Goal: Information Seeking & Learning: Learn about a topic

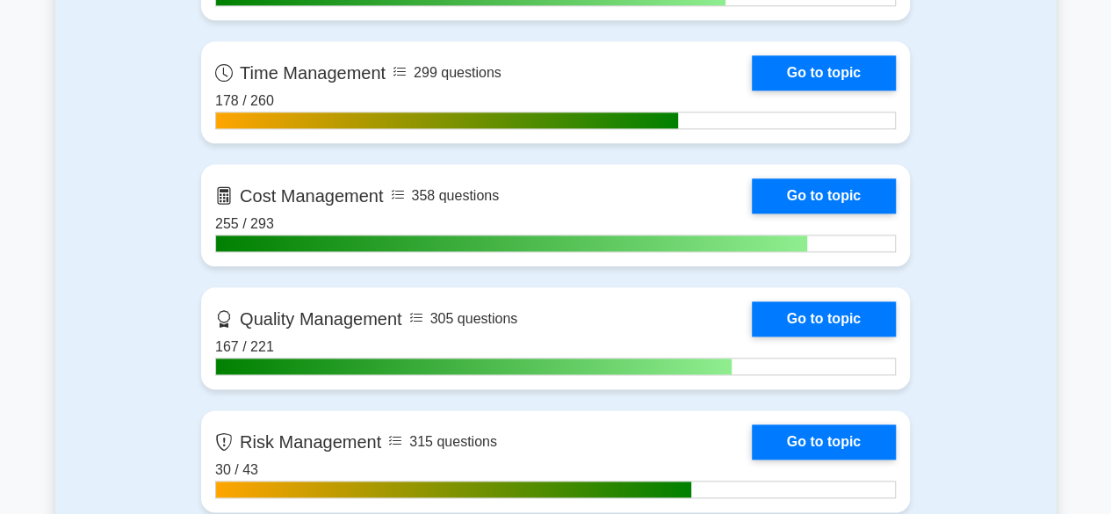
scroll to position [1026, 0]
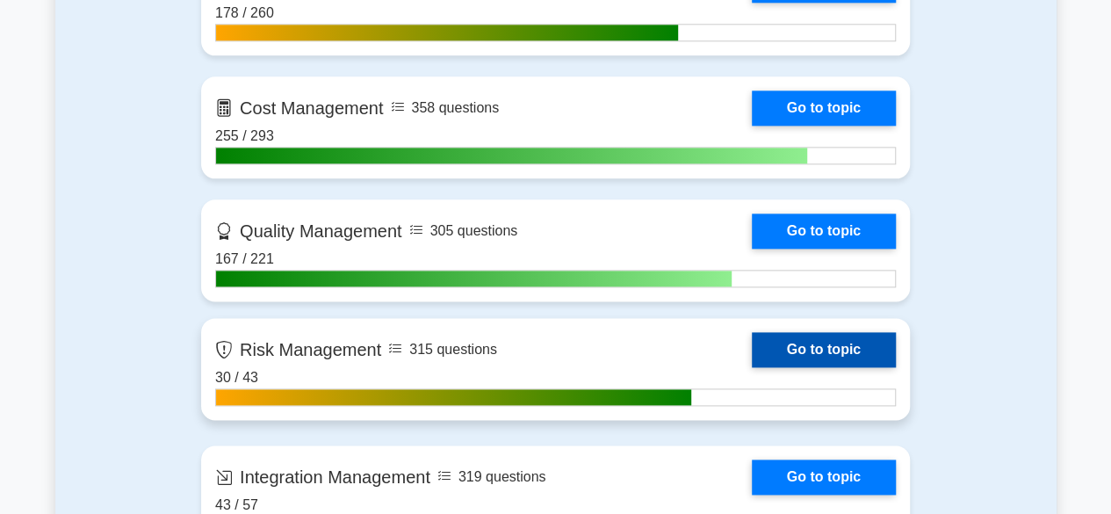
click at [843, 354] on link "Go to topic" at bounding box center [824, 349] width 144 height 35
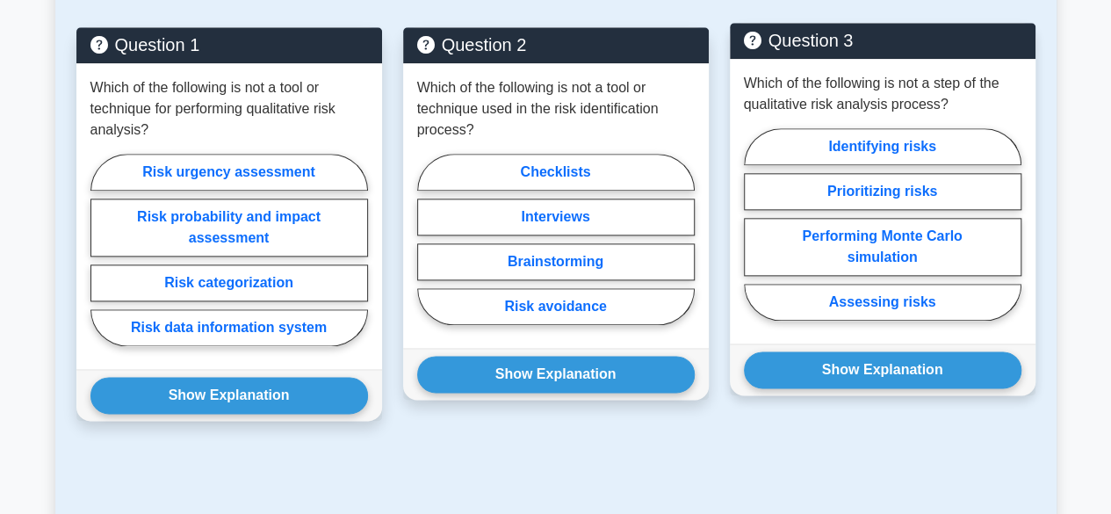
scroll to position [901, 0]
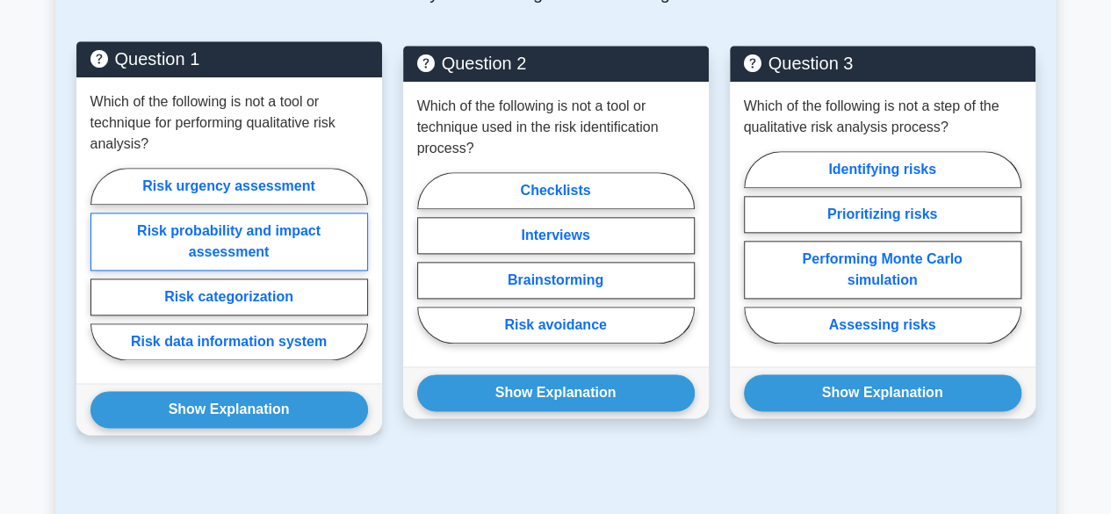
click at [272, 239] on label "Risk probability and impact assessment" at bounding box center [229, 242] width 278 height 58
click at [102, 264] on input "Risk probability and impact assessment" at bounding box center [95, 269] width 11 height 11
radio input "true"
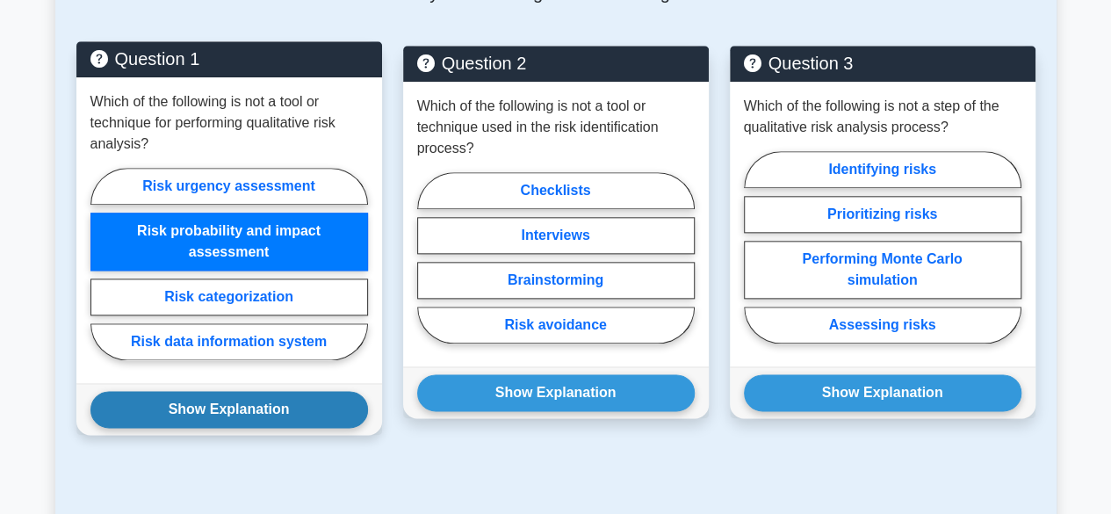
click at [220, 408] on button "Show Explanation" at bounding box center [229, 409] width 278 height 37
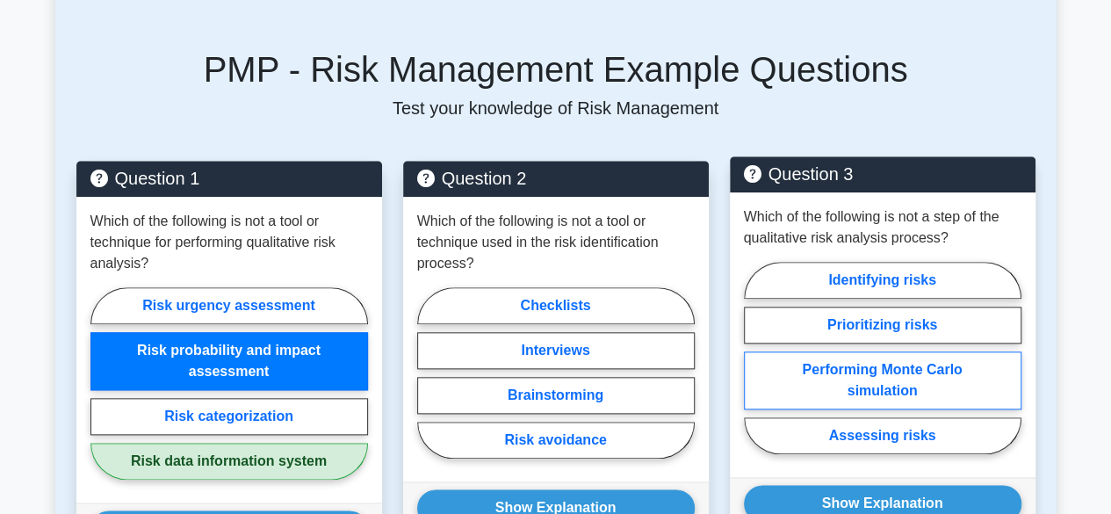
scroll to position [813, 0]
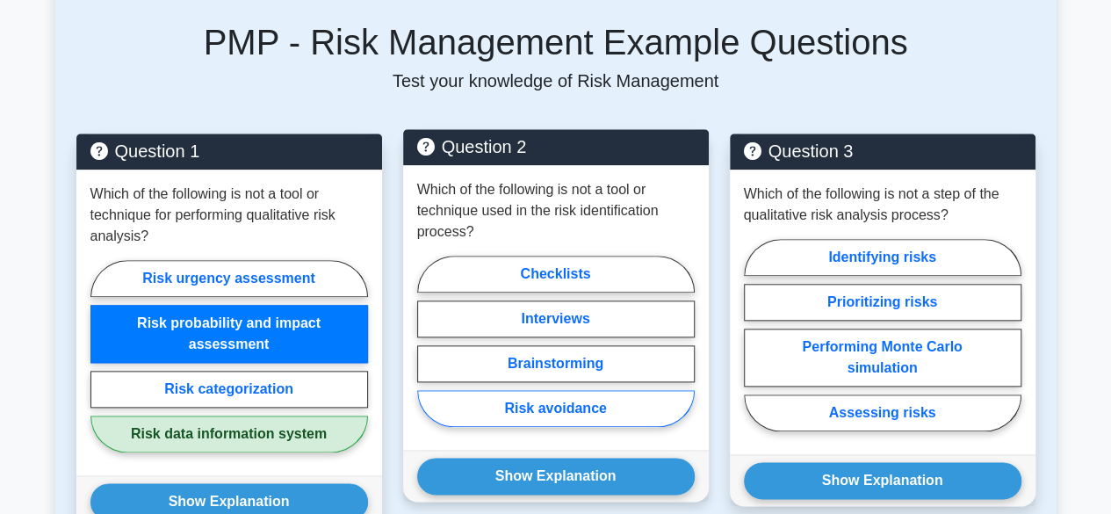
click at [599, 408] on label "Risk avoidance" at bounding box center [556, 408] width 278 height 37
click at [429, 352] on input "Risk avoidance" at bounding box center [422, 346] width 11 height 11
radio input "true"
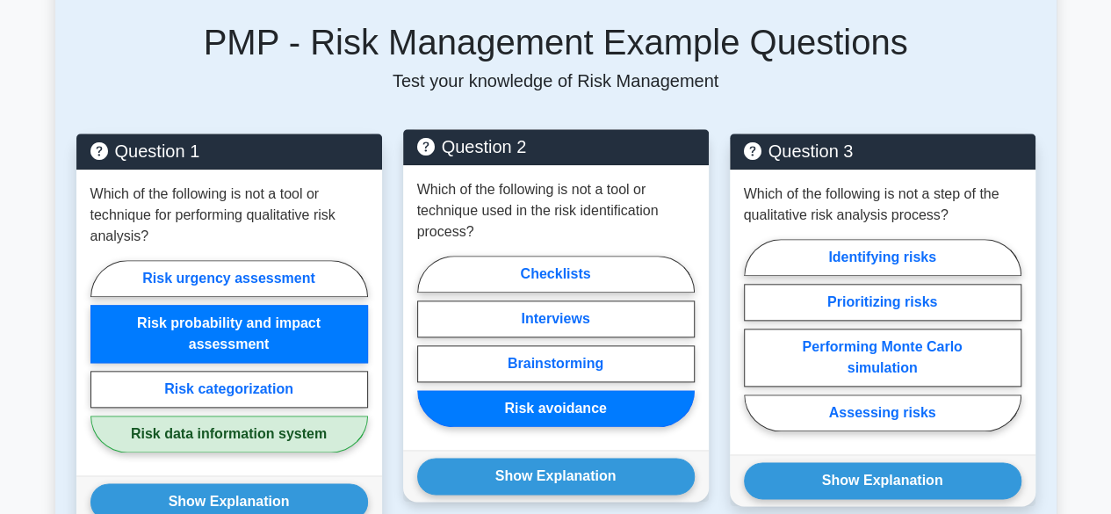
scroll to position [989, 0]
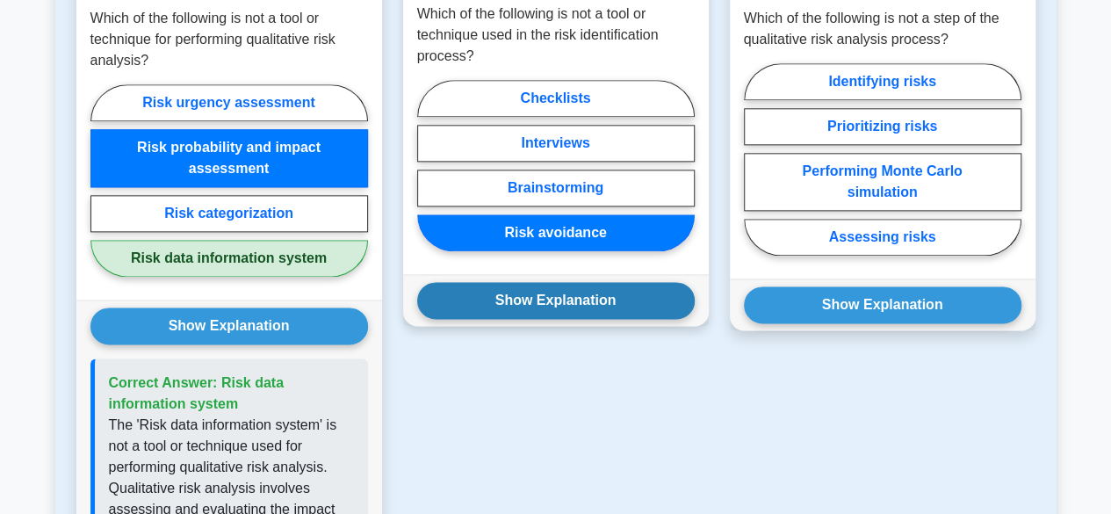
click at [571, 300] on button "Show Explanation" at bounding box center [556, 300] width 278 height 37
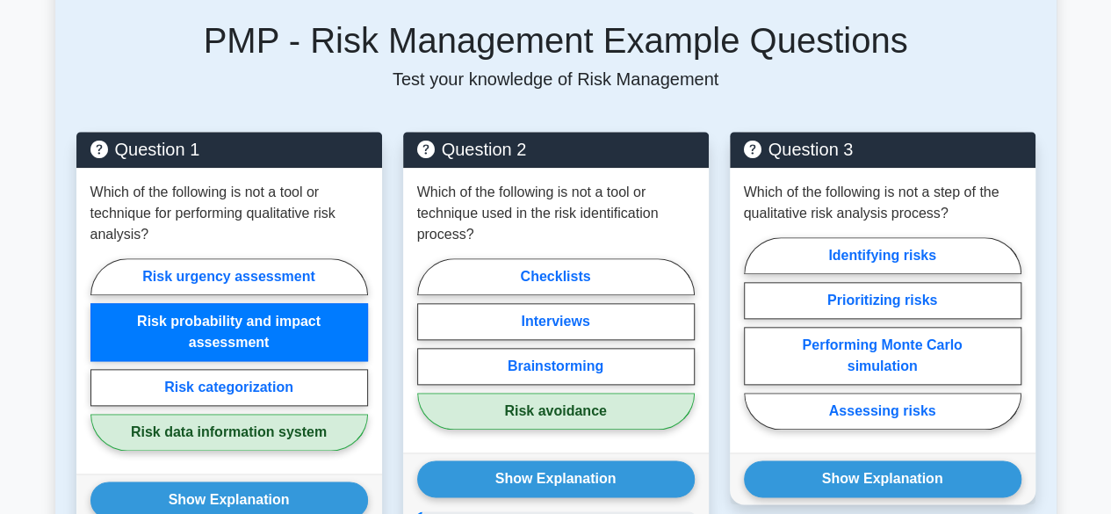
scroll to position [813, 0]
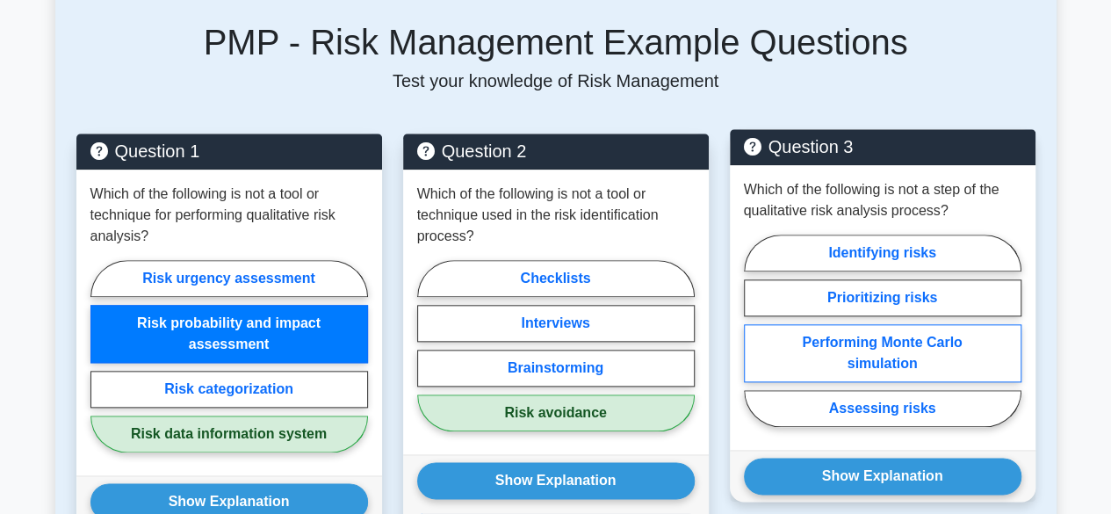
click at [944, 352] on label "Performing Monte Carlo simulation" at bounding box center [883, 353] width 278 height 58
click at [755, 342] on input "Performing Monte Carlo simulation" at bounding box center [749, 335] width 11 height 11
radio input "true"
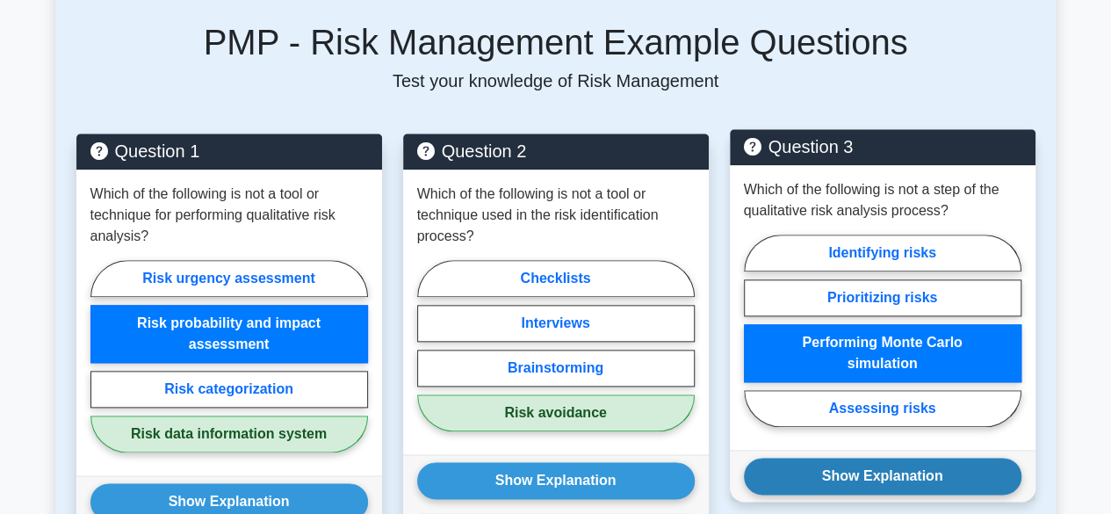
click at [990, 476] on button "Show Explanation" at bounding box center [883, 476] width 278 height 37
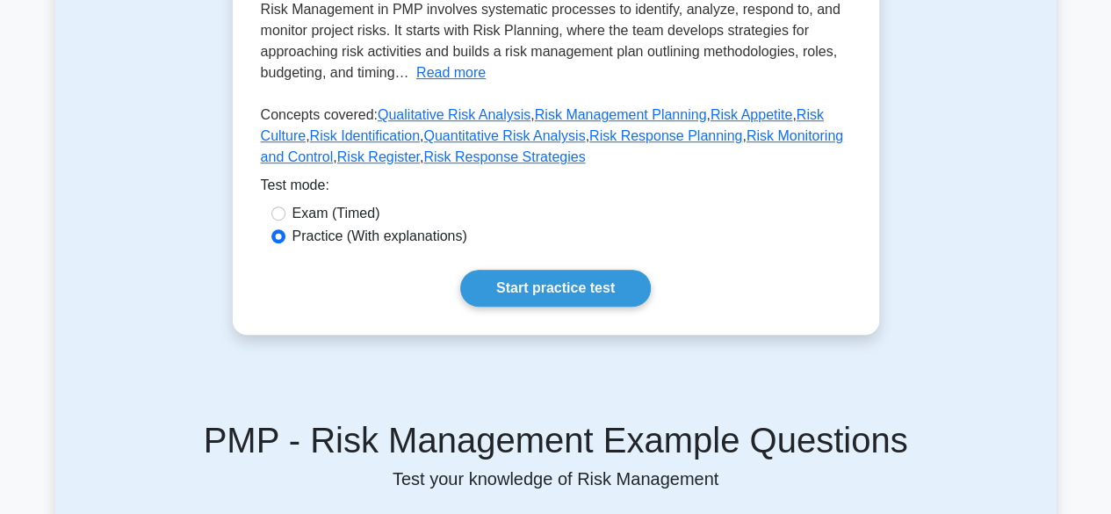
scroll to position [439, 0]
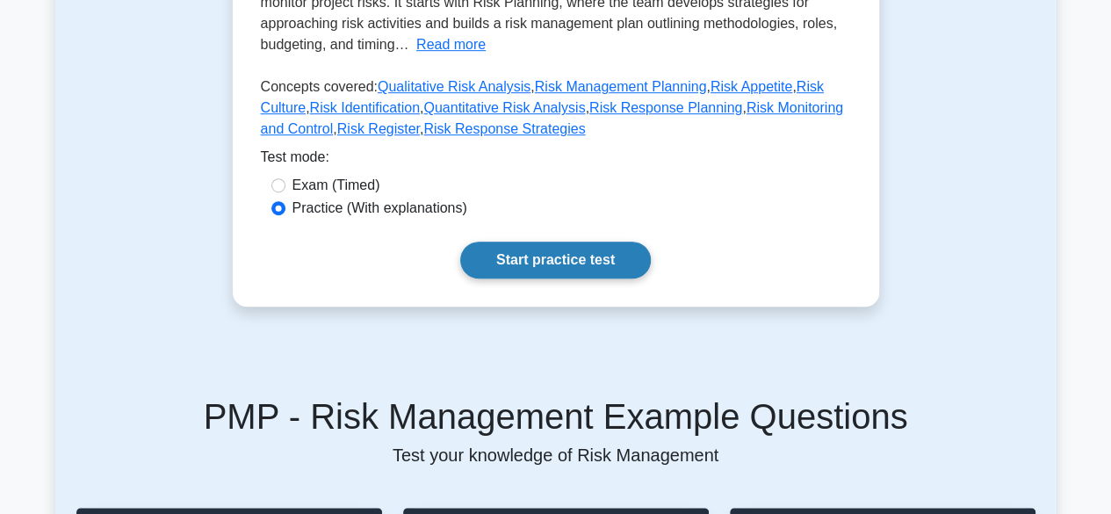
click at [559, 257] on link "Start practice test" at bounding box center [555, 260] width 191 height 37
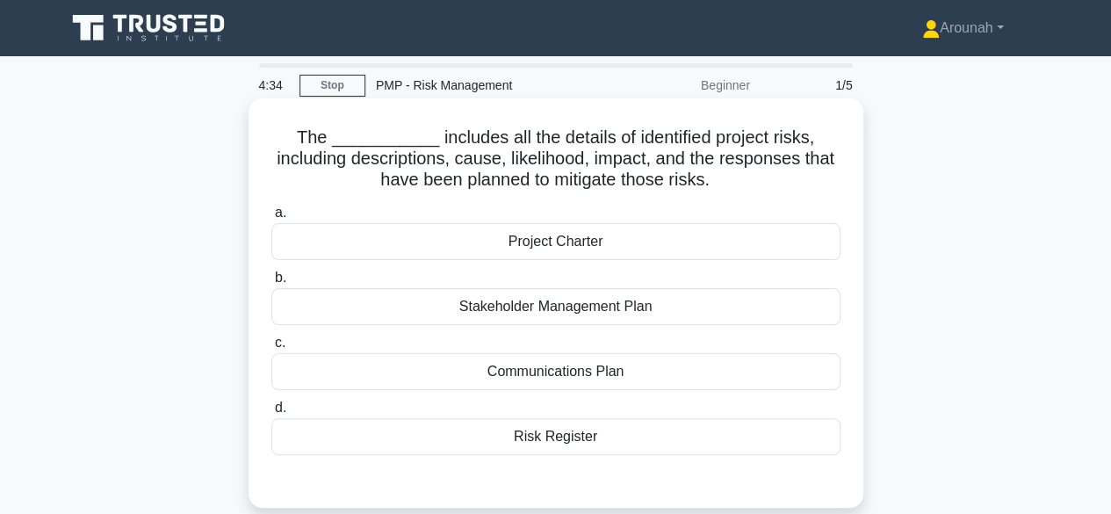
click at [590, 438] on div "Risk Register" at bounding box center [555, 436] width 569 height 37
click at [271, 414] on input "d. Risk Register" at bounding box center [271, 407] width 0 height 11
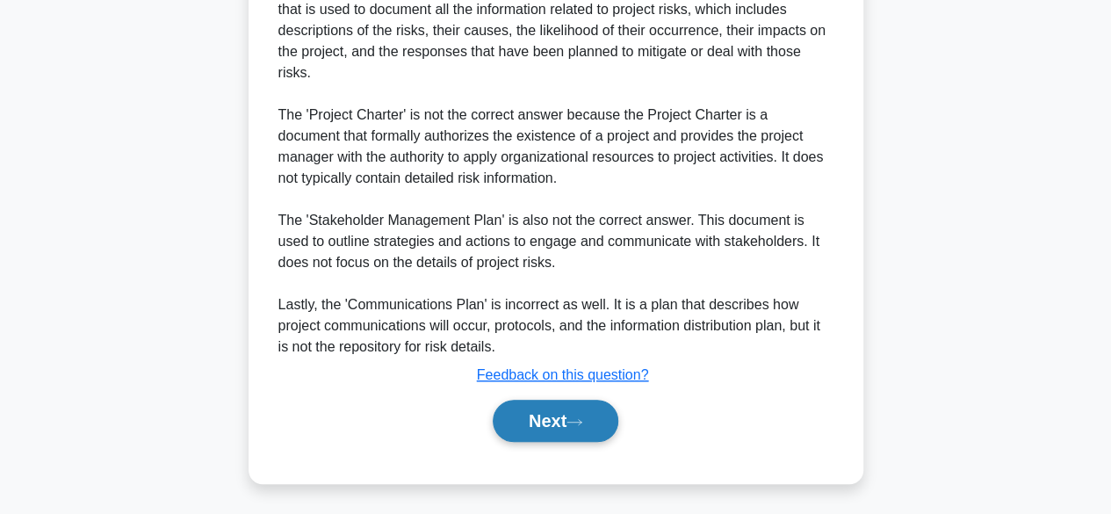
click at [575, 428] on button "Next" at bounding box center [556, 421] width 126 height 42
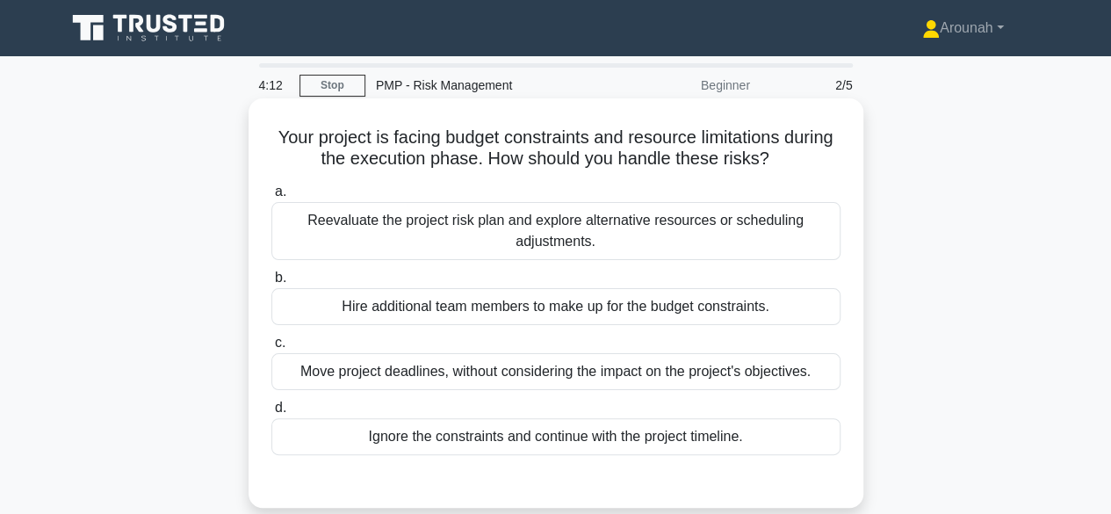
click at [647, 240] on div "Reevaluate the project risk plan and explore alternative resources or schedulin…" at bounding box center [555, 231] width 569 height 58
click at [271, 198] on input "a. Reevaluate the project risk plan and explore alternative resources or schedu…" at bounding box center [271, 191] width 0 height 11
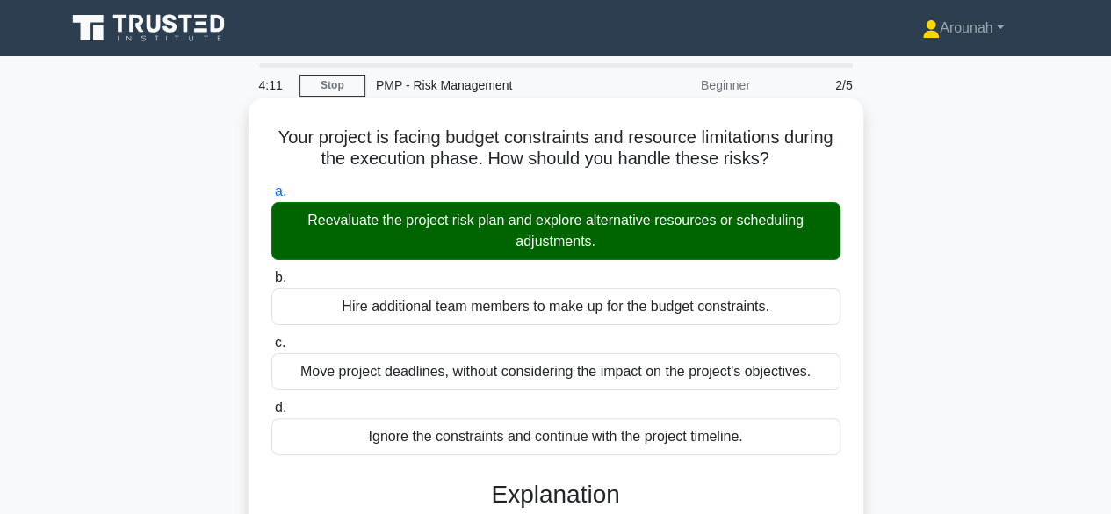
scroll to position [435, 0]
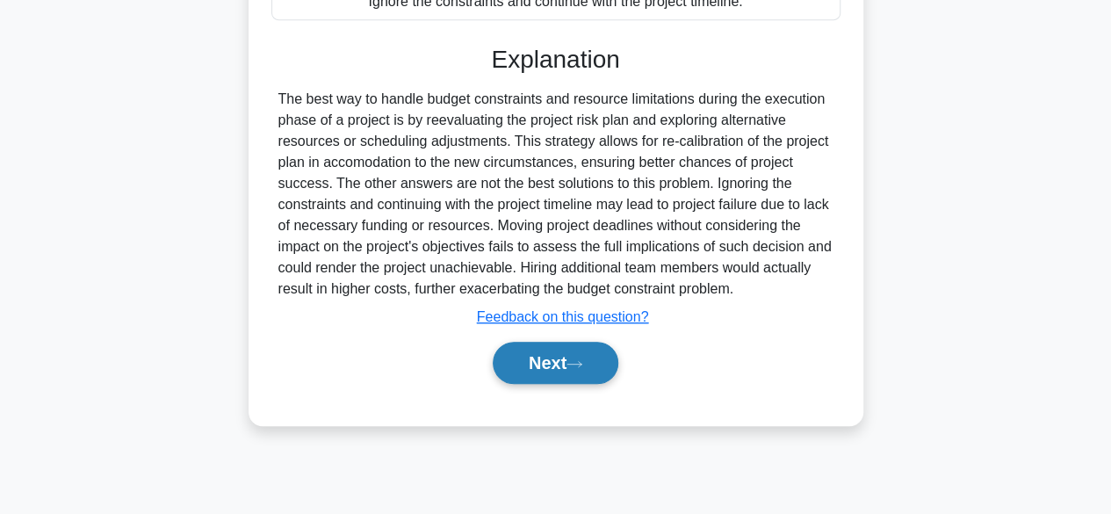
click at [576, 343] on button "Next" at bounding box center [556, 363] width 126 height 42
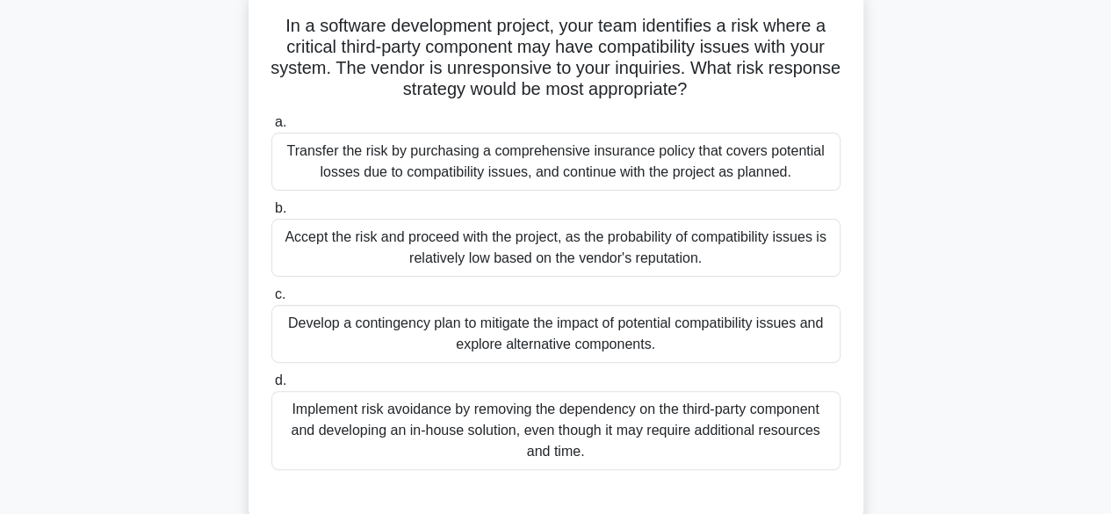
scroll to position [83, 0]
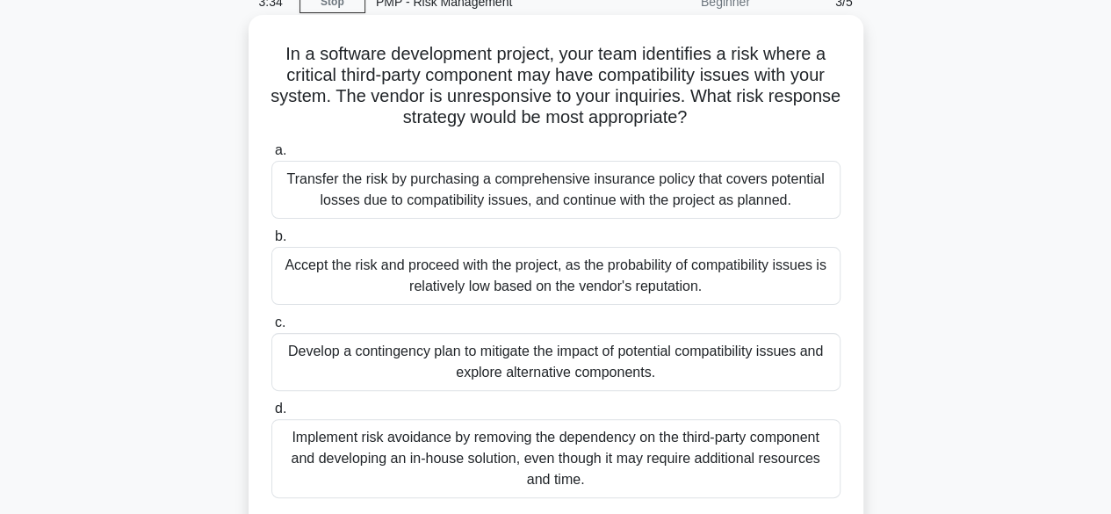
click at [622, 367] on div "Develop a contingency plan to mitigate the impact of potential compatibility is…" at bounding box center [555, 362] width 569 height 58
click at [271, 329] on input "c. Develop a contingency plan to mitigate the impact of potential compatibility…" at bounding box center [271, 322] width 0 height 11
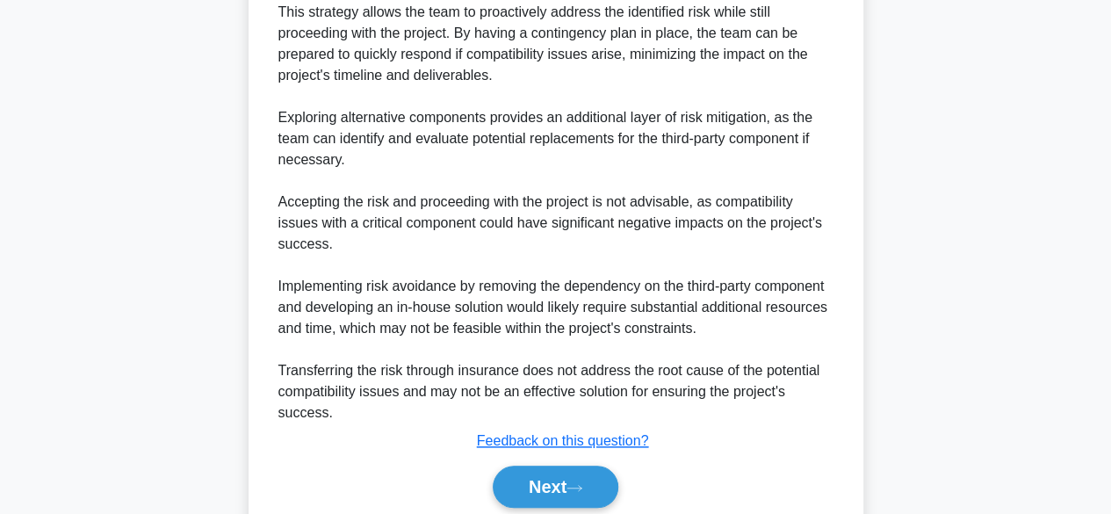
scroll to position [799, 0]
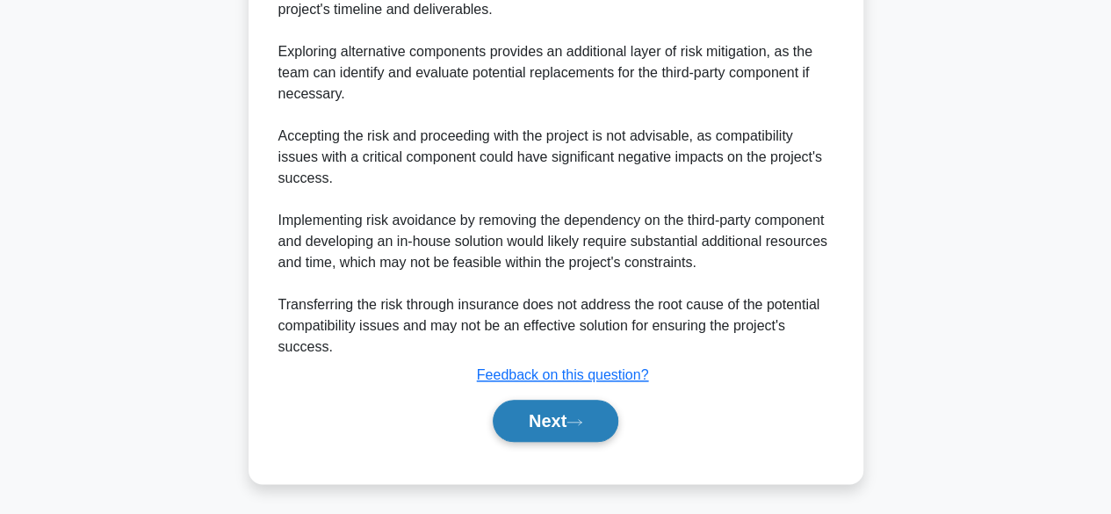
click at [562, 414] on button "Next" at bounding box center [556, 421] width 126 height 42
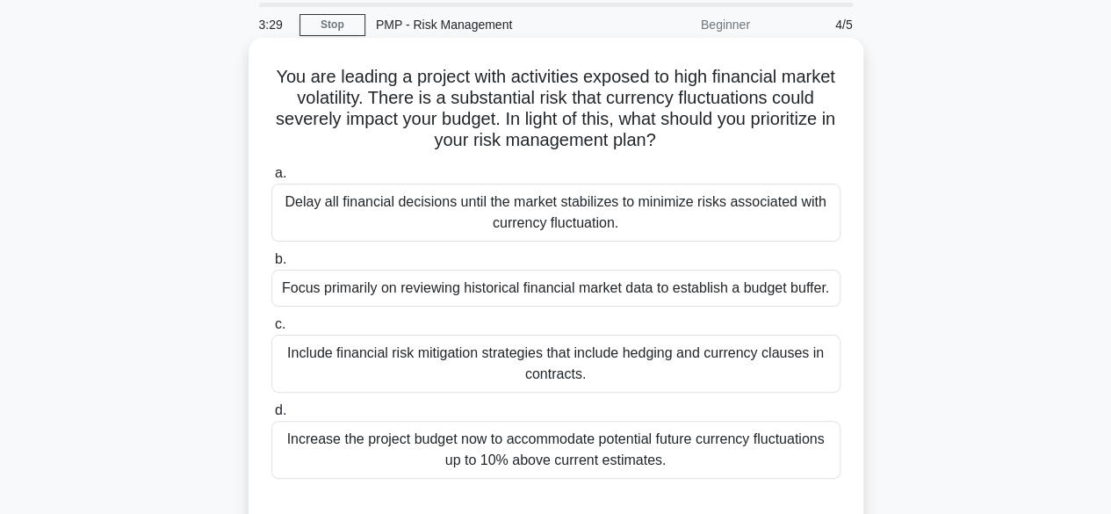
scroll to position [88, 0]
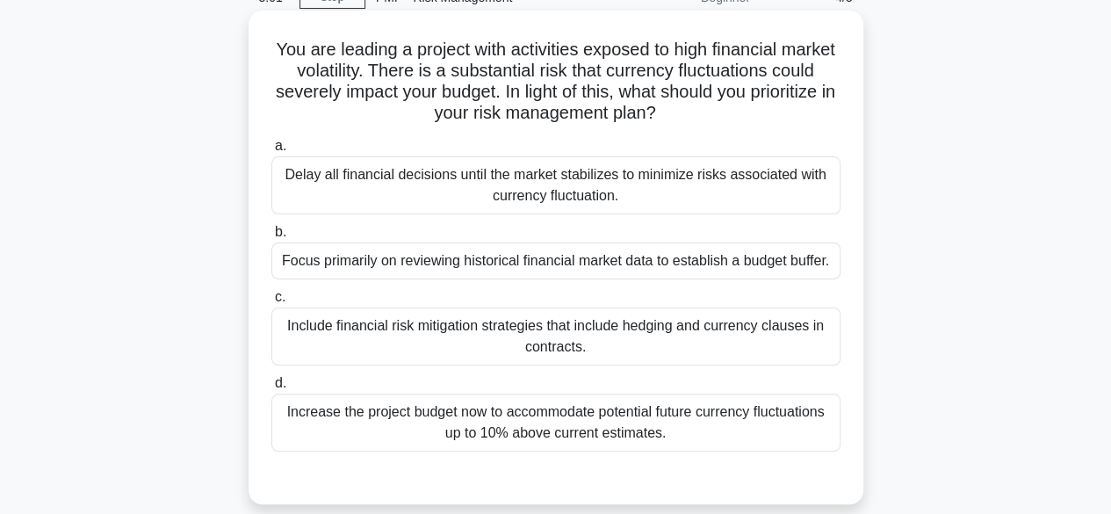
click at [631, 343] on div "Include financial risk mitigation strategies that include hedging and currency …" at bounding box center [555, 336] width 569 height 58
click at [271, 303] on input "c. Include financial risk mitigation strategies that include hedging and curren…" at bounding box center [271, 297] width 0 height 11
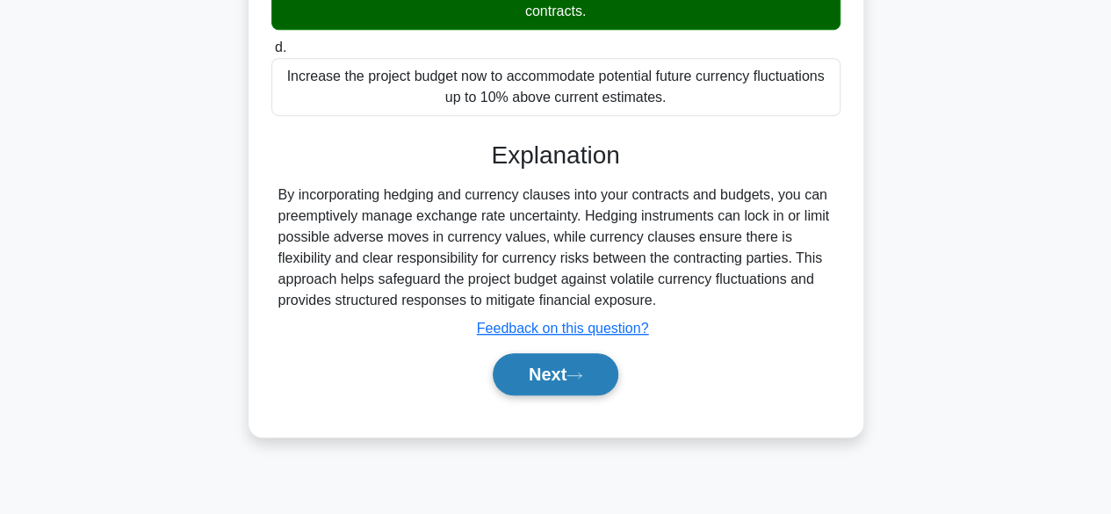
scroll to position [435, 0]
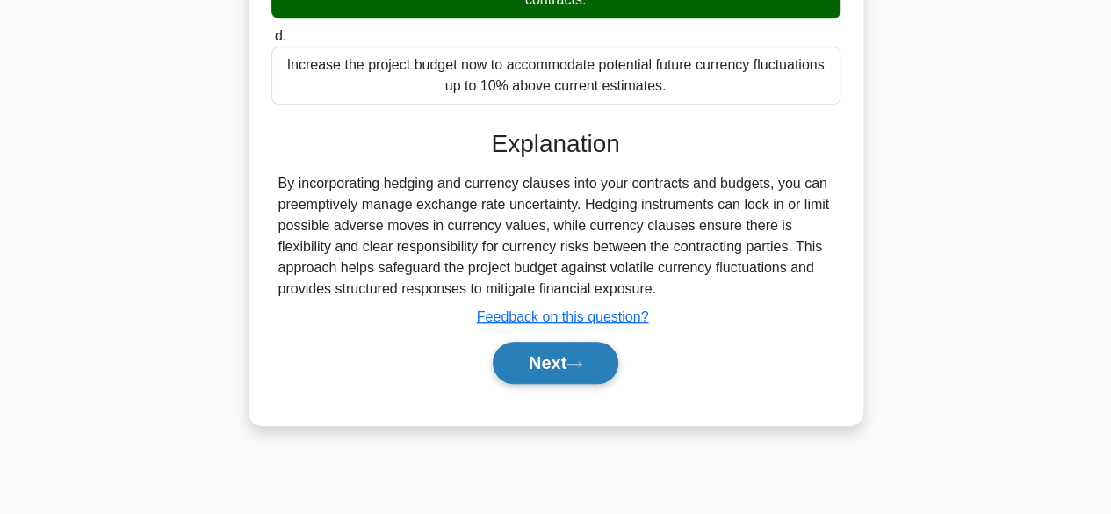
click at [582, 365] on icon at bounding box center [575, 364] width 16 height 10
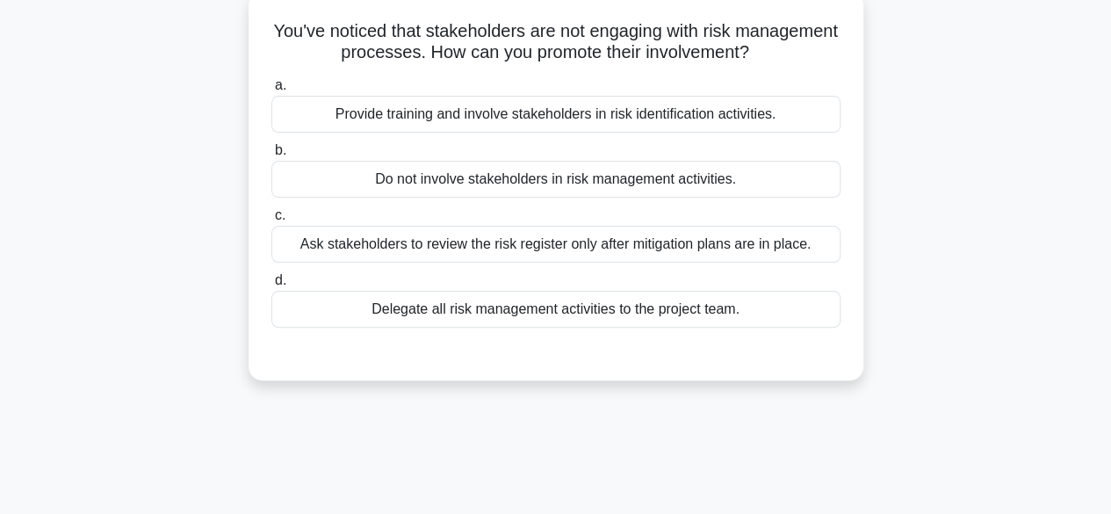
scroll to position [0, 0]
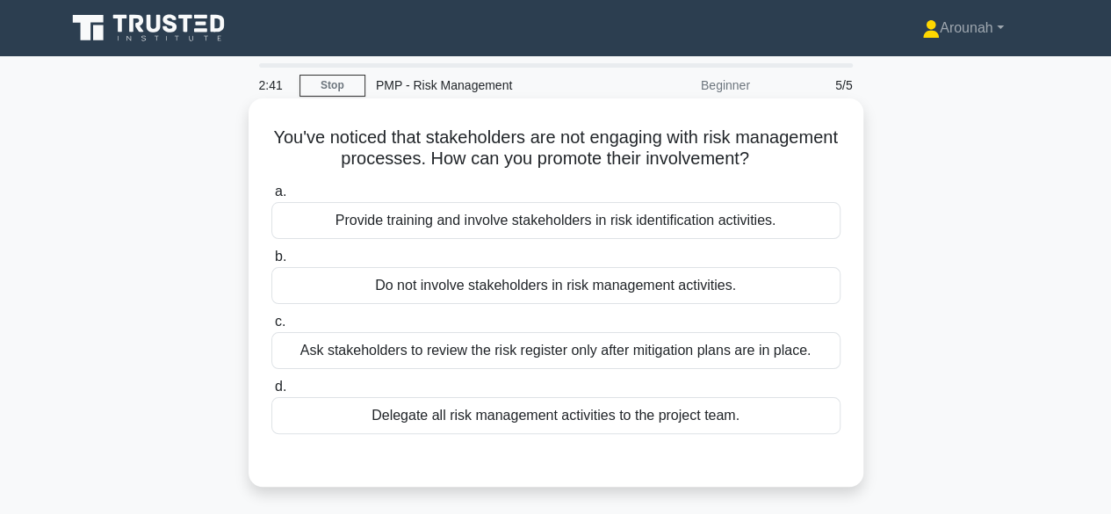
click at [735, 222] on div "Provide training and involve stakeholders in risk identification activities." at bounding box center [555, 220] width 569 height 37
click at [271, 198] on input "a. Provide training and involve stakeholders in risk identification activities." at bounding box center [271, 191] width 0 height 11
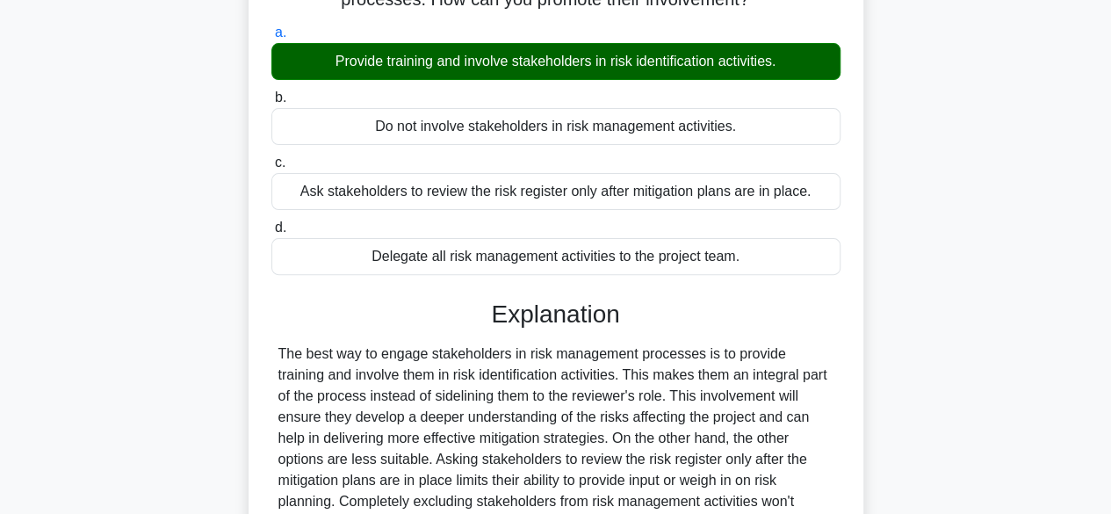
scroll to position [435, 0]
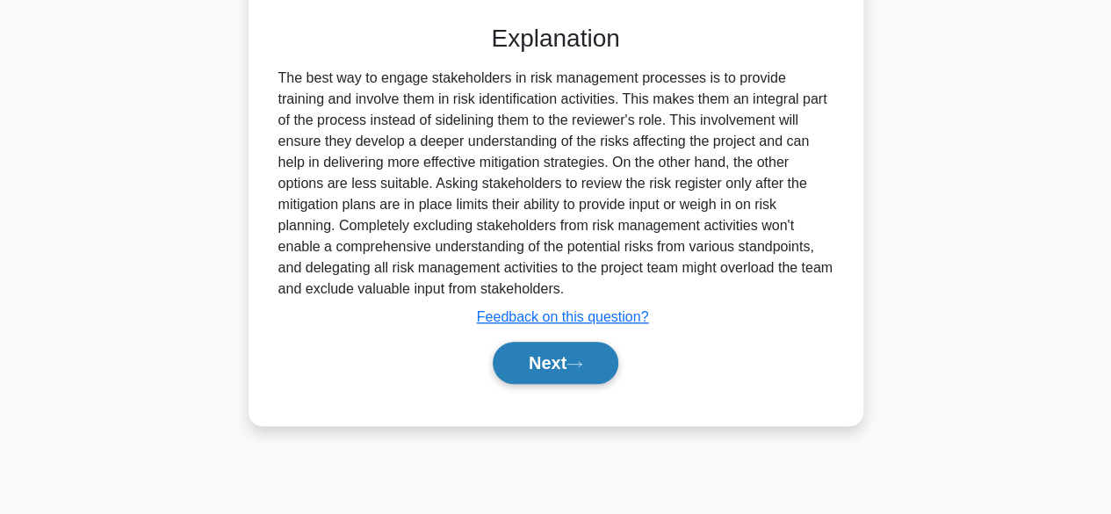
click at [576, 362] on icon at bounding box center [574, 363] width 14 height 5
click at [562, 361] on button "Next" at bounding box center [556, 363] width 126 height 42
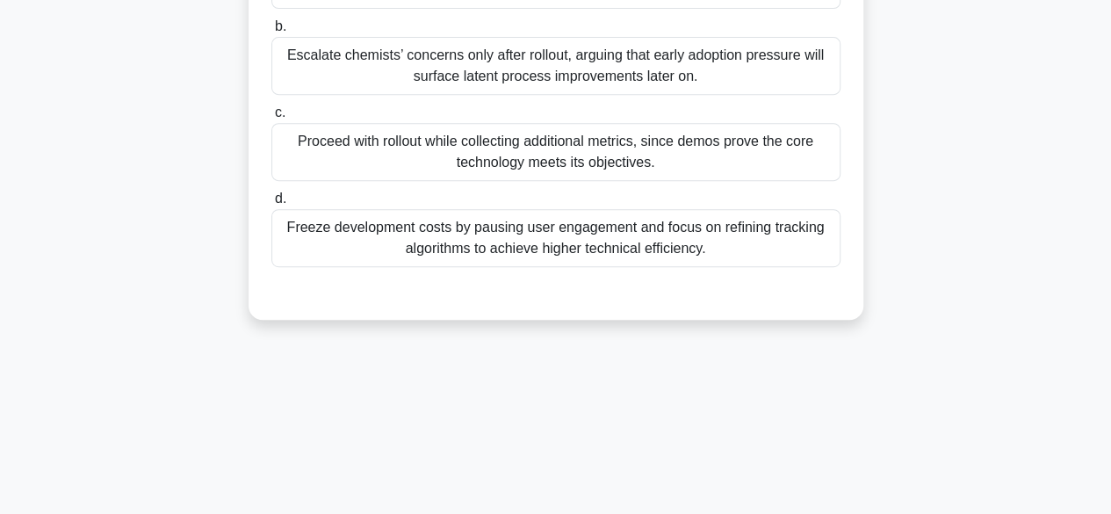
scroll to position [0, 0]
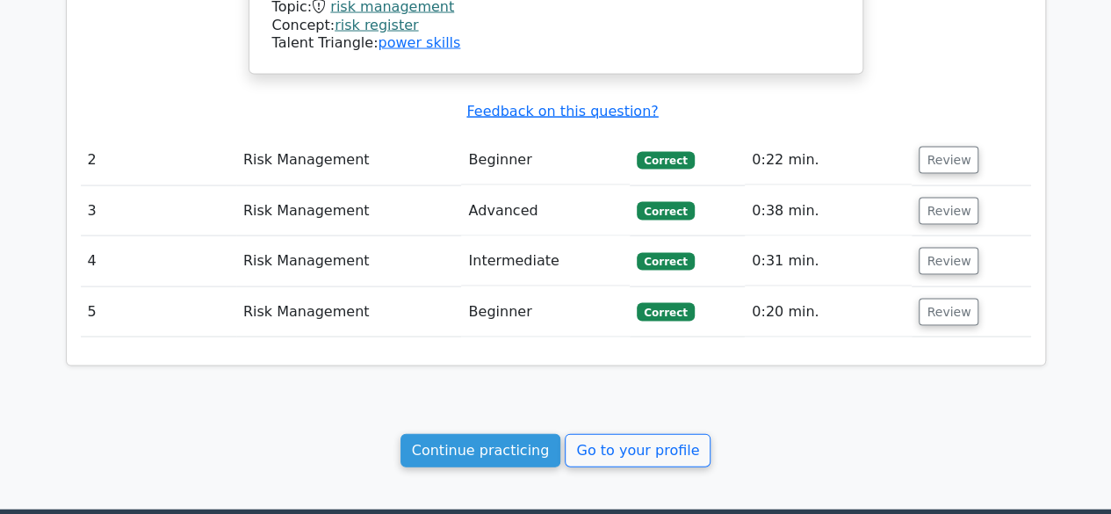
scroll to position [1757, 0]
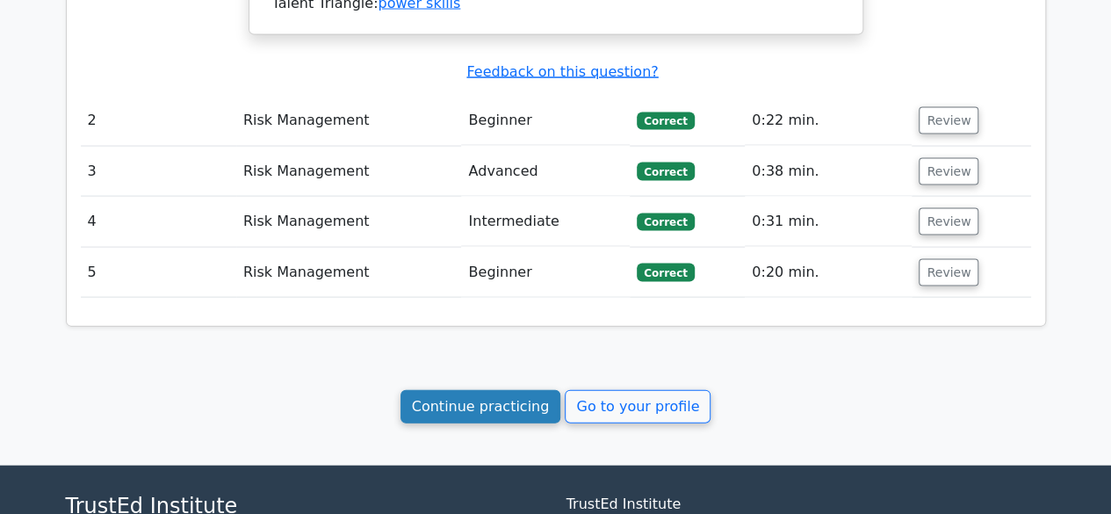
click at [477, 390] on link "Continue practicing" at bounding box center [481, 406] width 161 height 33
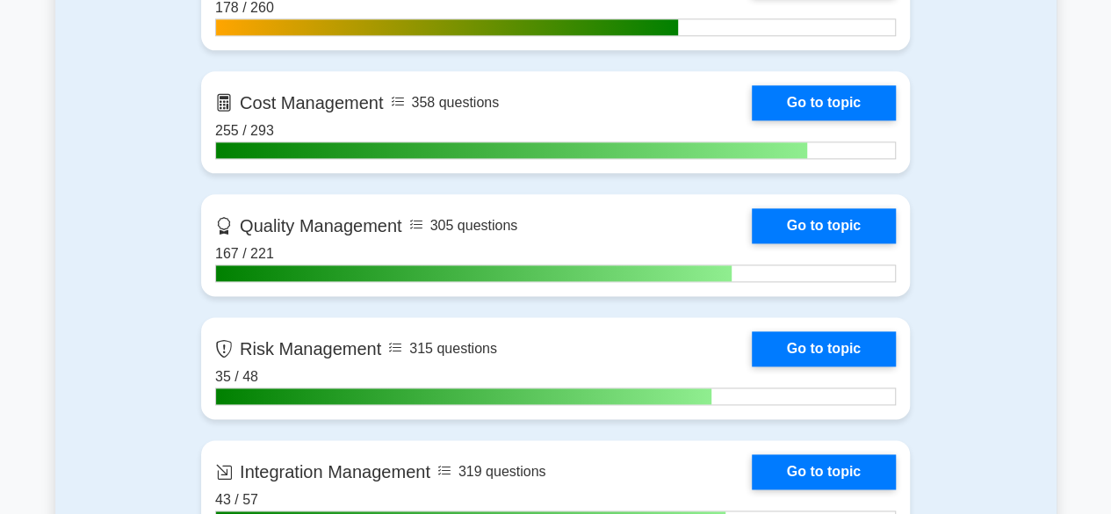
scroll to position [1054, 0]
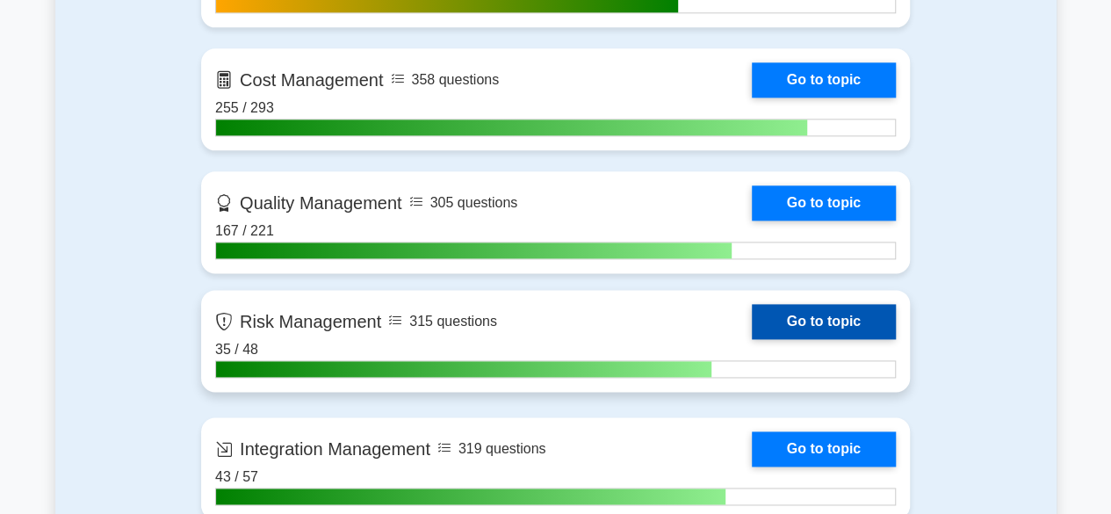
click at [852, 316] on link "Go to topic" at bounding box center [824, 321] width 144 height 35
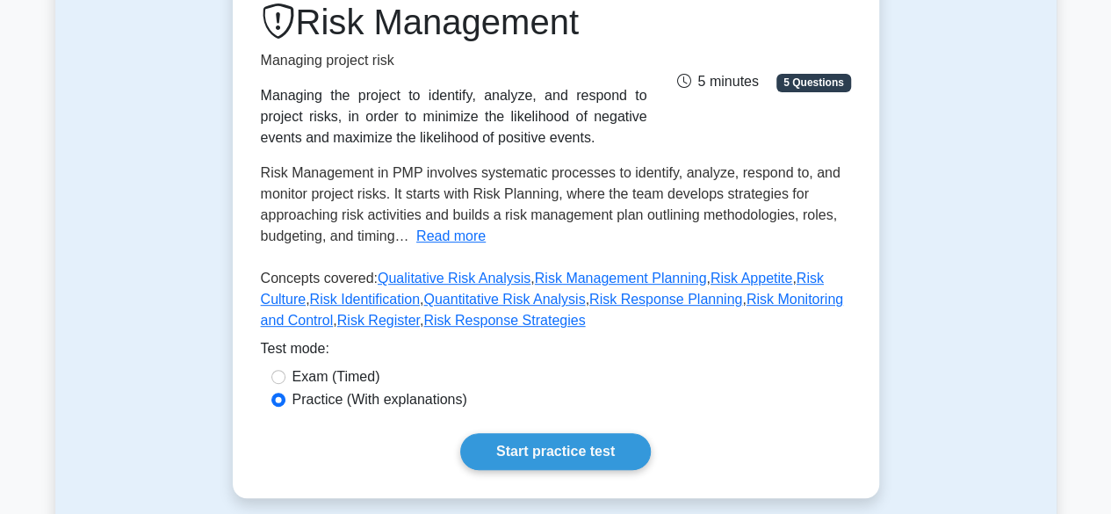
scroll to position [264, 0]
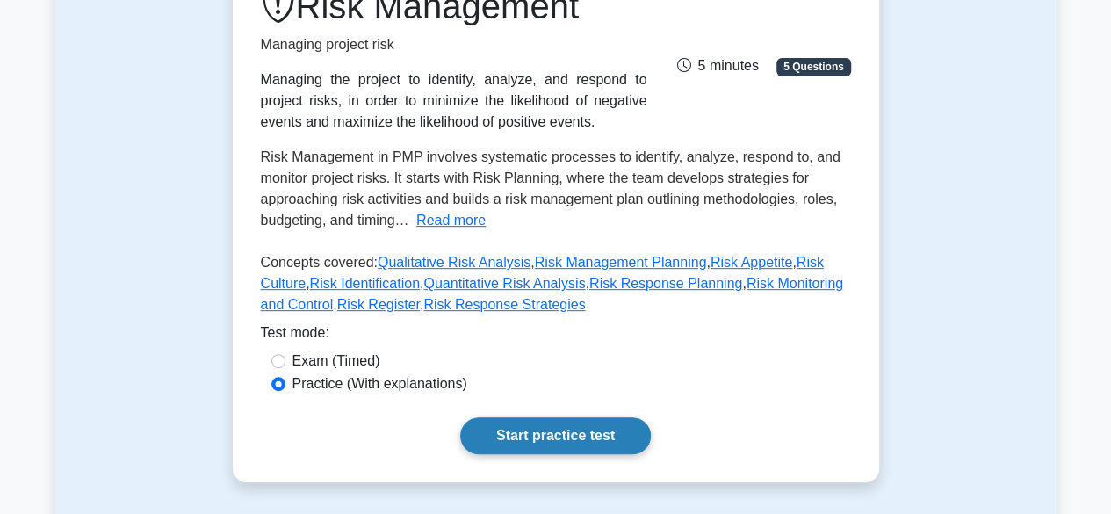
click at [602, 438] on link "Start practice test" at bounding box center [555, 435] width 191 height 37
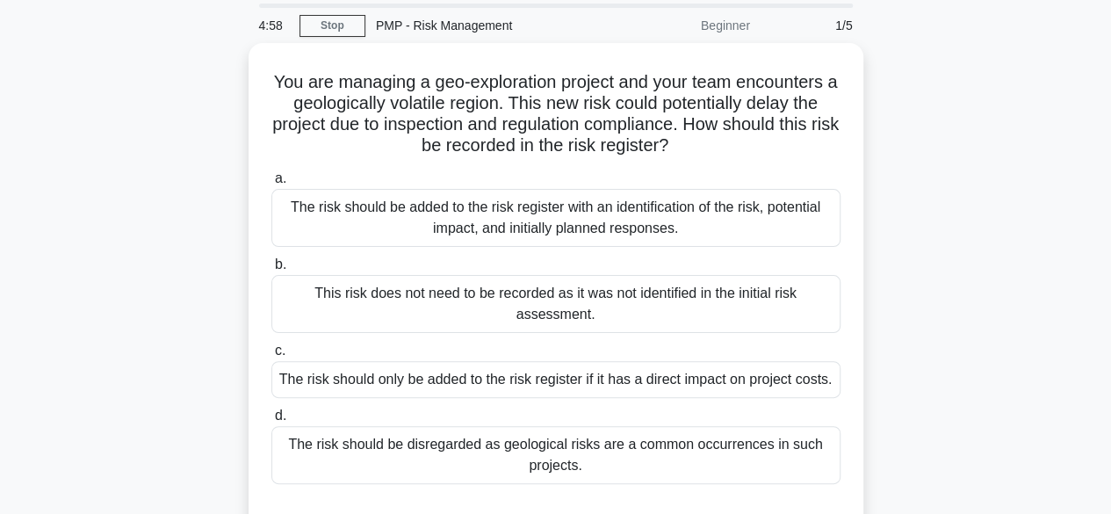
scroll to position [88, 0]
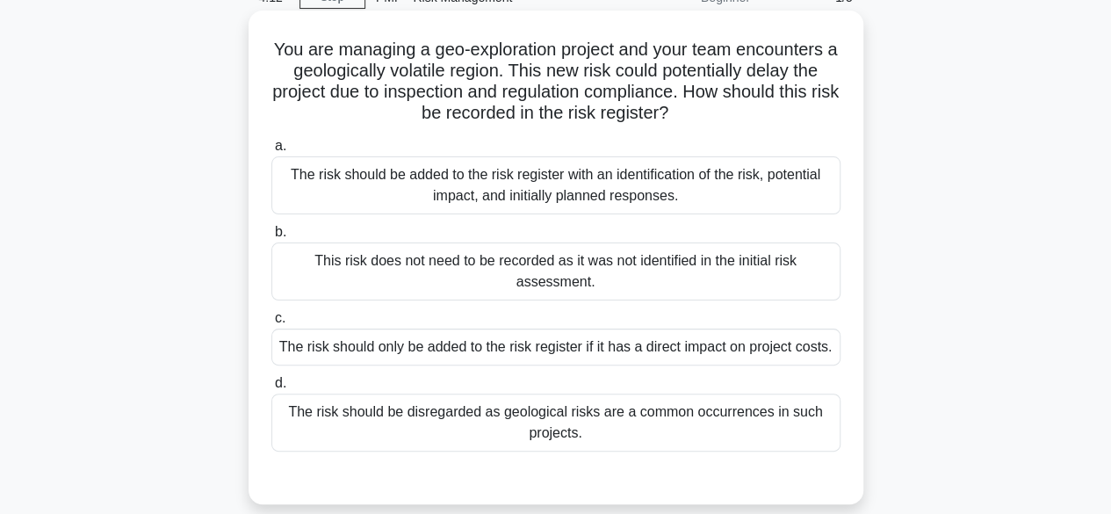
click at [712, 192] on div "The risk should be added to the risk register with an identification of the ris…" at bounding box center [555, 185] width 569 height 58
click at [271, 152] on input "a. The risk should be added to the risk register with an identification of the …" at bounding box center [271, 146] width 0 height 11
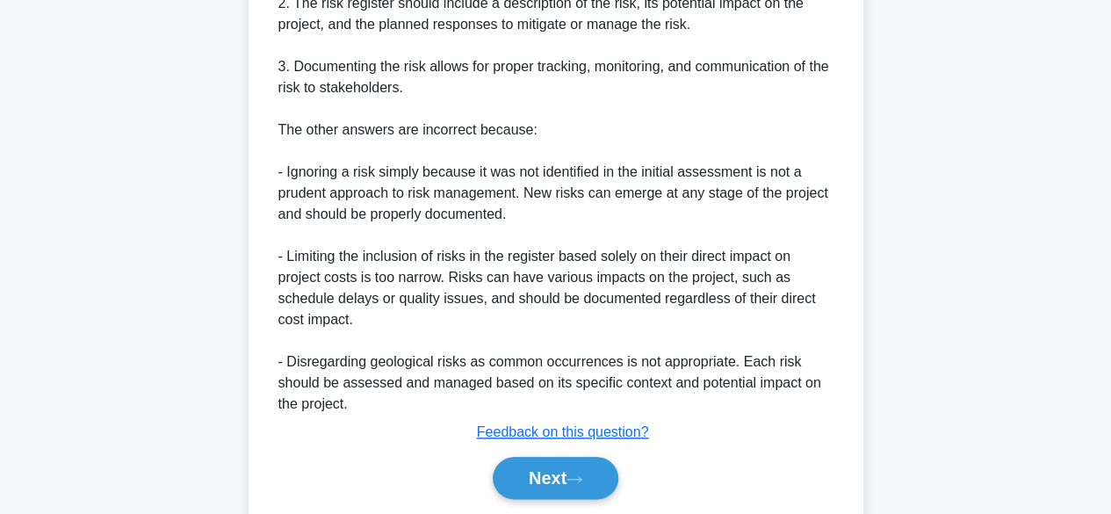
scroll to position [820, 0]
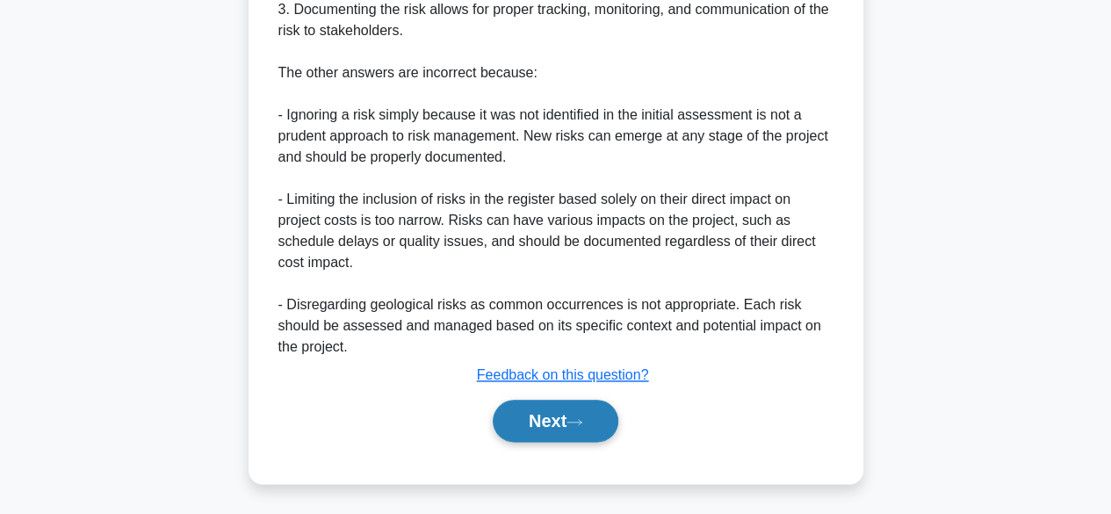
click at [526, 410] on button "Next" at bounding box center [556, 421] width 126 height 42
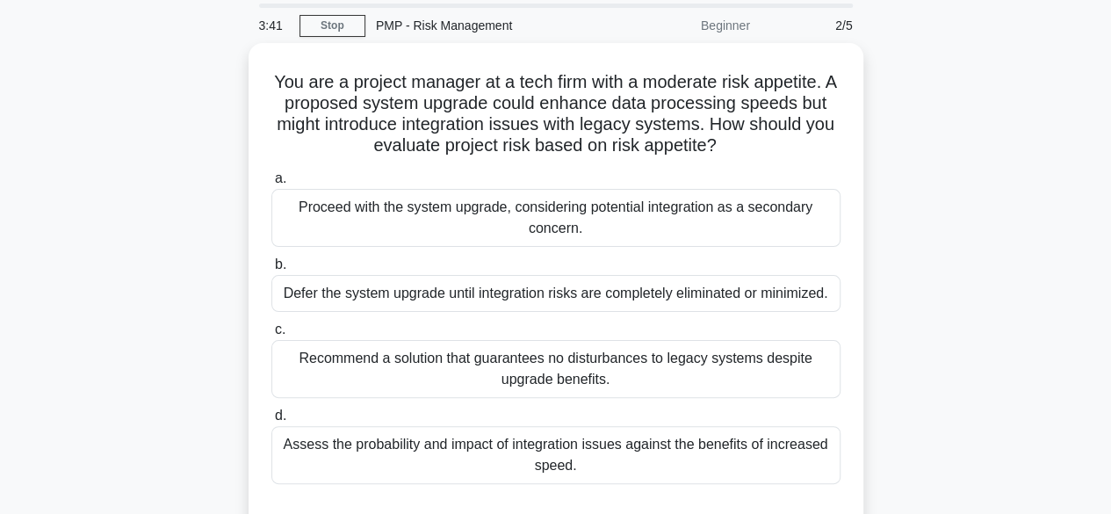
scroll to position [88, 0]
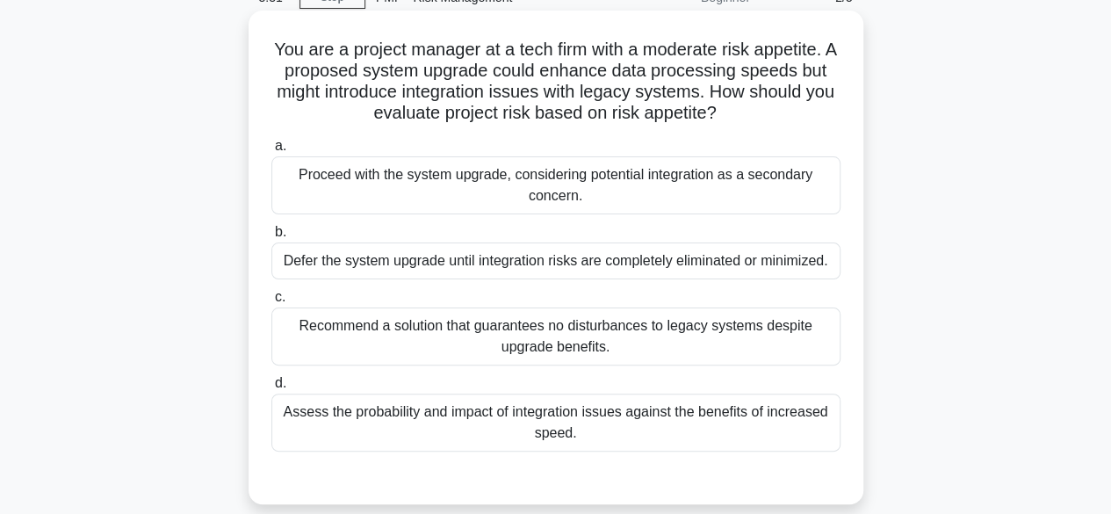
click at [707, 423] on div "Assess the probability and impact of integration issues against the benefits of…" at bounding box center [555, 423] width 569 height 58
click at [271, 389] on input "d. Assess the probability and impact of integration issues against the benefits…" at bounding box center [271, 383] width 0 height 11
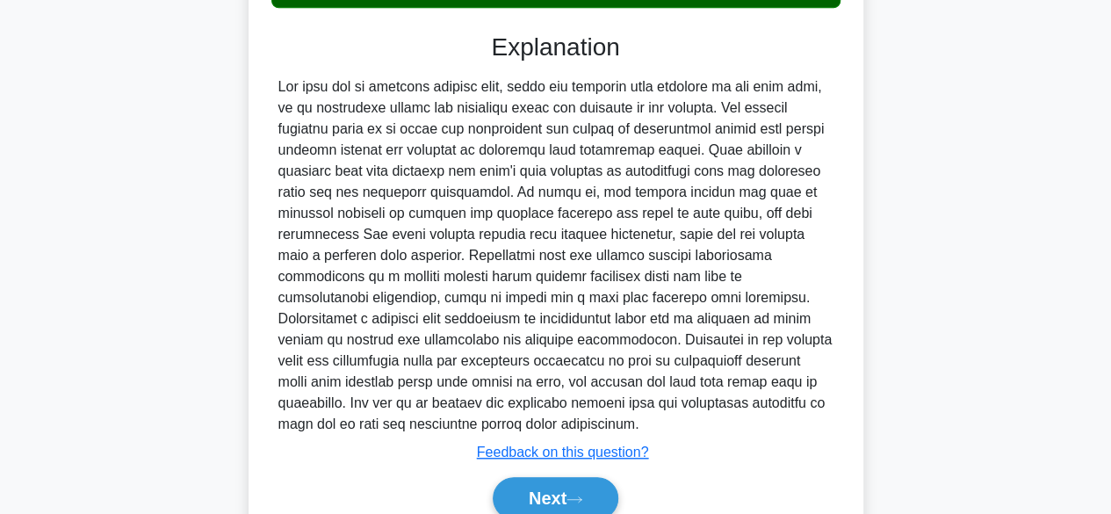
scroll to position [609, 0]
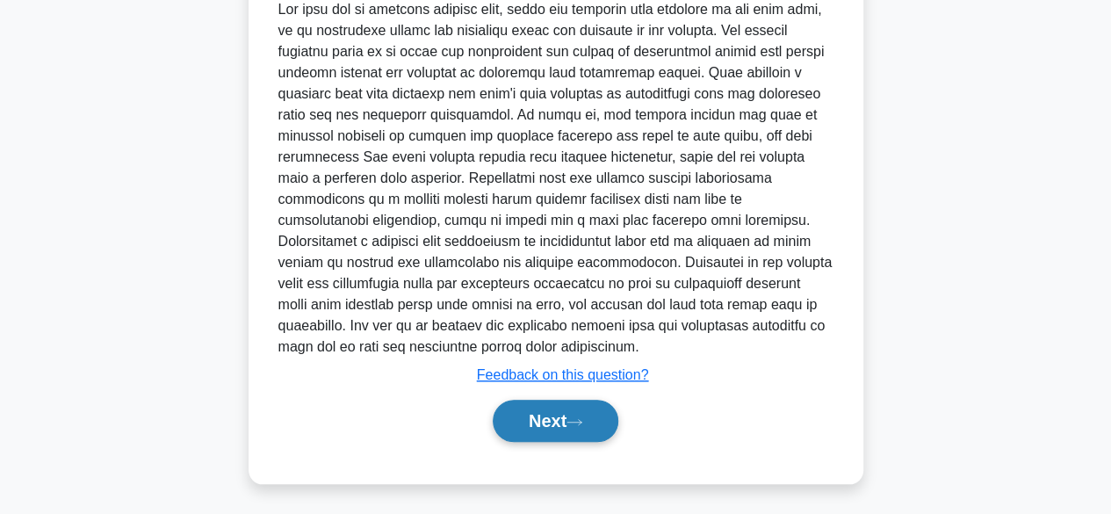
click at [590, 428] on button "Next" at bounding box center [556, 421] width 126 height 42
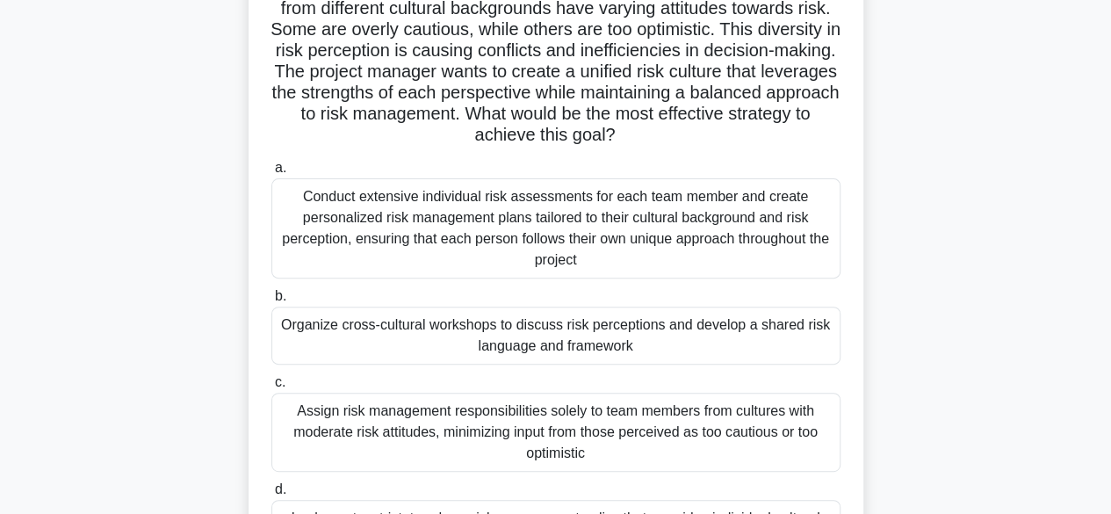
scroll to position [259, 0]
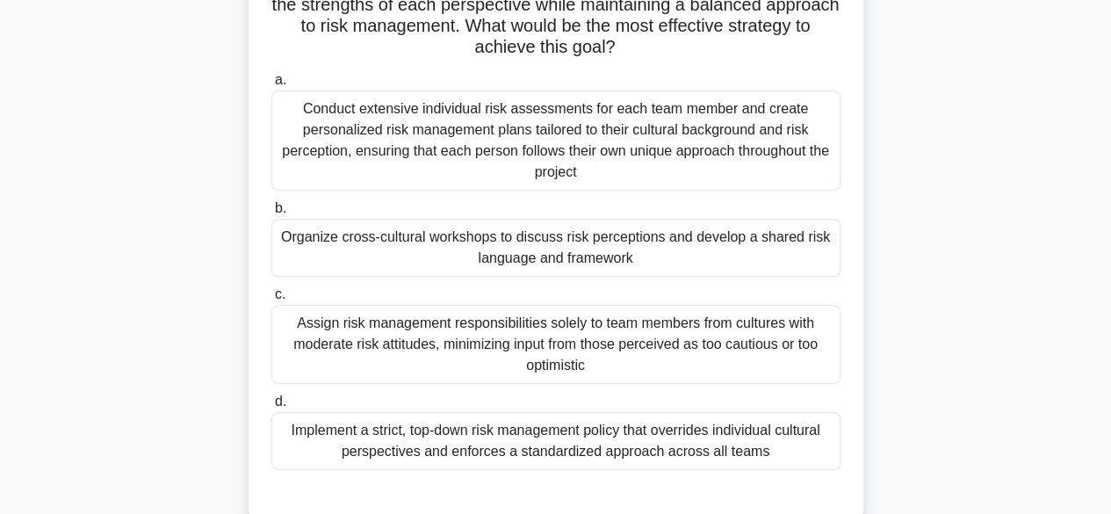
click at [763, 246] on div "Organize cross-cultural workshops to discuss risk perceptions and develop a sha…" at bounding box center [555, 248] width 569 height 58
click at [271, 214] on input "b. Organize cross-cultural workshops to discuss risk perceptions and develop a …" at bounding box center [271, 208] width 0 height 11
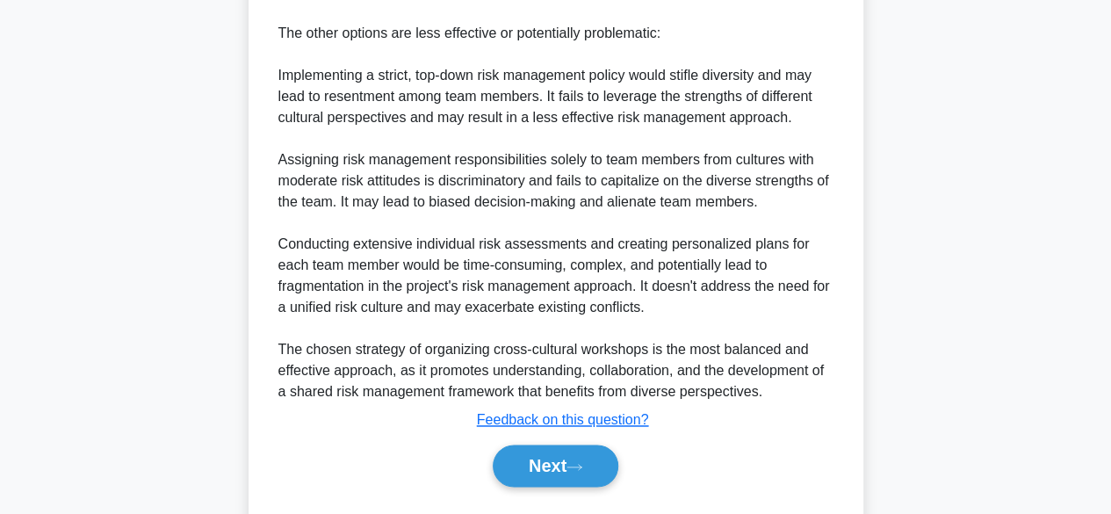
scroll to position [1050, 0]
click at [557, 472] on button "Next" at bounding box center [556, 465] width 126 height 42
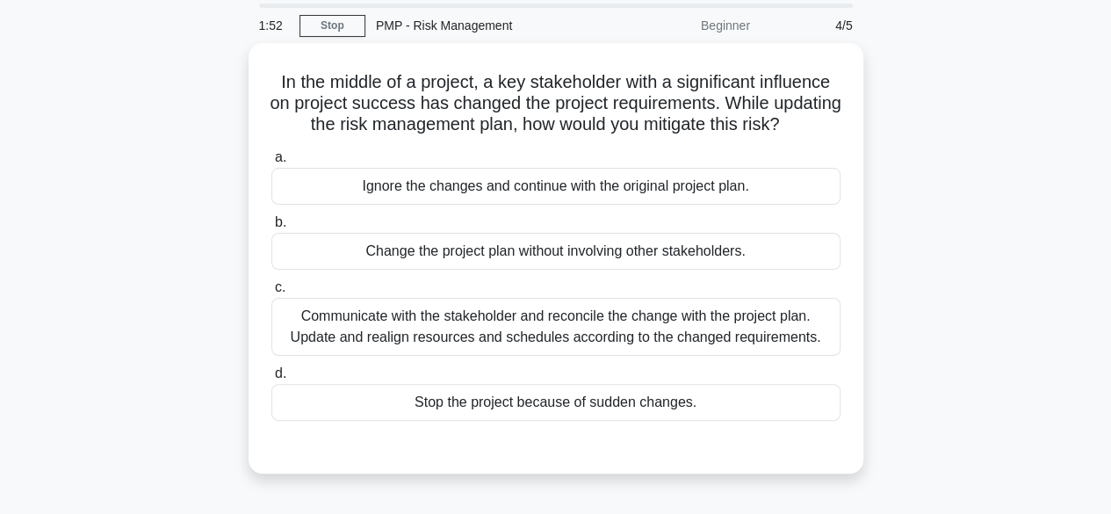
scroll to position [88, 0]
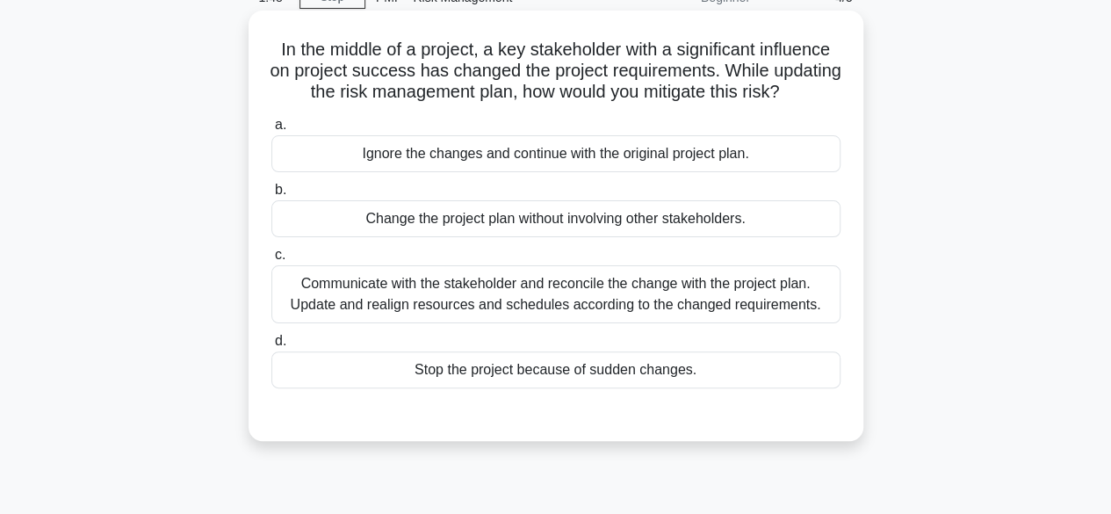
click at [781, 320] on div "Communicate with the stakeholder and reconcile the change with the project plan…" at bounding box center [555, 294] width 569 height 58
click at [271, 261] on input "c. Communicate with the stakeholder and reconcile the change with the project p…" at bounding box center [271, 254] width 0 height 11
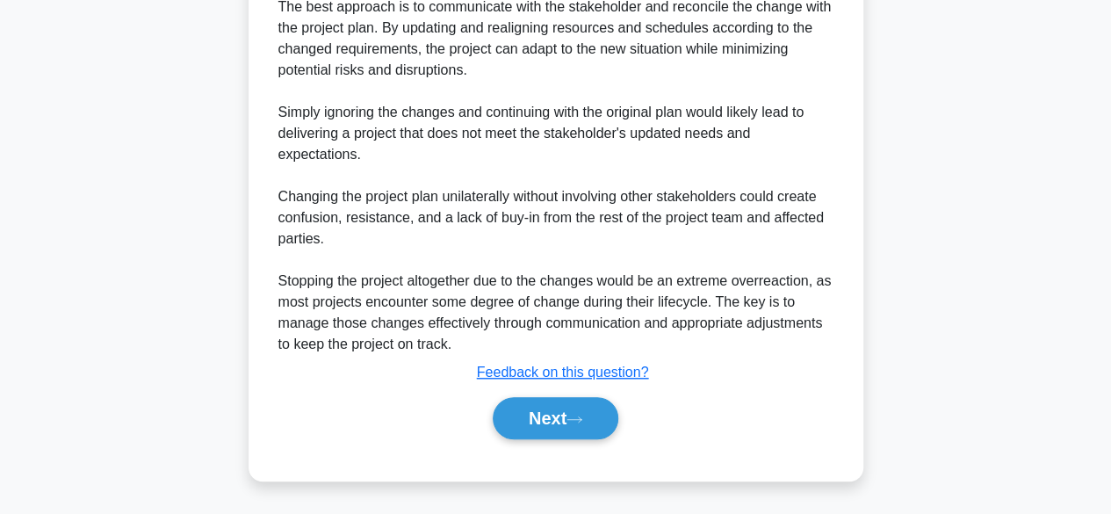
scroll to position [567, 0]
click at [603, 419] on button "Next" at bounding box center [556, 418] width 126 height 42
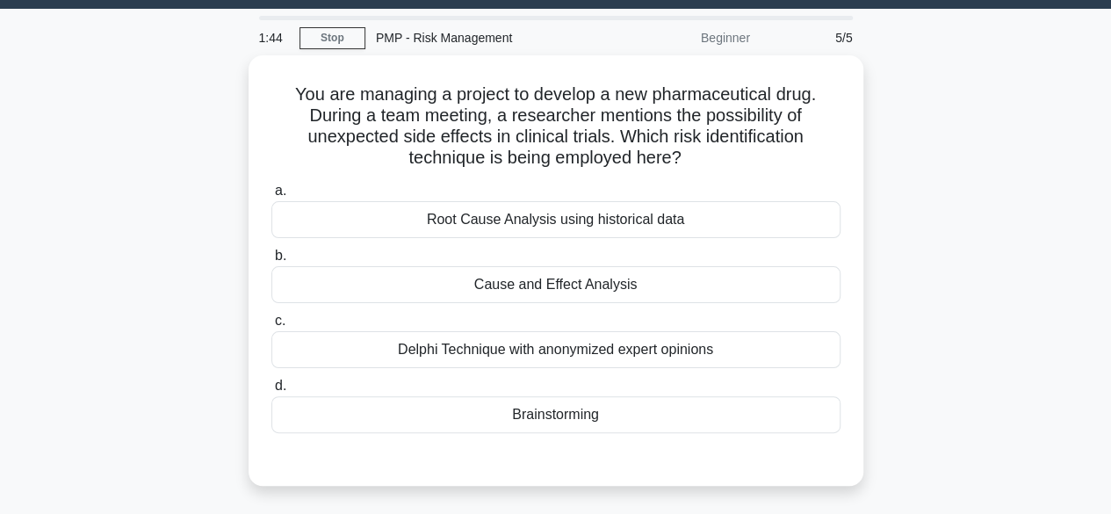
scroll to position [88, 0]
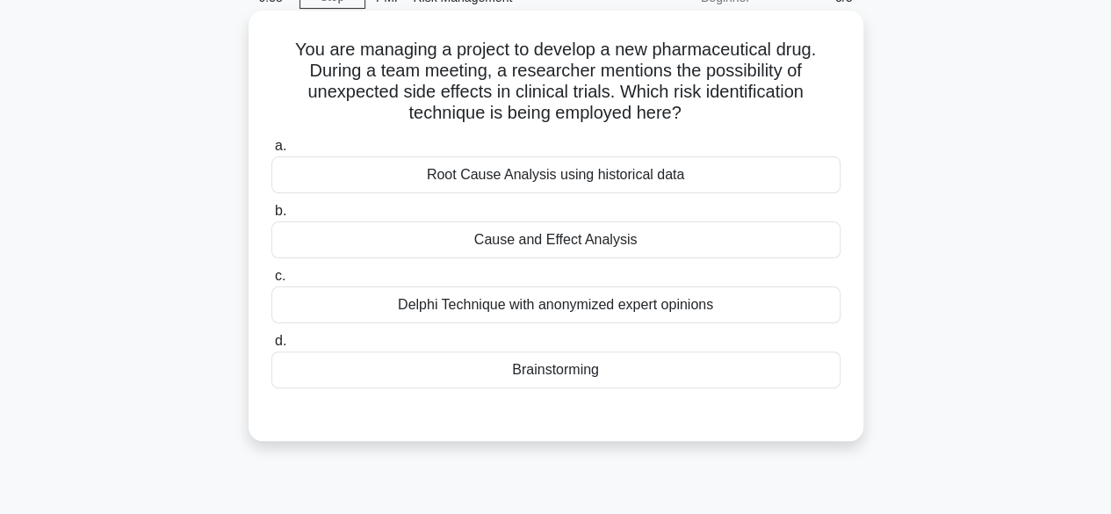
click at [583, 248] on div "Cause and Effect Analysis" at bounding box center [555, 239] width 569 height 37
click at [271, 217] on input "b. Cause and Effect Analysis" at bounding box center [271, 211] width 0 height 11
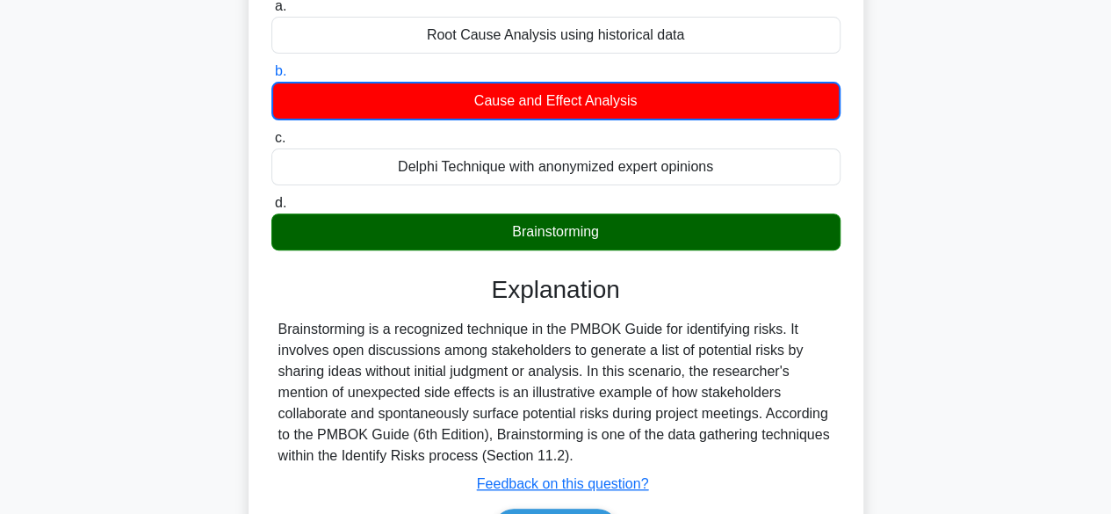
scroll to position [351, 0]
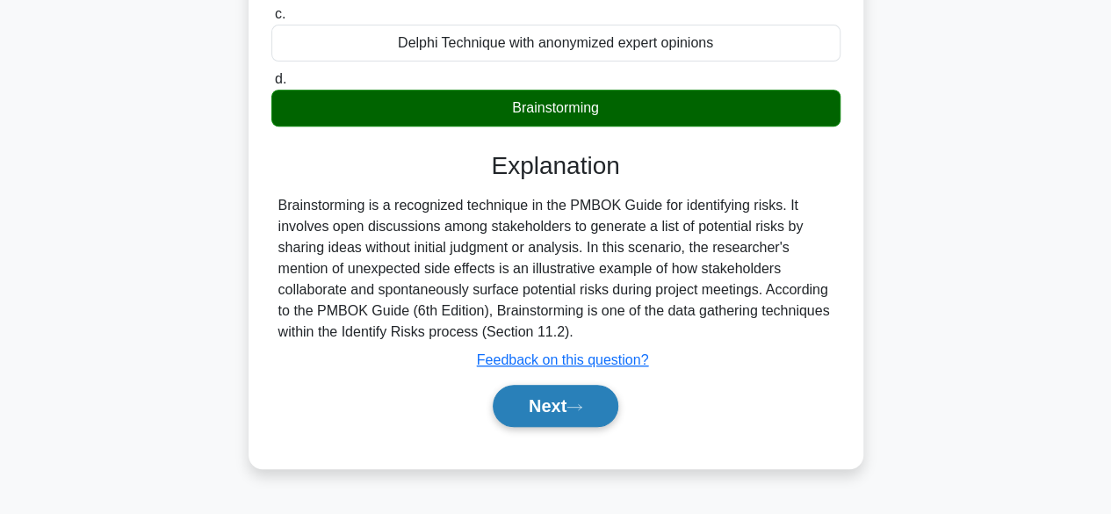
click at [603, 410] on button "Next" at bounding box center [556, 406] width 126 height 42
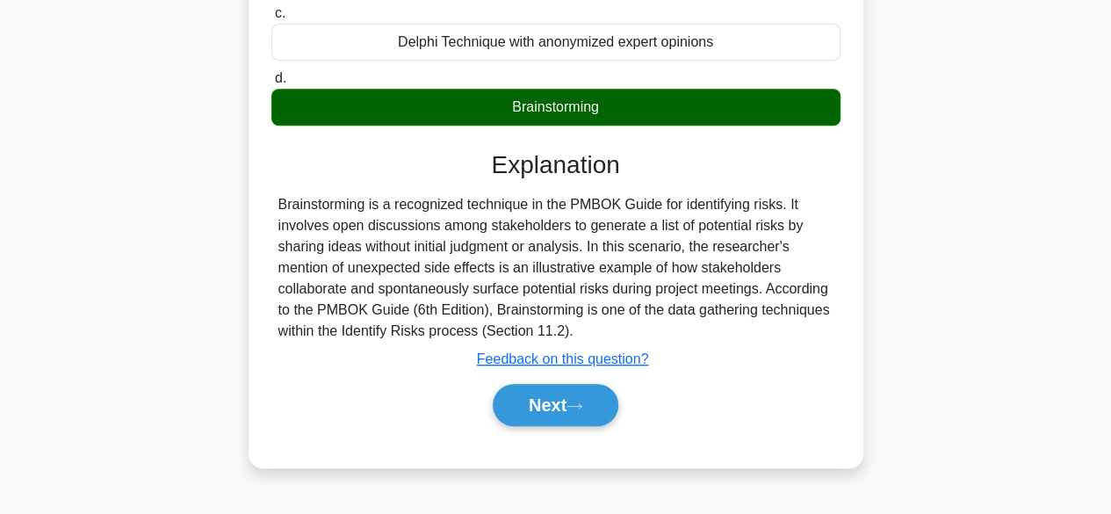
scroll to position [435, 0]
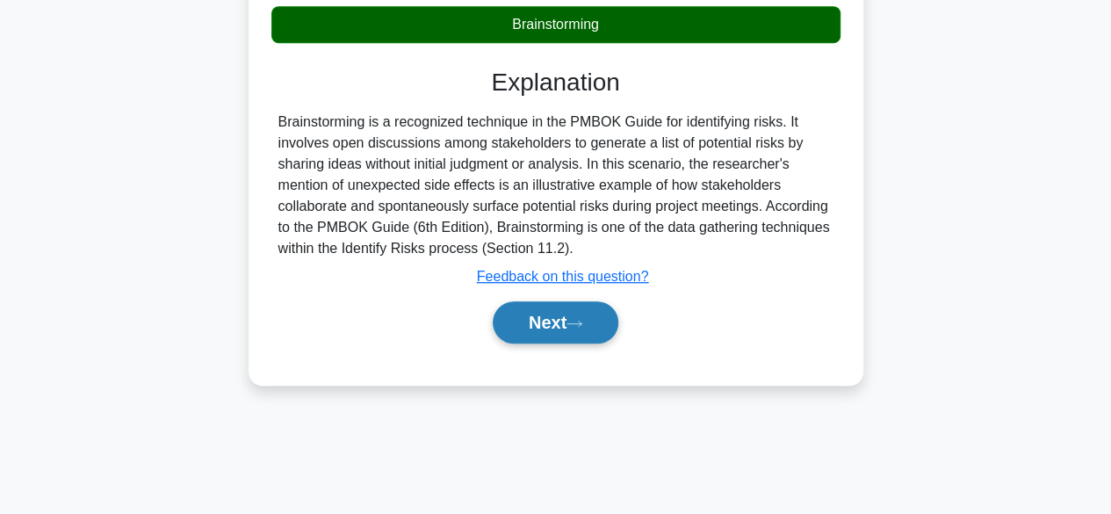
click at [608, 318] on button "Next" at bounding box center [556, 322] width 126 height 42
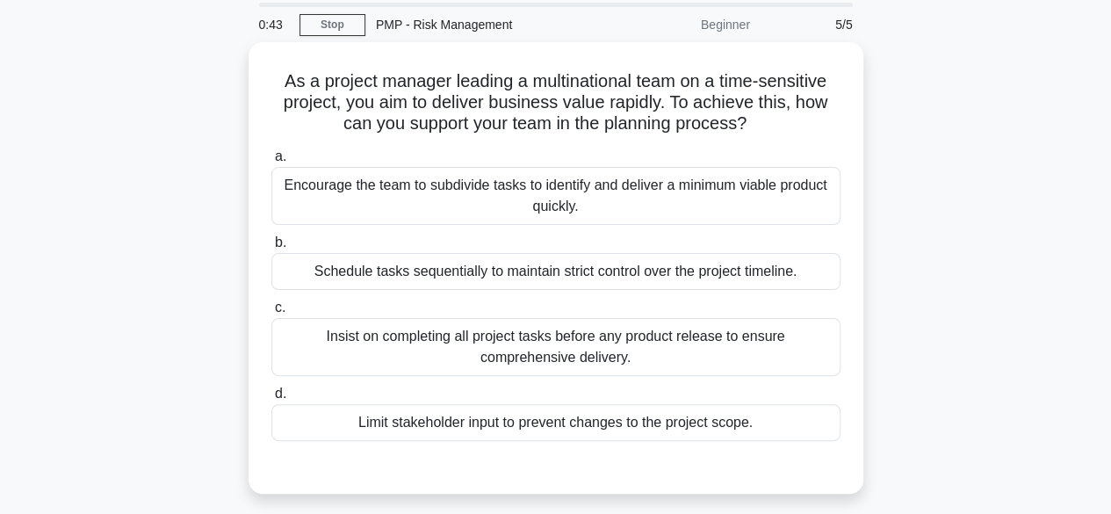
scroll to position [88, 0]
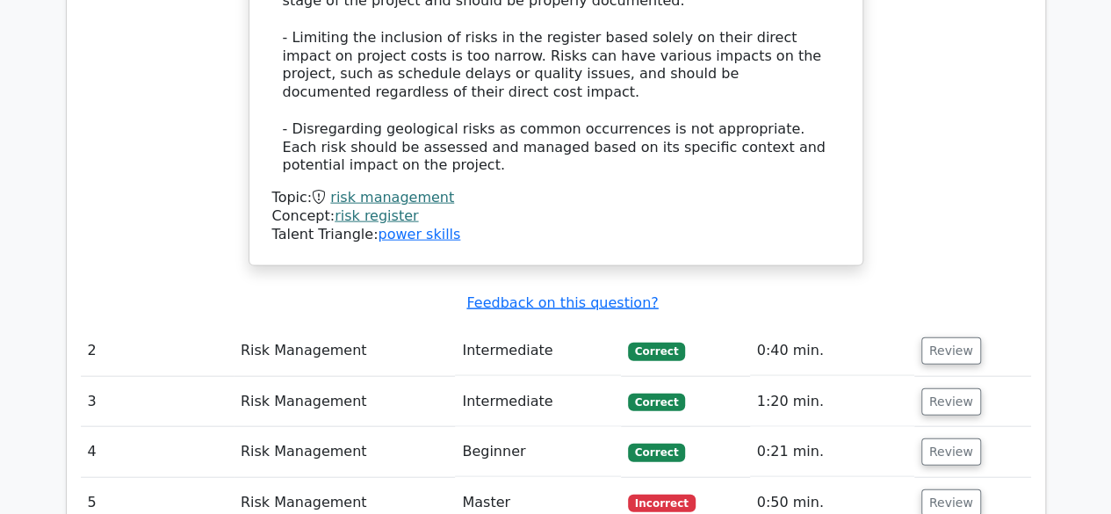
scroll to position [2108, 0]
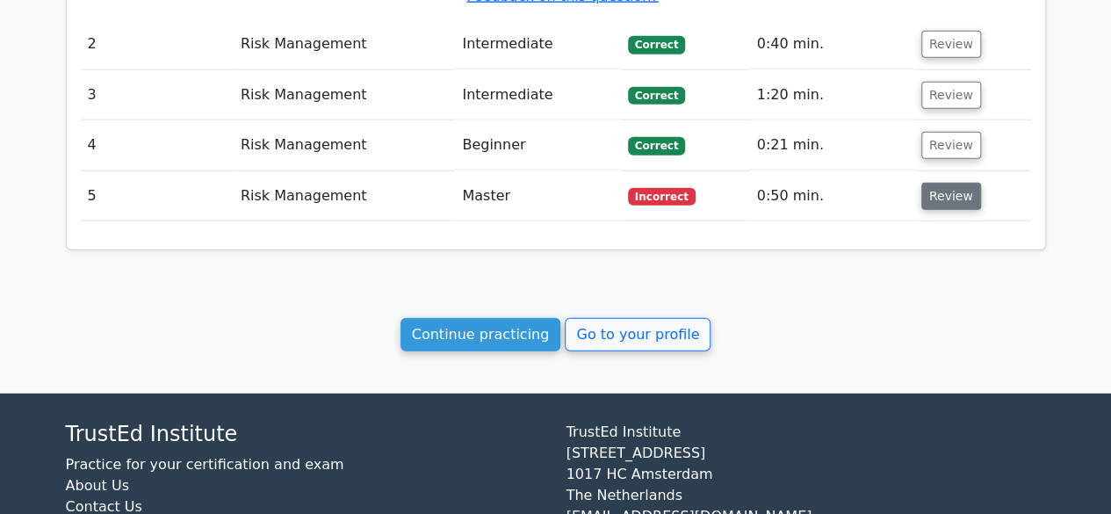
click at [949, 183] on button "Review" at bounding box center [952, 196] width 60 height 27
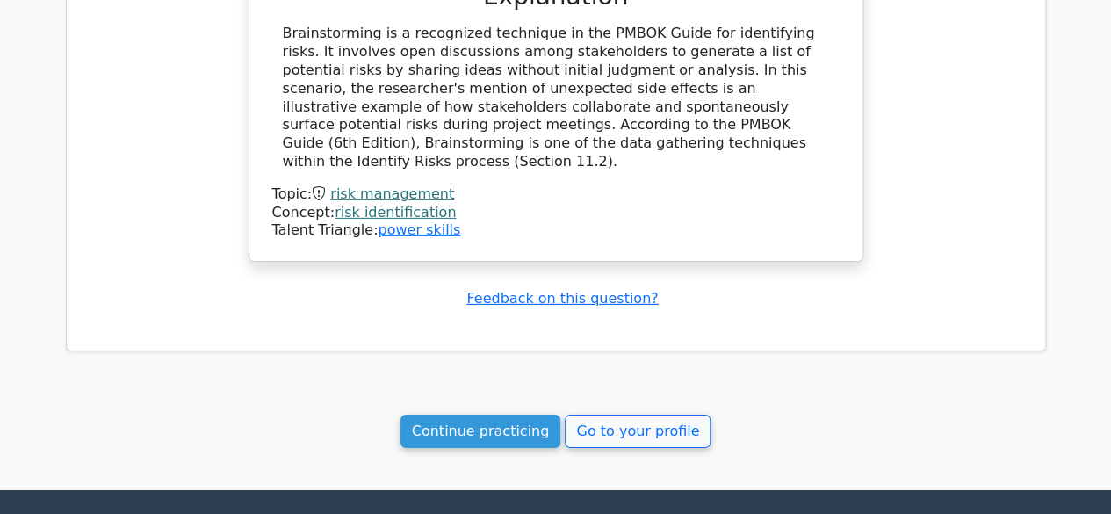
scroll to position [2860, 0]
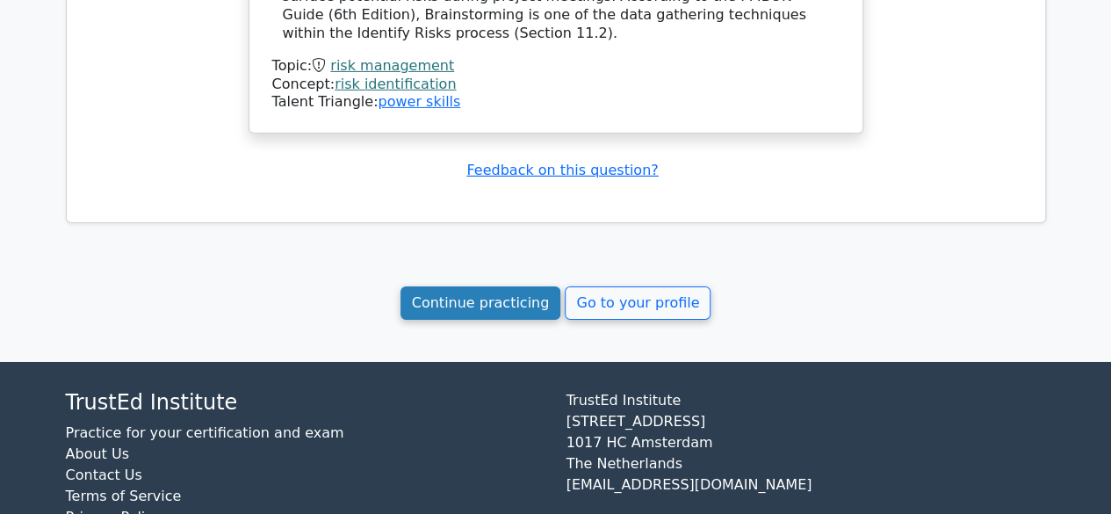
click at [510, 286] on link "Continue practicing" at bounding box center [481, 302] width 161 height 33
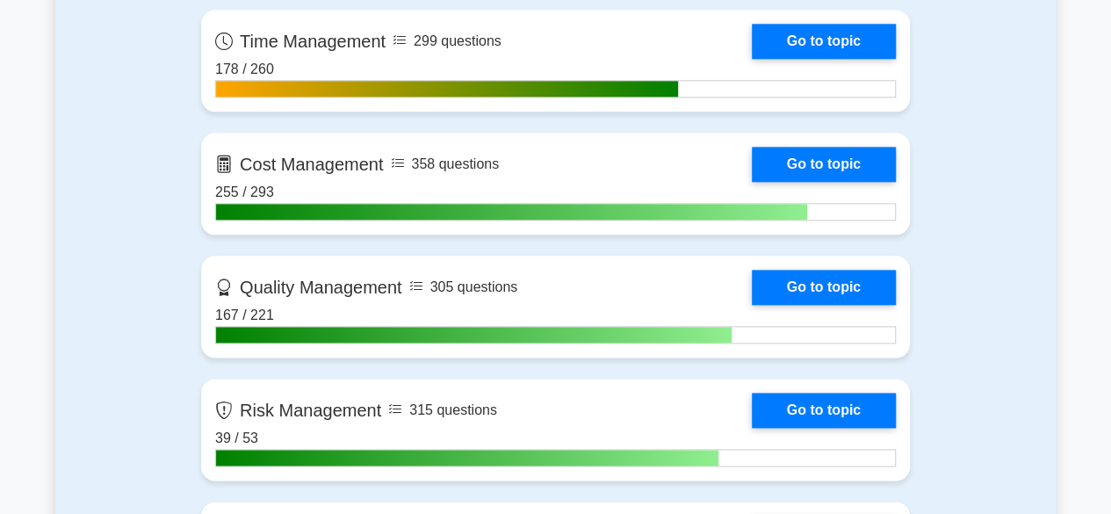
scroll to position [1054, 0]
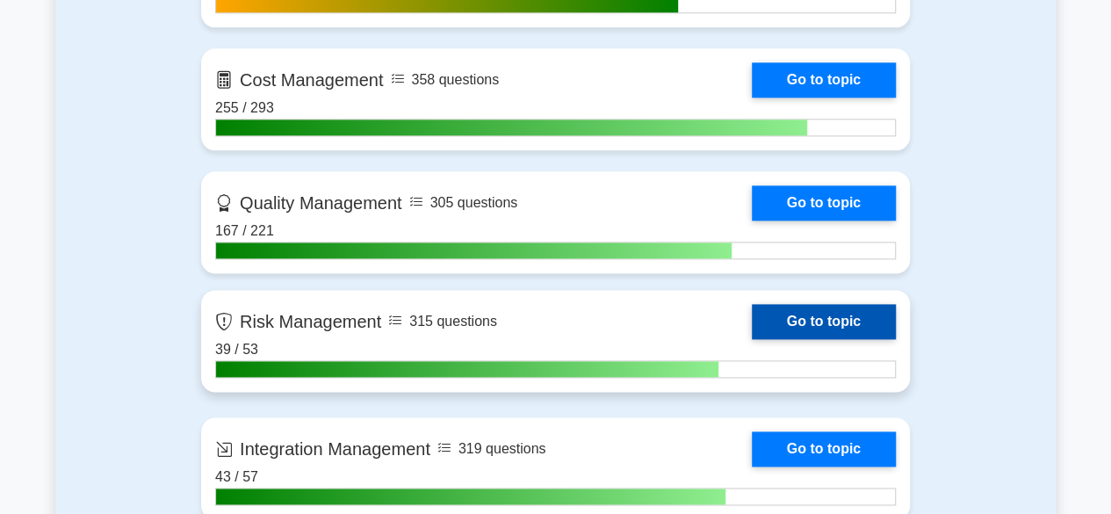
click at [881, 322] on link "Go to topic" at bounding box center [824, 321] width 144 height 35
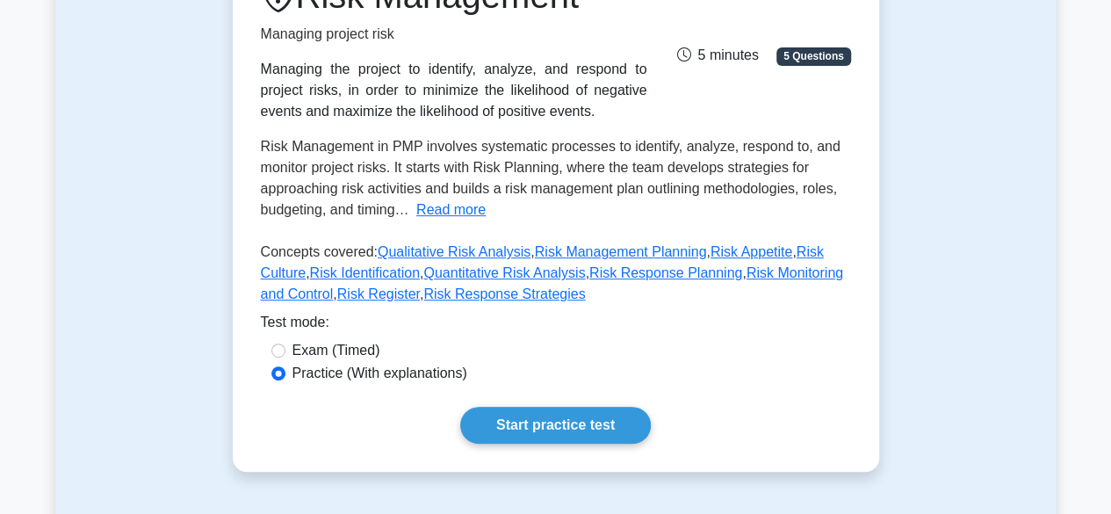
scroll to position [264, 0]
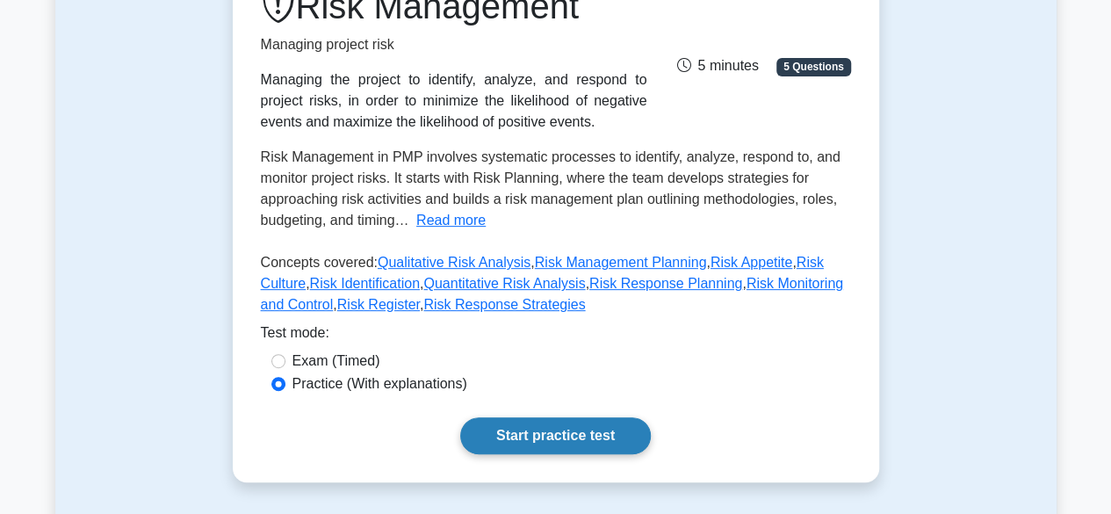
click at [582, 433] on link "Start practice test" at bounding box center [555, 435] width 191 height 37
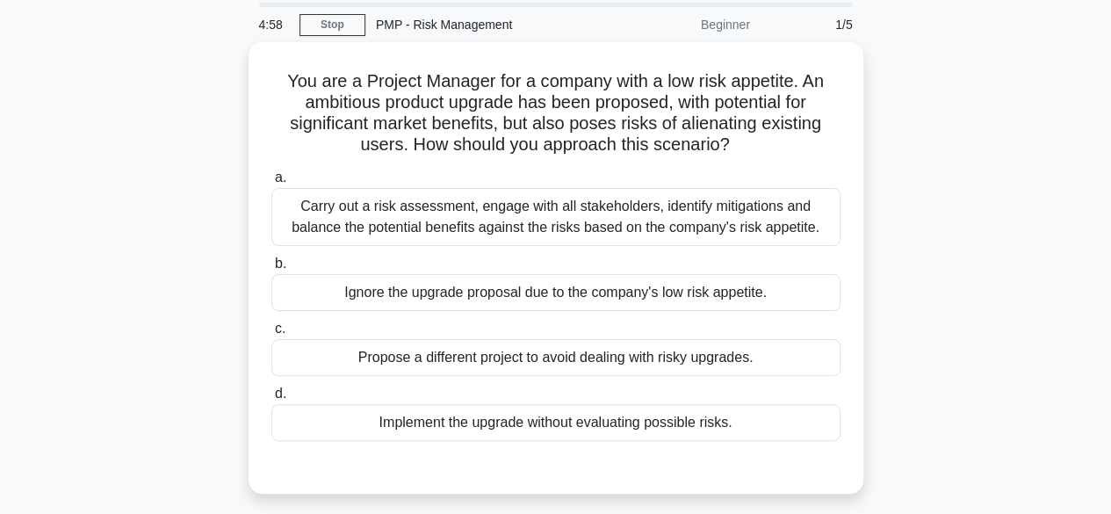
scroll to position [88, 0]
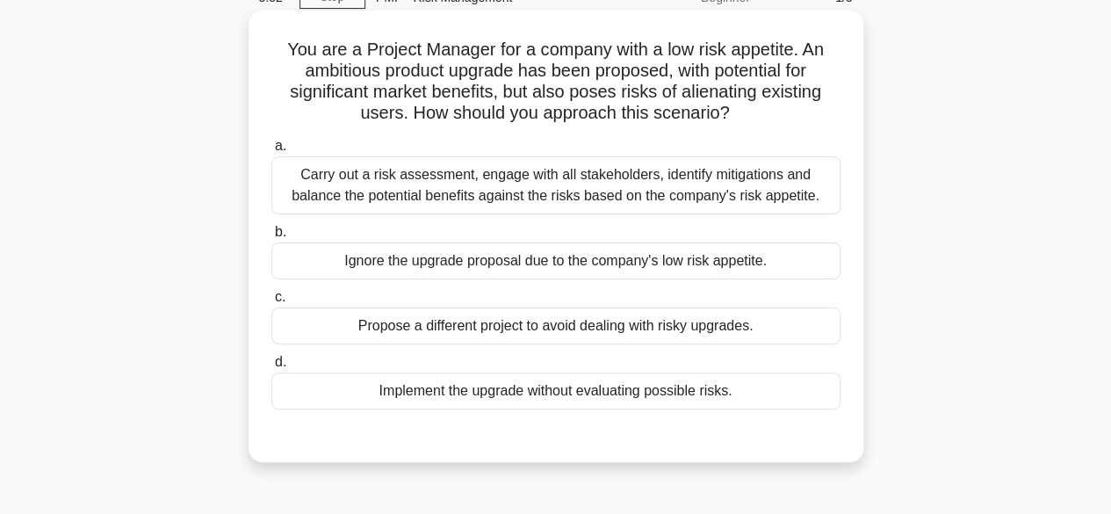
click at [676, 206] on div "Carry out a risk assessment, engage with all stakeholders, identify mitigations…" at bounding box center [555, 185] width 569 height 58
click at [271, 152] on input "a. Carry out a risk assessment, engage with all stakeholders, identify mitigati…" at bounding box center [271, 146] width 0 height 11
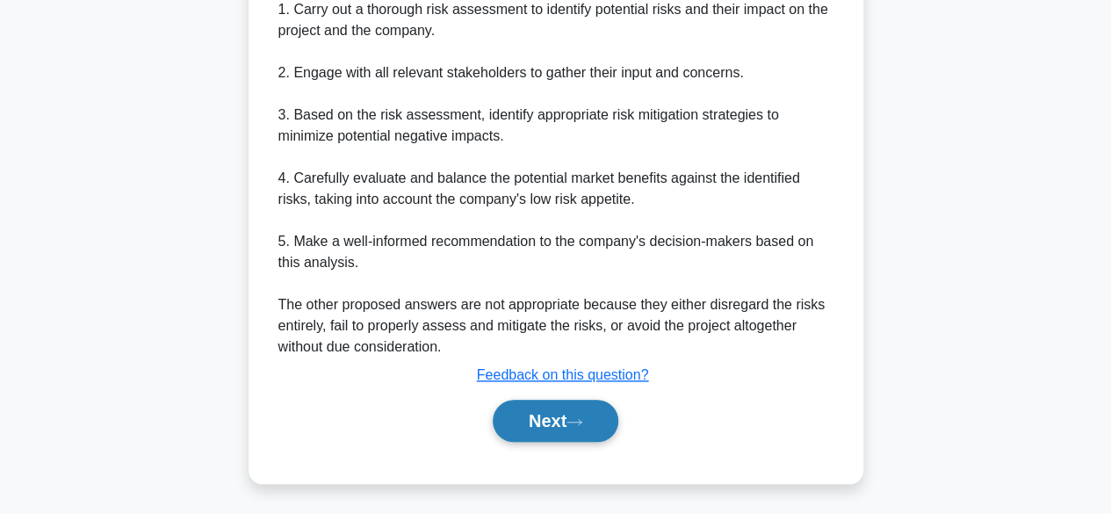
click at [562, 415] on button "Next" at bounding box center [556, 421] width 126 height 42
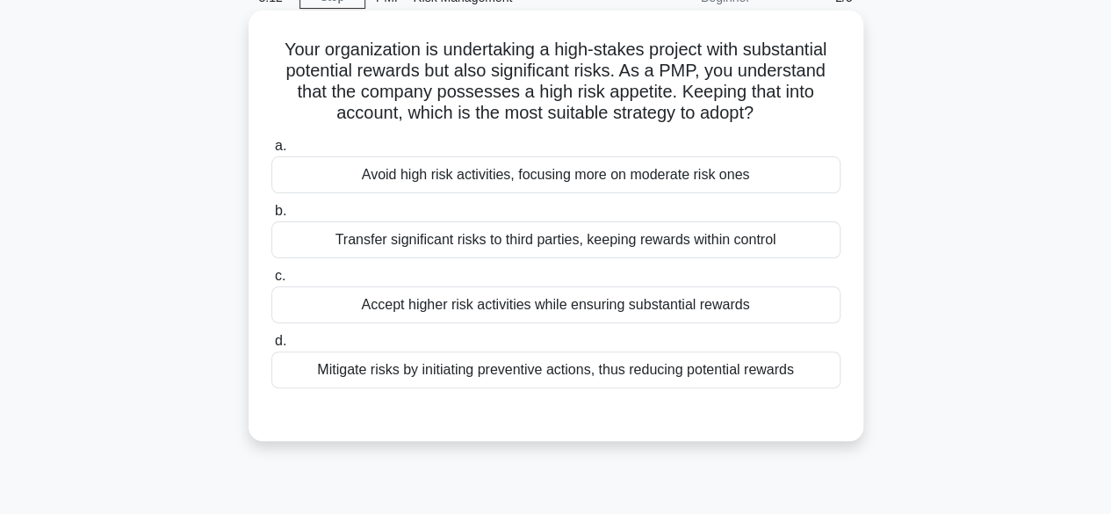
click at [735, 309] on div "Accept higher risk activities while ensuring substantial rewards" at bounding box center [555, 304] width 569 height 37
click at [271, 282] on input "c. Accept higher risk activities while ensuring substantial rewards" at bounding box center [271, 276] width 0 height 11
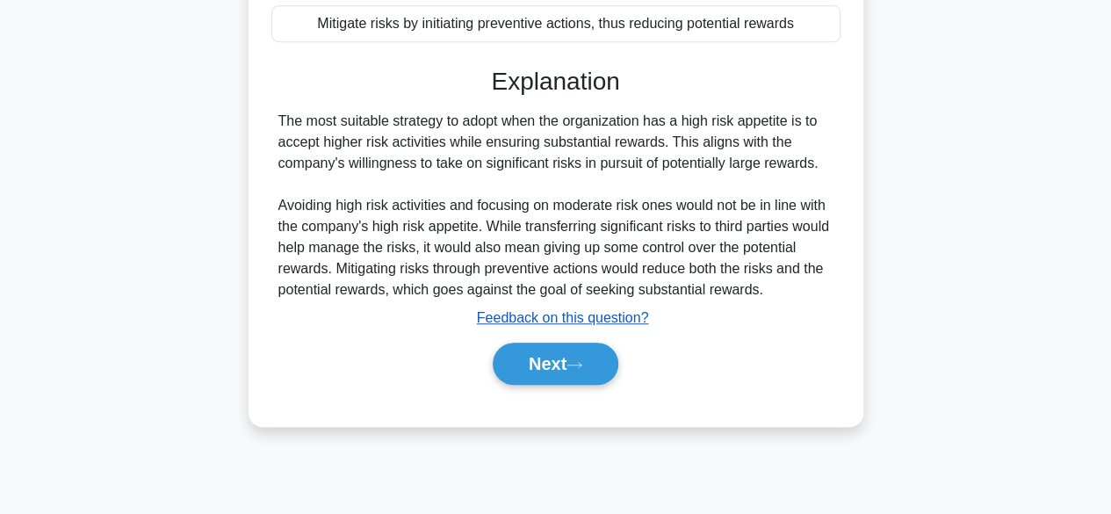
scroll to position [435, 0]
click at [545, 374] on button "Next" at bounding box center [556, 363] width 126 height 42
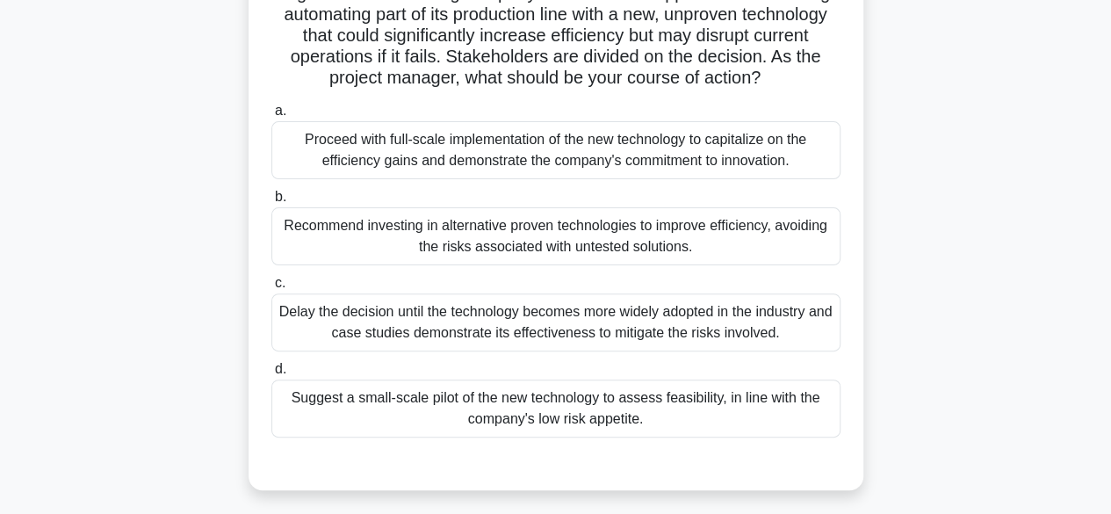
scroll to position [171, 0]
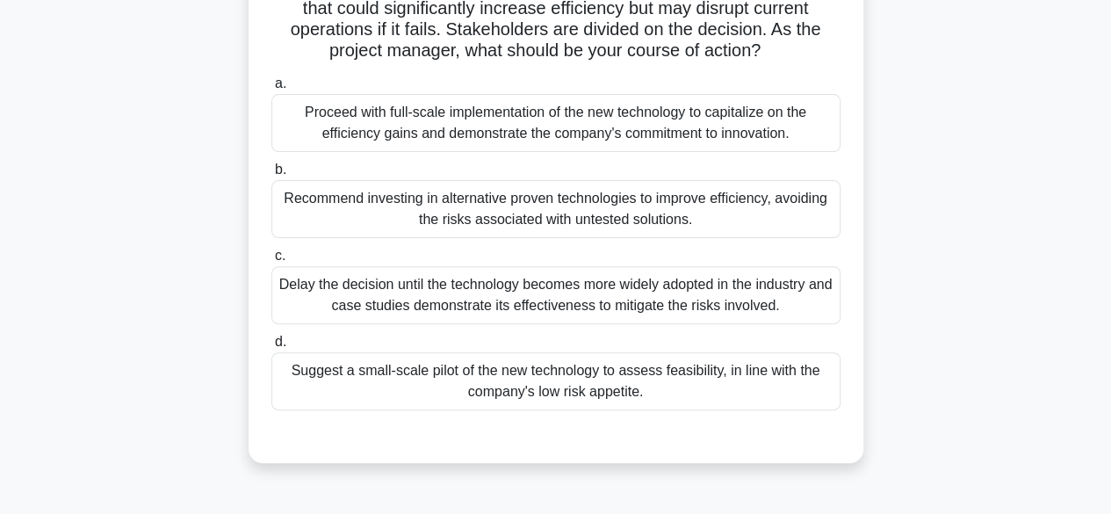
click at [677, 390] on div "Suggest a small-scale pilot of the new technology to assess feasibility, in lin…" at bounding box center [555, 381] width 569 height 58
click at [271, 348] on input "d. Suggest a small-scale pilot of the new technology to assess feasibility, in …" at bounding box center [271, 341] width 0 height 11
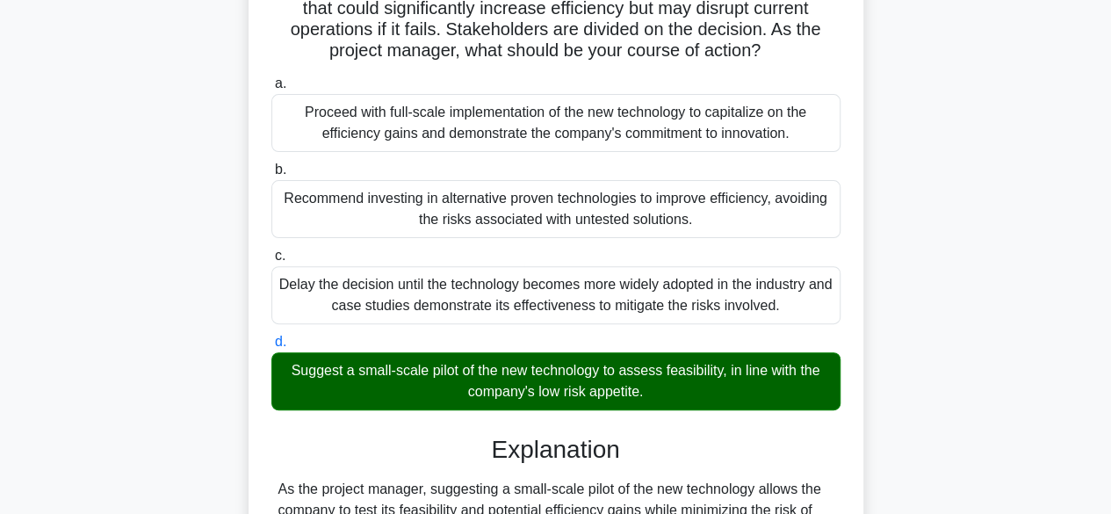
scroll to position [503, 0]
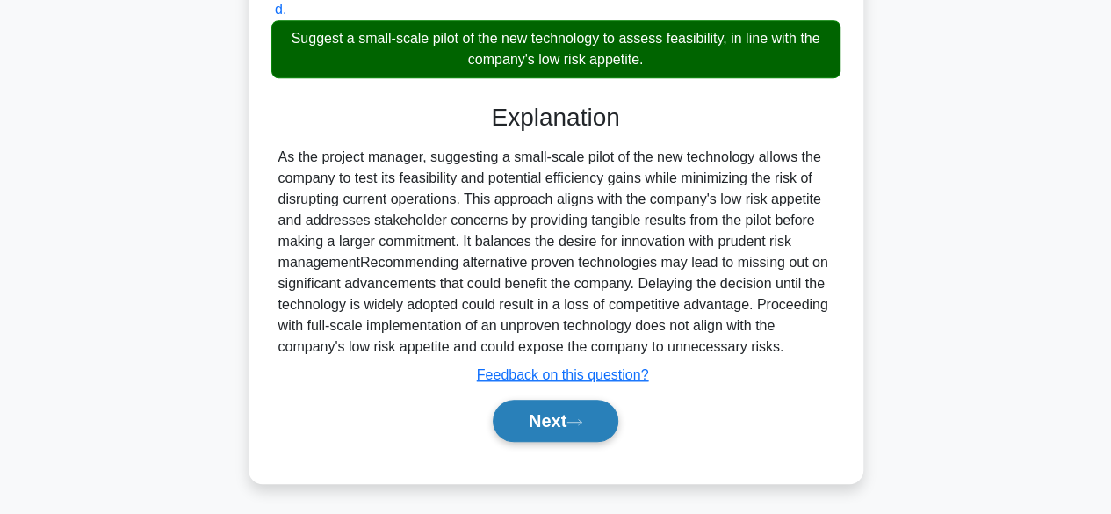
click at [531, 420] on button "Next" at bounding box center [556, 421] width 126 height 42
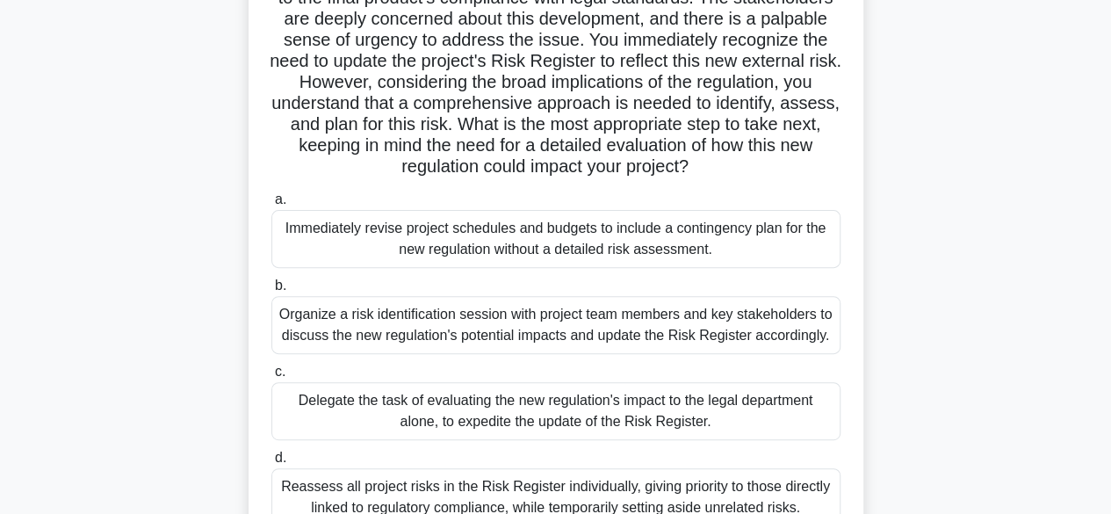
scroll to position [176, 0]
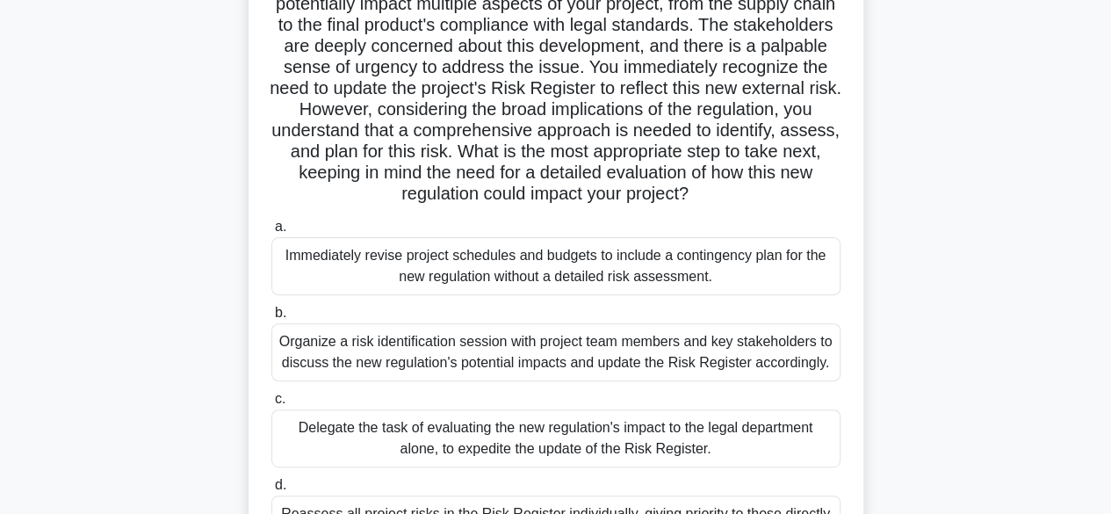
click at [616, 360] on div "Organize a risk identification session with project team members and key stakeh…" at bounding box center [555, 352] width 569 height 58
click at [271, 319] on input "b. Organize a risk identification session with project team members and key sta…" at bounding box center [271, 312] width 0 height 11
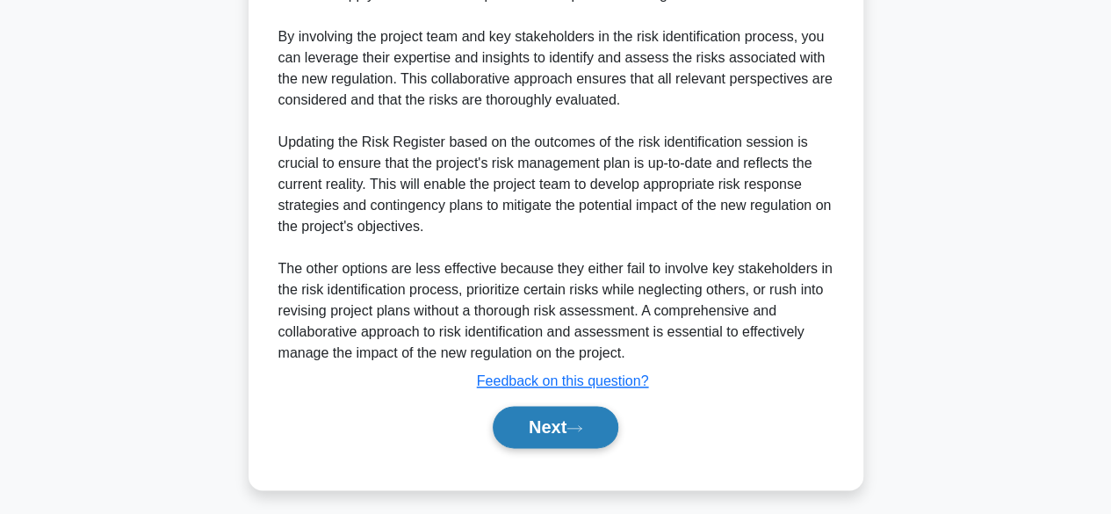
scroll to position [878, 0]
click at [552, 438] on button "Next" at bounding box center [556, 425] width 126 height 42
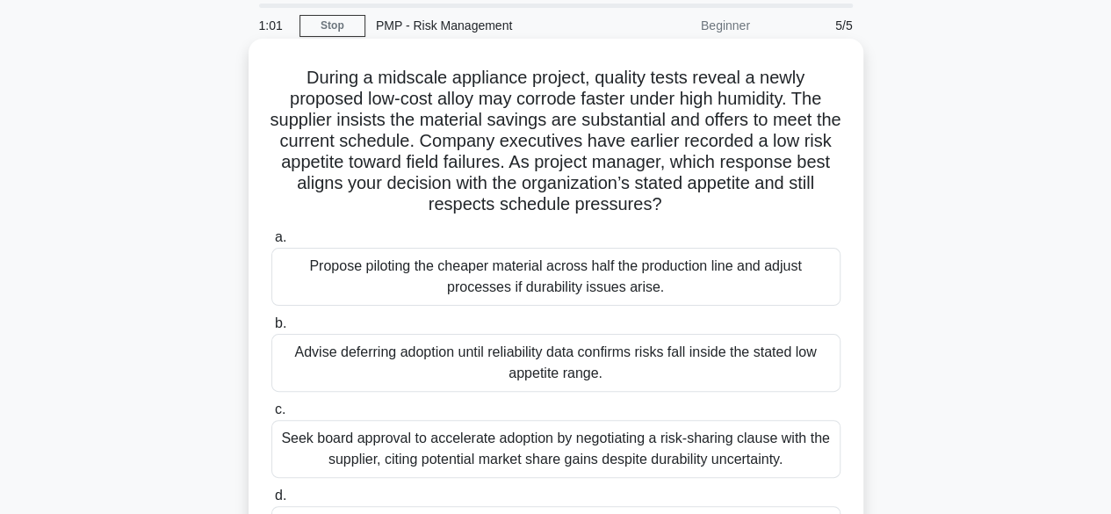
scroll to position [88, 0]
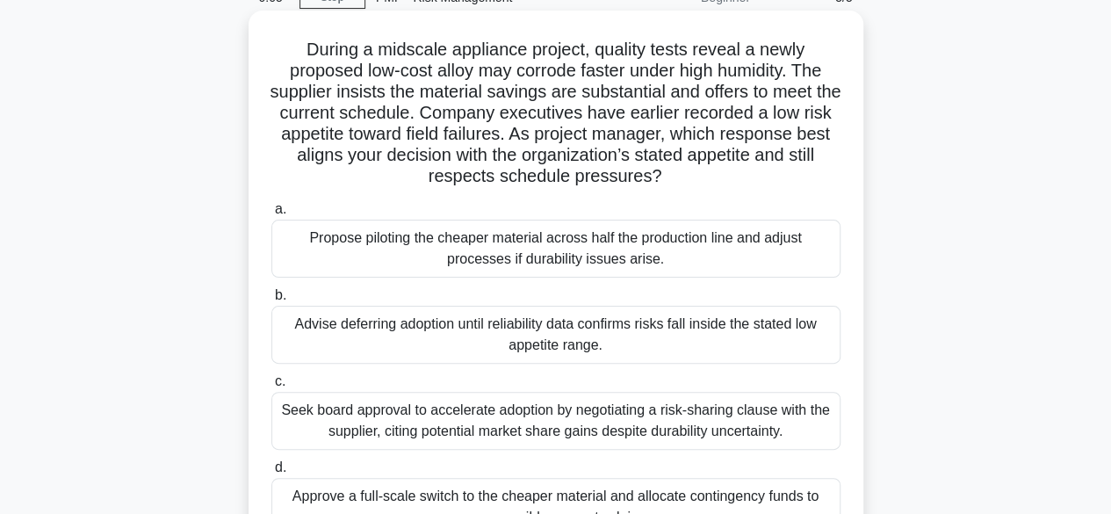
click at [640, 431] on div "Seek board approval to accelerate adoption by negotiating a risk-sharing clause…" at bounding box center [555, 421] width 569 height 58
click at [271, 387] on input "c. Seek board approval to accelerate adoption by negotiating a risk-sharing cla…" at bounding box center [271, 381] width 0 height 11
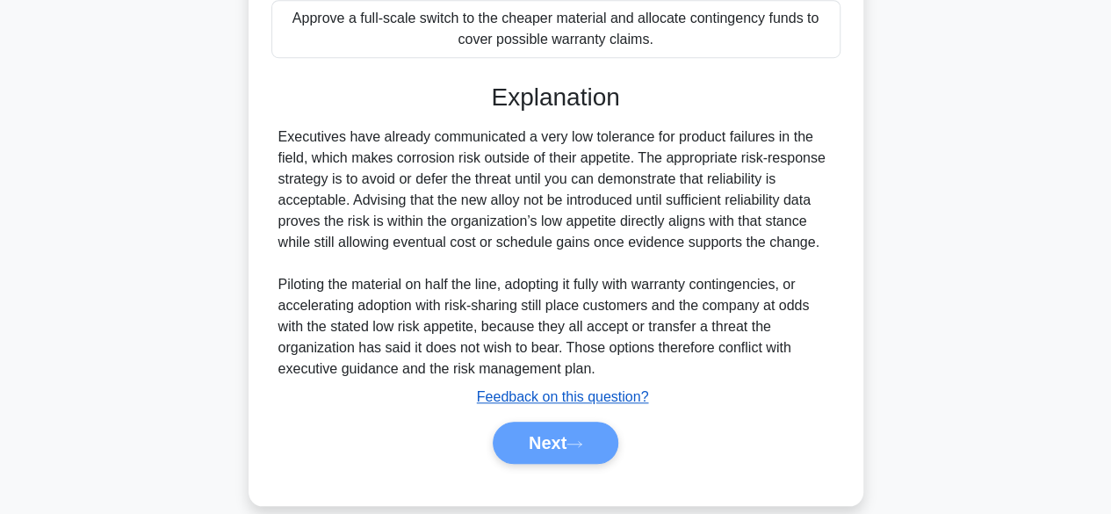
scroll to position [590, 0]
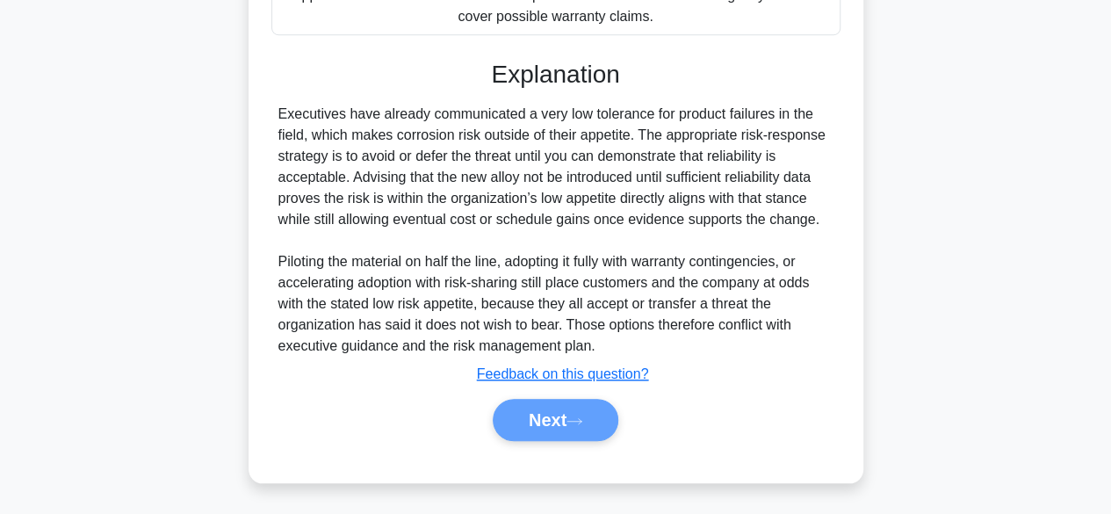
click at [524, 413] on div "Next" at bounding box center [556, 420] width 576 height 42
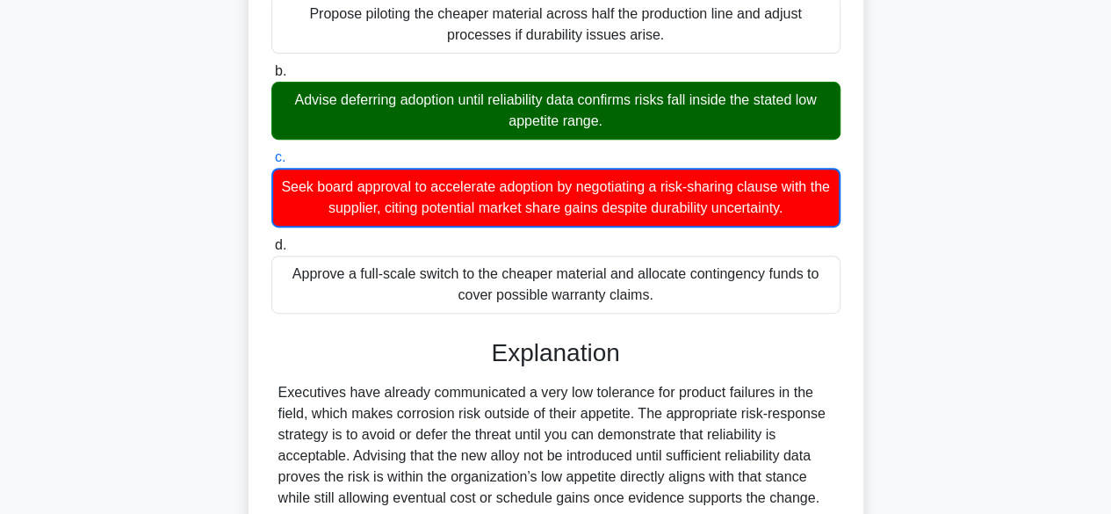
scroll to position [0, 0]
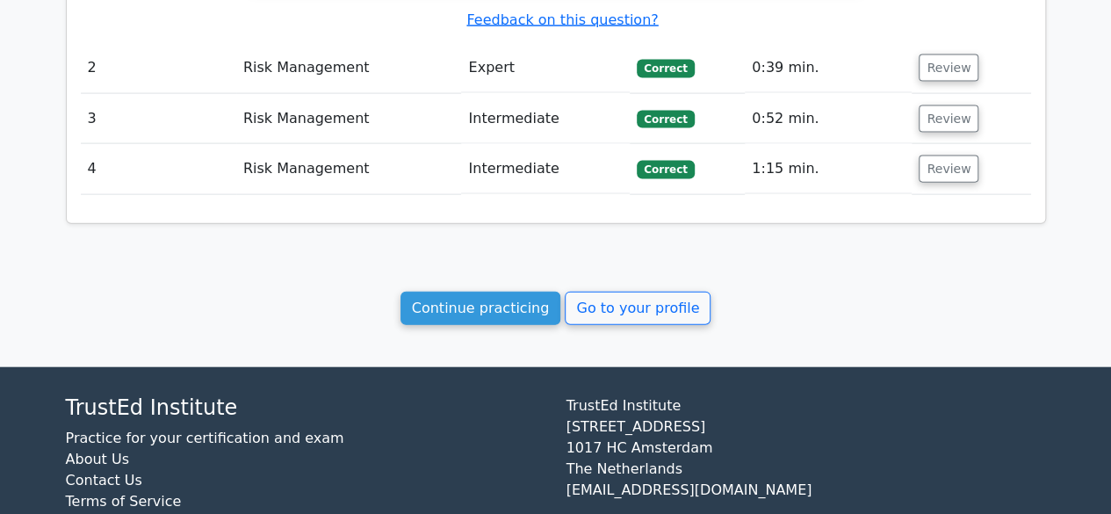
scroll to position [1910, 0]
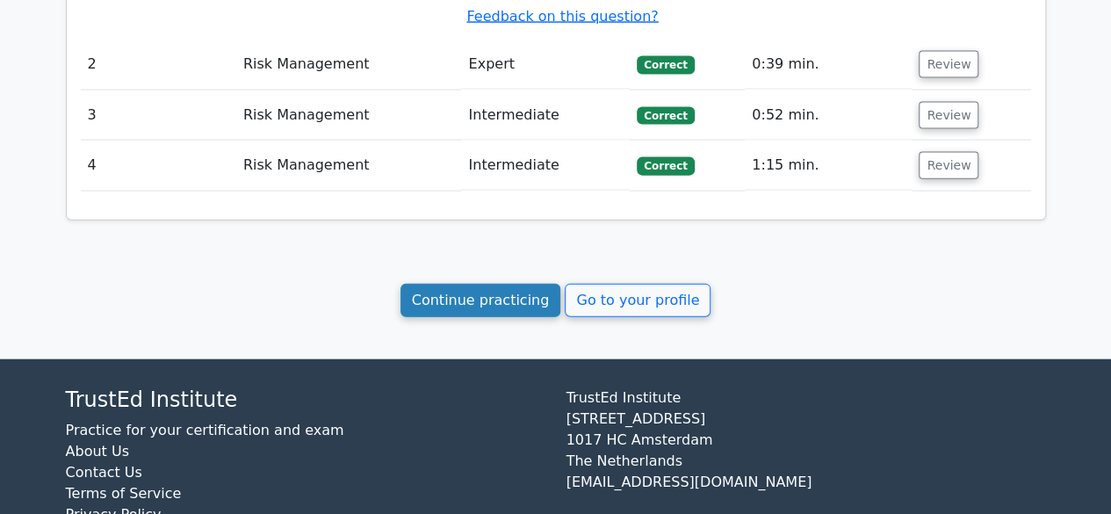
click at [481, 284] on link "Continue practicing" at bounding box center [481, 300] width 161 height 33
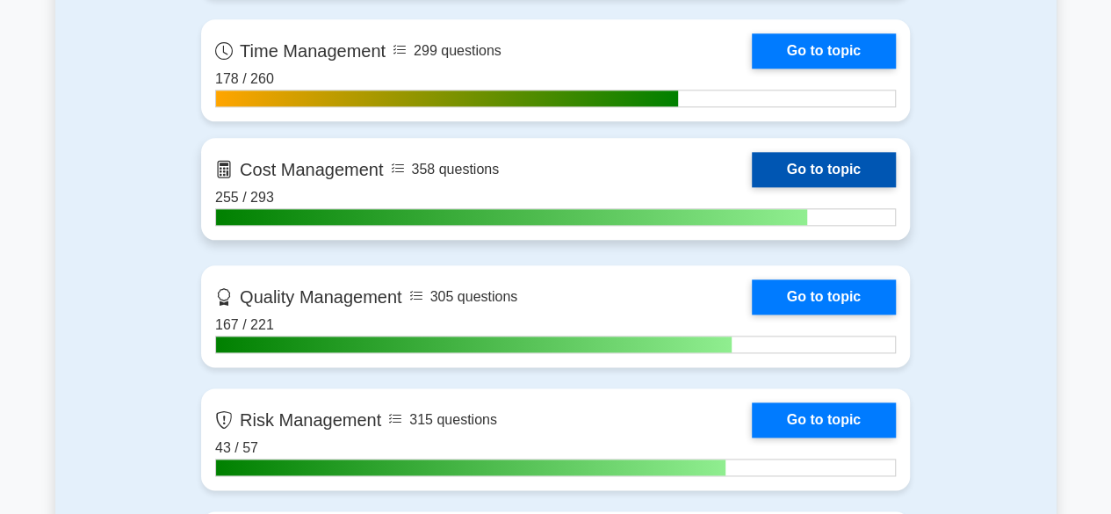
scroll to position [1054, 0]
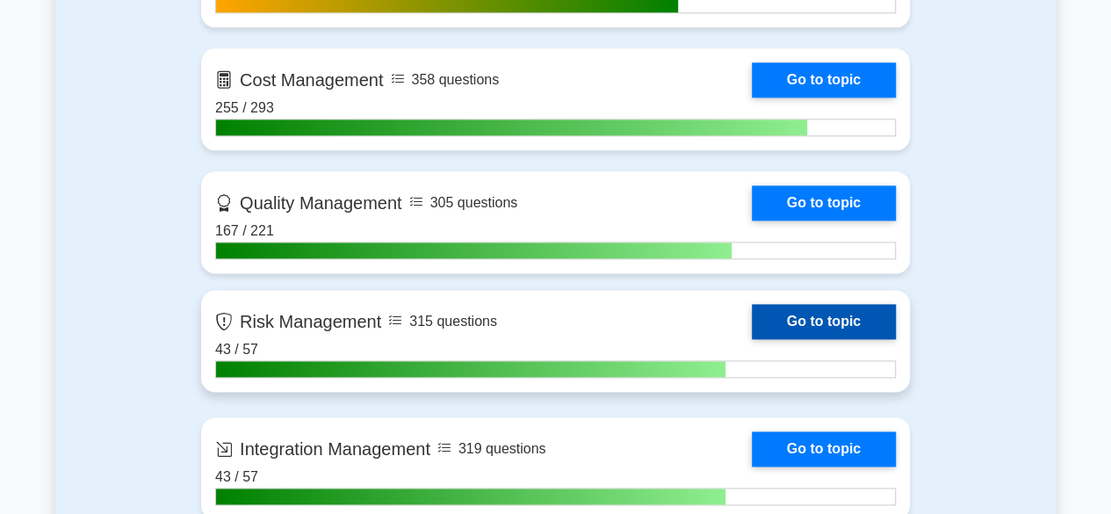
click at [831, 315] on link "Go to topic" at bounding box center [824, 321] width 144 height 35
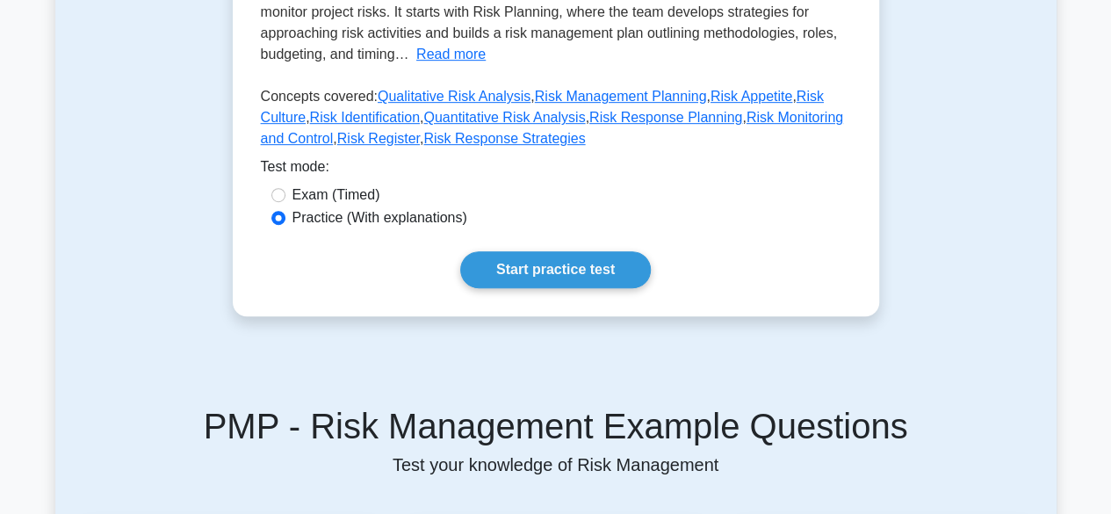
scroll to position [527, 0]
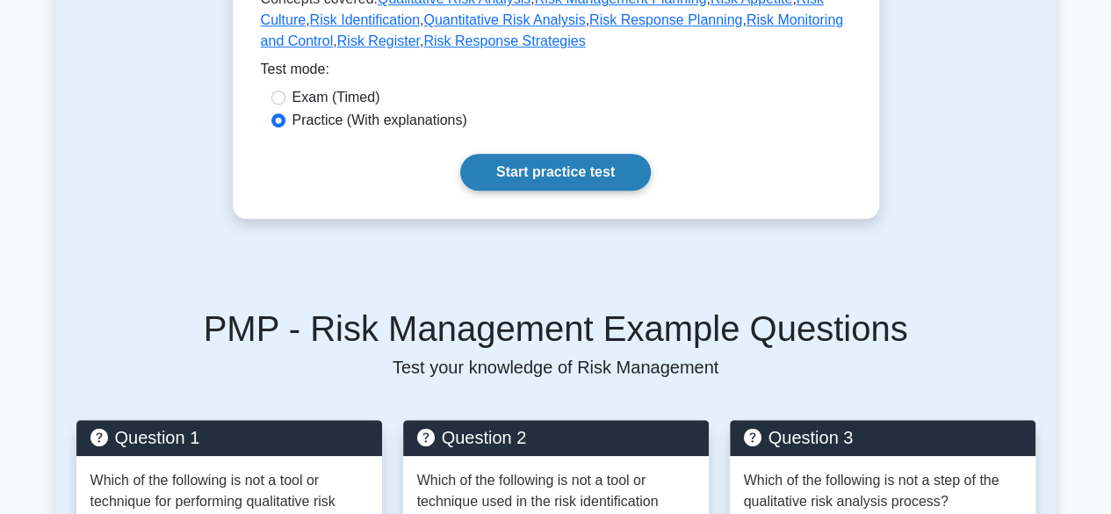
click at [597, 180] on link "Start practice test" at bounding box center [555, 172] width 191 height 37
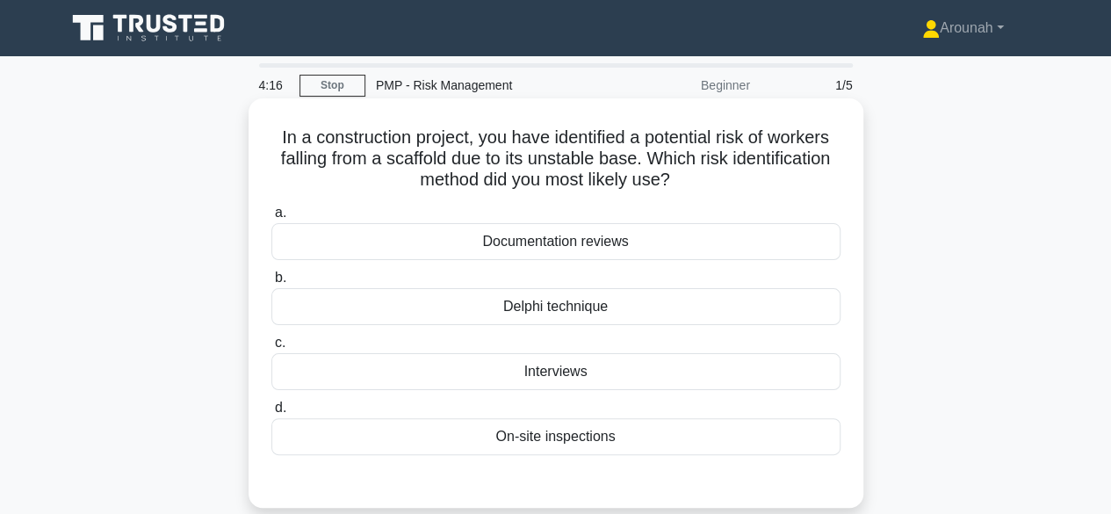
drag, startPoint x: 272, startPoint y: 138, endPoint x: 683, endPoint y: 182, distance: 413.5
click at [683, 182] on h5 "In a construction project, you have identified a potential risk of workers fall…" at bounding box center [556, 158] width 573 height 65
copy h5 "In a construction project, you have identified a potential risk of workers fall…"
click at [567, 436] on div "On-site inspections" at bounding box center [555, 436] width 569 height 37
click at [271, 414] on input "d. On-site inspections" at bounding box center [271, 407] width 0 height 11
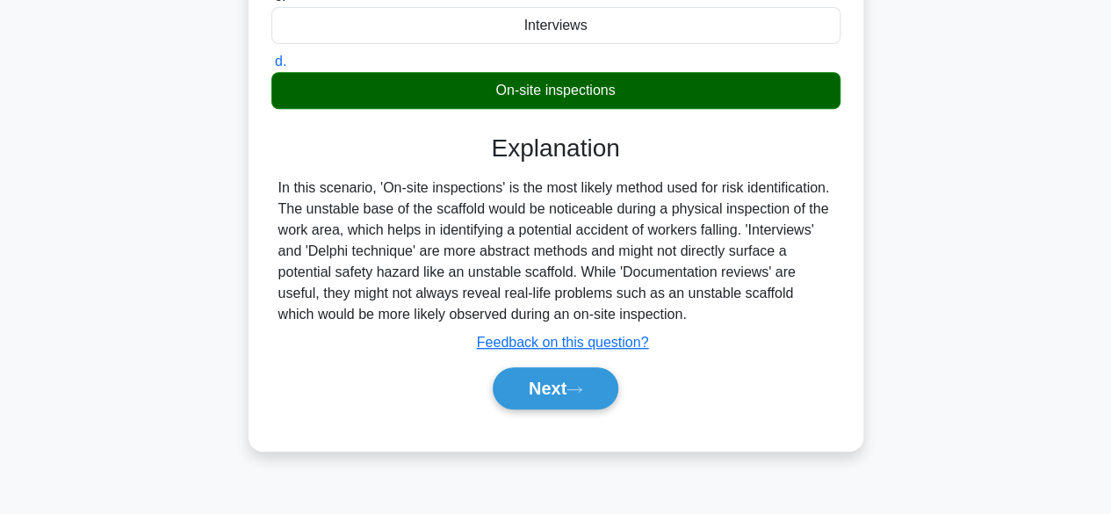
scroll to position [351, 0]
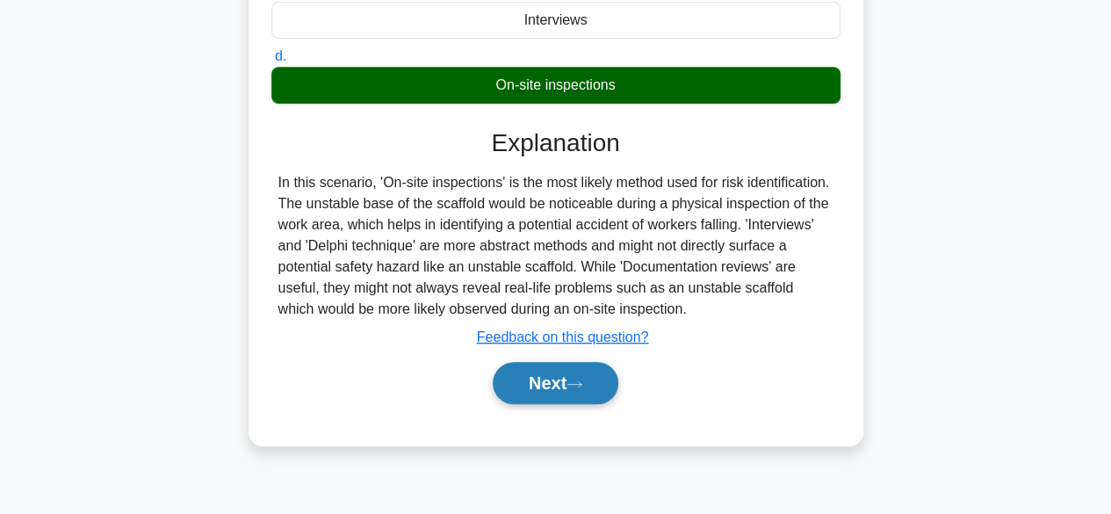
click at [545, 386] on button "Next" at bounding box center [556, 383] width 126 height 42
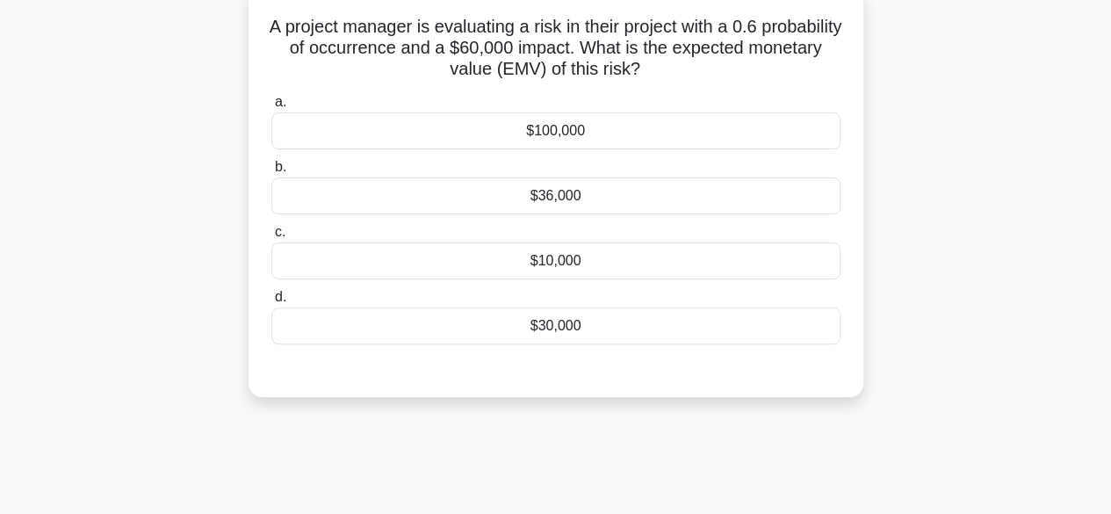
scroll to position [88, 0]
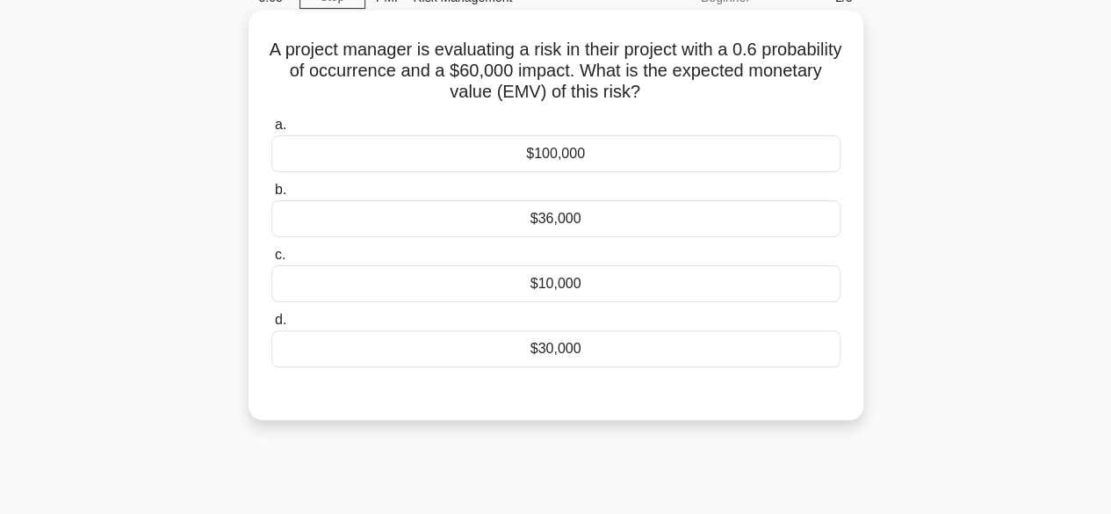
click at [740, 226] on div "$36,000" at bounding box center [555, 218] width 569 height 37
click at [271, 196] on input "b. $36,000" at bounding box center [271, 189] width 0 height 11
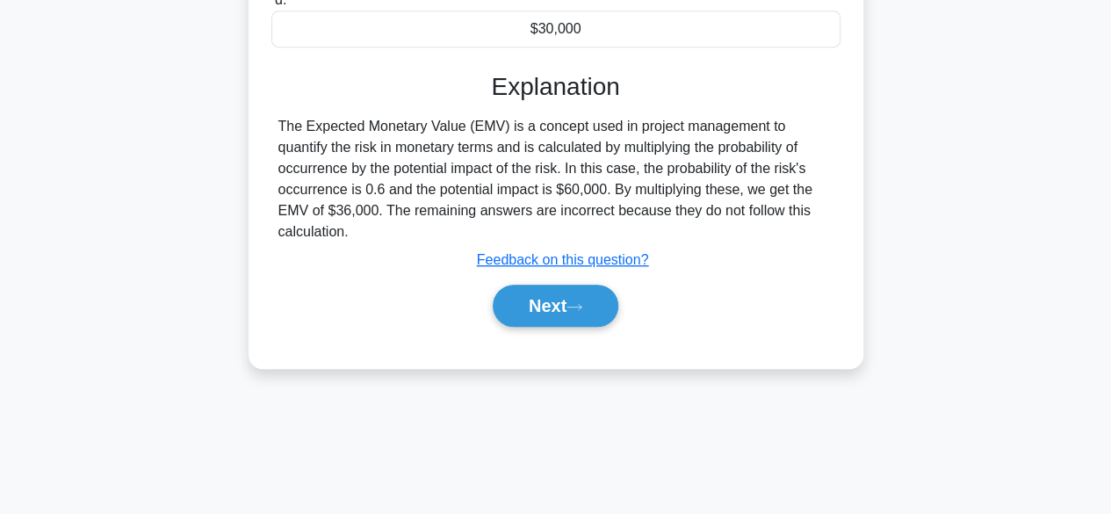
scroll to position [435, 0]
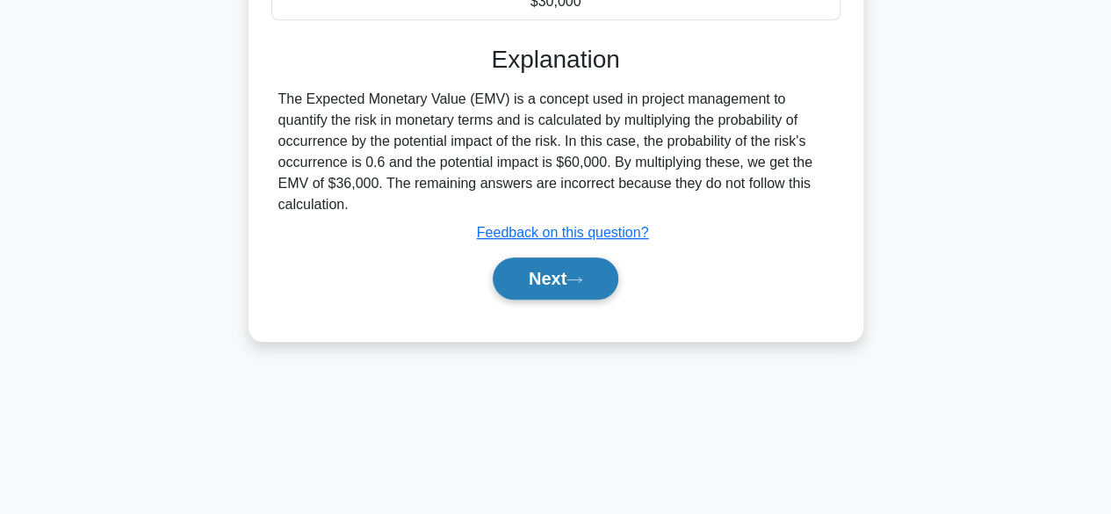
click at [567, 271] on button "Next" at bounding box center [556, 278] width 126 height 42
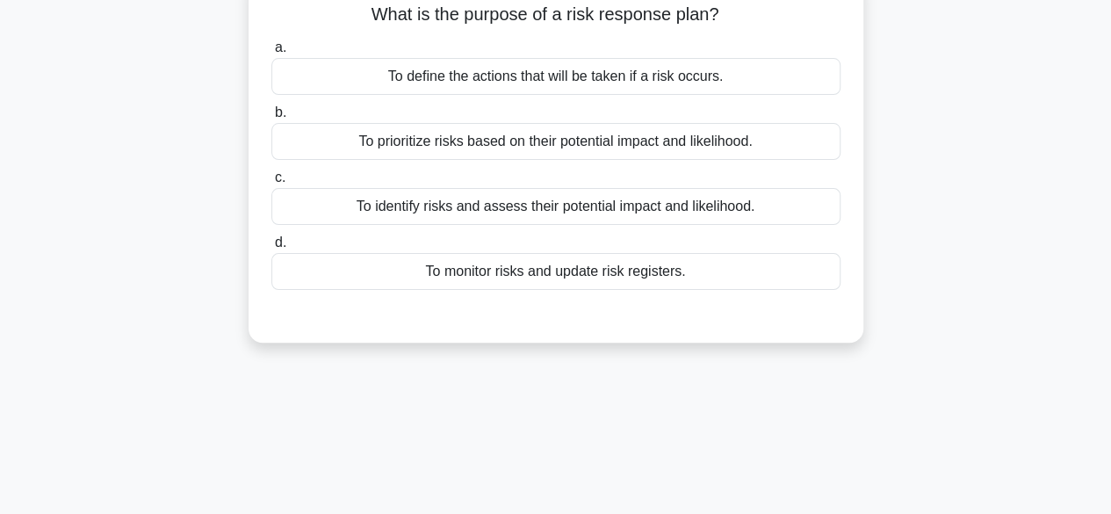
scroll to position [0, 0]
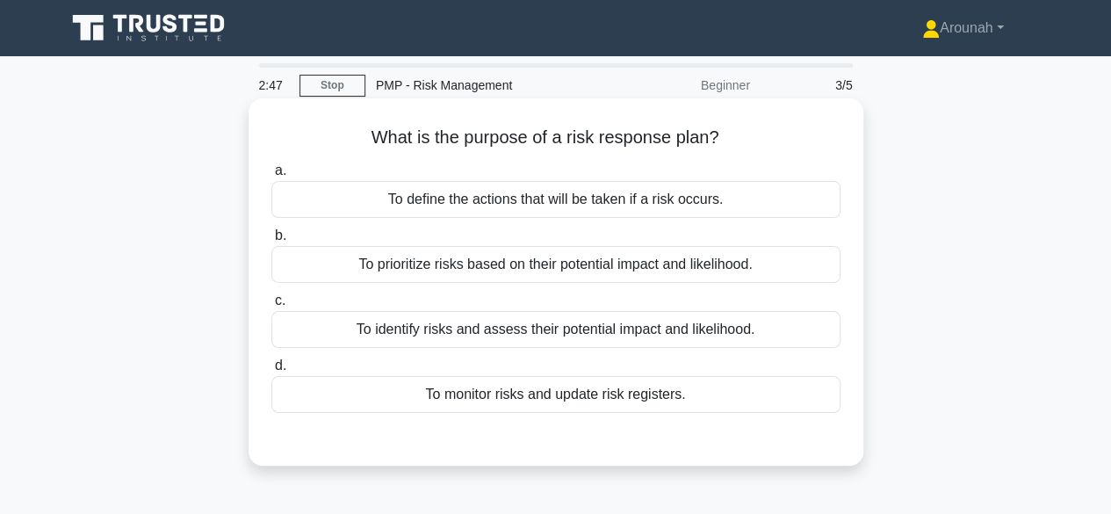
click at [652, 206] on div "To define the actions that will be taken if a risk occurs." at bounding box center [555, 199] width 569 height 37
click at [271, 177] on input "a. To define the actions that will be taken if a risk occurs." at bounding box center [271, 170] width 0 height 11
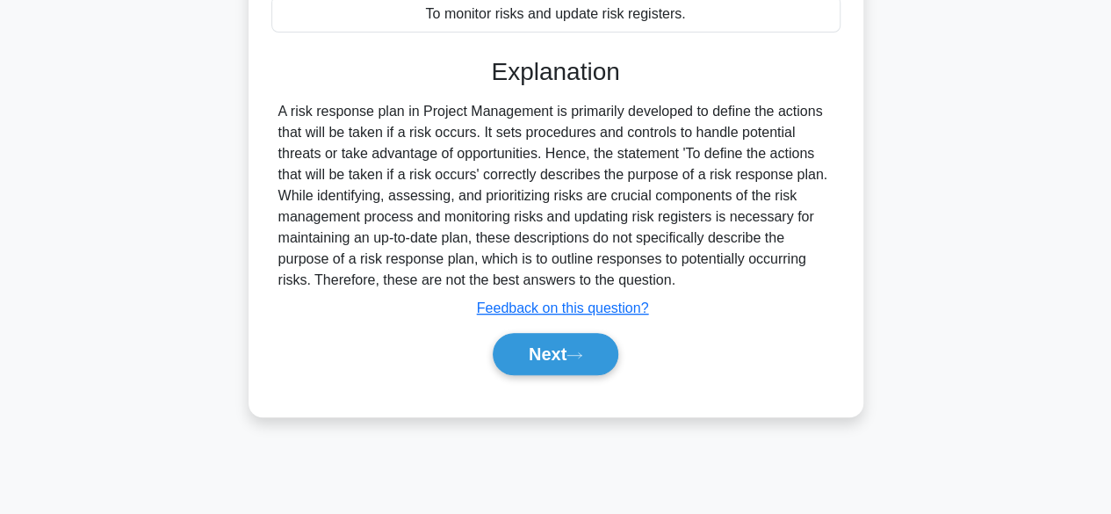
scroll to position [435, 0]
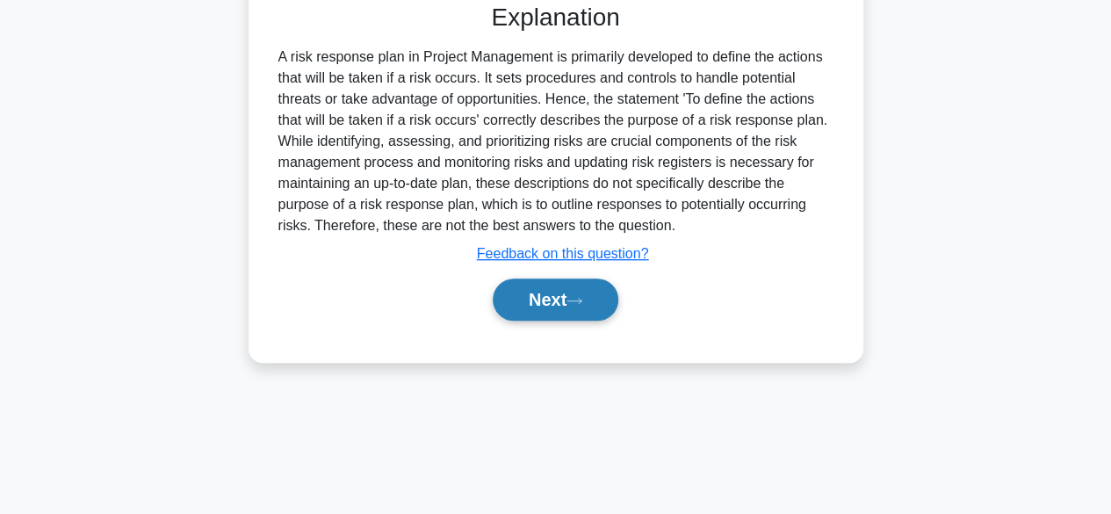
click at [540, 300] on button "Next" at bounding box center [556, 299] width 126 height 42
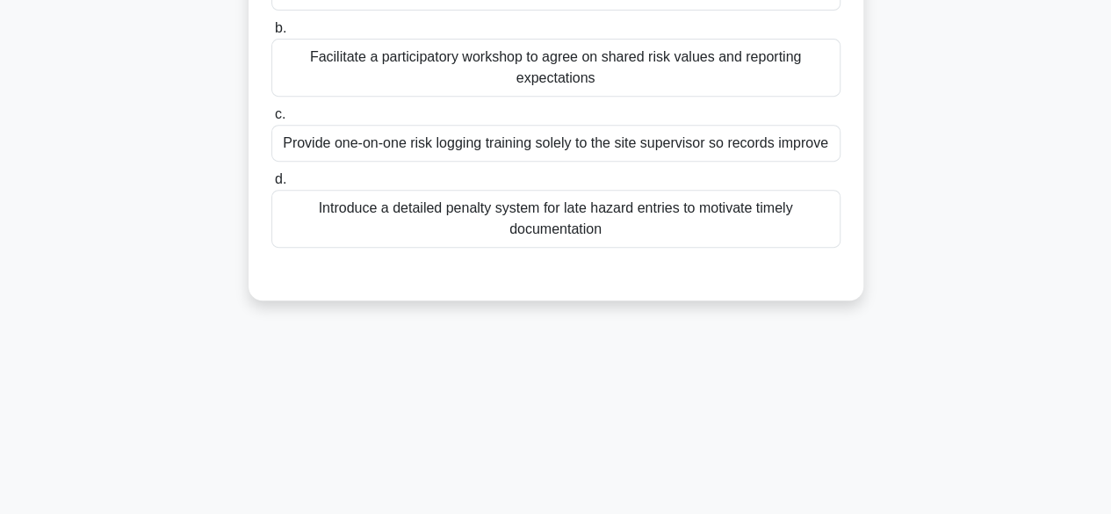
scroll to position [83, 0]
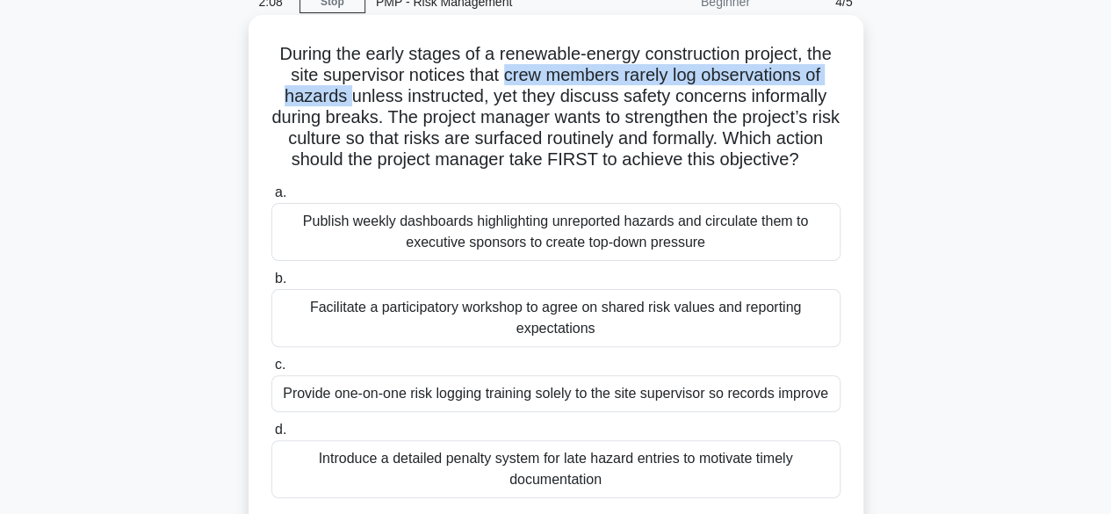
drag, startPoint x: 504, startPoint y: 78, endPoint x: 344, endPoint y: 96, distance: 160.8
click at [344, 96] on h5 "During the early stages of a renewable-energy construction project, the site su…" at bounding box center [556, 107] width 573 height 128
copy h5 "crew members rarely log observations of hazards"
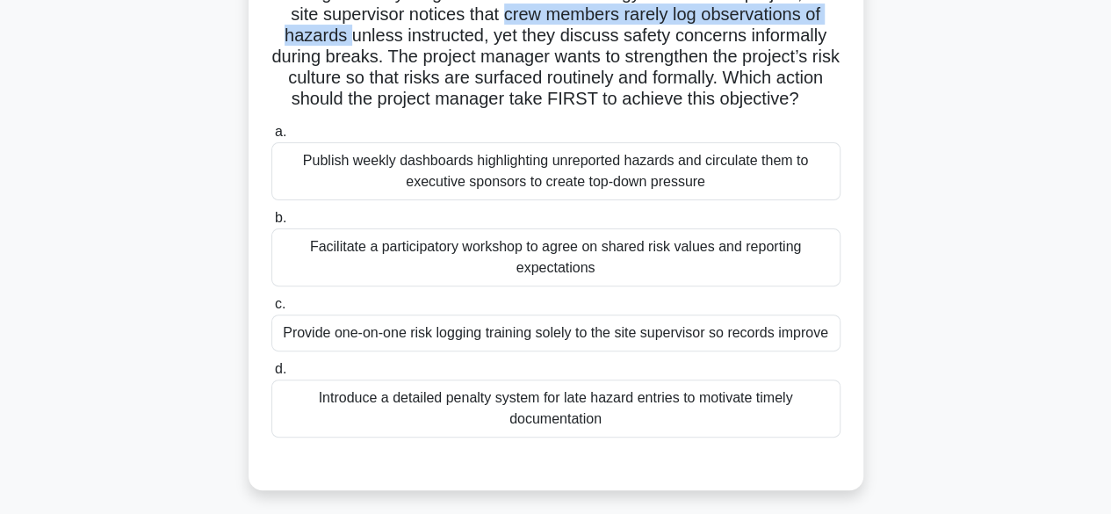
scroll to position [171, 0]
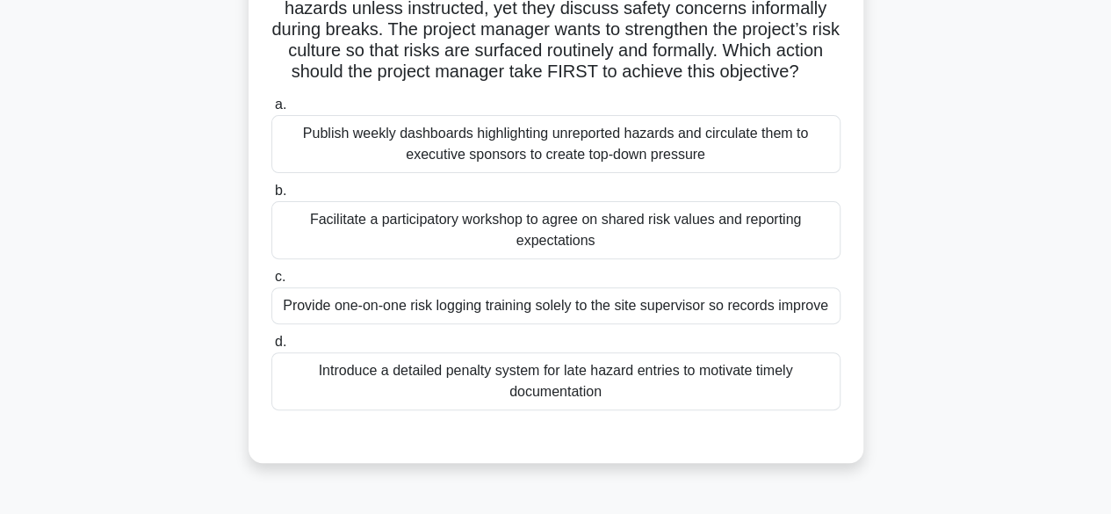
click at [623, 259] on div "Facilitate a participatory workshop to agree on shared risk values and reportin…" at bounding box center [555, 230] width 569 height 58
click at [271, 197] on input "b. Facilitate a participatory workshop to agree on shared risk values and repor…" at bounding box center [271, 190] width 0 height 11
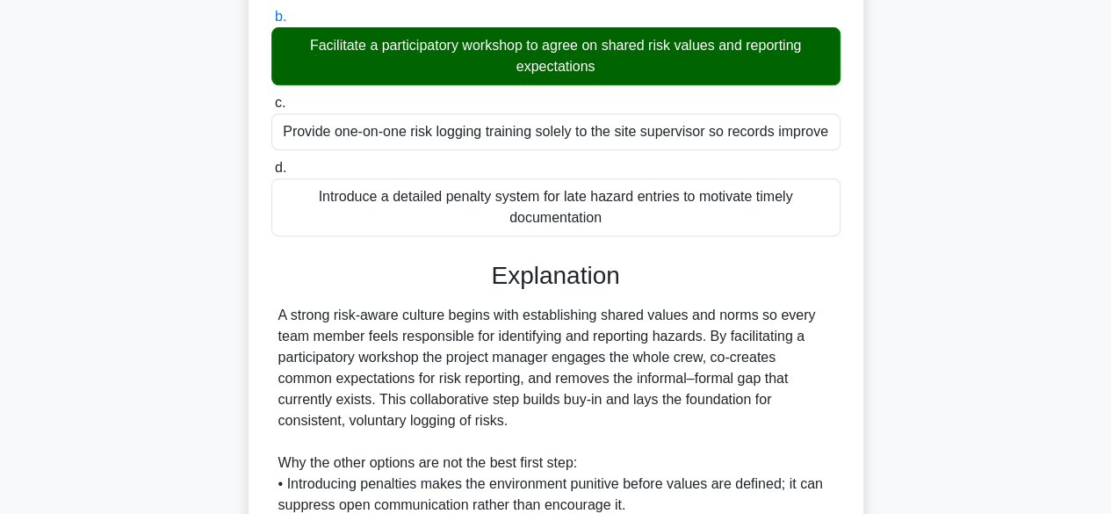
scroll to position [611, 0]
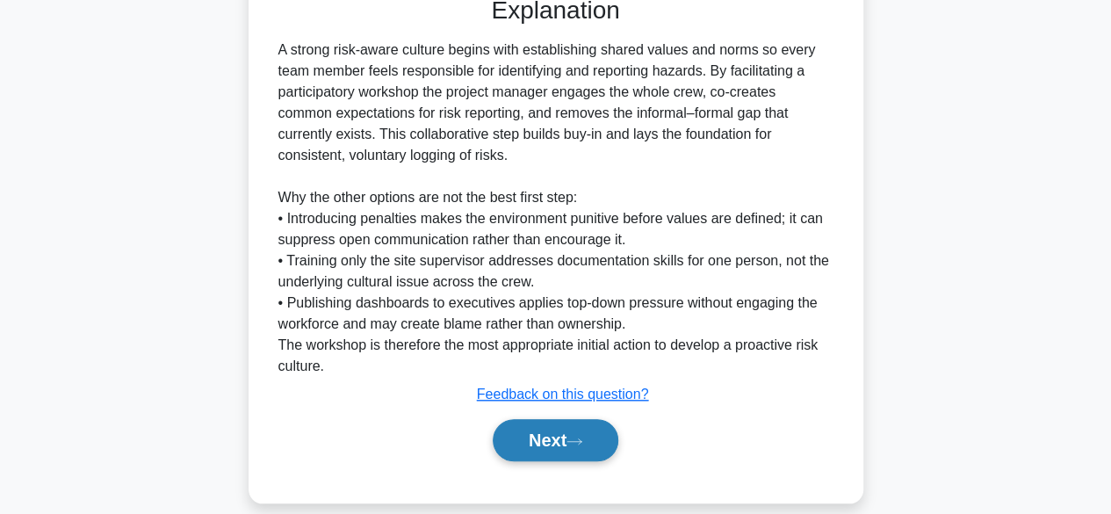
click at [546, 443] on button "Next" at bounding box center [556, 440] width 126 height 42
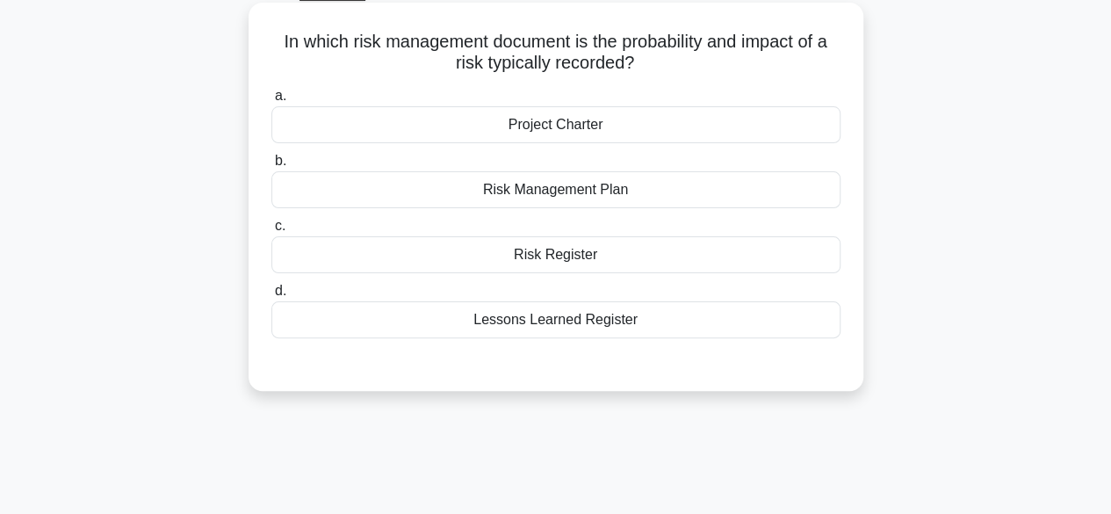
scroll to position [0, 0]
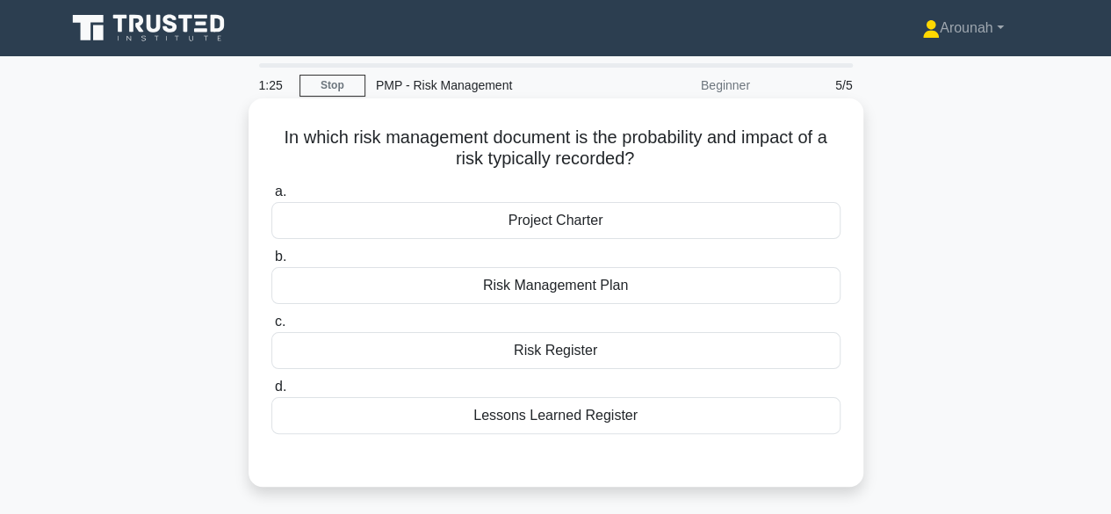
click at [573, 347] on div "Risk Register" at bounding box center [555, 350] width 569 height 37
click at [271, 328] on input "c. Risk Register" at bounding box center [271, 321] width 0 height 11
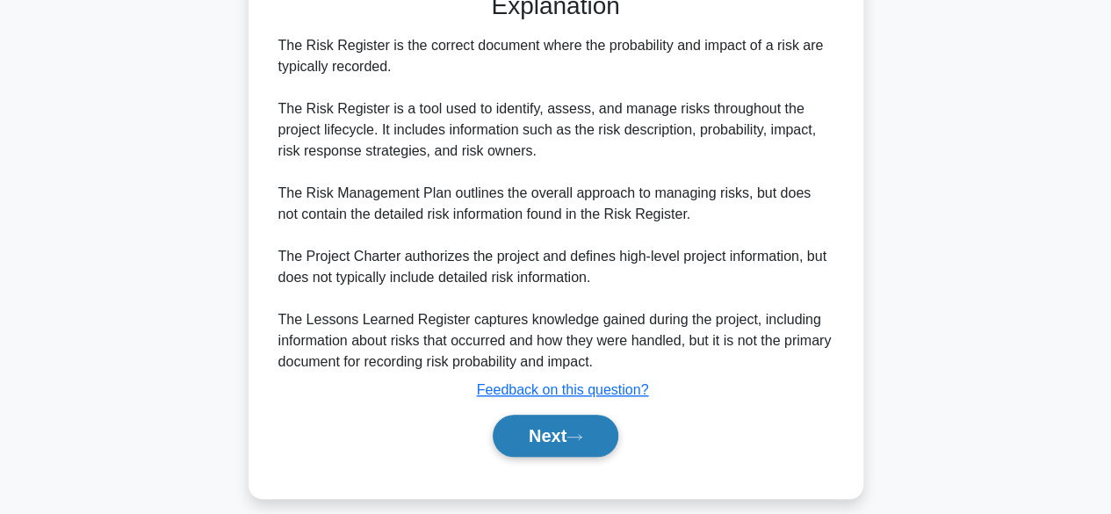
scroll to position [482, 0]
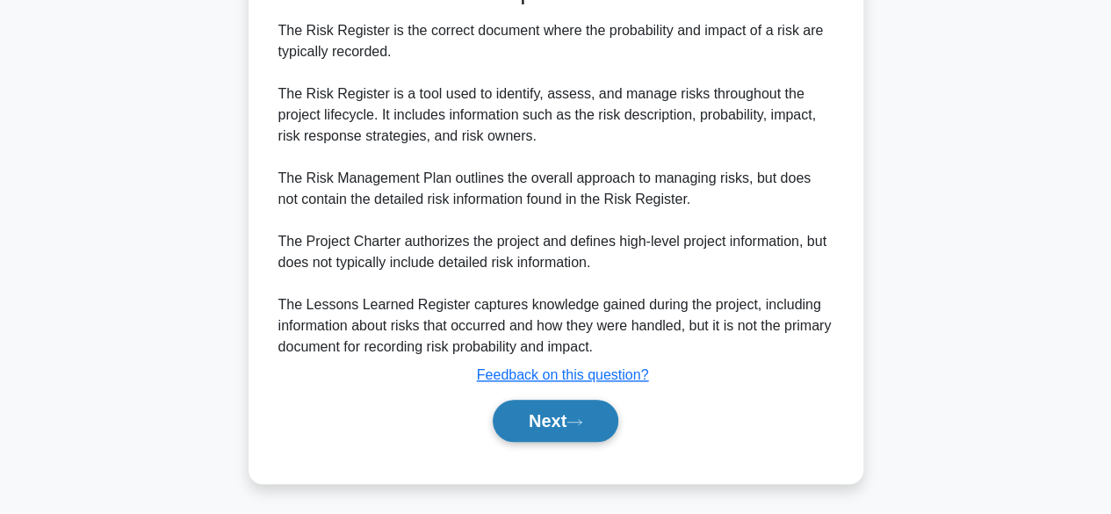
click at [565, 423] on button "Next" at bounding box center [556, 421] width 126 height 42
click at [548, 405] on button "Next" at bounding box center [556, 421] width 126 height 42
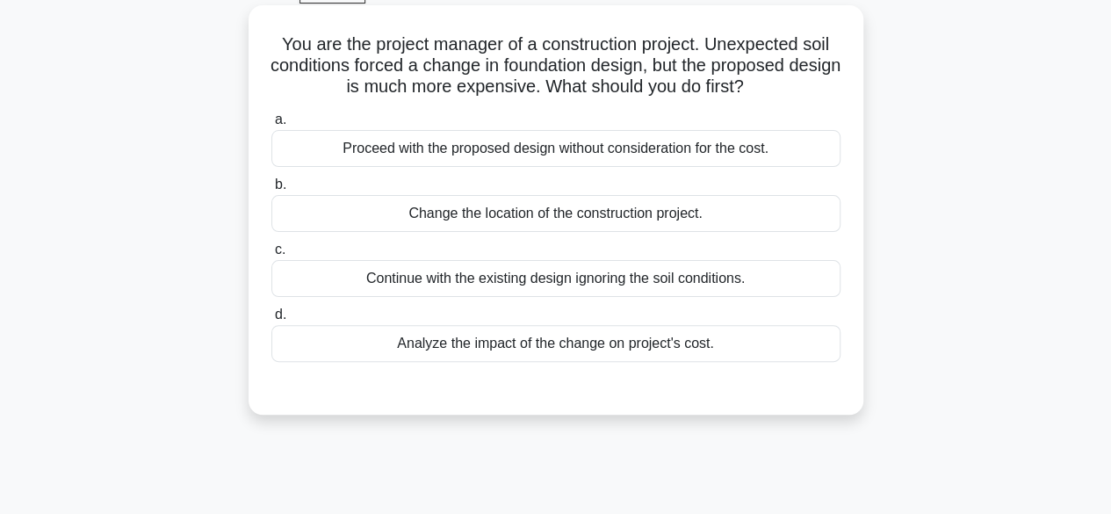
scroll to position [0, 0]
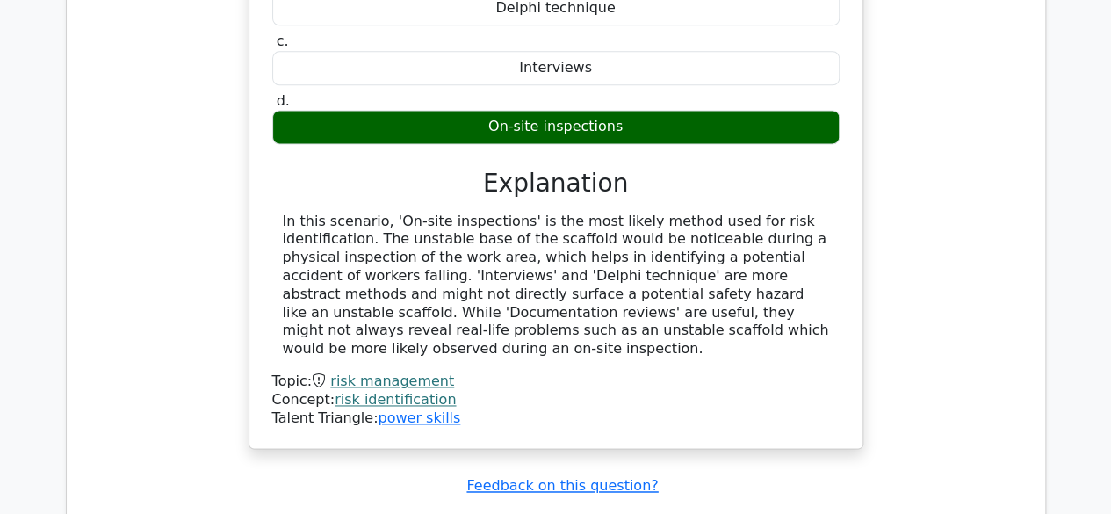
scroll to position [1669, 0]
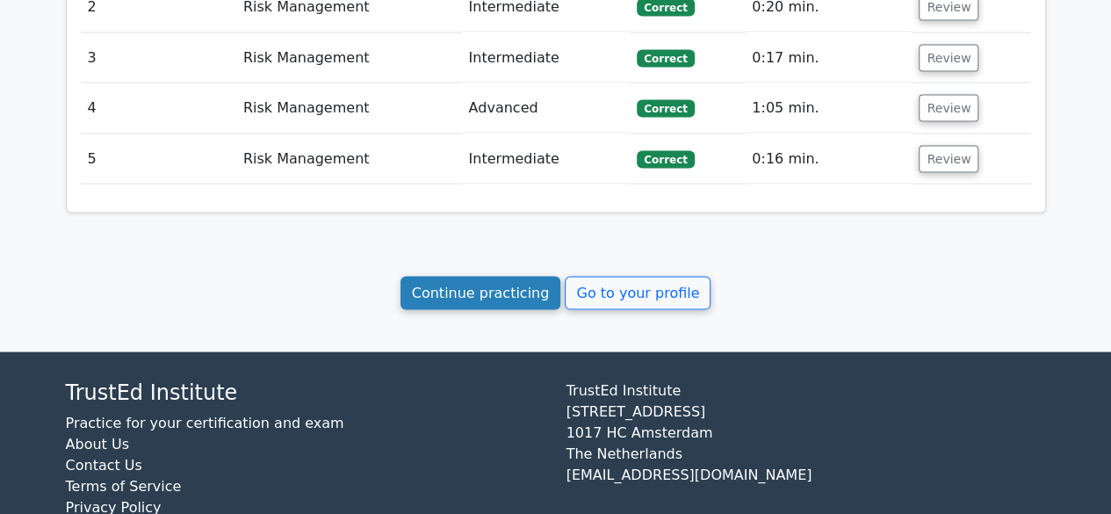
click at [462, 299] on link "Continue practicing" at bounding box center [481, 293] width 161 height 33
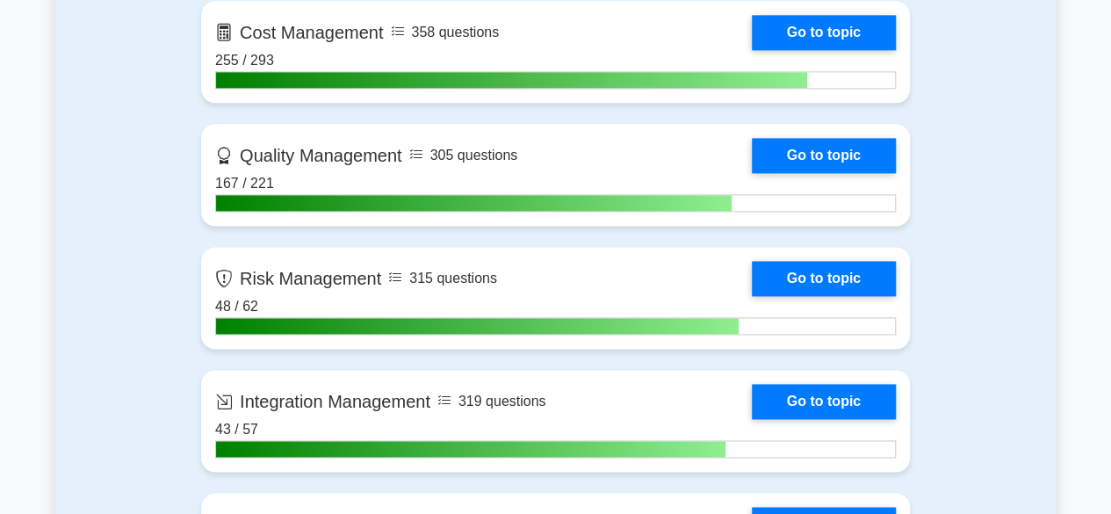
scroll to position [1142, 0]
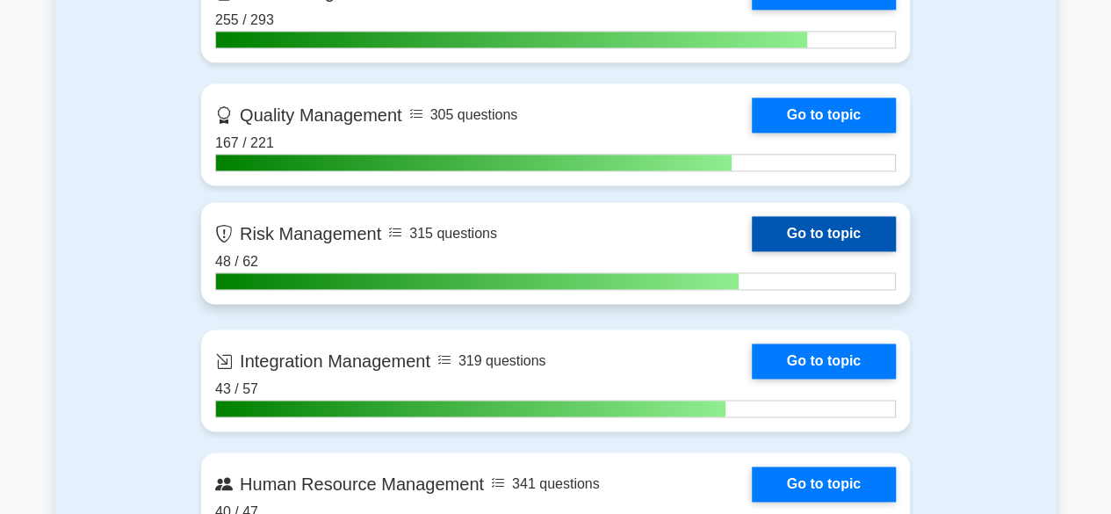
click at [791, 229] on link "Go to topic" at bounding box center [824, 233] width 144 height 35
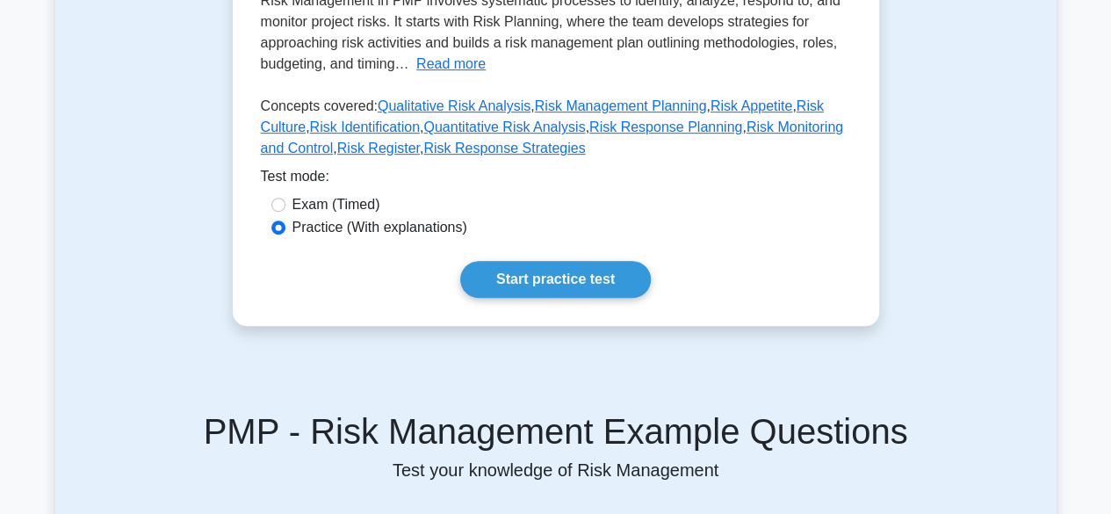
scroll to position [527, 0]
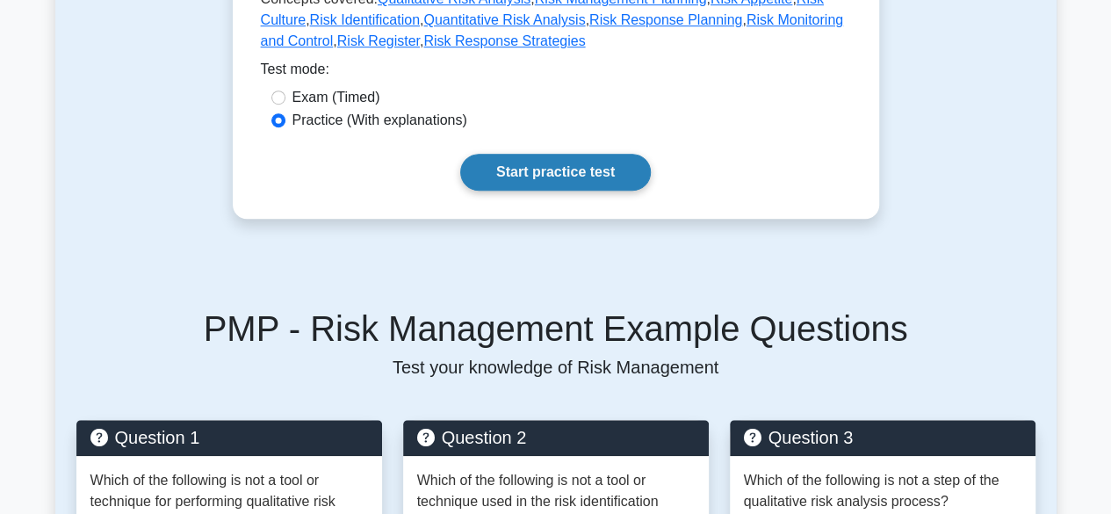
click at [584, 170] on link "Start practice test" at bounding box center [555, 172] width 191 height 37
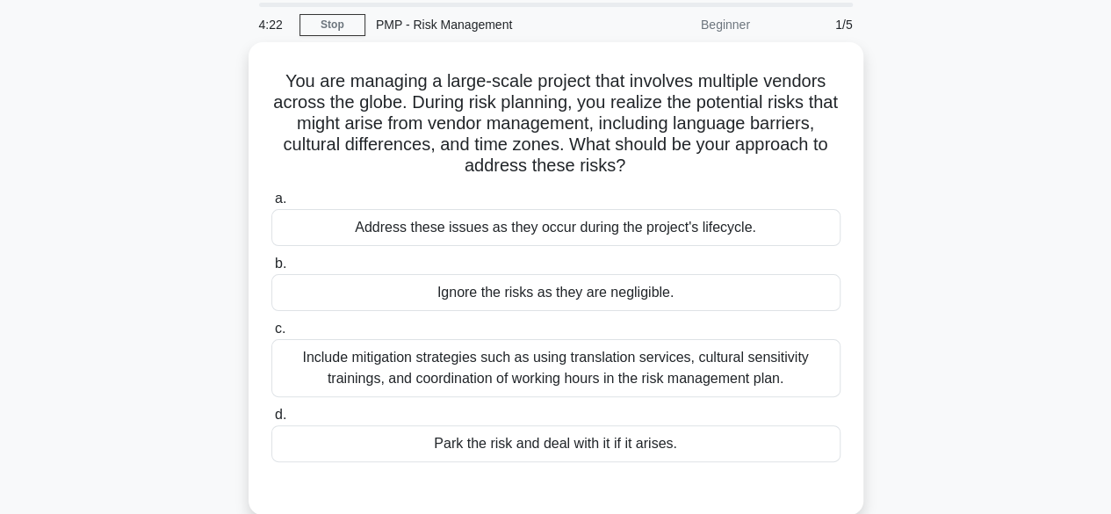
scroll to position [88, 0]
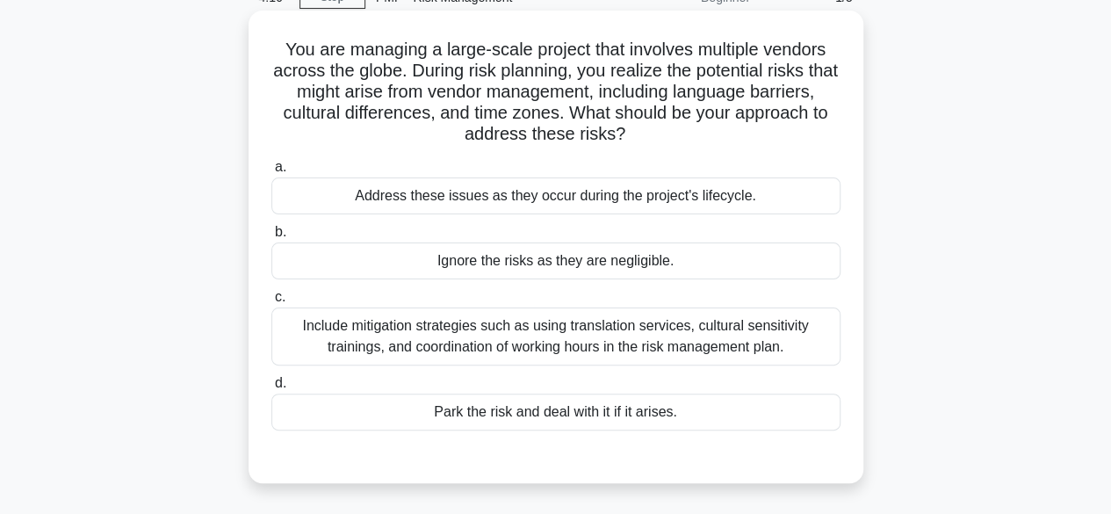
click at [710, 344] on div "Include mitigation strategies such as using translation services, cultural sens…" at bounding box center [555, 336] width 569 height 58
click at [271, 303] on input "c. Include mitigation strategies such as using translation services, cultural s…" at bounding box center [271, 297] width 0 height 11
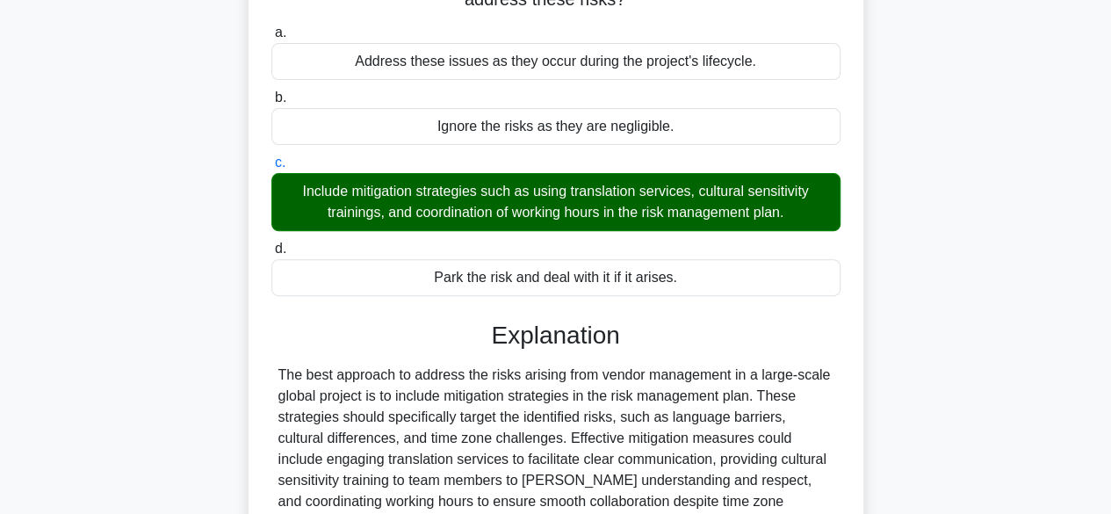
scroll to position [439, 0]
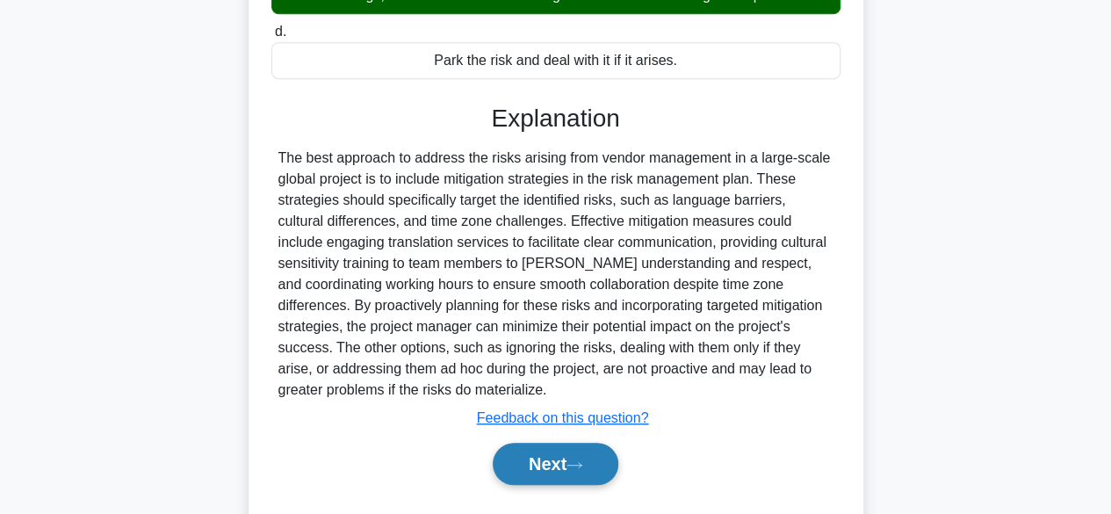
click at [504, 462] on button "Next" at bounding box center [556, 464] width 126 height 42
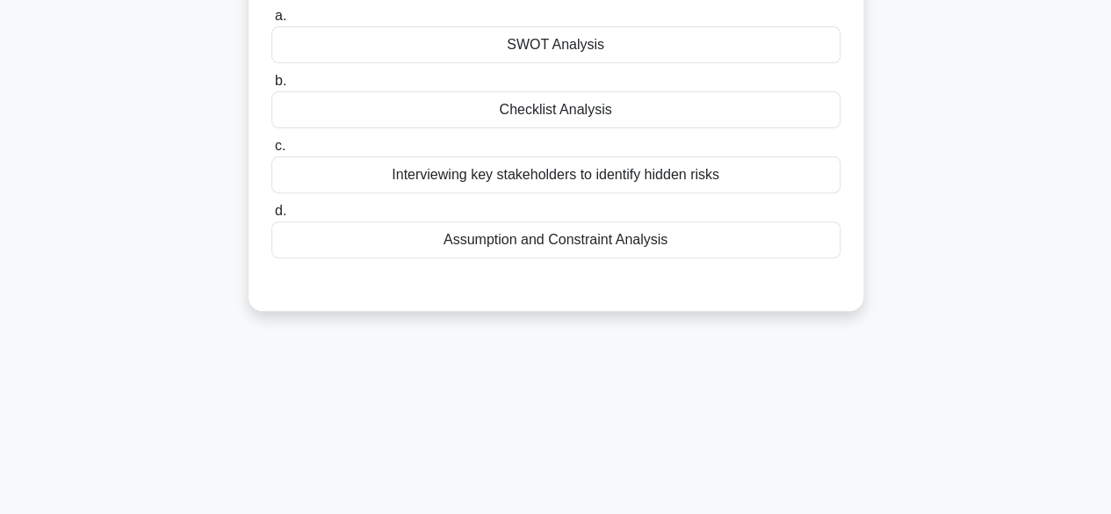
scroll to position [83, 0]
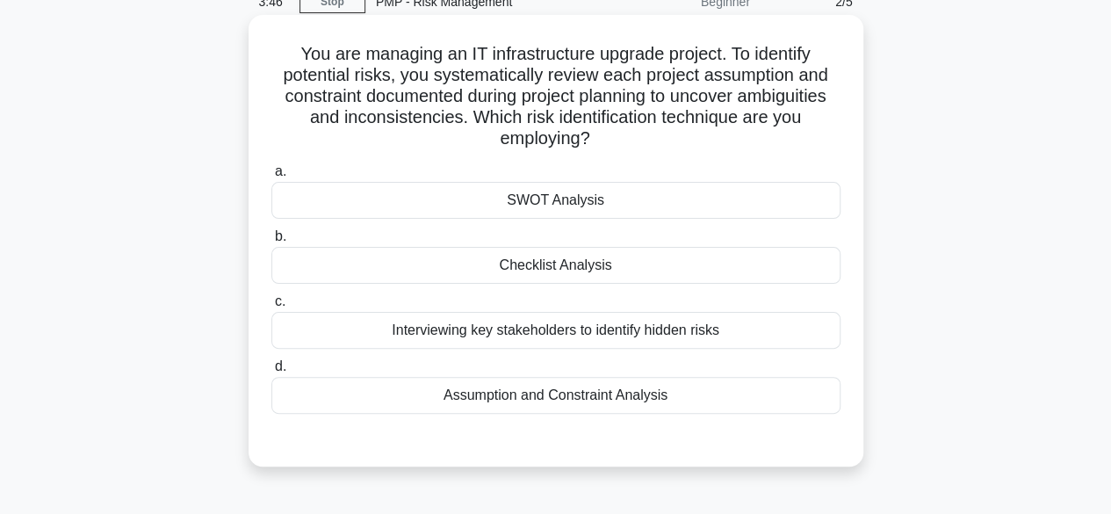
click at [584, 401] on div "Assumption and Constraint Analysis" at bounding box center [555, 395] width 569 height 37
click at [271, 372] on input "d. Assumption and Constraint Analysis" at bounding box center [271, 366] width 0 height 11
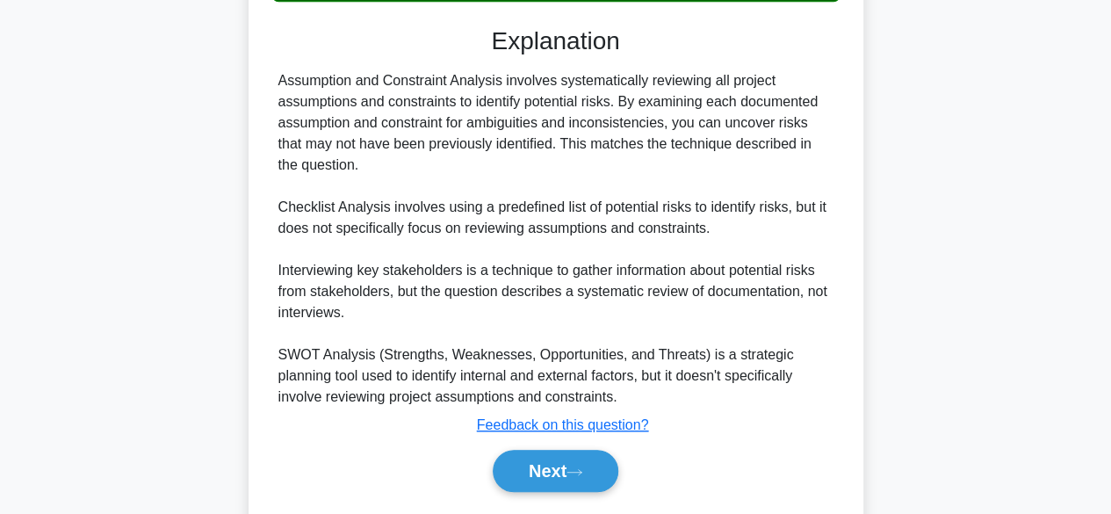
scroll to position [546, 0]
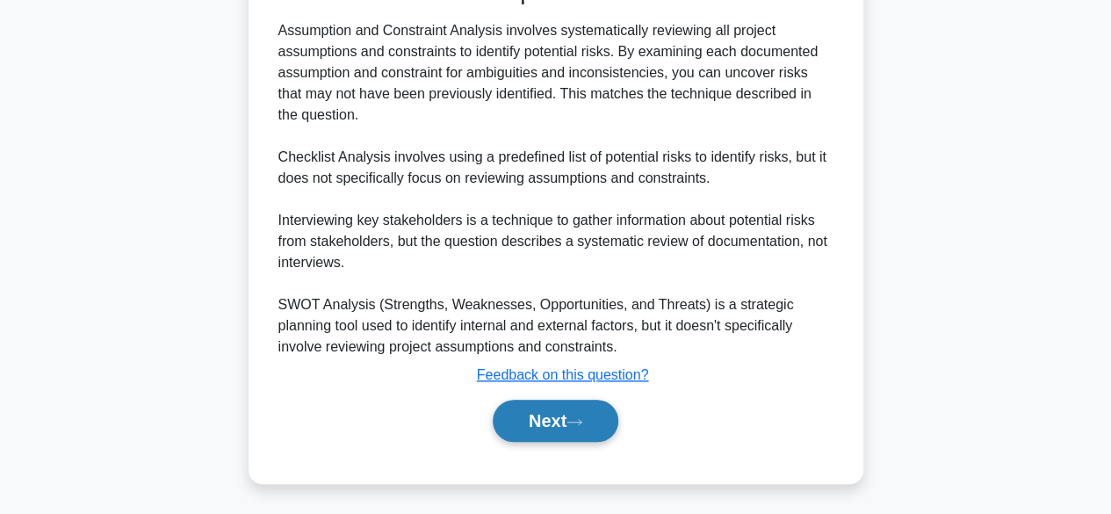
click at [548, 426] on button "Next" at bounding box center [556, 421] width 126 height 42
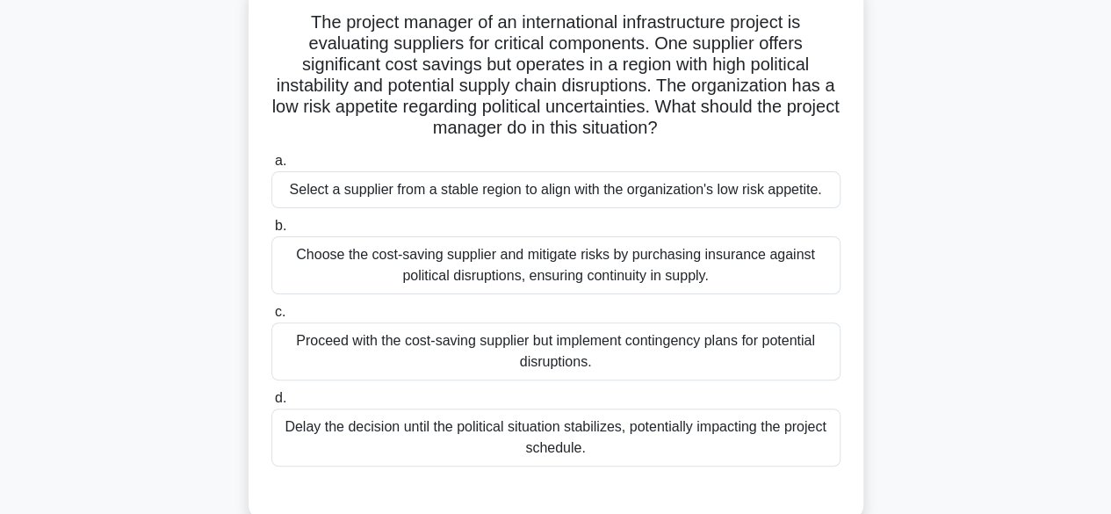
scroll to position [88, 0]
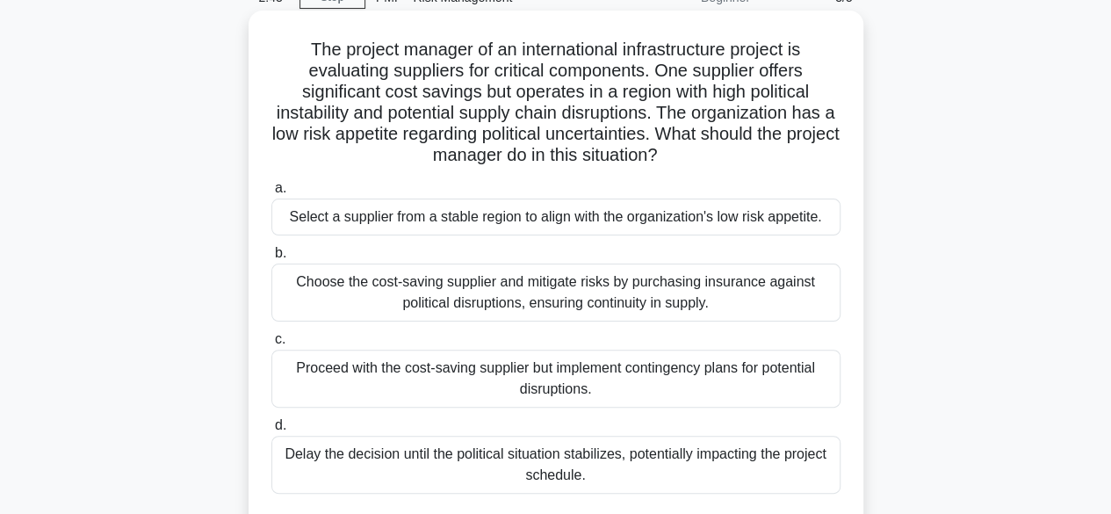
click at [662, 226] on div "Select a supplier from a stable region to align with the organization's low ris…" at bounding box center [555, 217] width 569 height 37
click at [271, 194] on input "a. Select a supplier from a stable region to align with the organization's low …" at bounding box center [271, 188] width 0 height 11
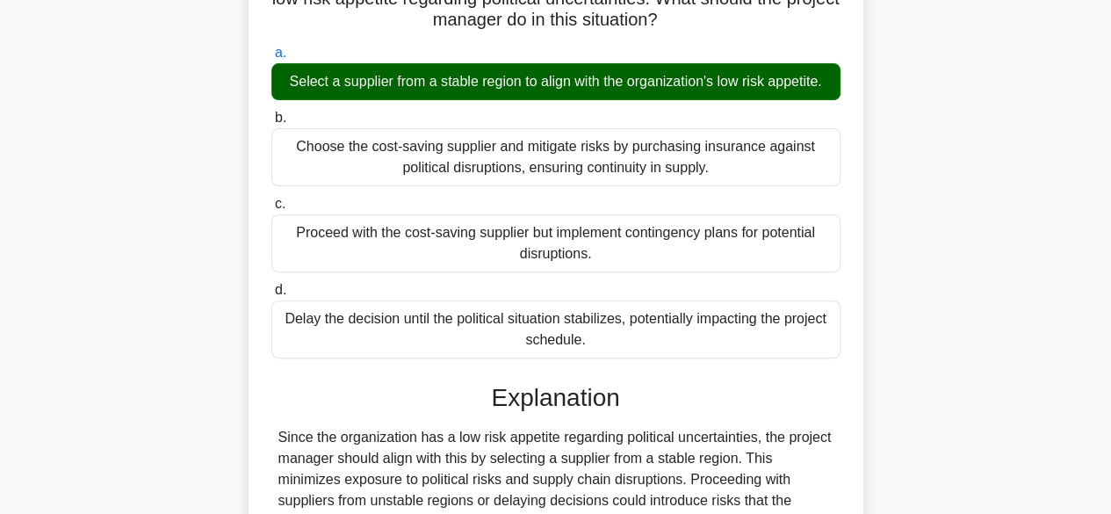
scroll to position [435, 0]
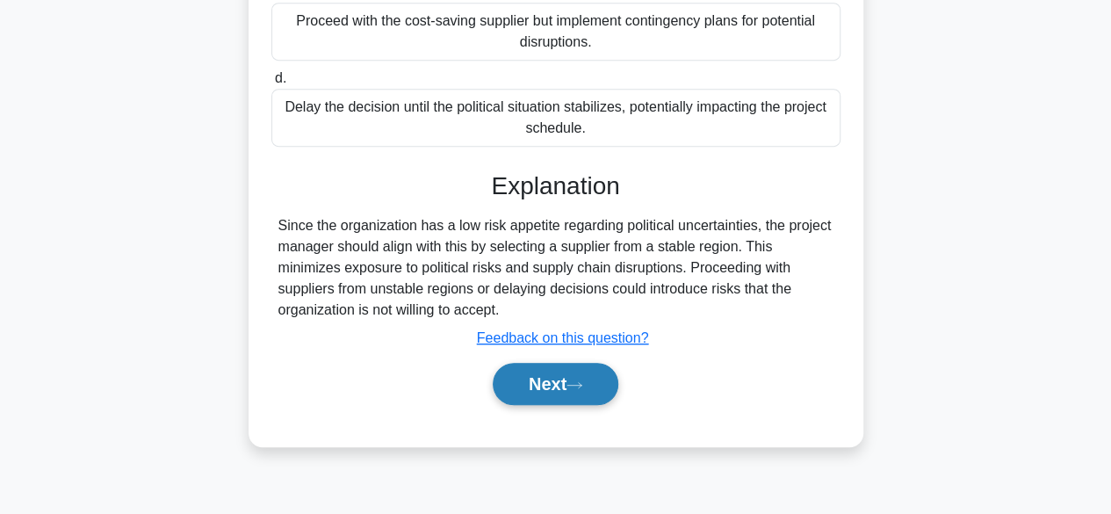
click at [555, 379] on button "Next" at bounding box center [556, 384] width 126 height 42
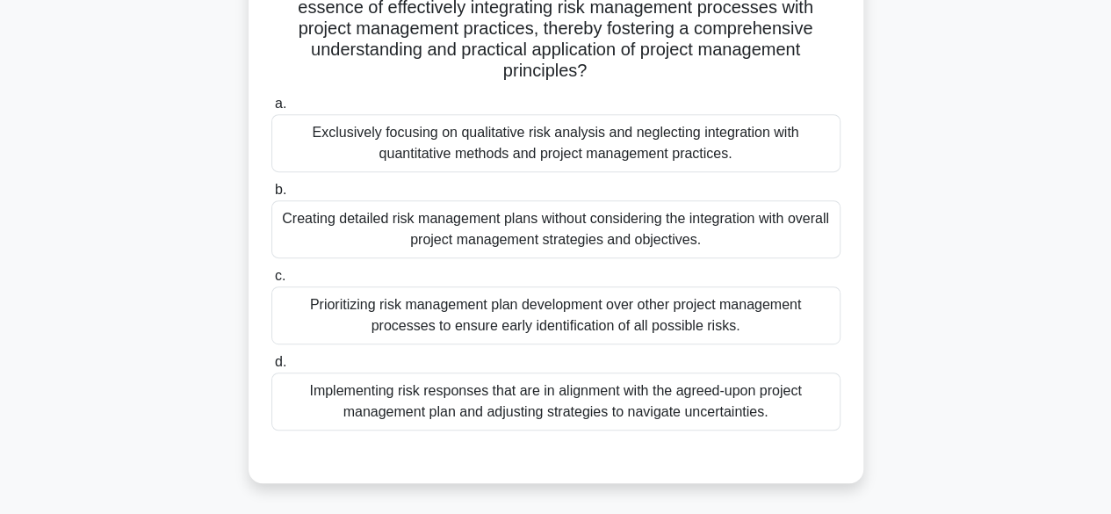
scroll to position [351, 0]
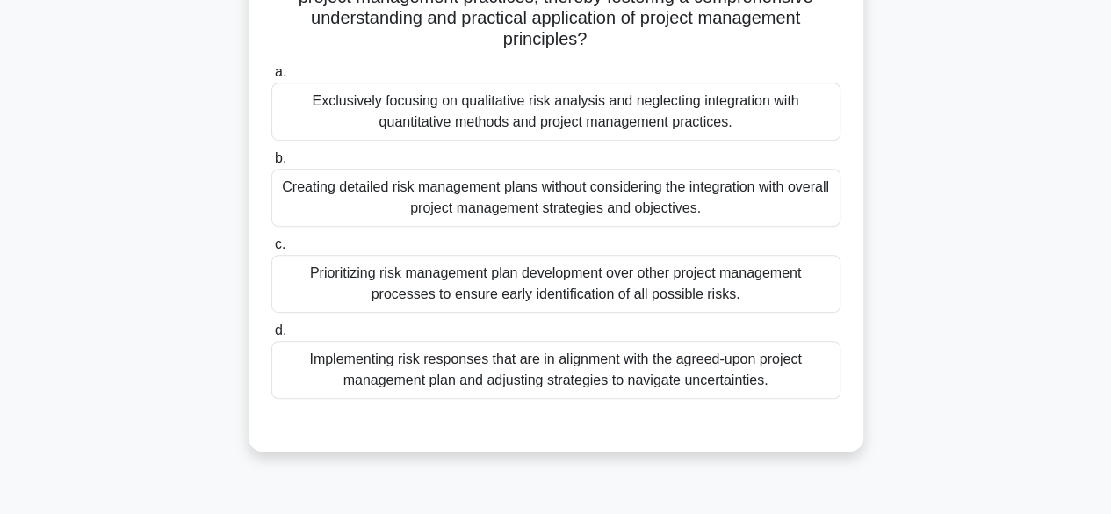
click at [662, 296] on div "Prioritizing risk management plan development over other project management pro…" at bounding box center [555, 284] width 569 height 58
click at [271, 250] on input "c. Prioritizing risk management plan development over other project management …" at bounding box center [271, 244] width 0 height 11
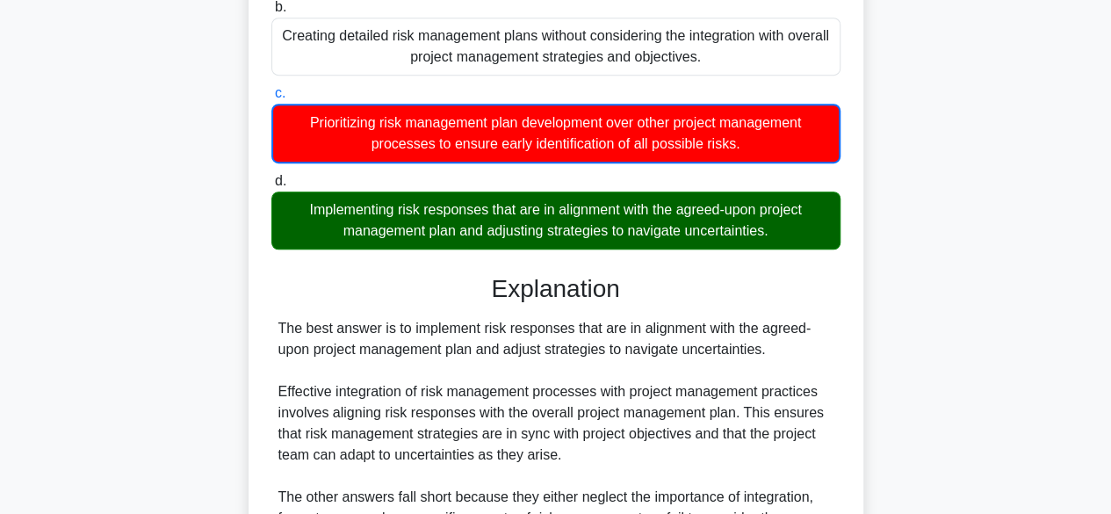
scroll to position [696, 0]
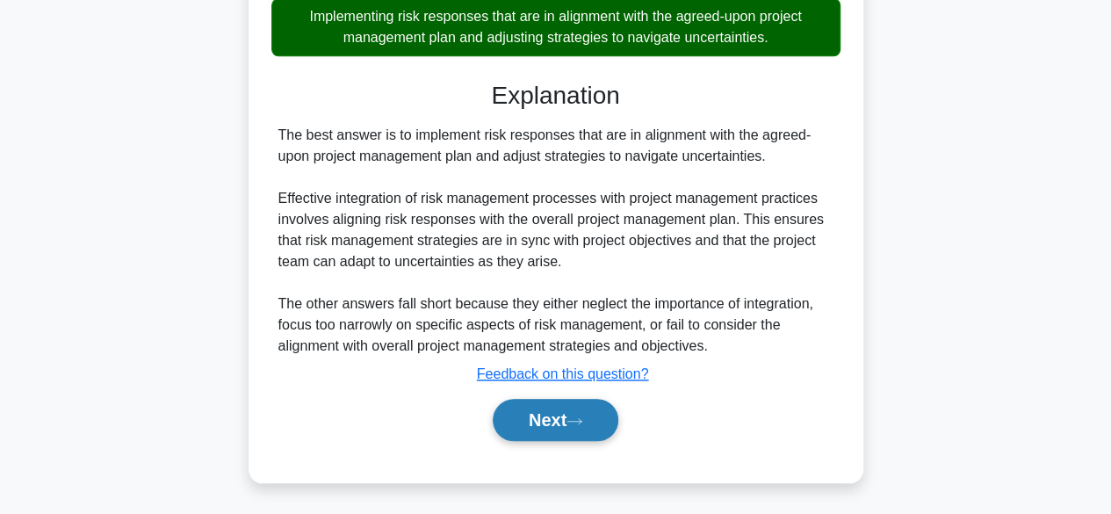
click at [537, 419] on button "Next" at bounding box center [556, 420] width 126 height 42
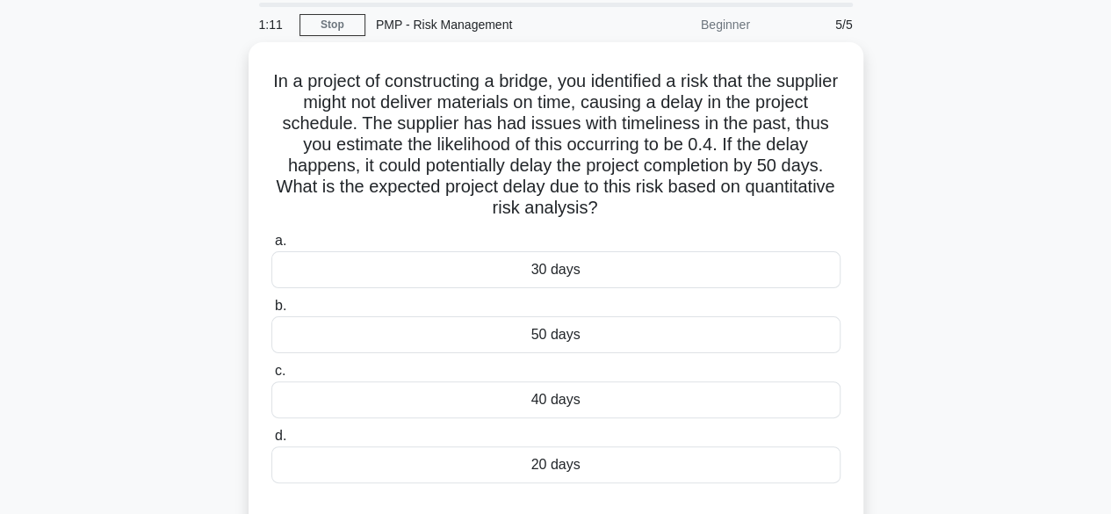
scroll to position [176, 0]
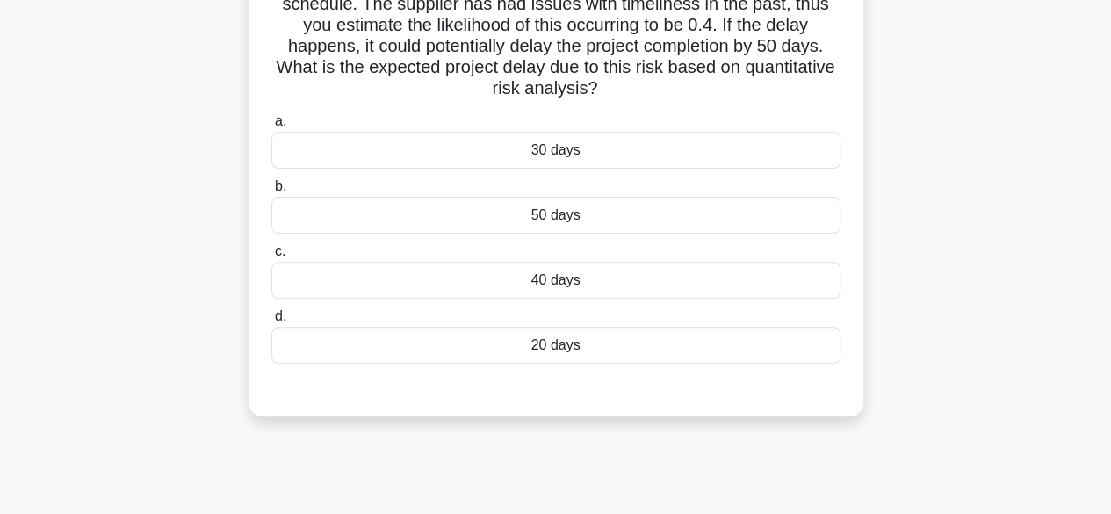
click at [644, 351] on div "20 days" at bounding box center [555, 345] width 569 height 37
click at [271, 322] on input "d. 20 days" at bounding box center [271, 316] width 0 height 11
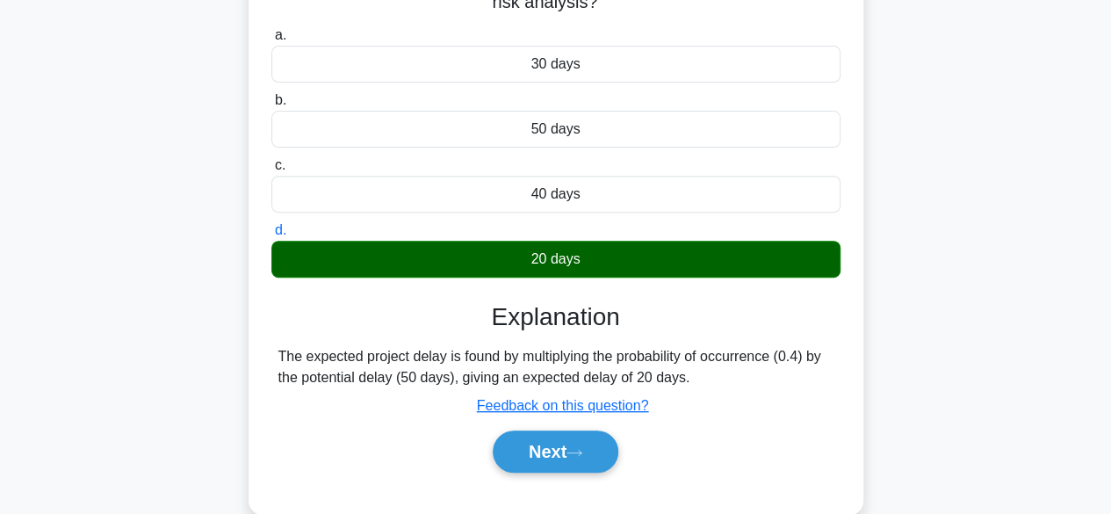
scroll to position [435, 0]
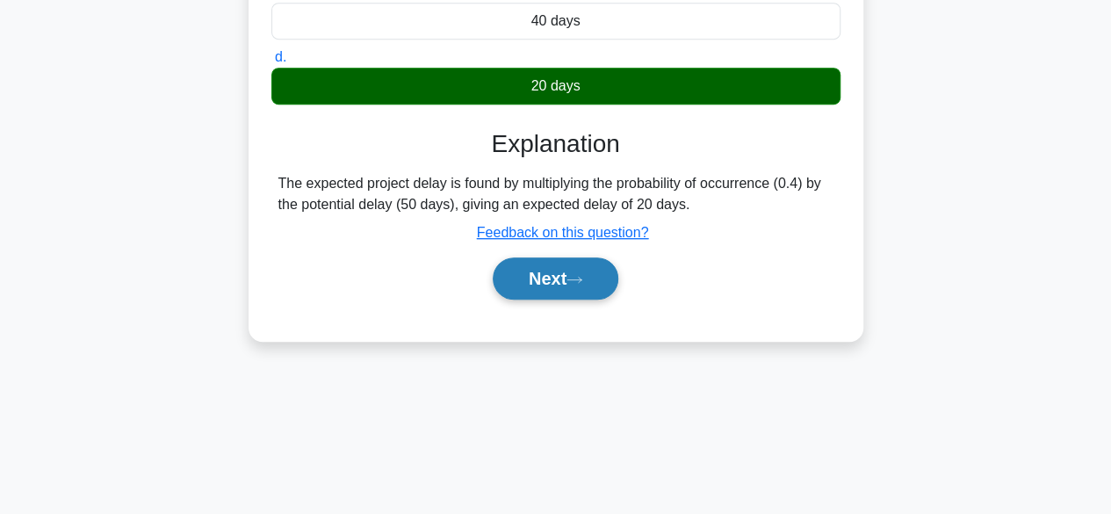
click at [572, 279] on button "Next" at bounding box center [556, 278] width 126 height 42
click at [578, 278] on icon at bounding box center [574, 279] width 14 height 5
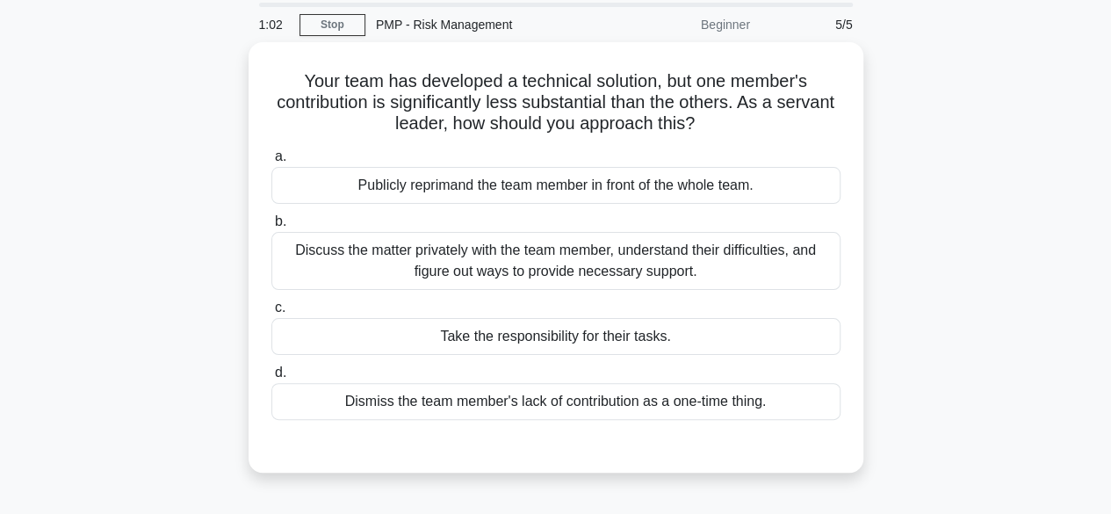
scroll to position [88, 0]
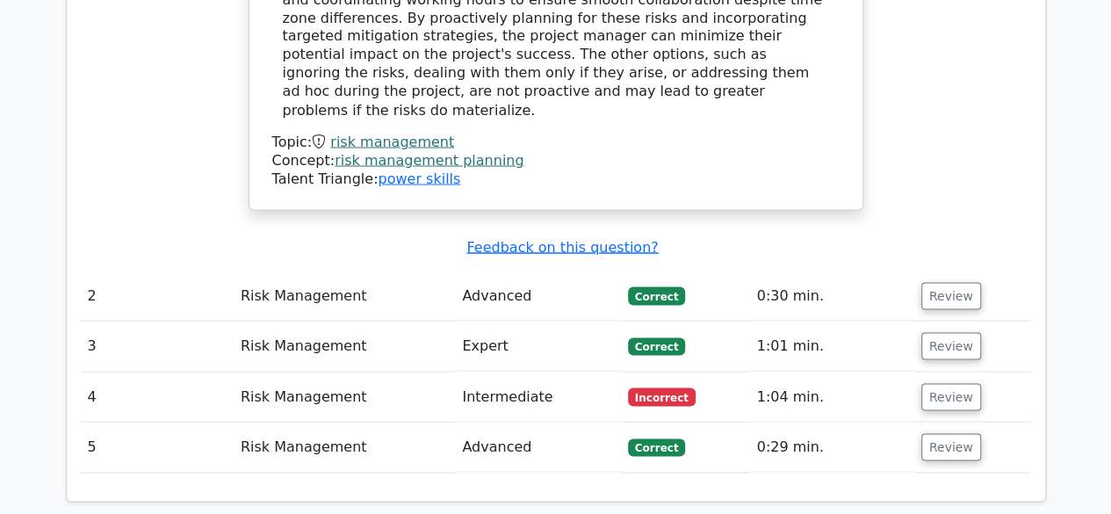
scroll to position [1757, 0]
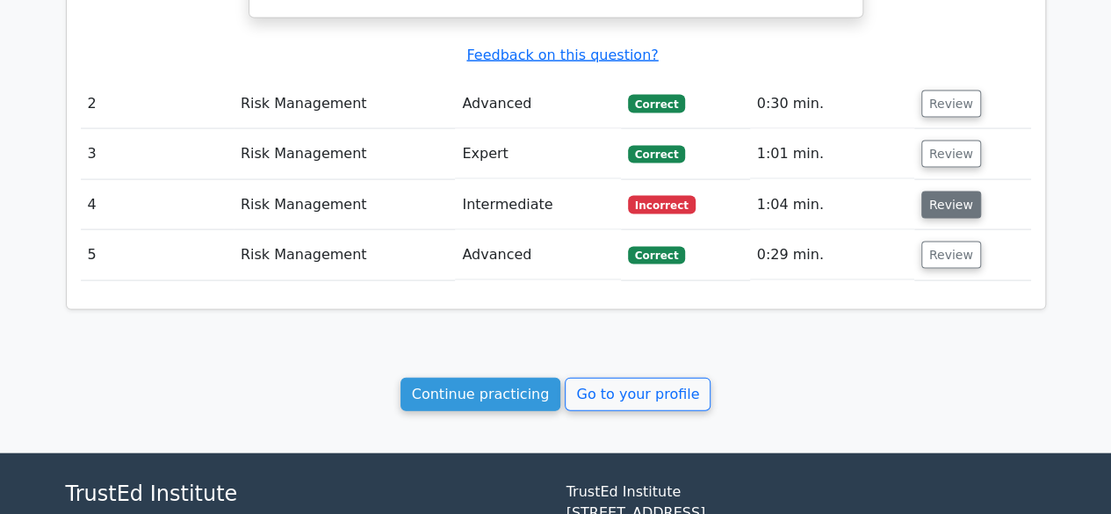
click at [950, 192] on button "Review" at bounding box center [952, 205] width 60 height 27
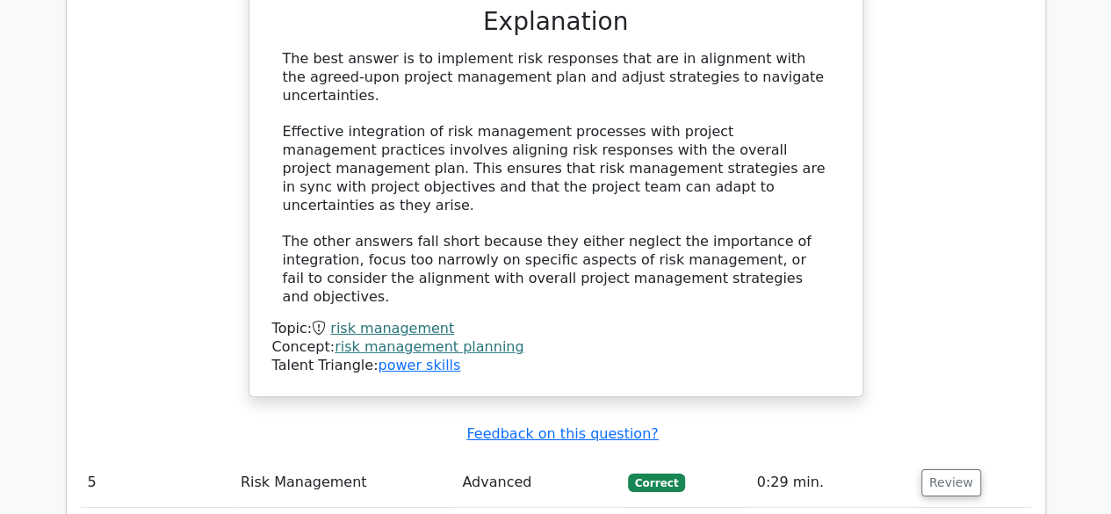
scroll to position [2723, 0]
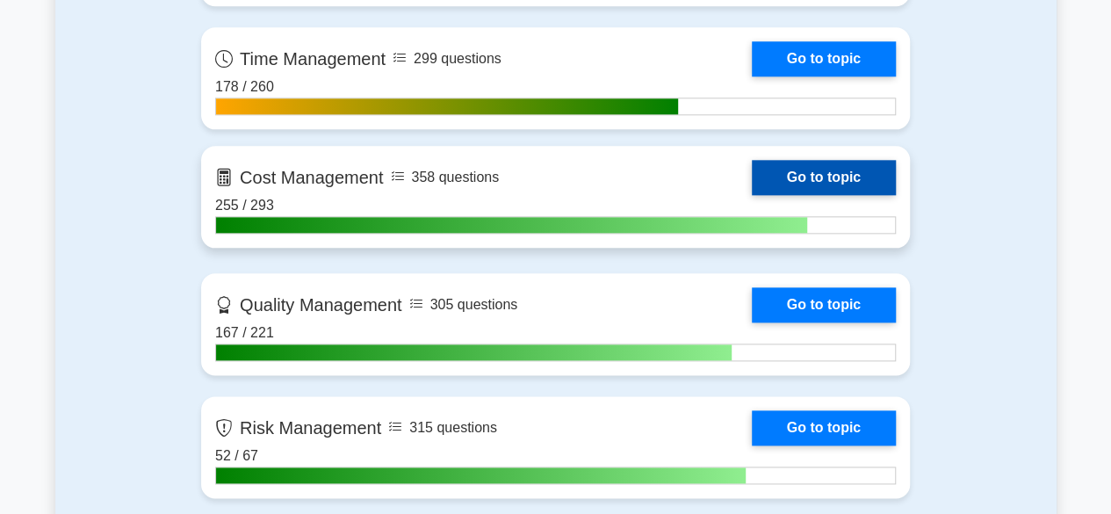
scroll to position [966, 0]
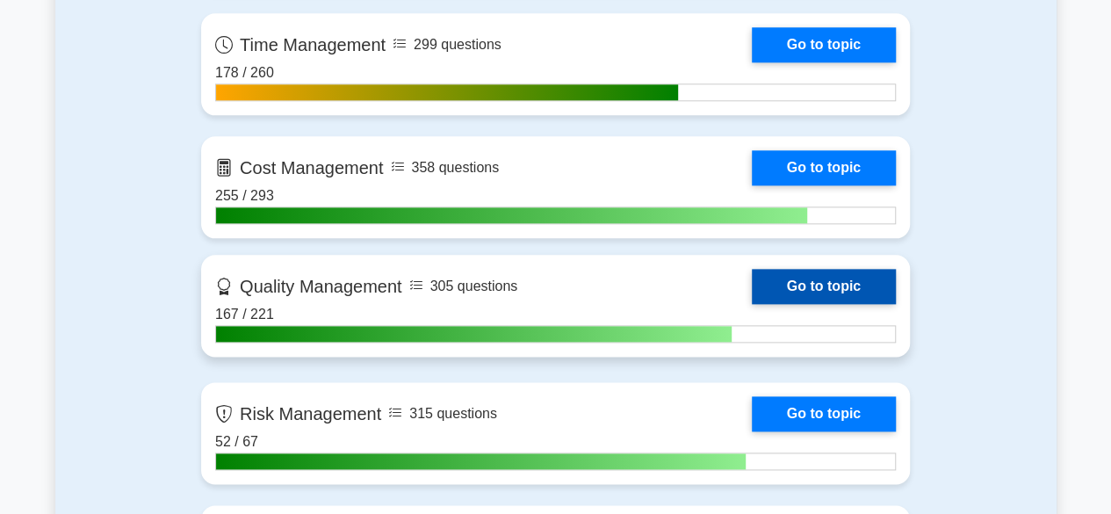
click at [829, 285] on link "Go to topic" at bounding box center [824, 286] width 144 height 35
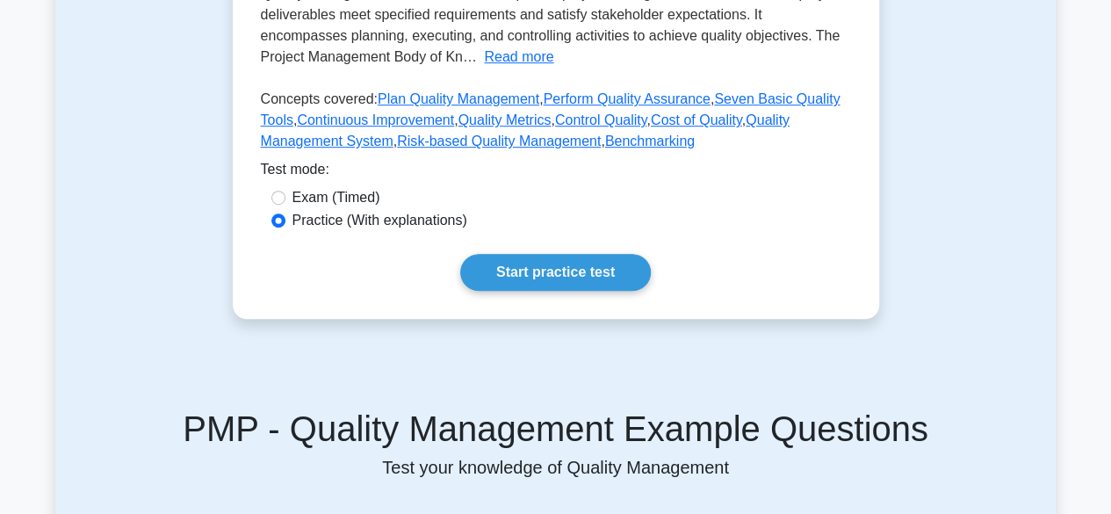
scroll to position [439, 0]
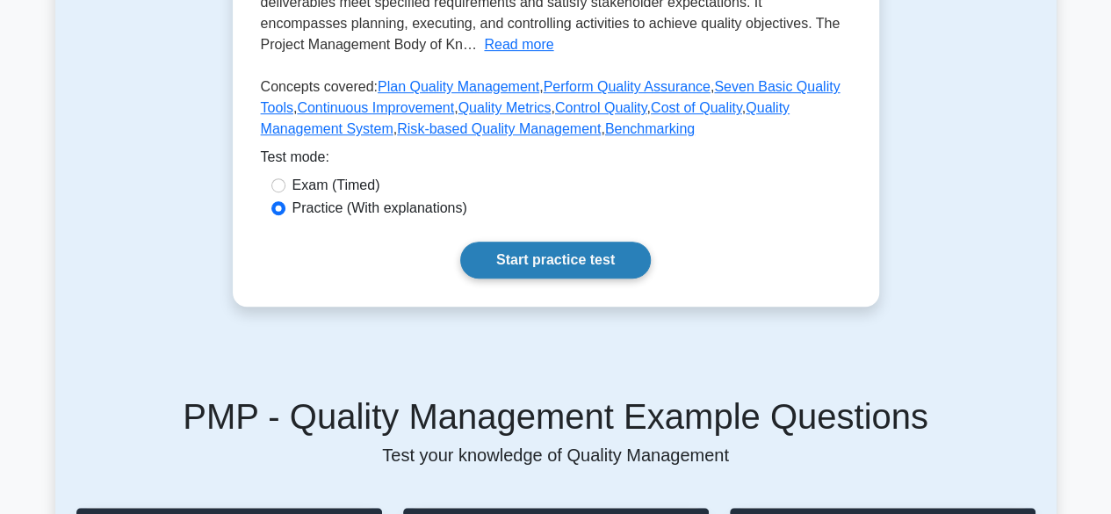
click at [586, 264] on link "Start practice test" at bounding box center [555, 260] width 191 height 37
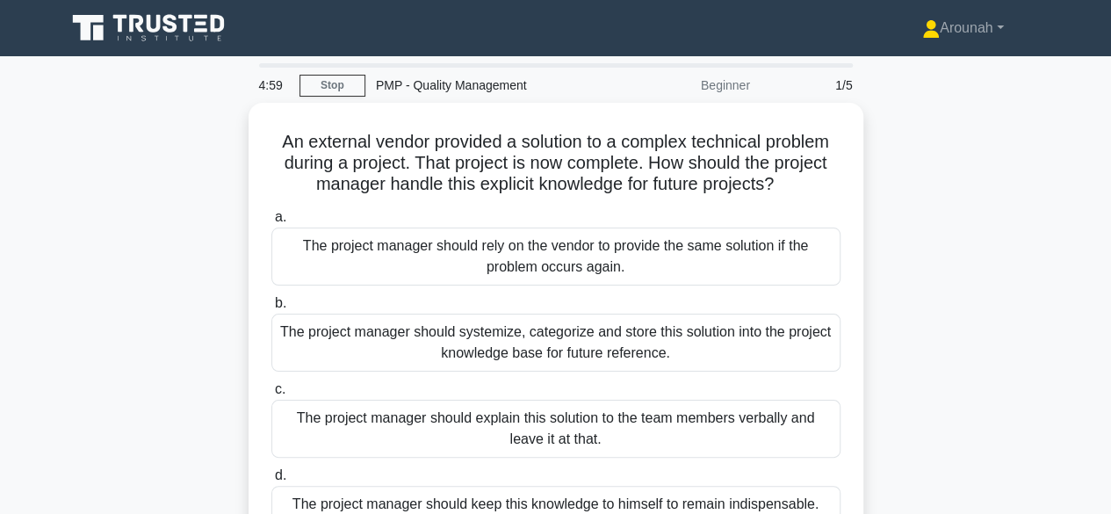
scroll to position [88, 0]
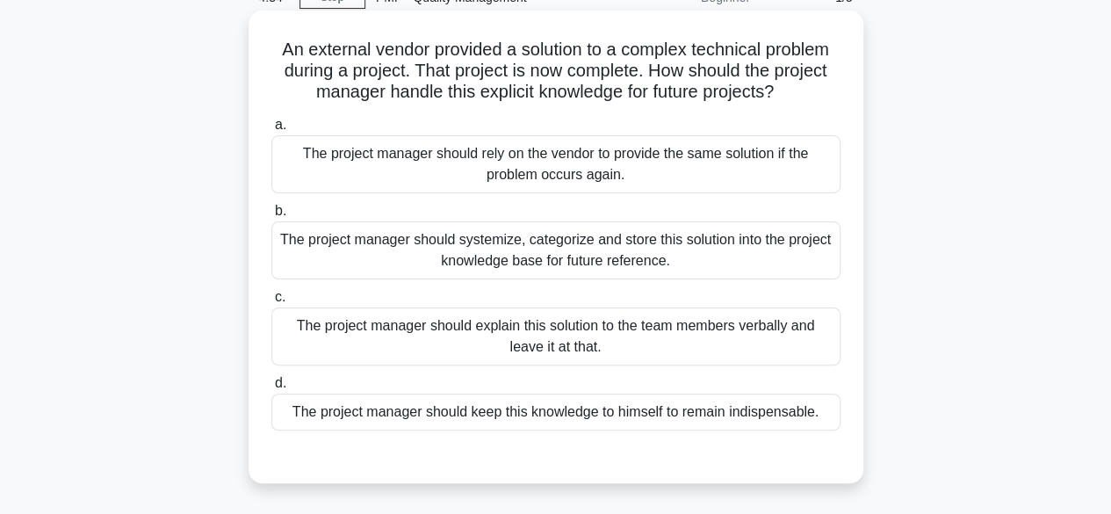
click at [618, 249] on div "The project manager should systemize, categorize and store this solution into t…" at bounding box center [555, 250] width 569 height 58
click at [271, 217] on input "b. The project manager should systemize, categorize and store this solution int…" at bounding box center [271, 211] width 0 height 11
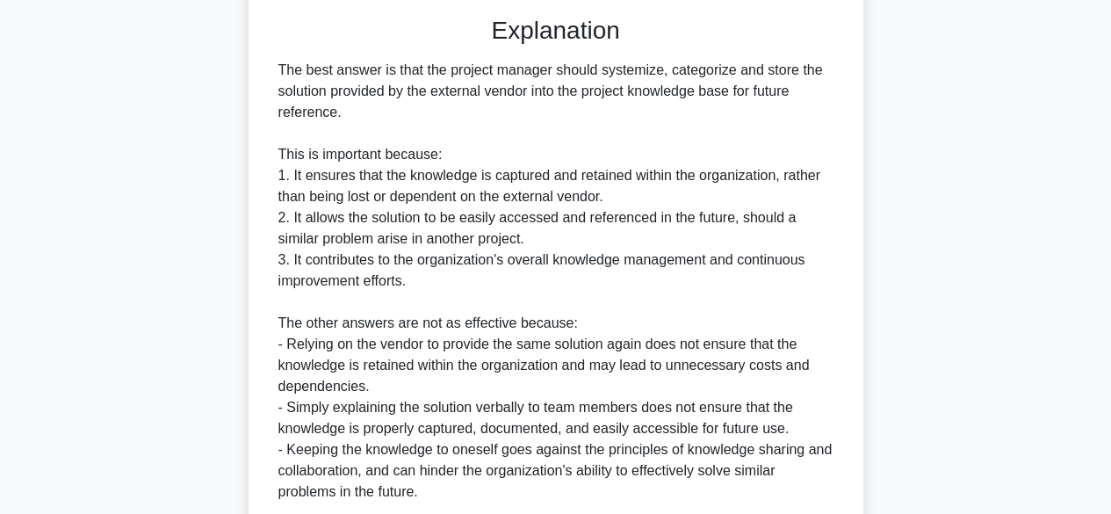
scroll to position [672, 0]
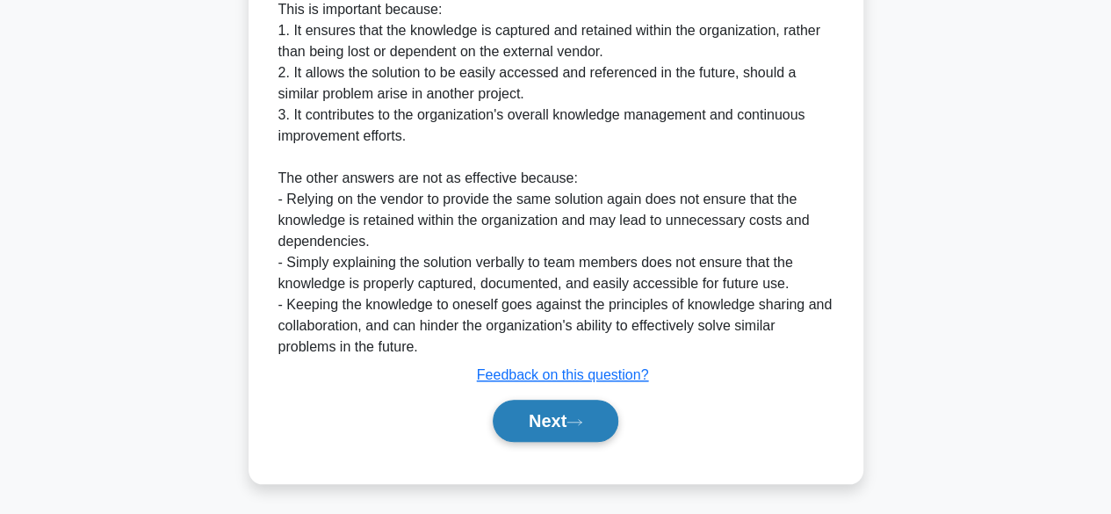
click at [546, 416] on button "Next" at bounding box center [556, 421] width 126 height 42
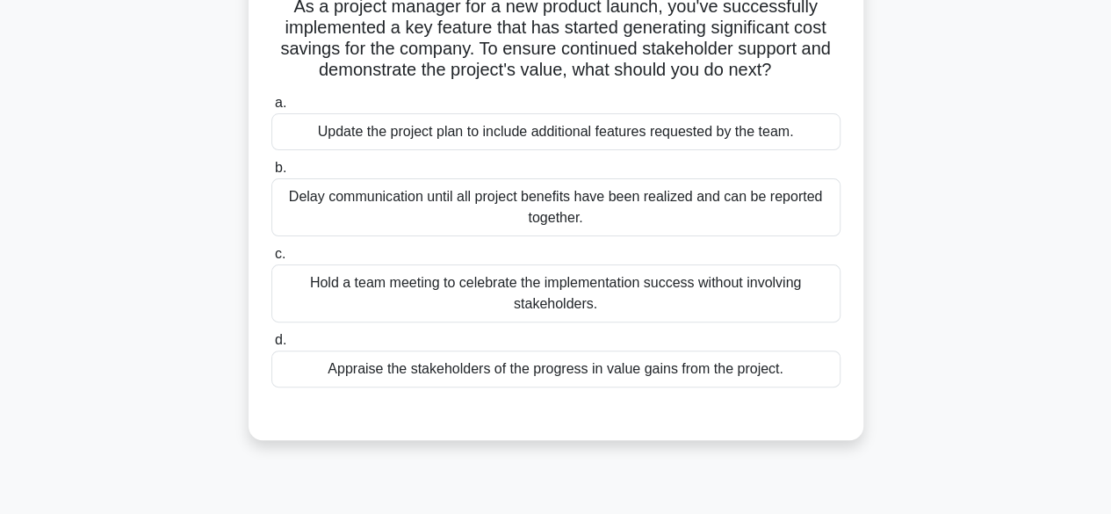
scroll to position [171, 0]
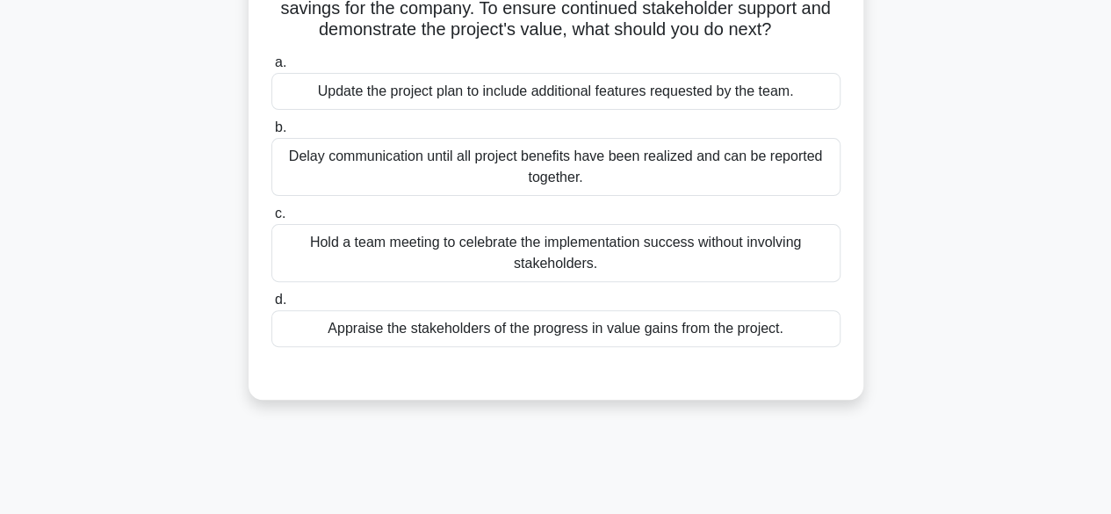
click at [654, 338] on div "Appraise the stakeholders of the progress in value gains from the project." at bounding box center [555, 328] width 569 height 37
click at [271, 306] on input "d. Appraise the stakeholders of the progress in value gains from the project." at bounding box center [271, 299] width 0 height 11
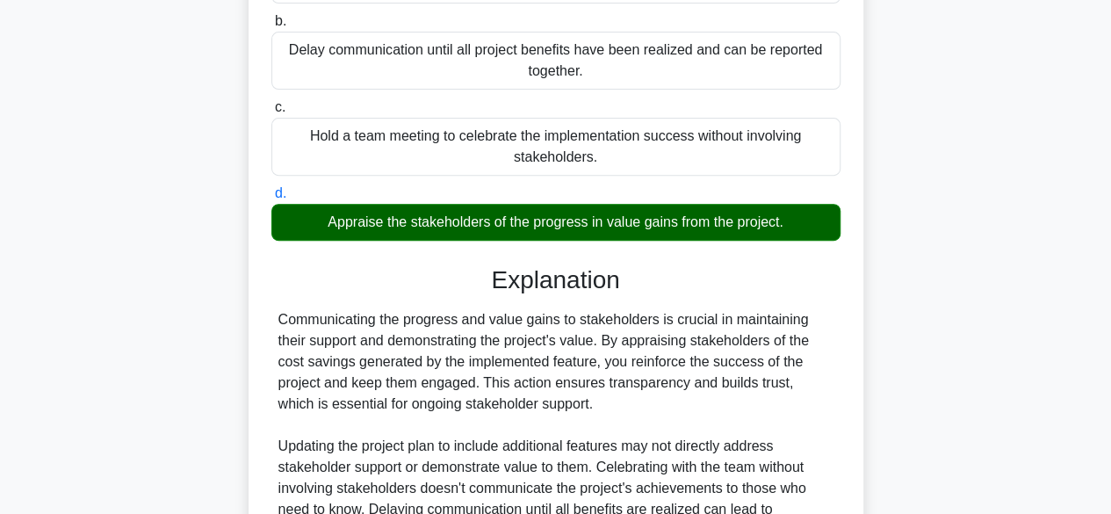
scroll to position [461, 0]
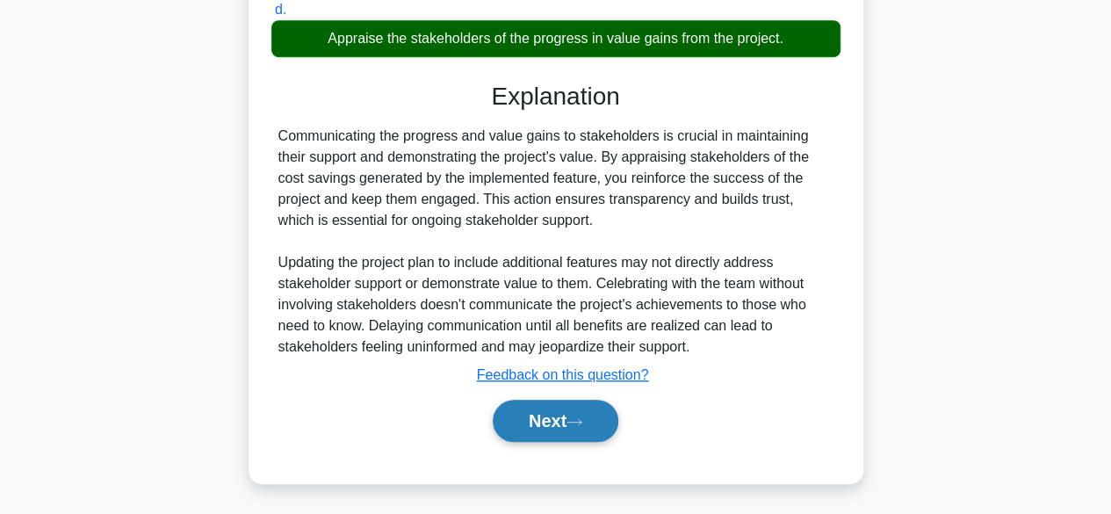
click at [574, 424] on button "Next" at bounding box center [556, 421] width 126 height 42
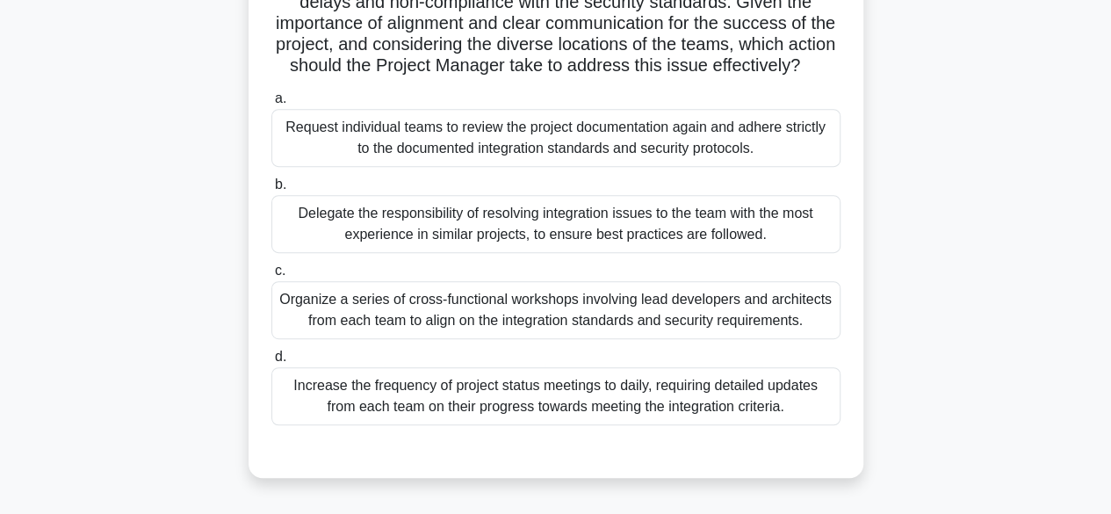
scroll to position [351, 0]
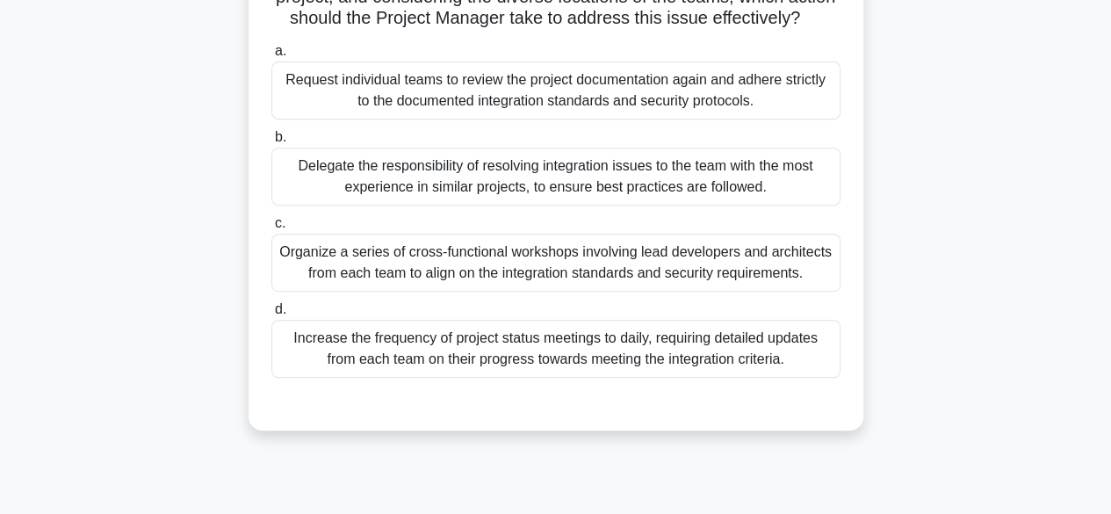
click at [662, 288] on div "Organize a series of cross-functional workshops involving lead developers and a…" at bounding box center [555, 263] width 569 height 58
click at [271, 229] on input "c. Organize a series of cross-functional workshops involving lead developers an…" at bounding box center [271, 223] width 0 height 11
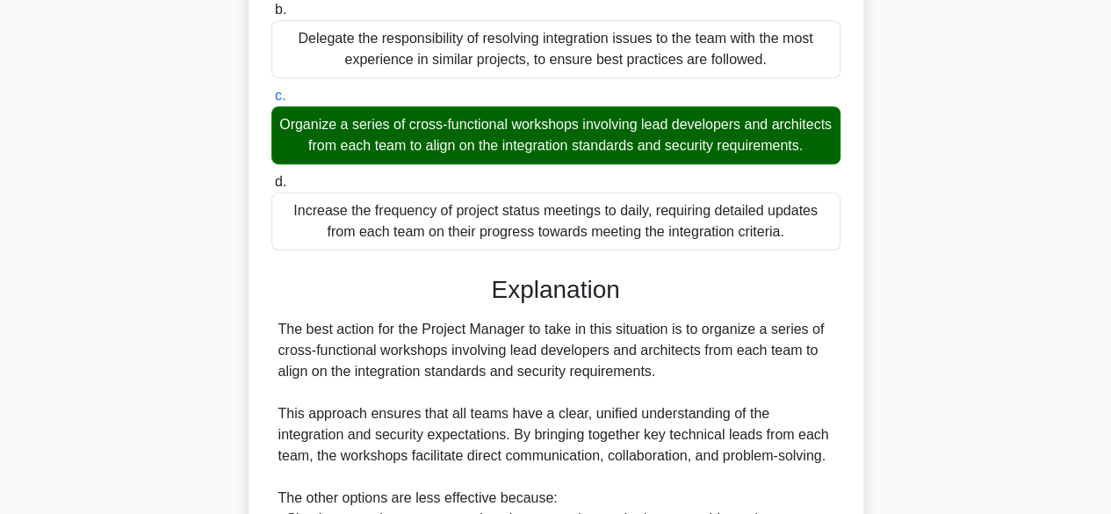
scroll to position [791, 0]
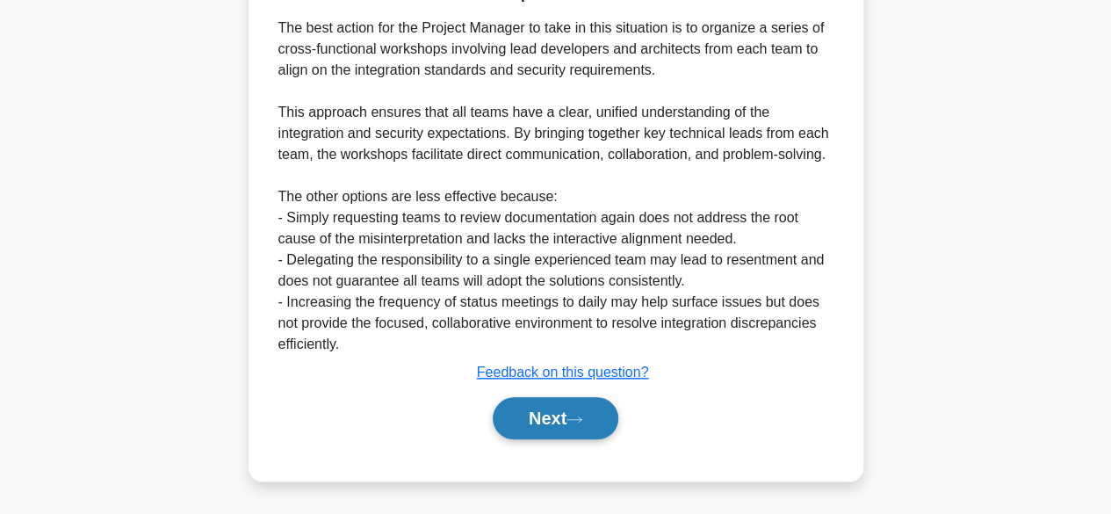
click at [543, 438] on button "Next" at bounding box center [556, 418] width 126 height 42
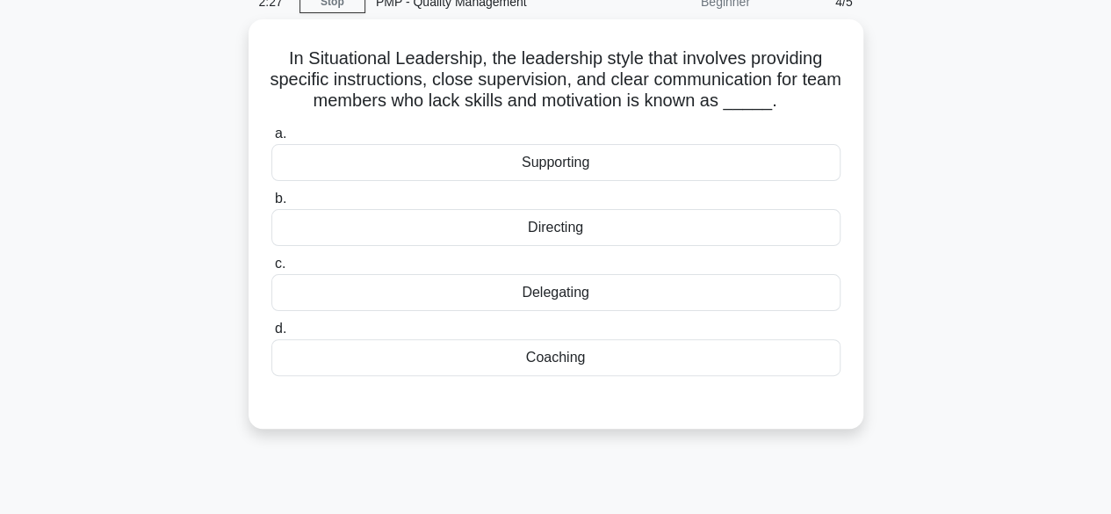
scroll to position [0, 0]
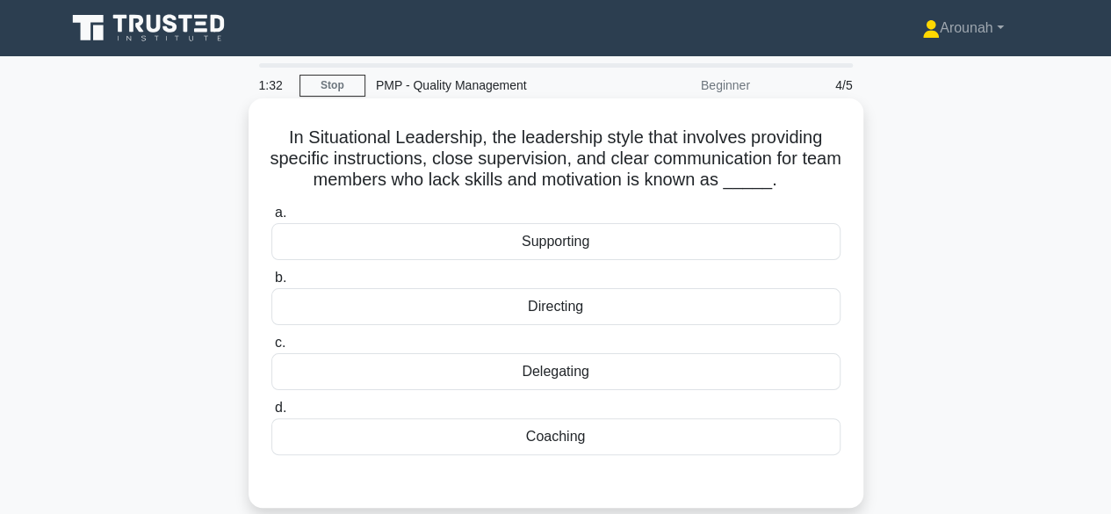
click at [589, 305] on div "Directing" at bounding box center [555, 306] width 569 height 37
click at [271, 284] on input "b. Directing" at bounding box center [271, 277] width 0 height 11
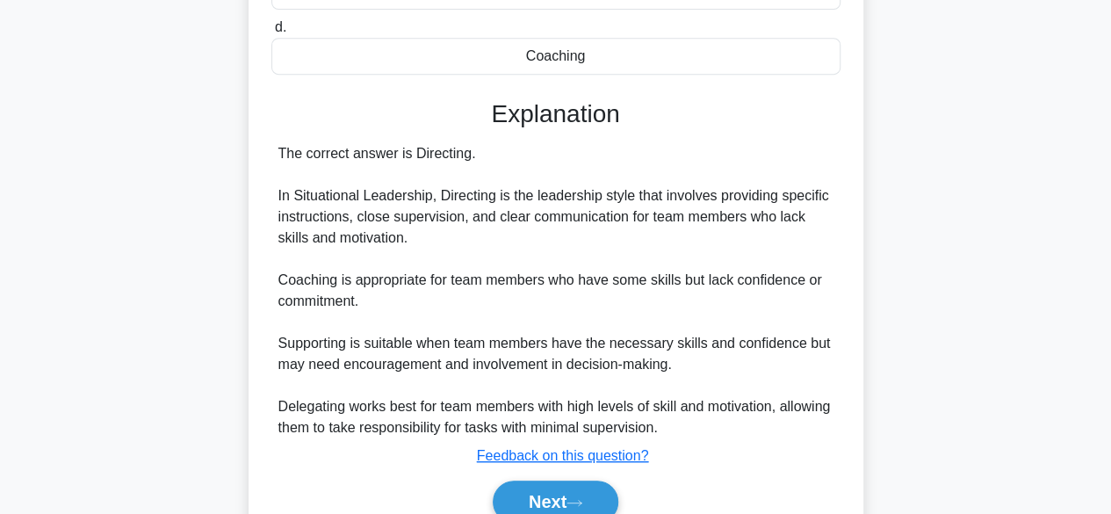
scroll to position [461, 0]
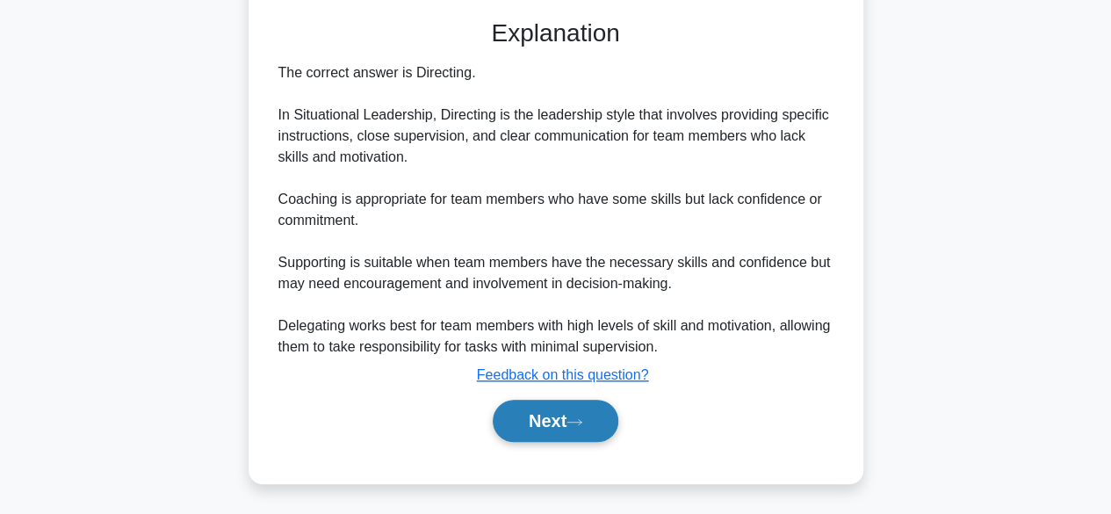
click at [567, 416] on button "Next" at bounding box center [556, 421] width 126 height 42
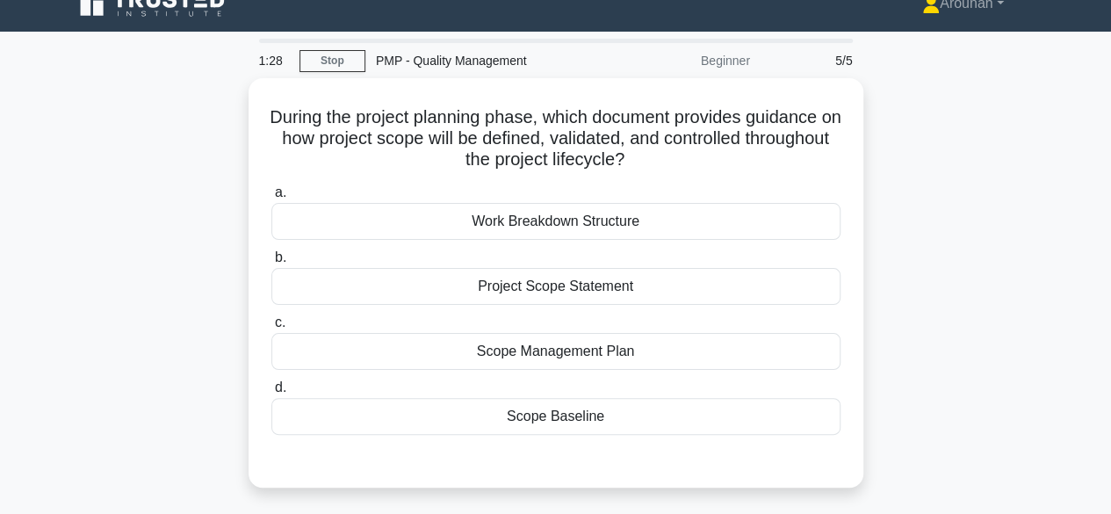
scroll to position [0, 0]
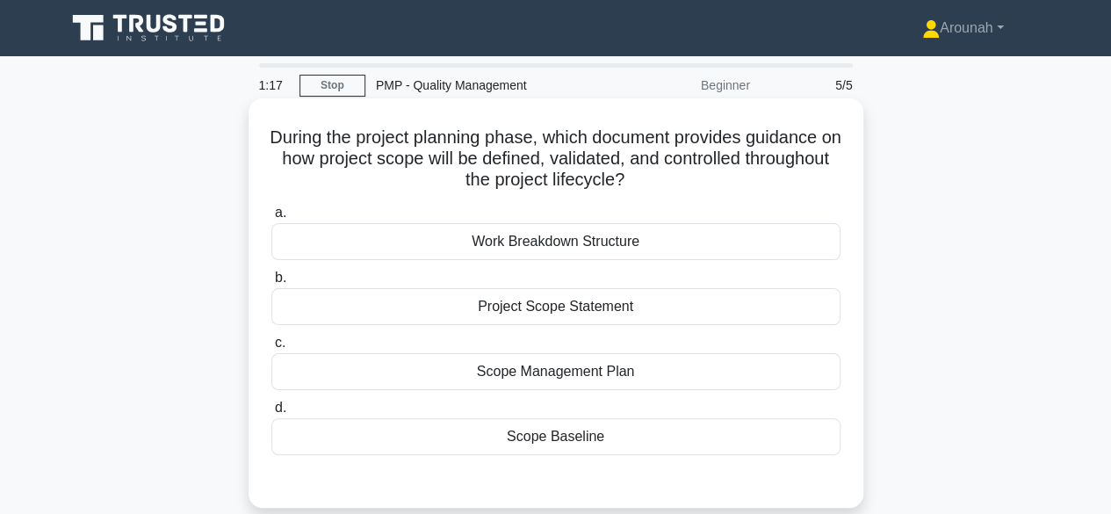
click at [587, 304] on div "Project Scope Statement" at bounding box center [555, 306] width 569 height 37
click at [271, 284] on input "b. Project Scope Statement" at bounding box center [271, 277] width 0 height 11
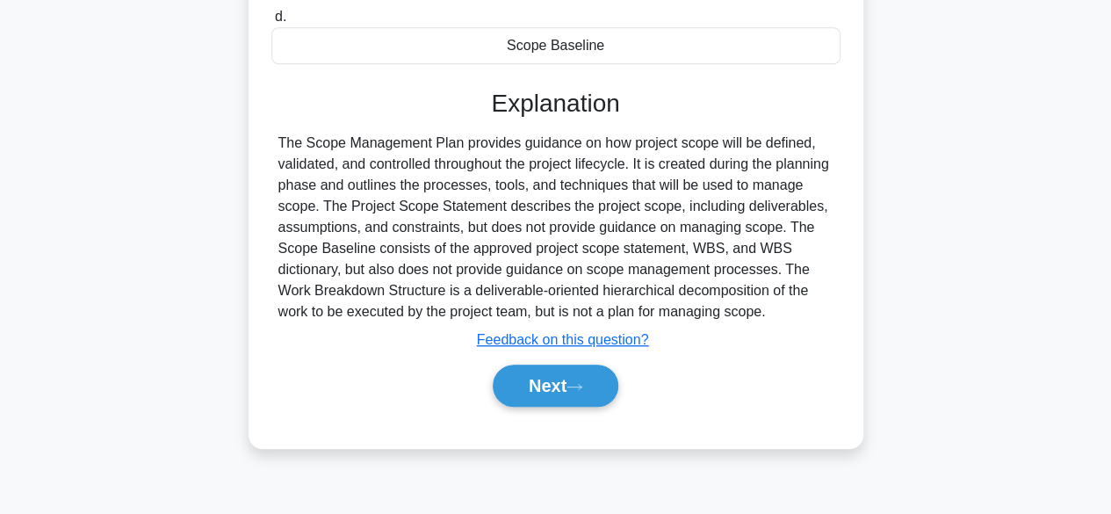
scroll to position [435, 0]
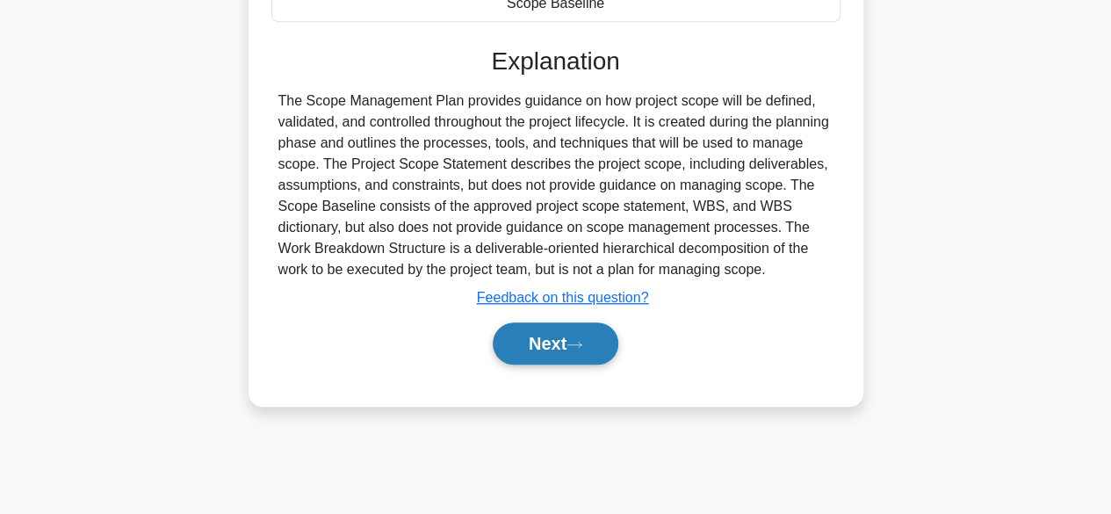
click at [548, 345] on button "Next" at bounding box center [556, 343] width 126 height 42
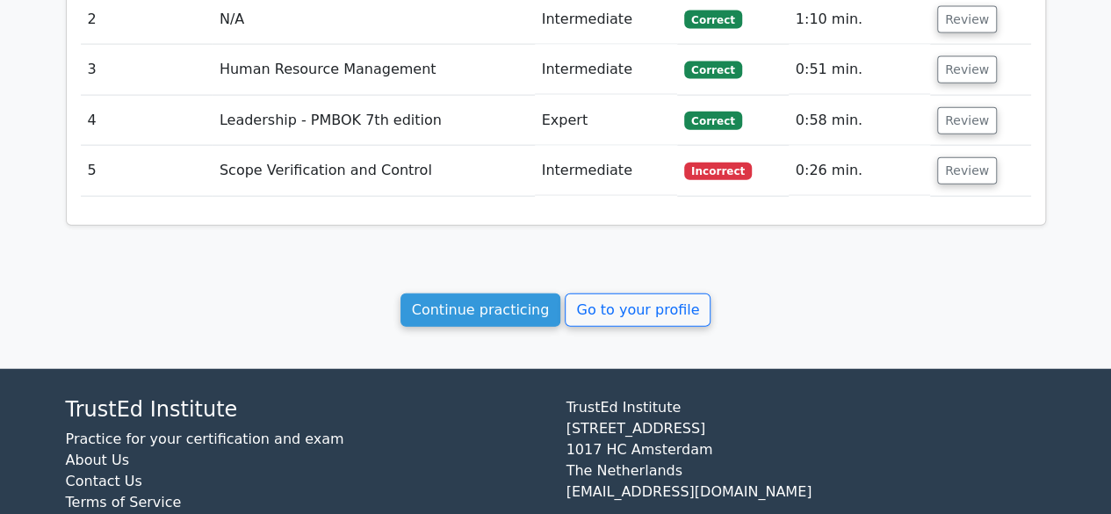
scroll to position [2012, 0]
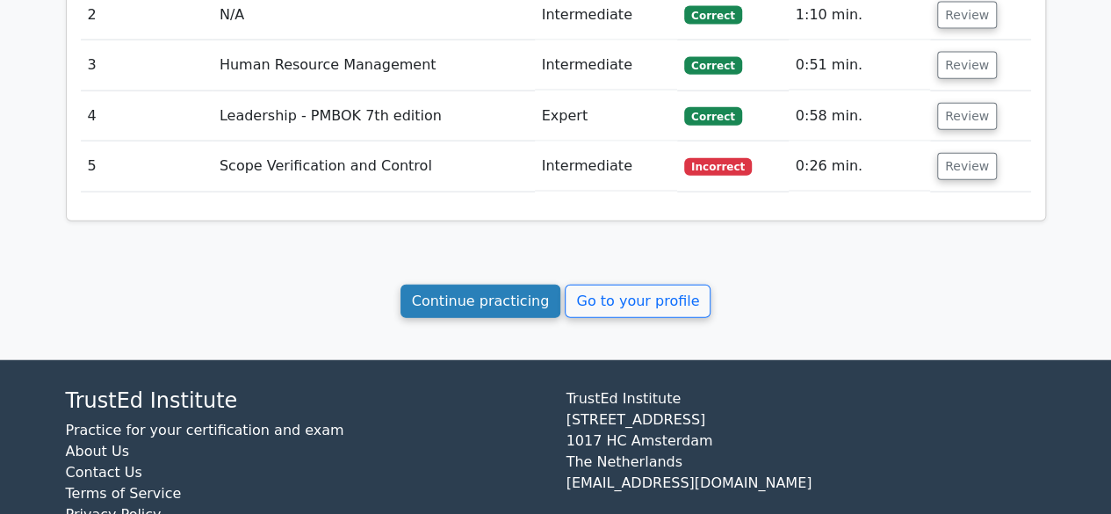
click at [473, 285] on link "Continue practicing" at bounding box center [481, 301] width 161 height 33
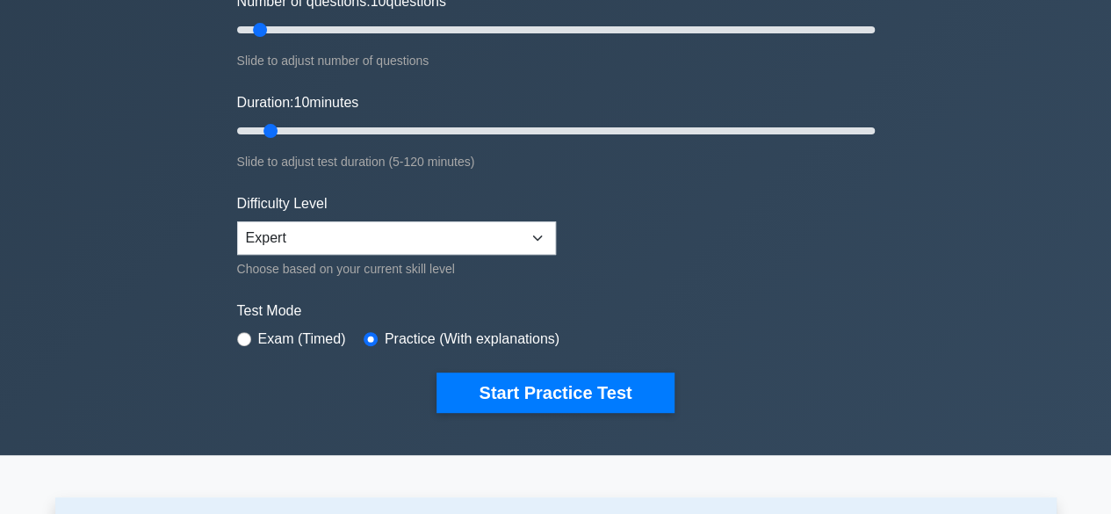
scroll to position [264, 0]
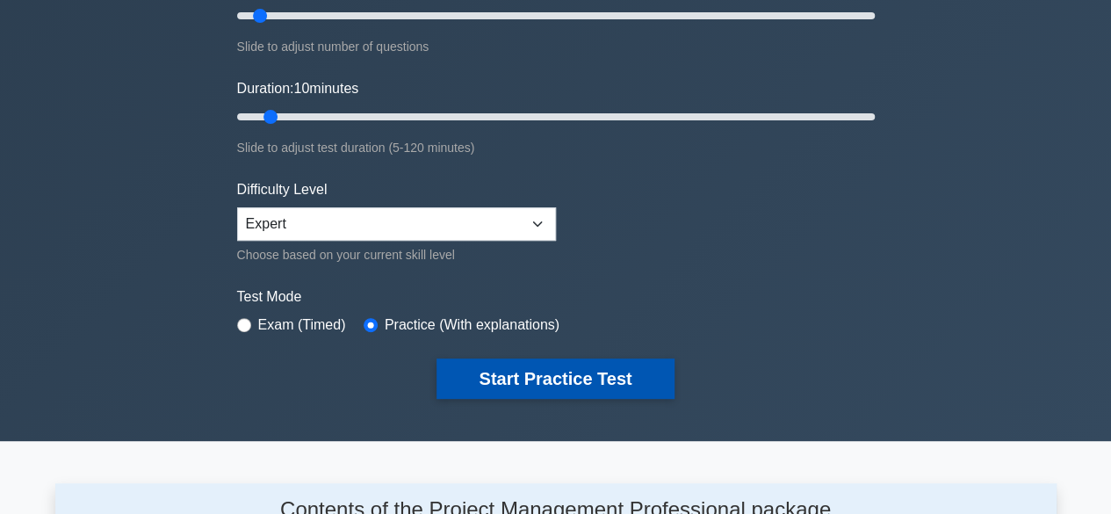
click at [560, 369] on button "Start Practice Test" at bounding box center [555, 378] width 237 height 40
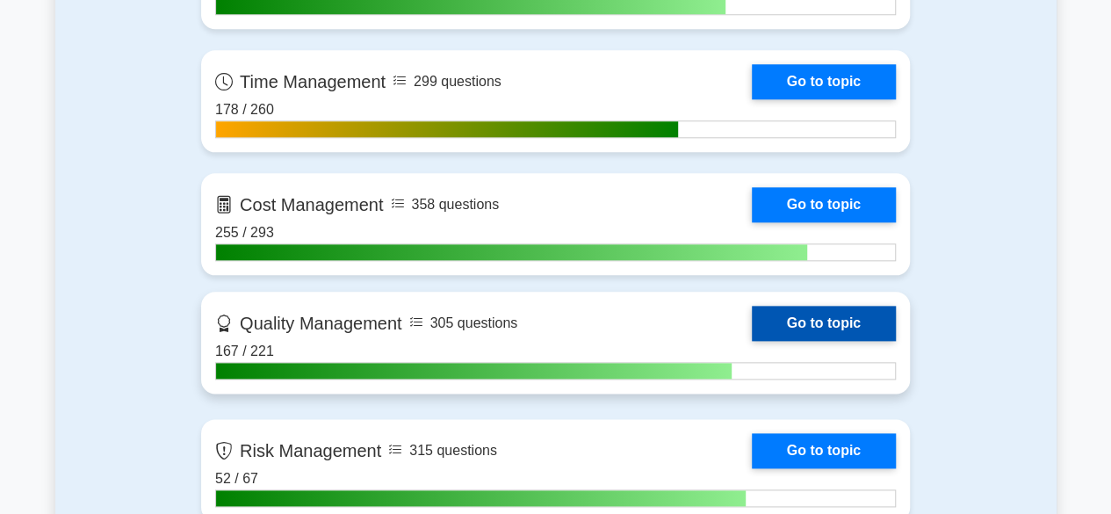
scroll to position [966, 0]
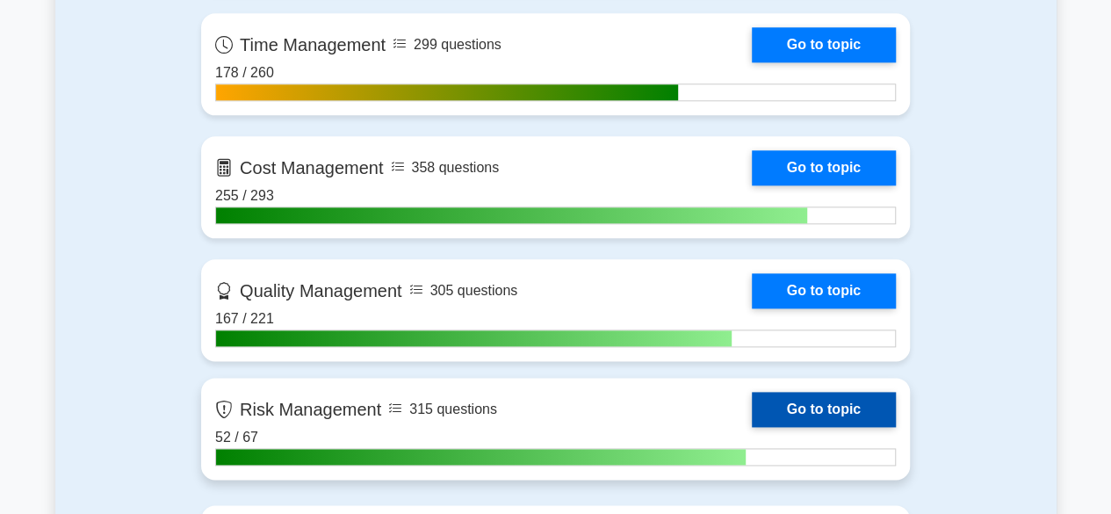
click at [856, 403] on link "Go to topic" at bounding box center [824, 409] width 144 height 35
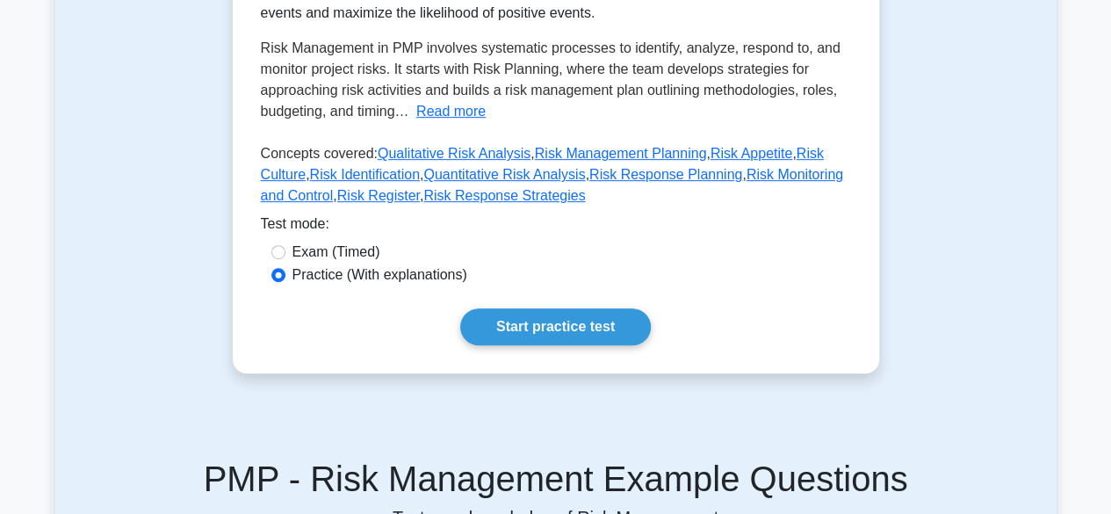
scroll to position [439, 0]
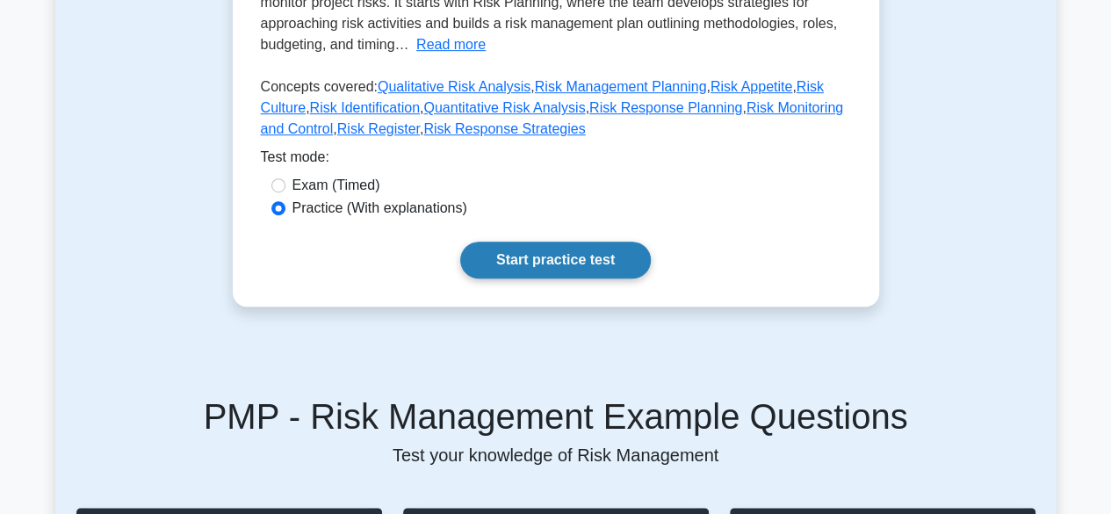
click at [548, 266] on link "Start practice test" at bounding box center [555, 260] width 191 height 37
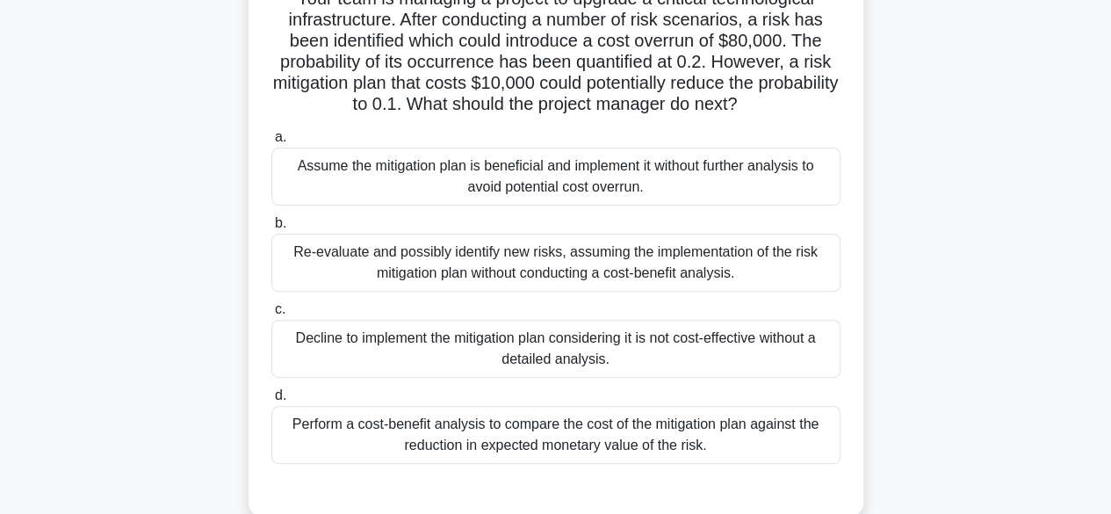
scroll to position [176, 0]
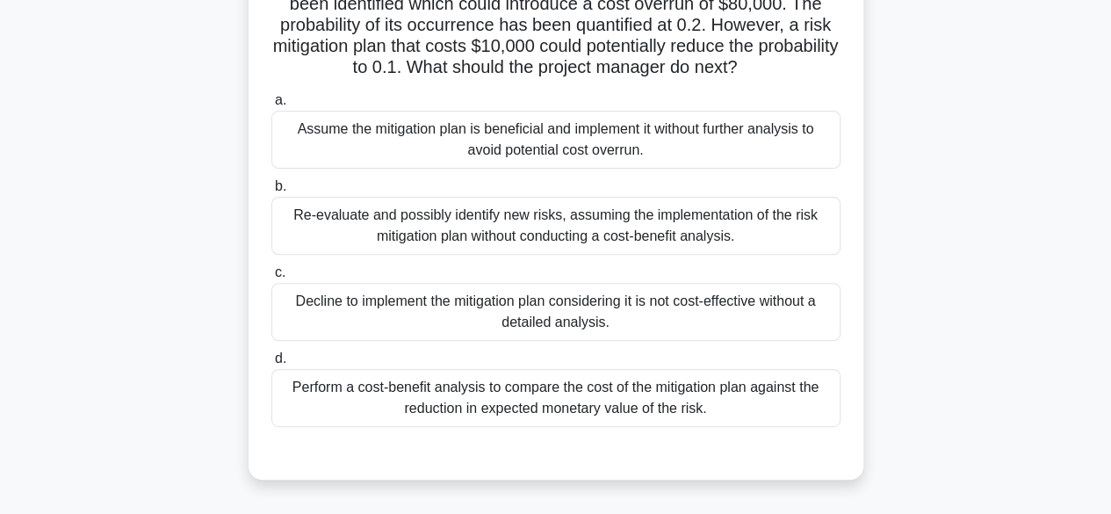
click at [724, 403] on div "Perform a cost-benefit analysis to compare the cost of the mitigation plan agai…" at bounding box center [555, 398] width 569 height 58
click at [271, 365] on input "d. Perform a cost-benefit analysis to compare the cost of the mitigation plan a…" at bounding box center [271, 358] width 0 height 11
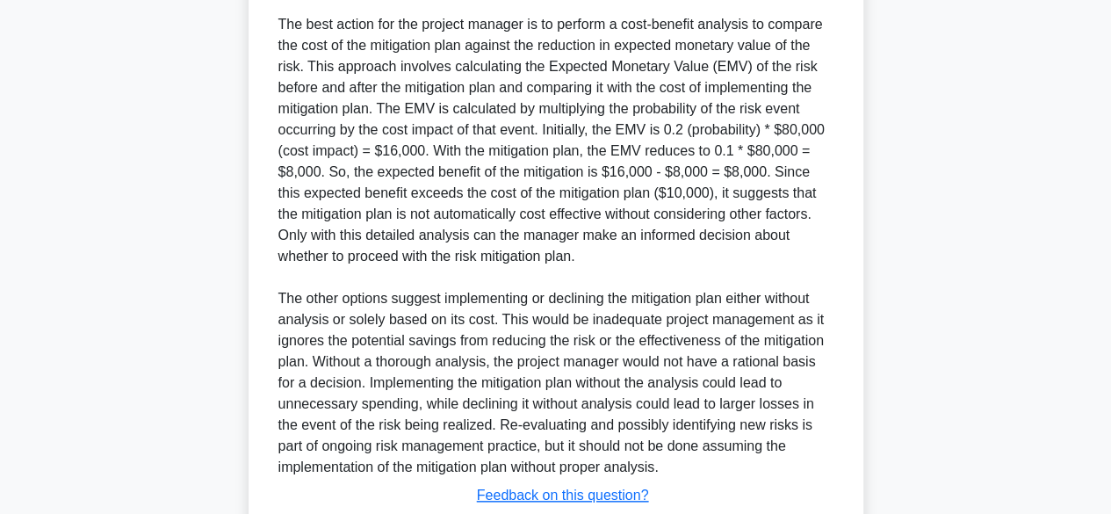
scroll to position [703, 0]
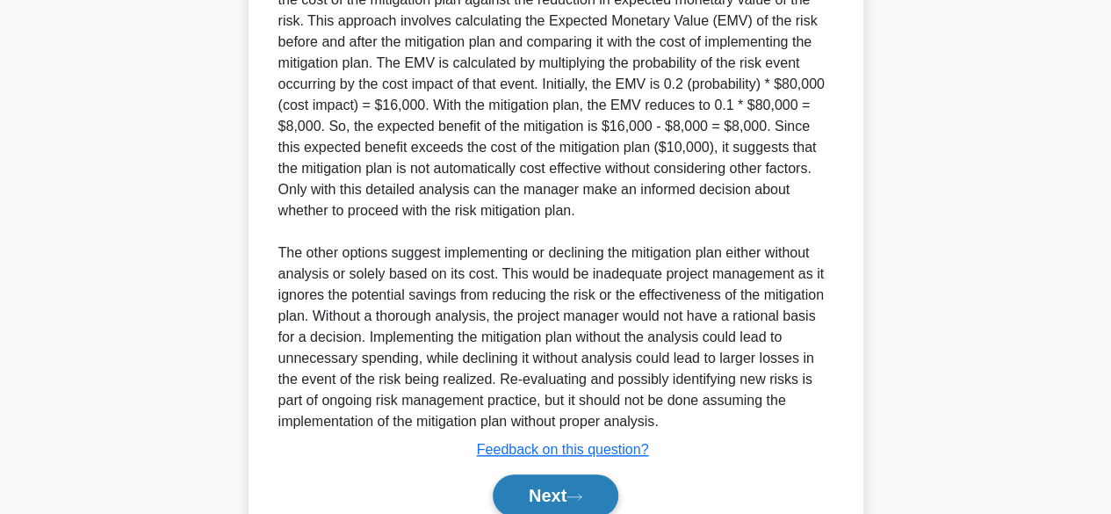
click at [582, 492] on icon at bounding box center [575, 497] width 16 height 10
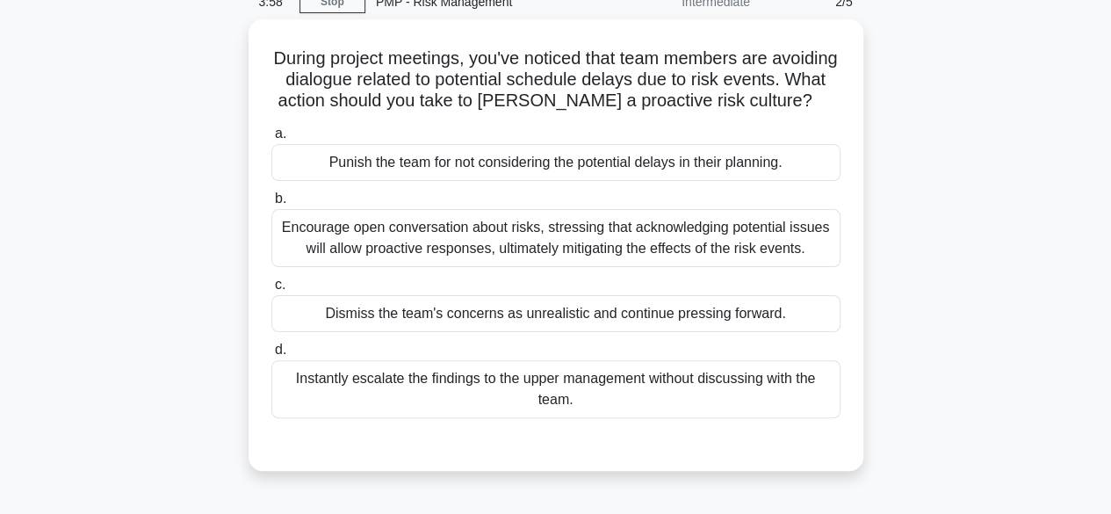
scroll to position [0, 0]
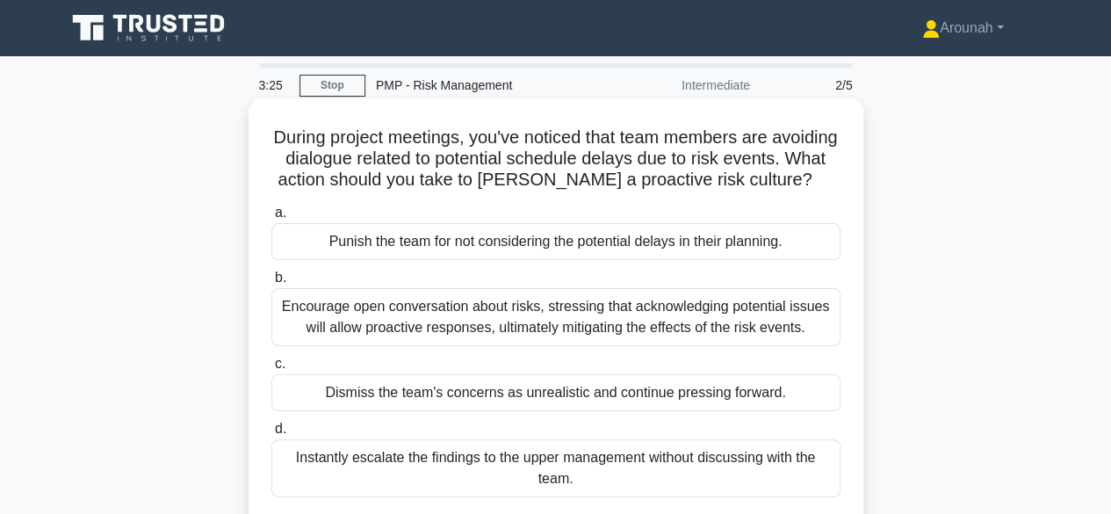
click at [732, 330] on div "Encourage open conversation about risks, stressing that acknowledging potential…" at bounding box center [555, 317] width 569 height 58
click at [271, 284] on input "b. Encourage open conversation about risks, stressing that acknowledging potent…" at bounding box center [271, 277] width 0 height 11
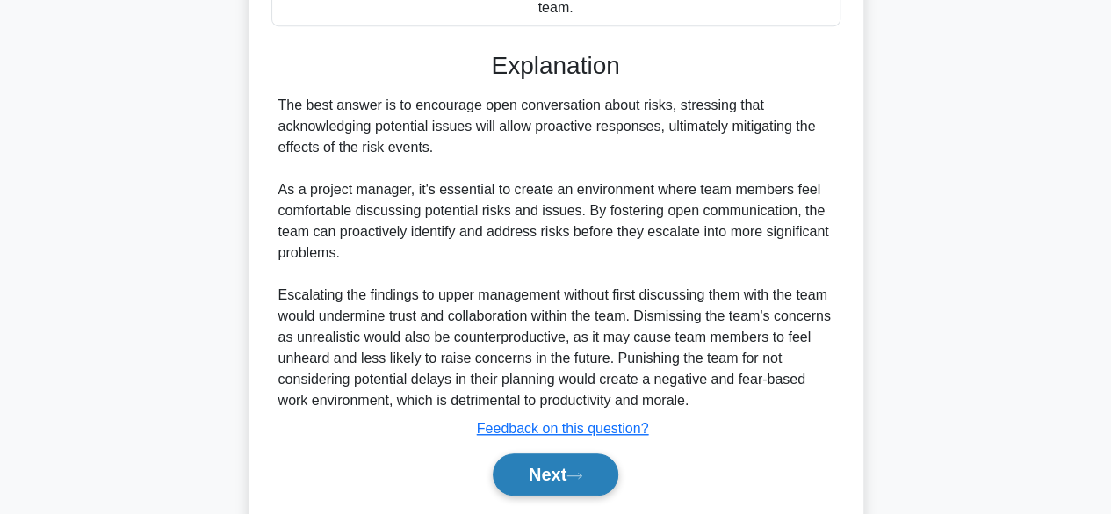
scroll to position [567, 0]
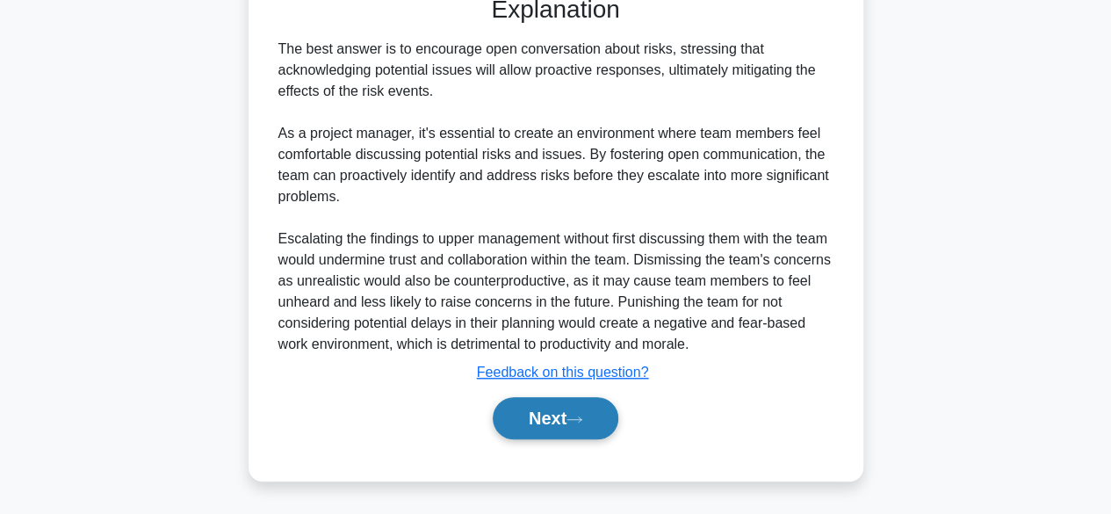
click at [571, 416] on button "Next" at bounding box center [556, 418] width 126 height 42
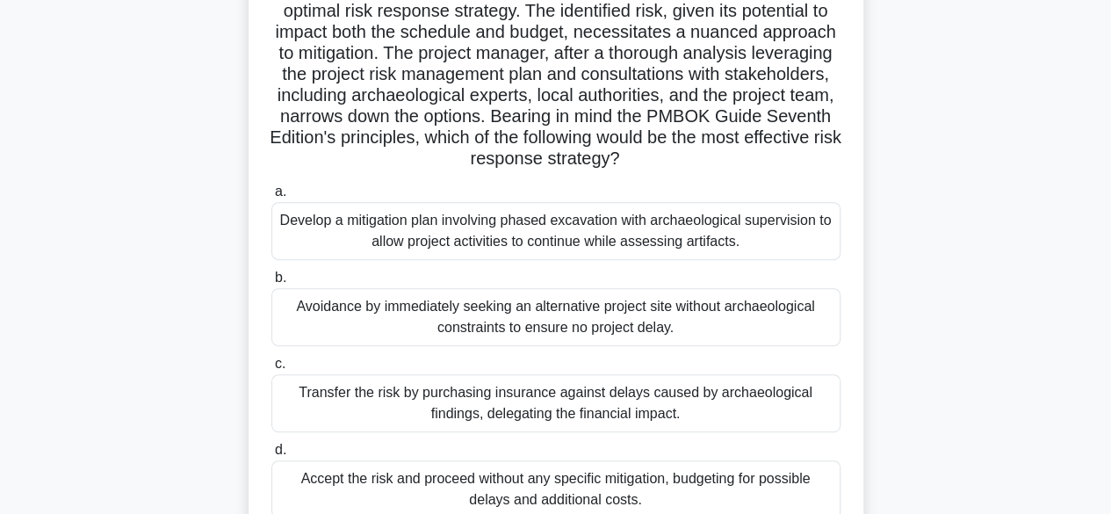
scroll to position [259, 0]
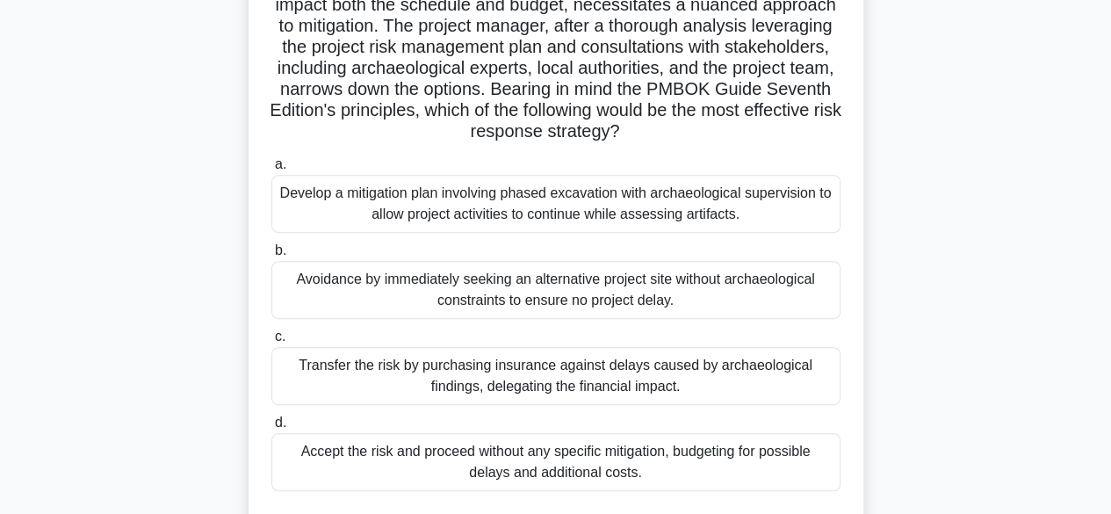
click at [597, 212] on div "Develop a mitigation plan involving phased excavation with archaeological super…" at bounding box center [555, 204] width 569 height 58
click at [271, 170] on input "a. Develop a mitigation plan involving phased excavation with archaeological su…" at bounding box center [271, 164] width 0 height 11
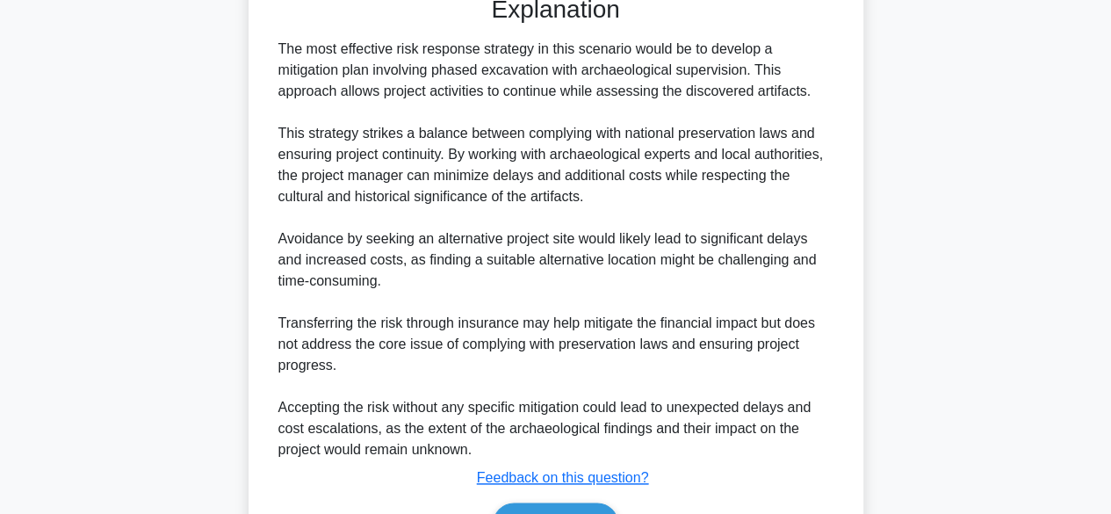
scroll to position [883, 0]
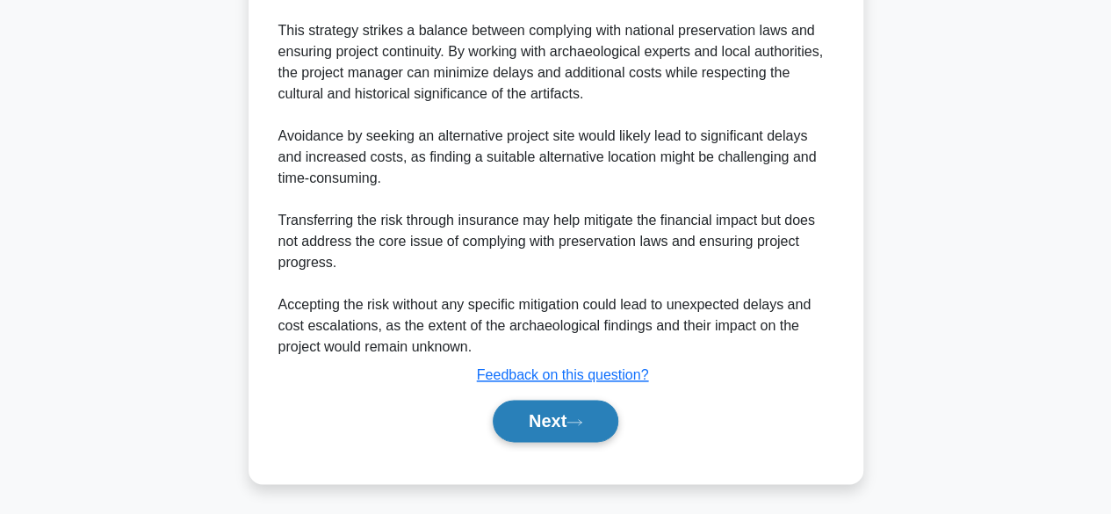
click at [536, 414] on button "Next" at bounding box center [556, 421] width 126 height 42
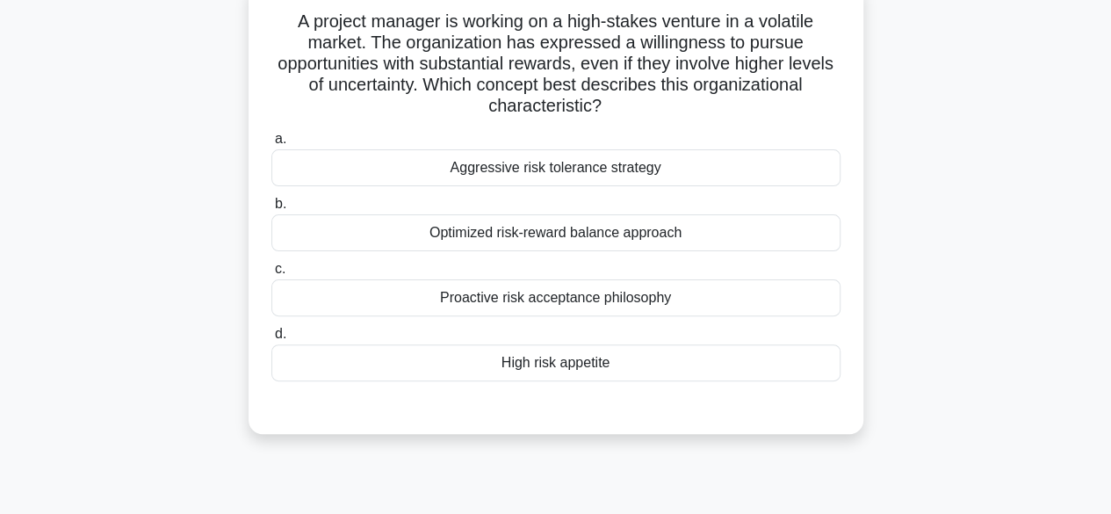
scroll to position [83, 0]
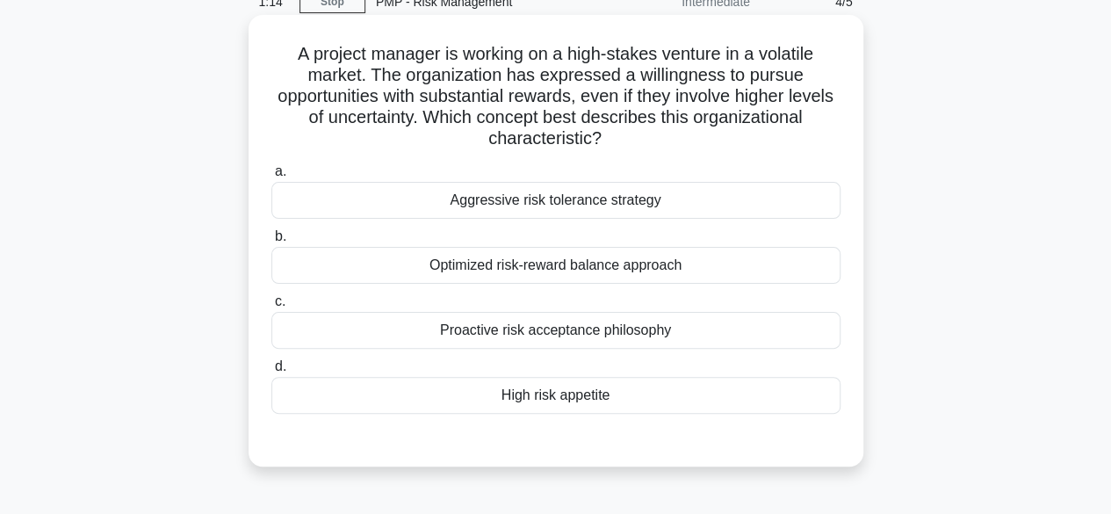
click at [647, 392] on div "High risk appetite" at bounding box center [555, 395] width 569 height 37
click at [271, 372] on input "d. High risk appetite" at bounding box center [271, 366] width 0 height 11
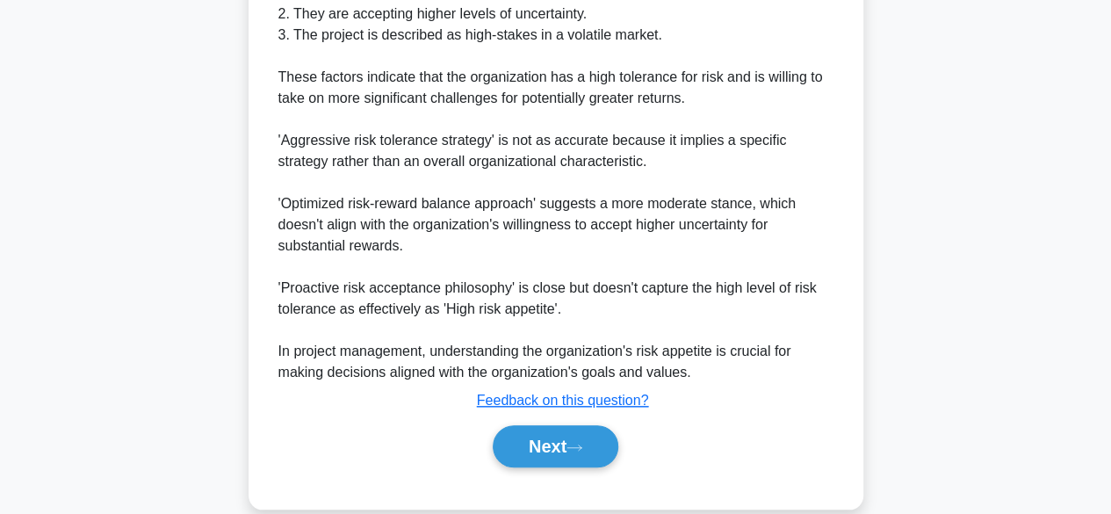
scroll to position [693, 0]
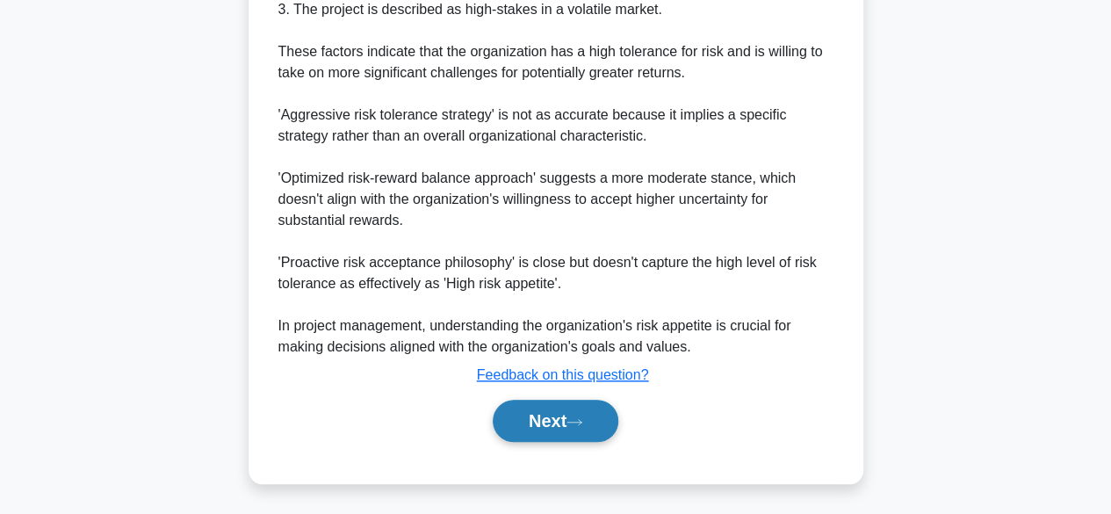
click at [597, 408] on button "Next" at bounding box center [556, 421] width 126 height 42
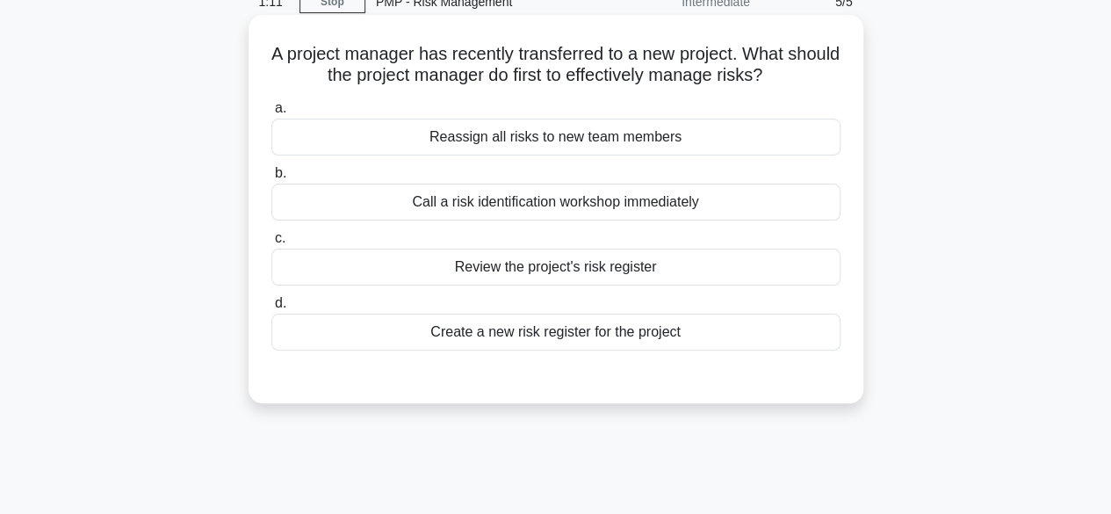
scroll to position [0, 0]
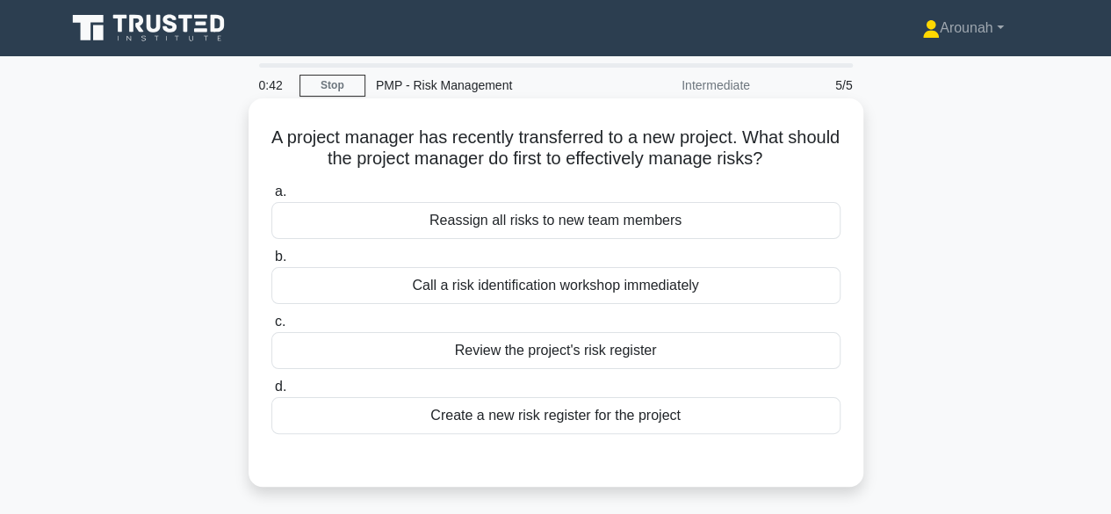
click at [606, 349] on div "Review the project's risk register" at bounding box center [555, 350] width 569 height 37
click at [271, 328] on input "c. Review the project's risk register" at bounding box center [271, 321] width 0 height 11
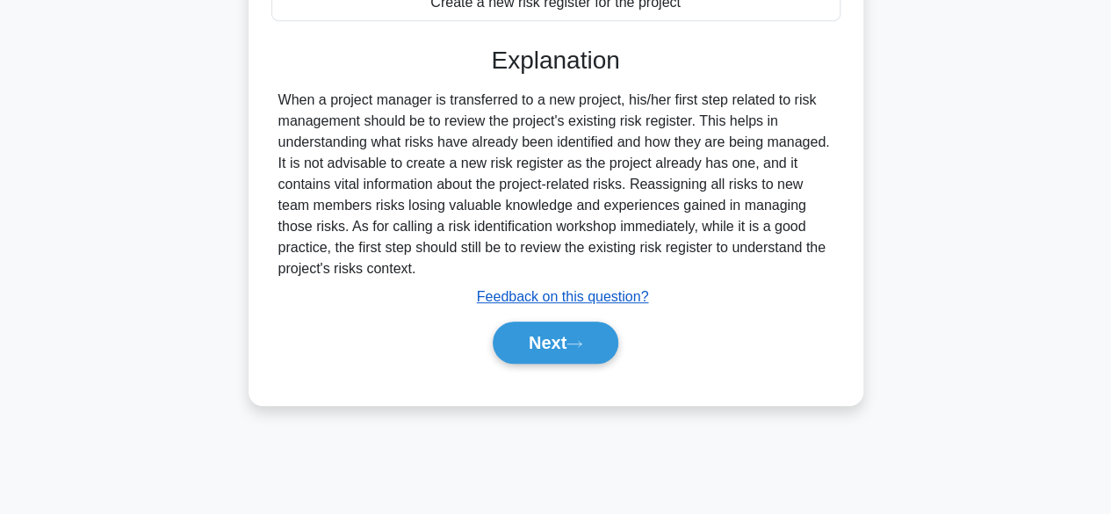
scroll to position [435, 0]
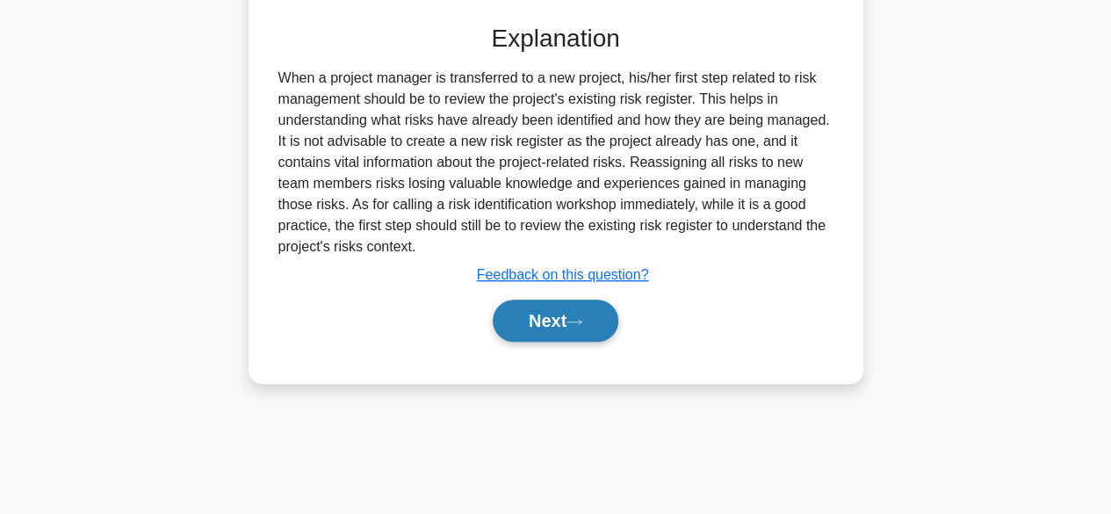
click at [582, 323] on icon at bounding box center [575, 322] width 16 height 10
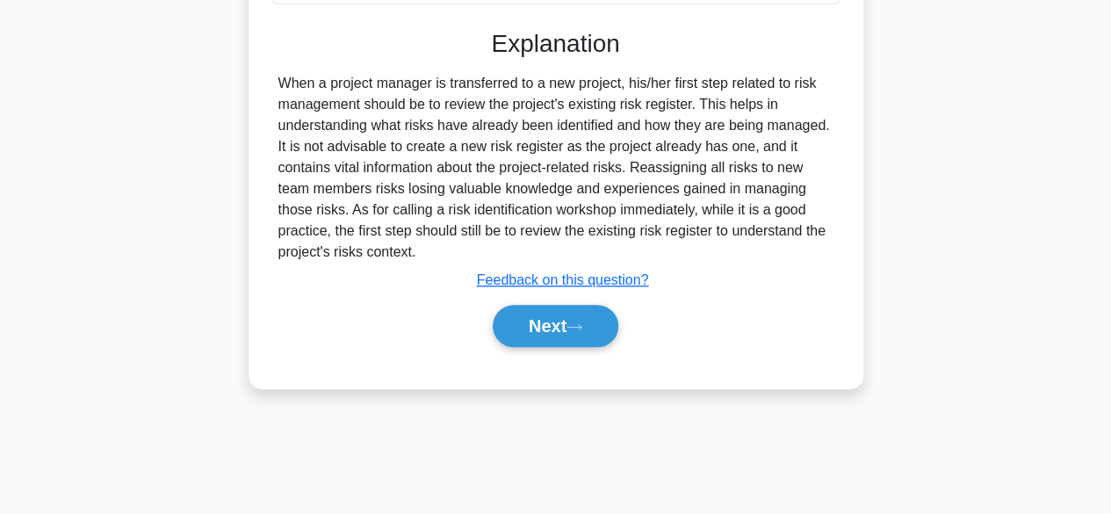
scroll to position [374, 0]
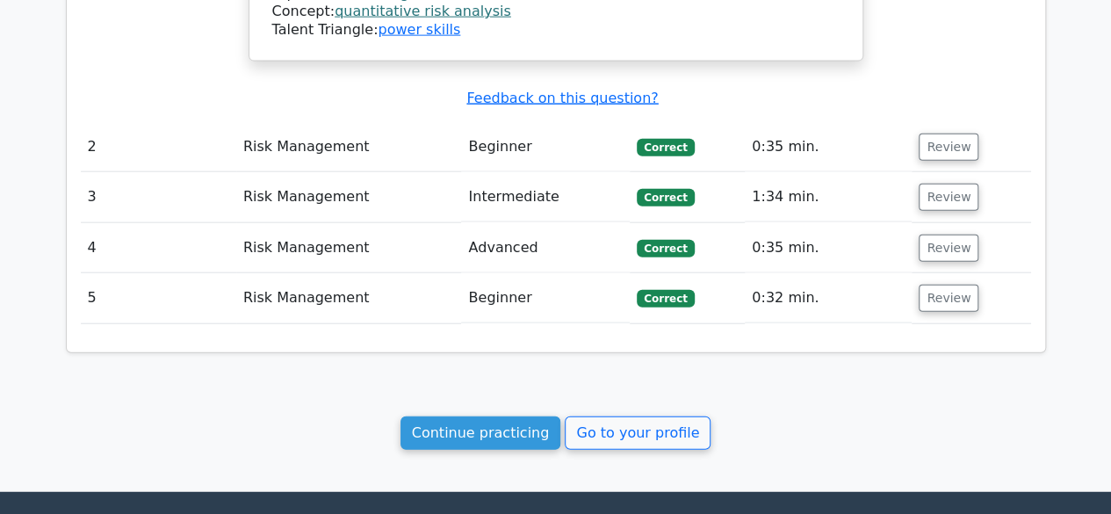
scroll to position [2112, 0]
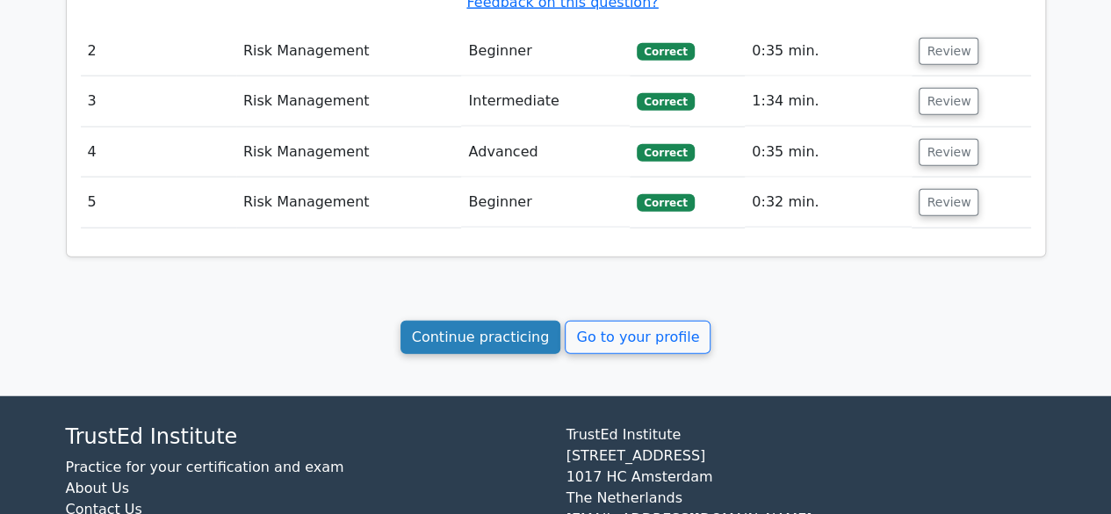
click at [529, 321] on link "Continue practicing" at bounding box center [481, 337] width 161 height 33
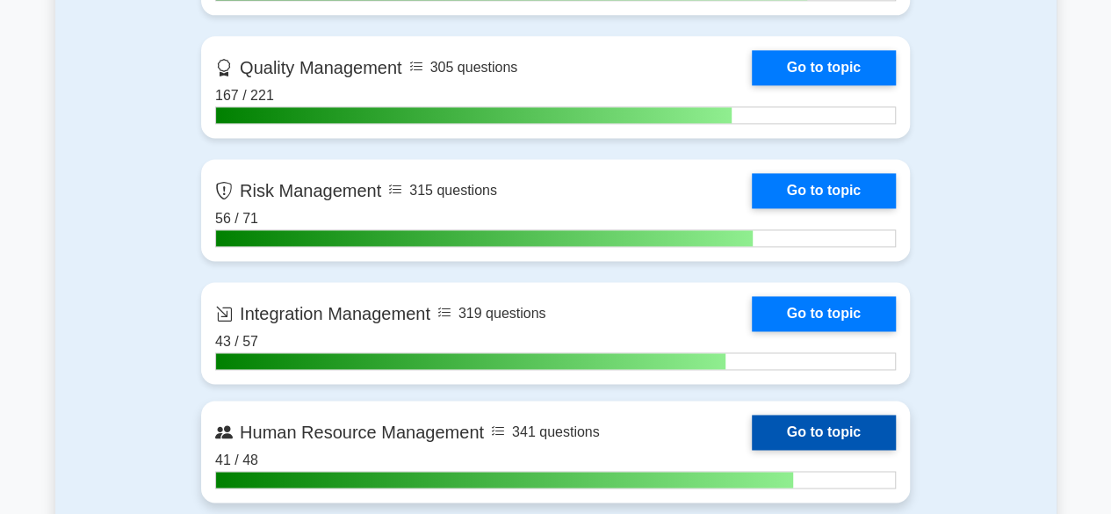
scroll to position [1230, 0]
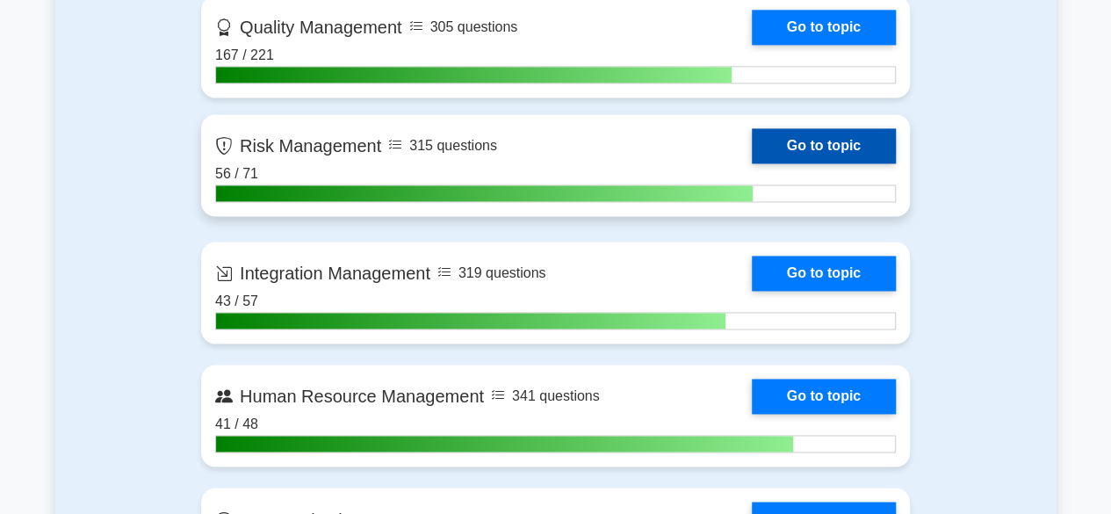
click at [856, 150] on link "Go to topic" at bounding box center [824, 145] width 144 height 35
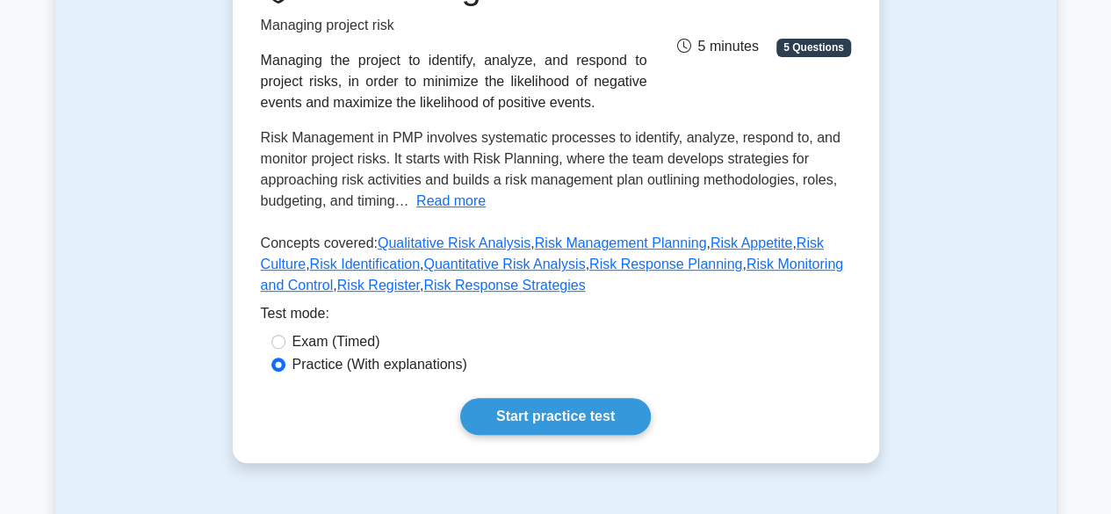
scroll to position [351, 0]
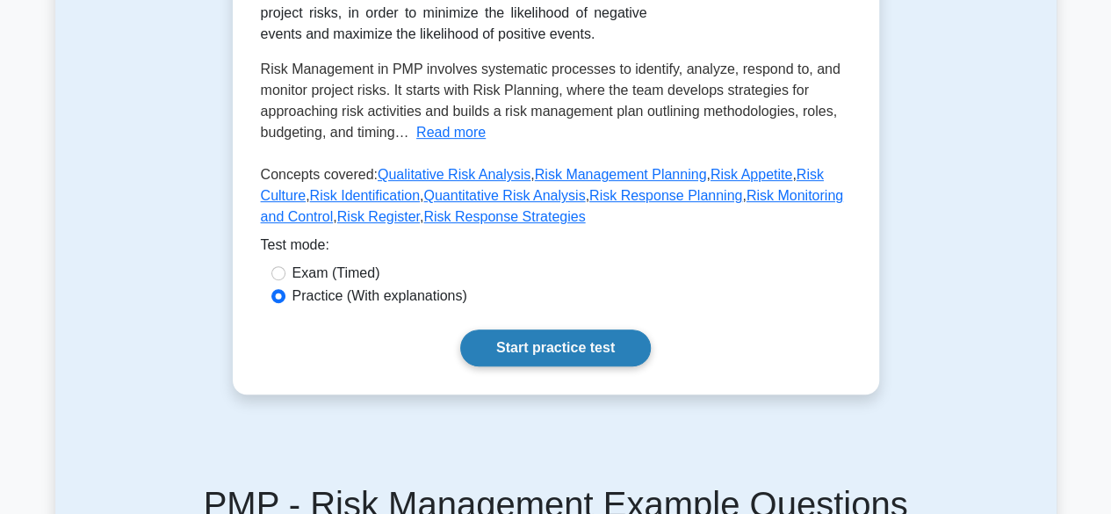
click at [628, 342] on link "Start practice test" at bounding box center [555, 347] width 191 height 37
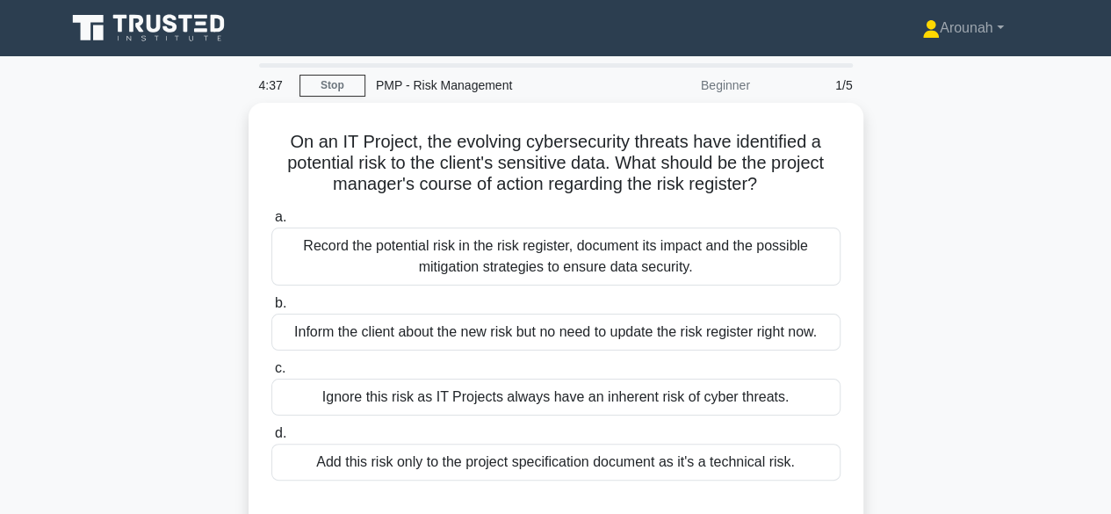
scroll to position [88, 0]
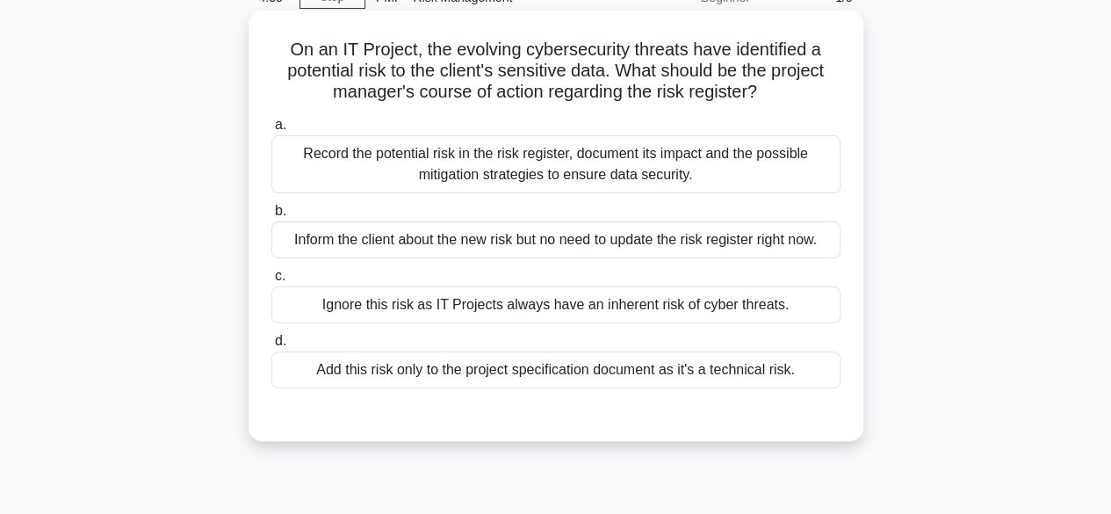
click at [686, 174] on div "Record the potential risk in the risk register, document its impact and the pos…" at bounding box center [555, 164] width 569 height 58
click at [271, 131] on input "a. Record the potential risk in the risk register, document its impact and the …" at bounding box center [271, 124] width 0 height 11
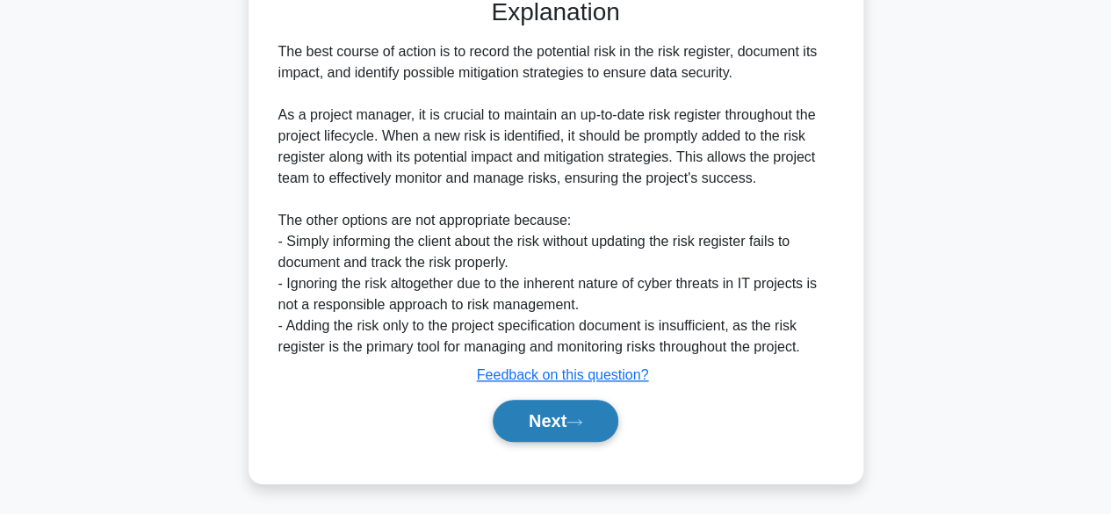
click at [601, 421] on button "Next" at bounding box center [556, 421] width 126 height 42
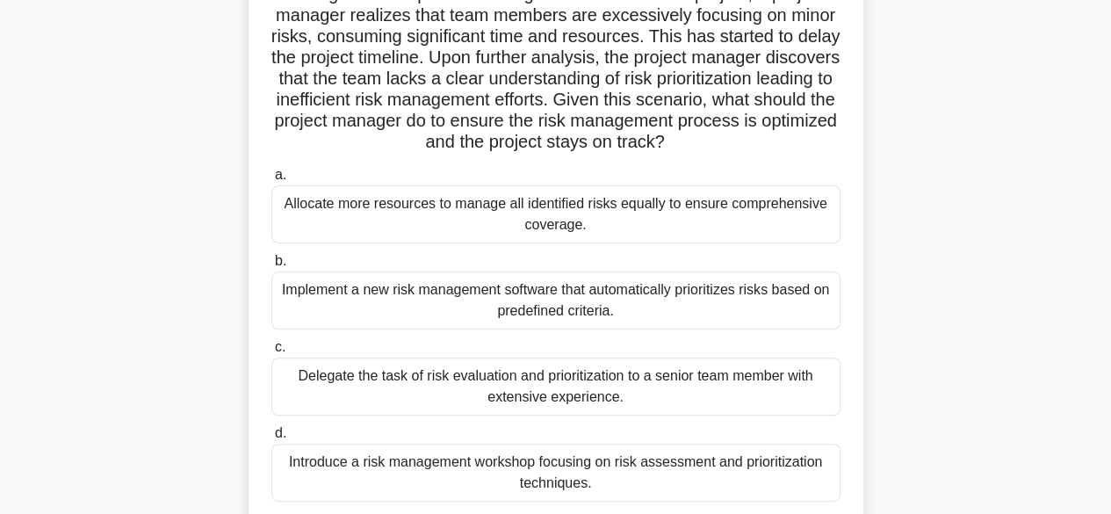
scroll to position [176, 0]
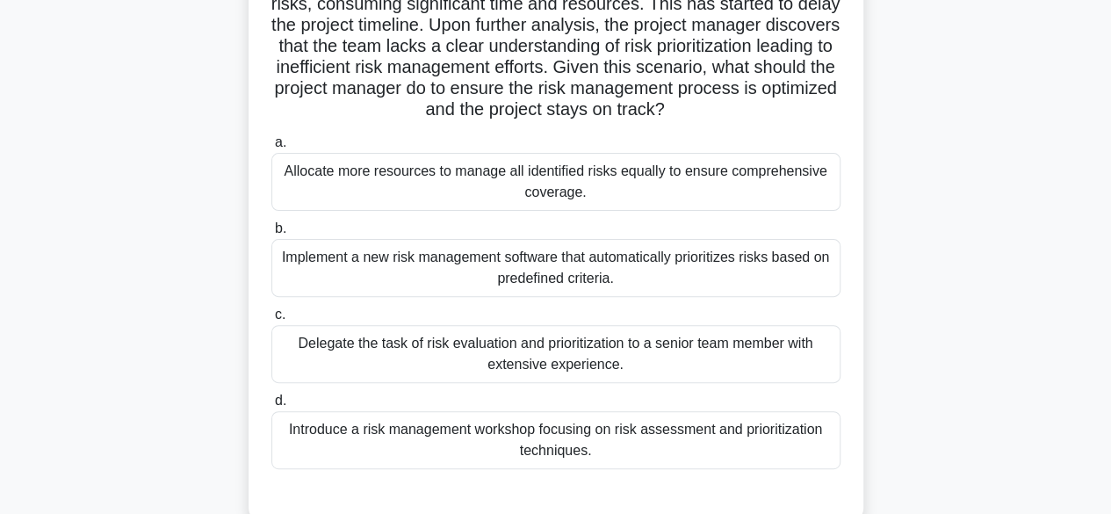
click at [722, 444] on div "Introduce a risk management workshop focusing on risk assessment and prioritiza…" at bounding box center [555, 440] width 569 height 58
click at [271, 407] on input "d. Introduce a risk management workshop focusing on risk assessment and priorit…" at bounding box center [271, 400] width 0 height 11
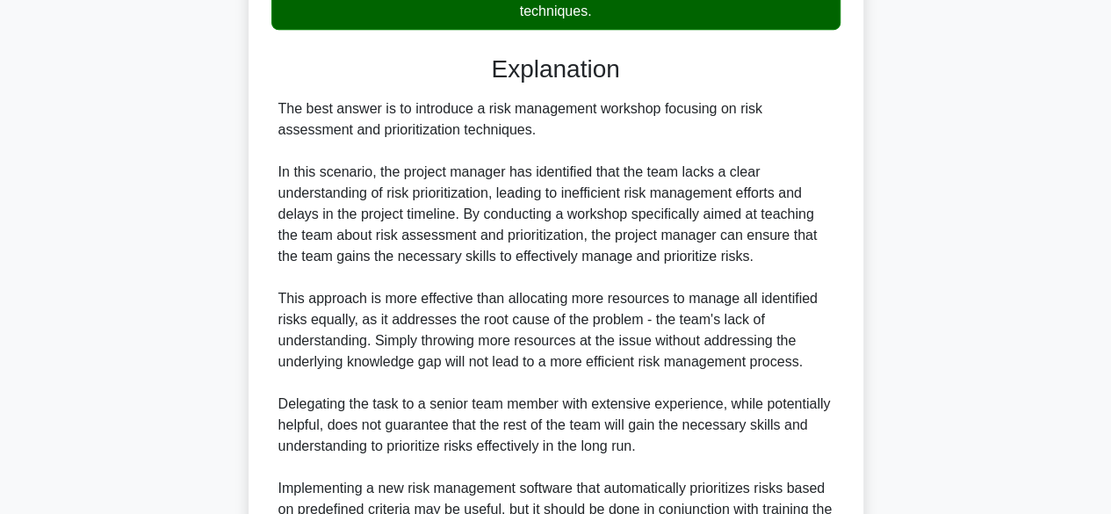
scroll to position [820, 0]
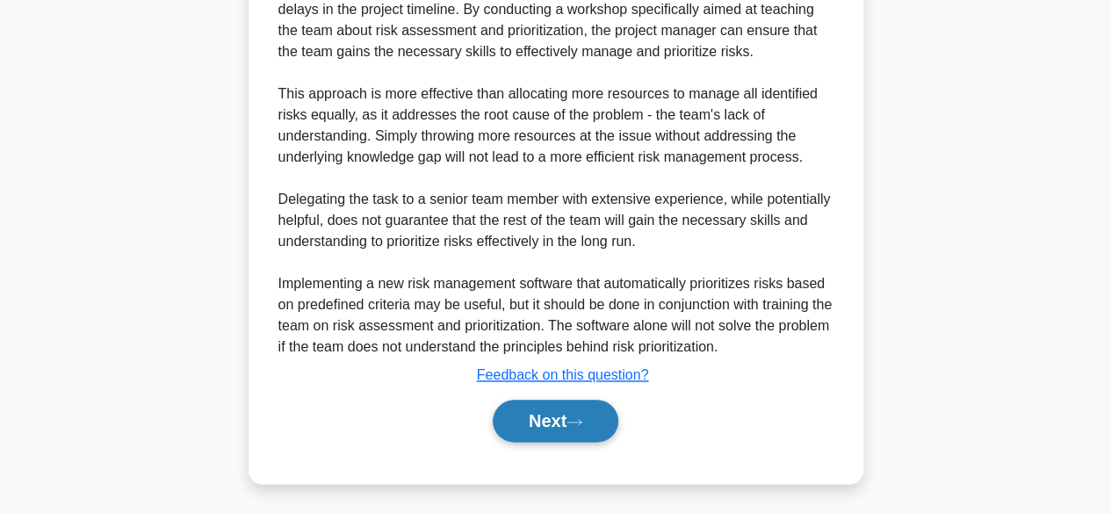
click at [539, 411] on button "Next" at bounding box center [556, 421] width 126 height 42
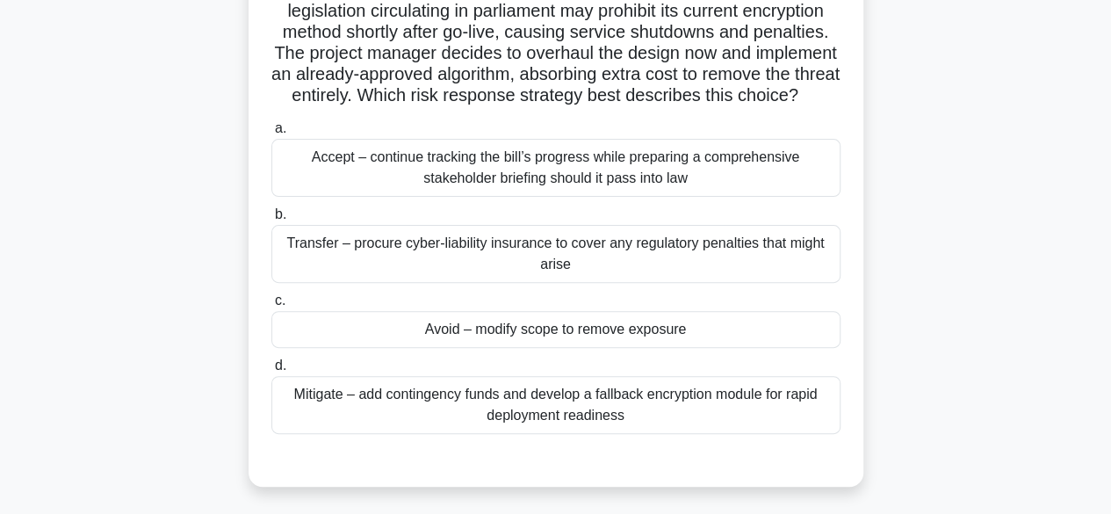
scroll to position [176, 0]
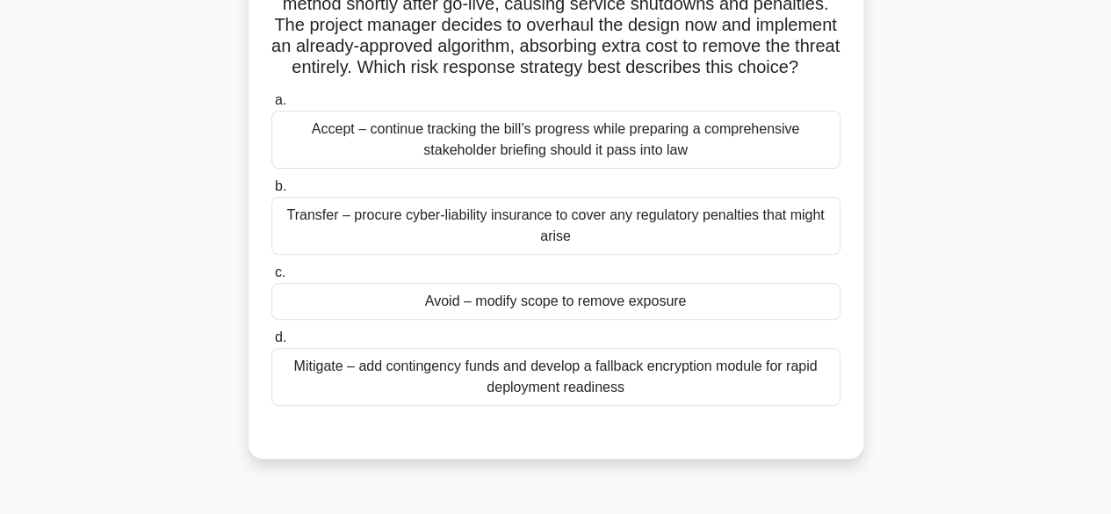
click at [492, 404] on div "Mitigate – add contingency funds and develop a fallback encryption module for r…" at bounding box center [555, 377] width 569 height 58
click at [271, 343] on input "d. Mitigate – add contingency funds and develop a fallback encryption module fo…" at bounding box center [271, 337] width 0 height 11
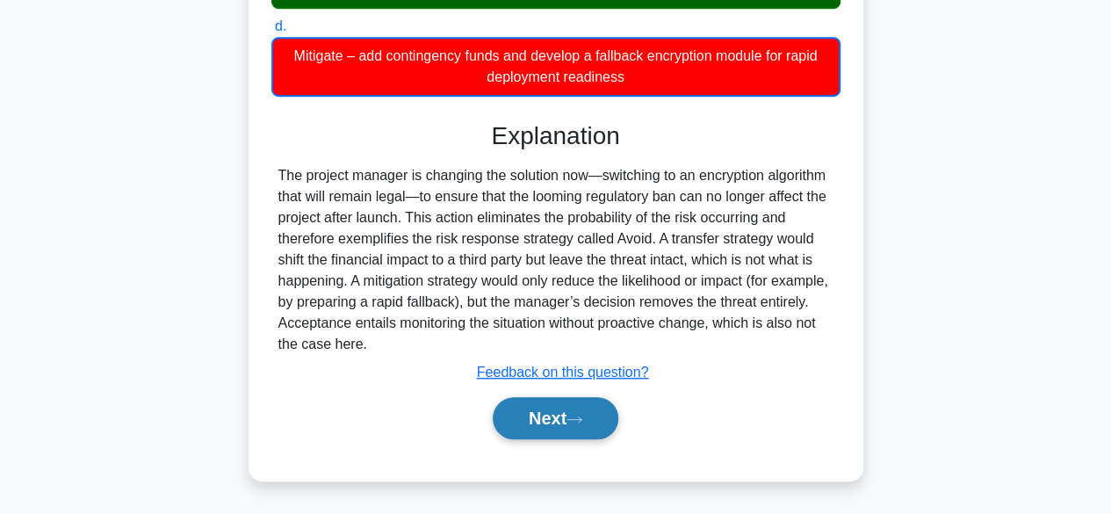
scroll to position [506, 0]
click at [588, 408] on button "Next" at bounding box center [556, 418] width 126 height 42
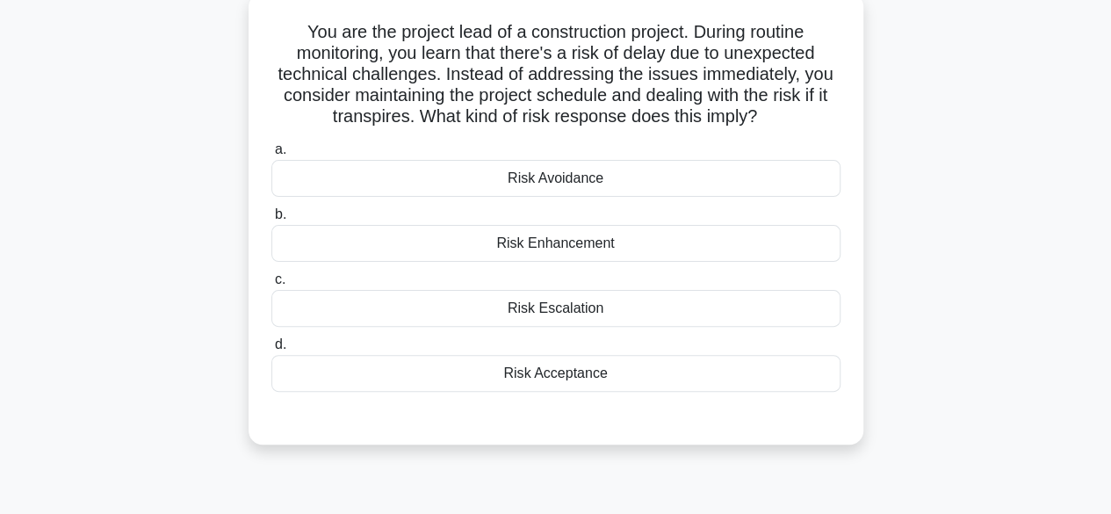
scroll to position [83, 0]
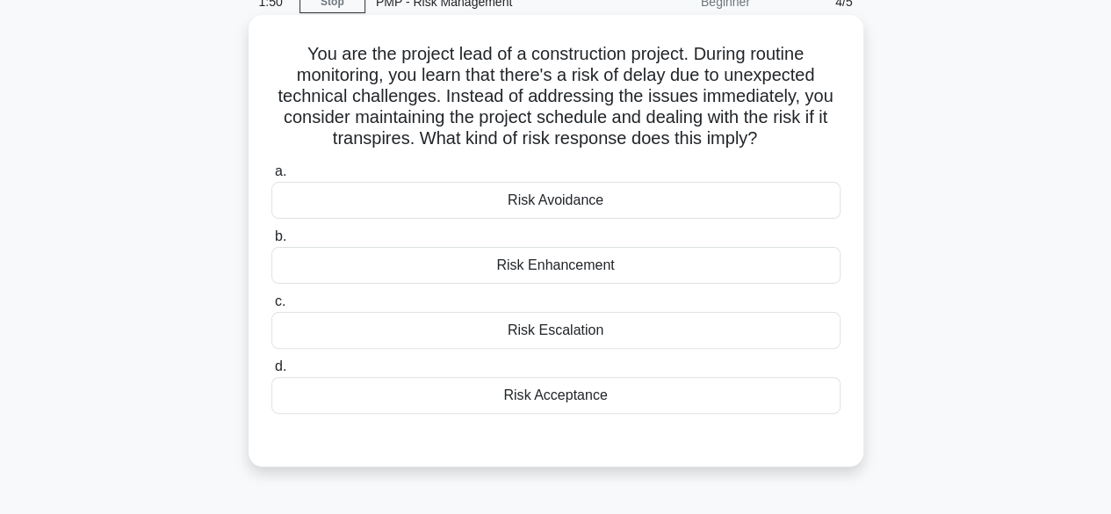
click at [628, 391] on div "Risk Acceptance" at bounding box center [555, 395] width 569 height 37
click at [271, 372] on input "d. Risk Acceptance" at bounding box center [271, 366] width 0 height 11
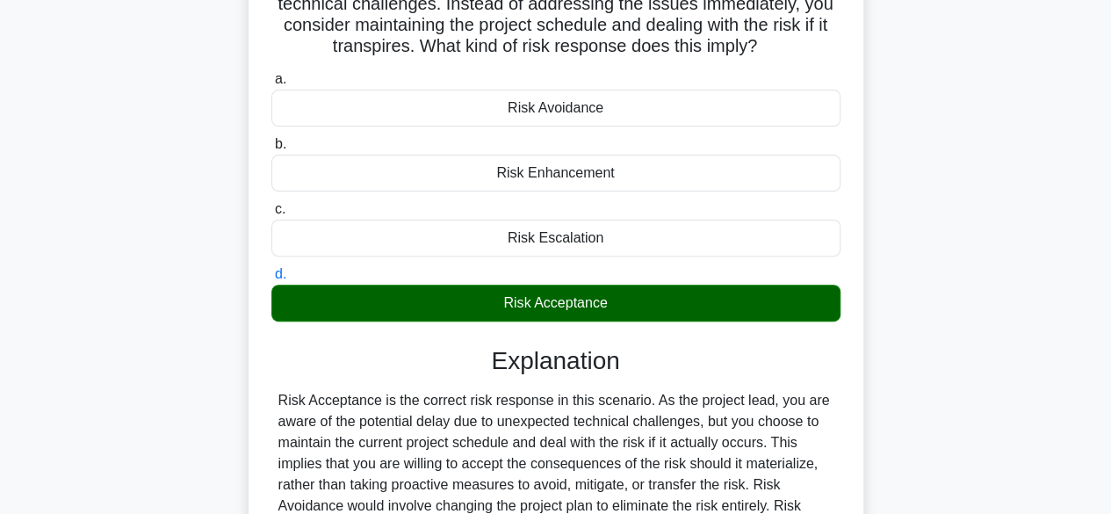
scroll to position [435, 0]
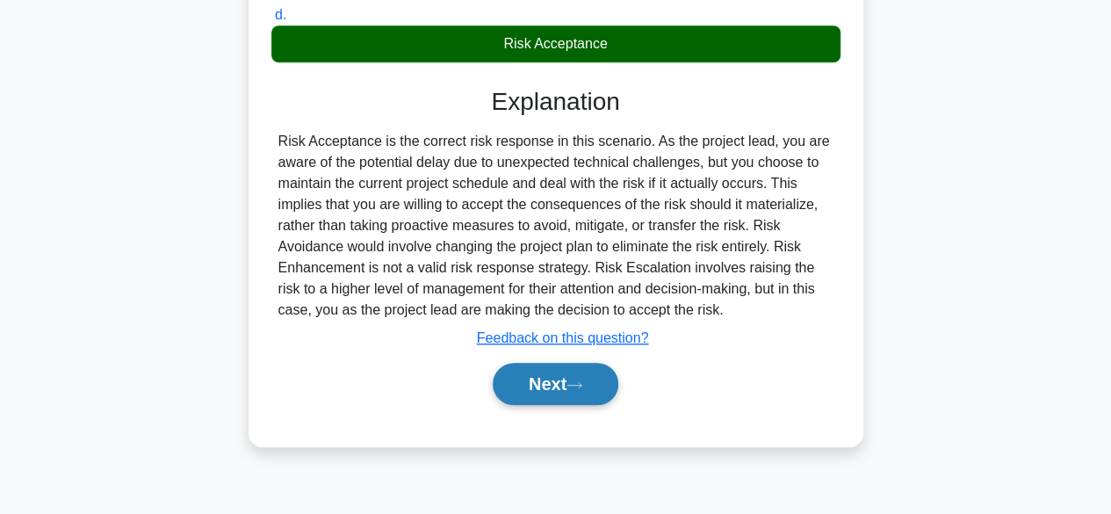
click at [551, 387] on button "Next" at bounding box center [556, 384] width 126 height 42
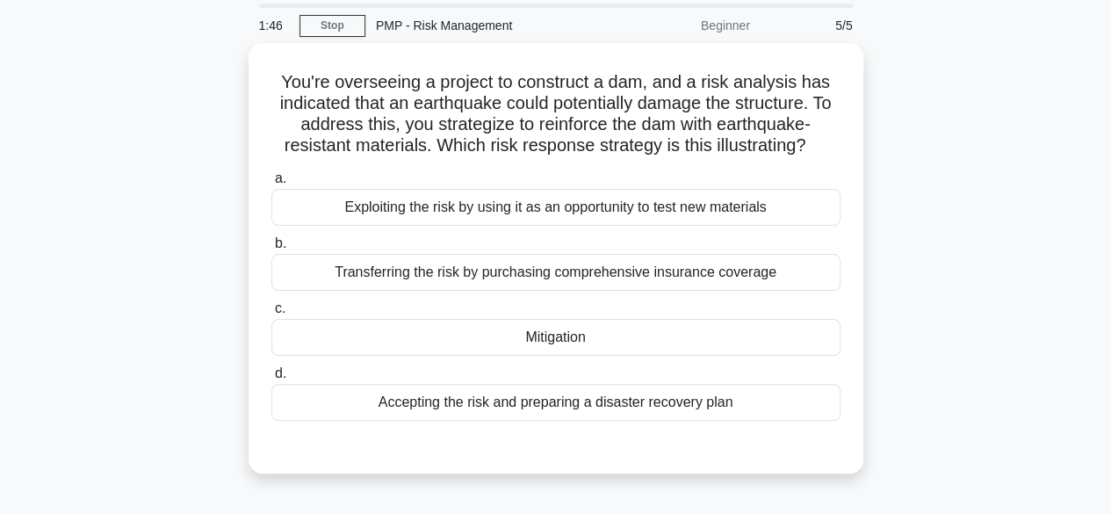
scroll to position [88, 0]
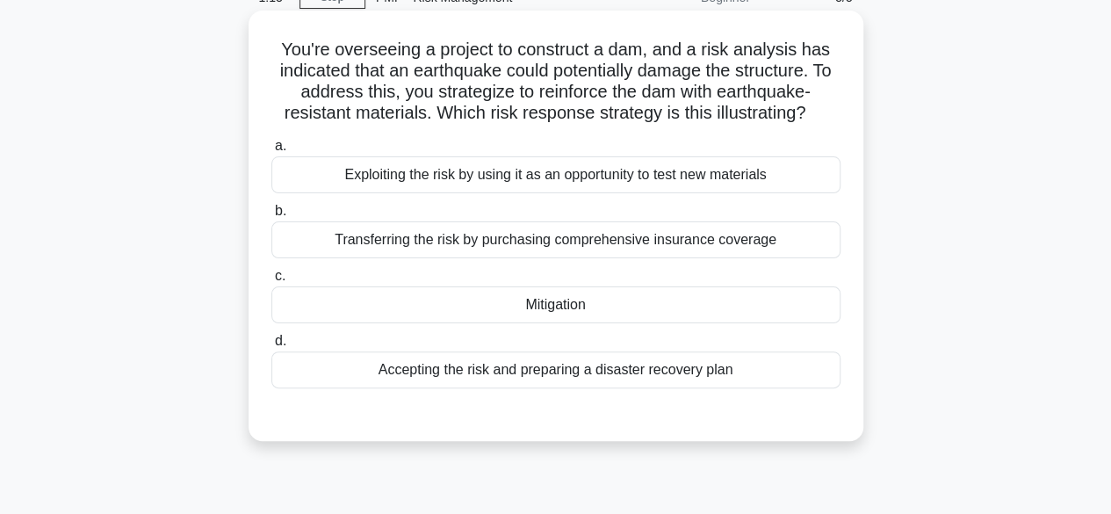
click at [546, 314] on div "Mitigation" at bounding box center [555, 304] width 569 height 37
click at [271, 282] on input "c. Mitigation" at bounding box center [271, 276] width 0 height 11
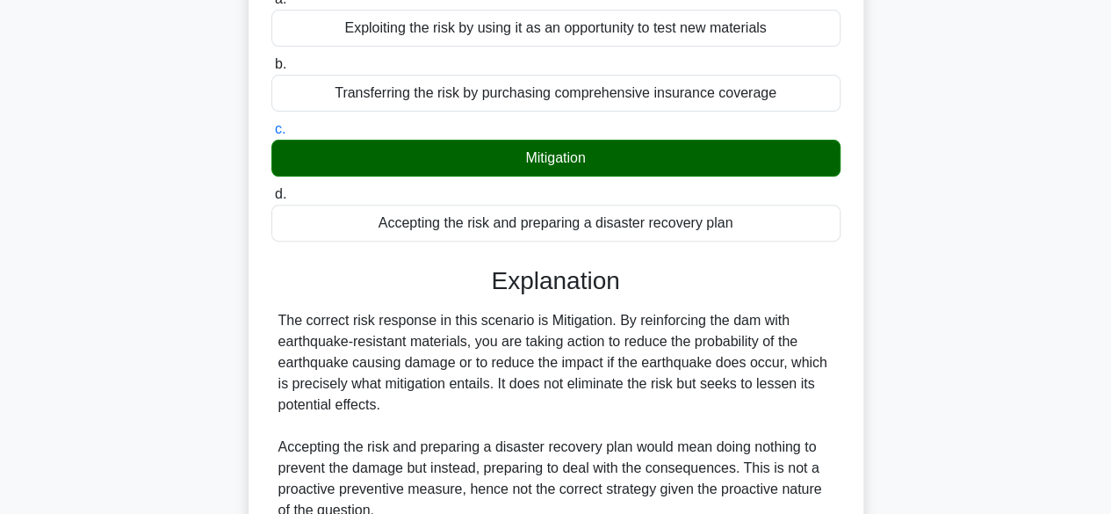
scroll to position [609, 0]
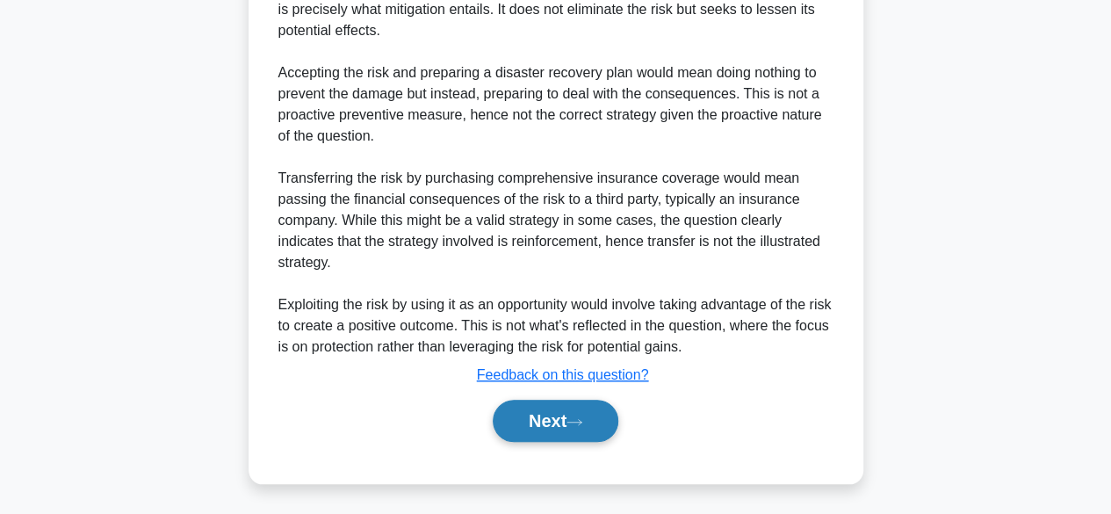
click at [538, 407] on button "Next" at bounding box center [556, 421] width 126 height 42
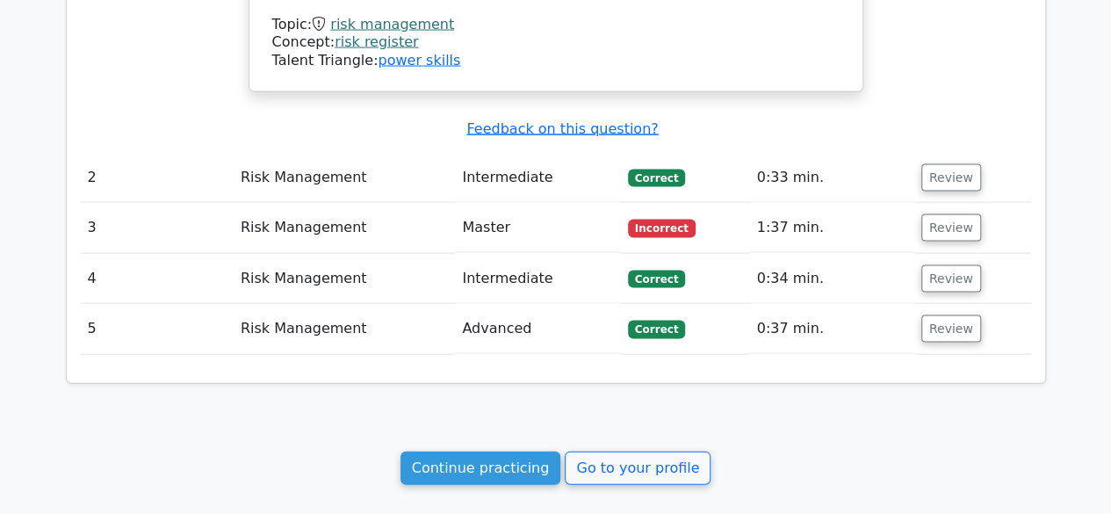
scroll to position [1757, 0]
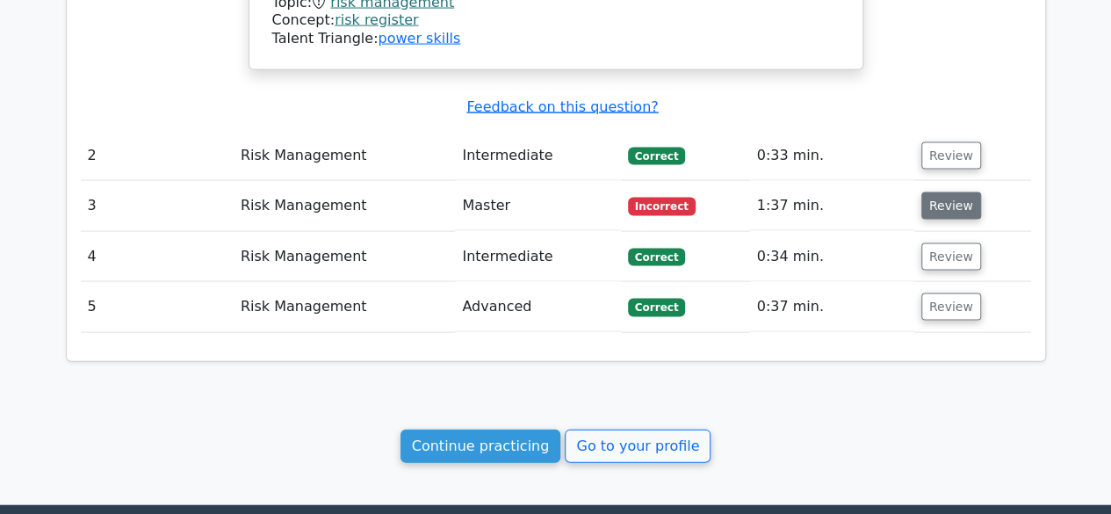
click at [932, 192] on button "Review" at bounding box center [952, 205] width 60 height 27
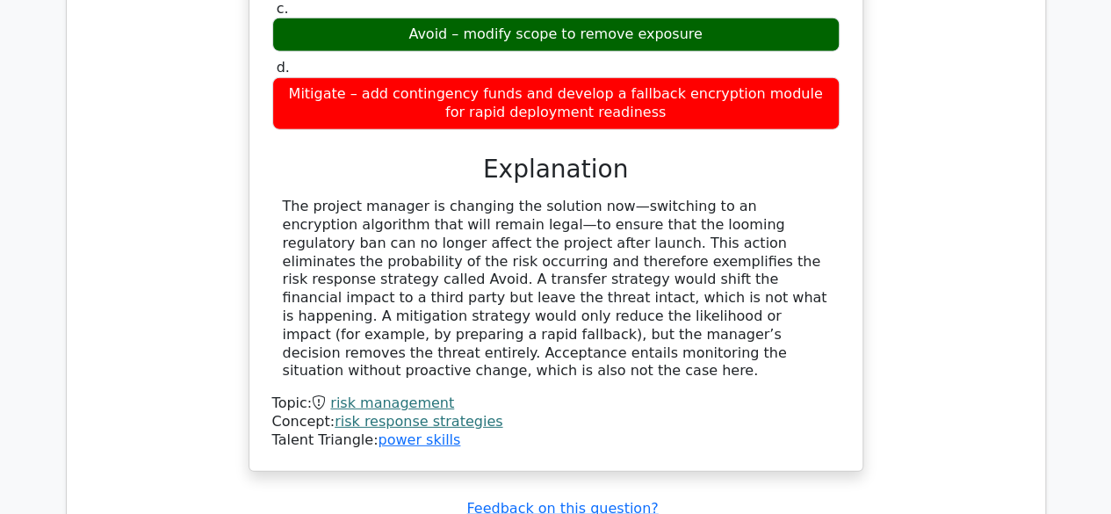
scroll to position [2548, 0]
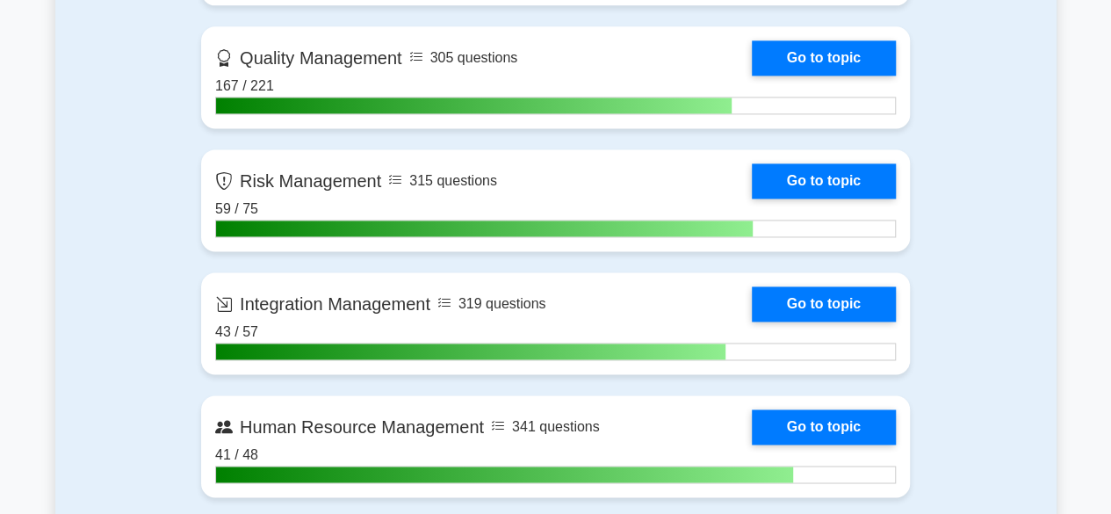
scroll to position [1230, 0]
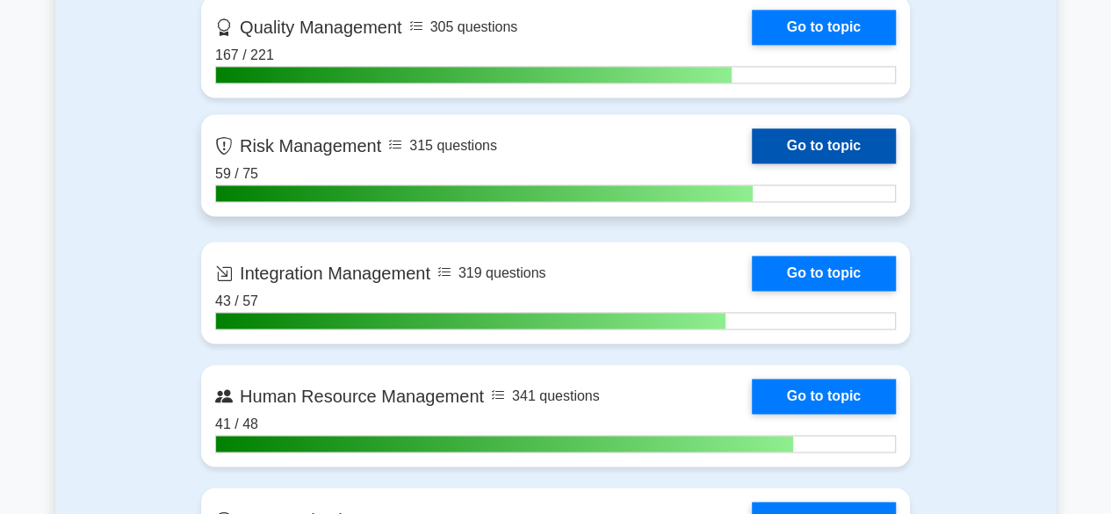
click at [835, 150] on link "Go to topic" at bounding box center [824, 145] width 144 height 35
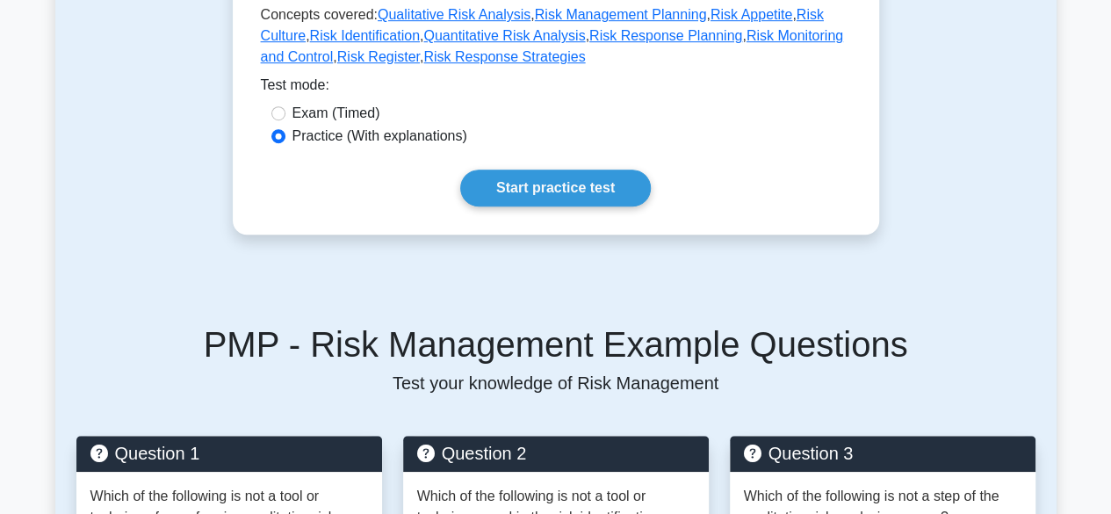
scroll to position [527, 0]
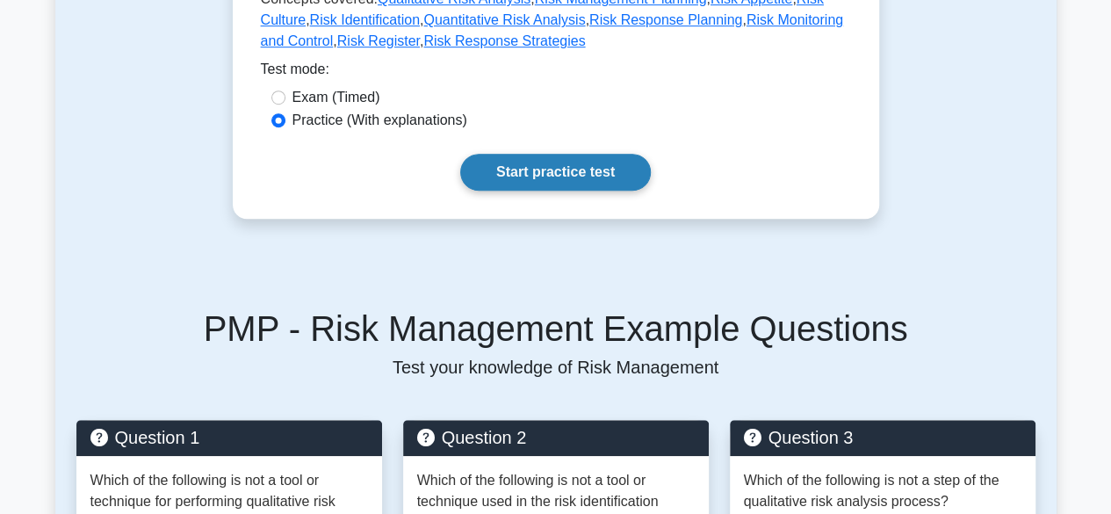
click at [603, 174] on link "Start practice test" at bounding box center [555, 172] width 191 height 37
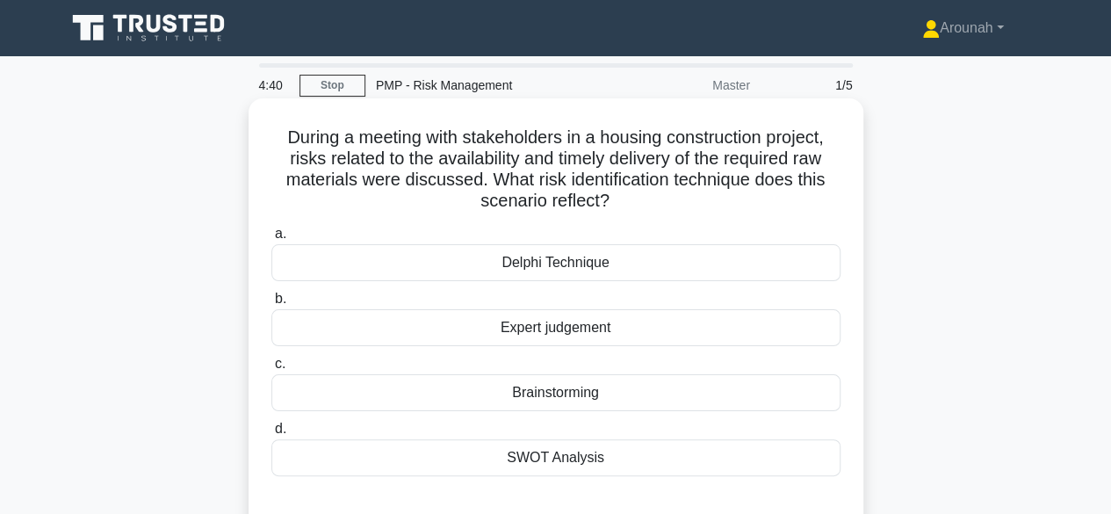
click at [614, 331] on div "Expert judgement" at bounding box center [555, 327] width 569 height 37
click at [271, 305] on input "b. Expert judgement" at bounding box center [271, 298] width 0 height 11
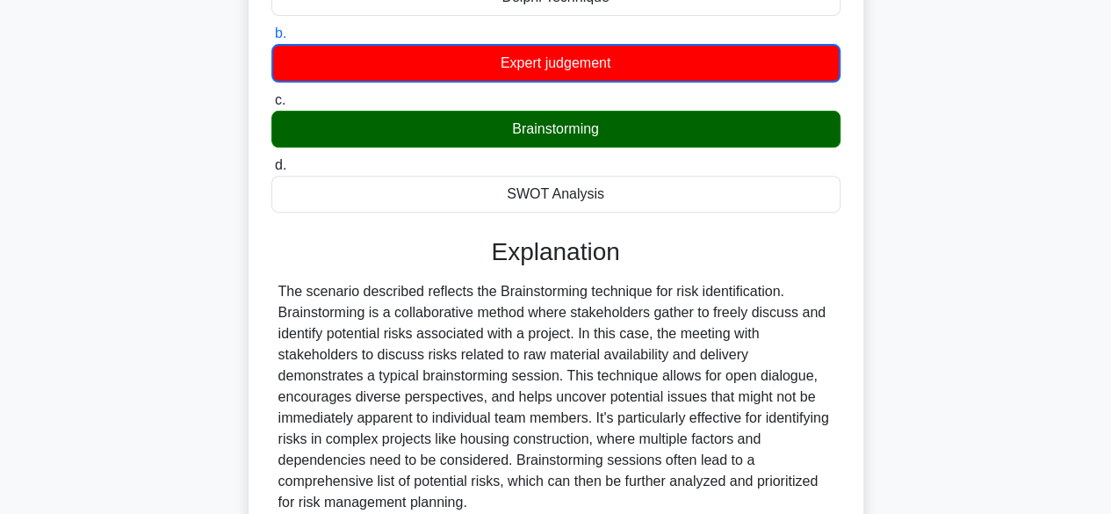
scroll to position [435, 0]
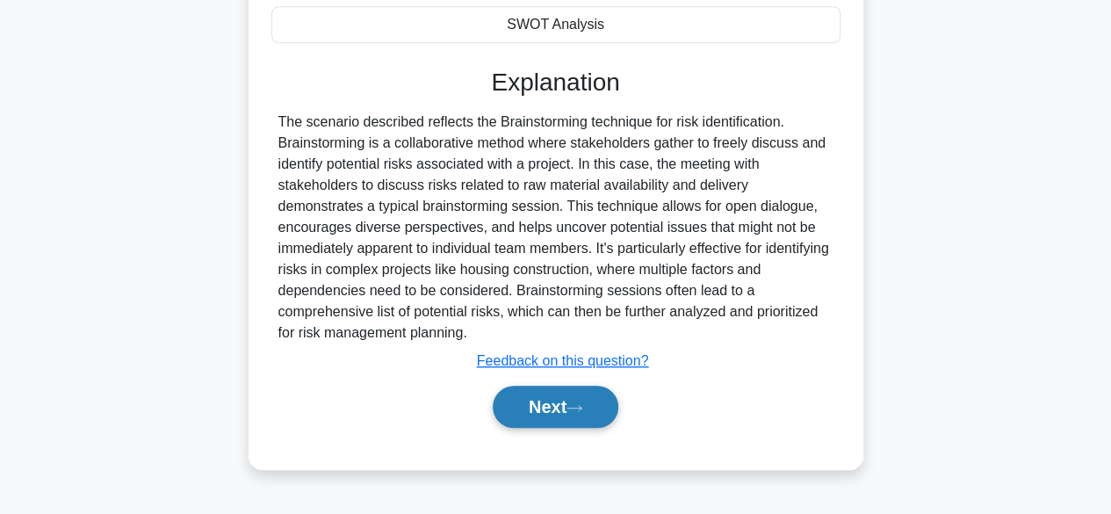
click at [575, 406] on icon at bounding box center [575, 408] width 16 height 10
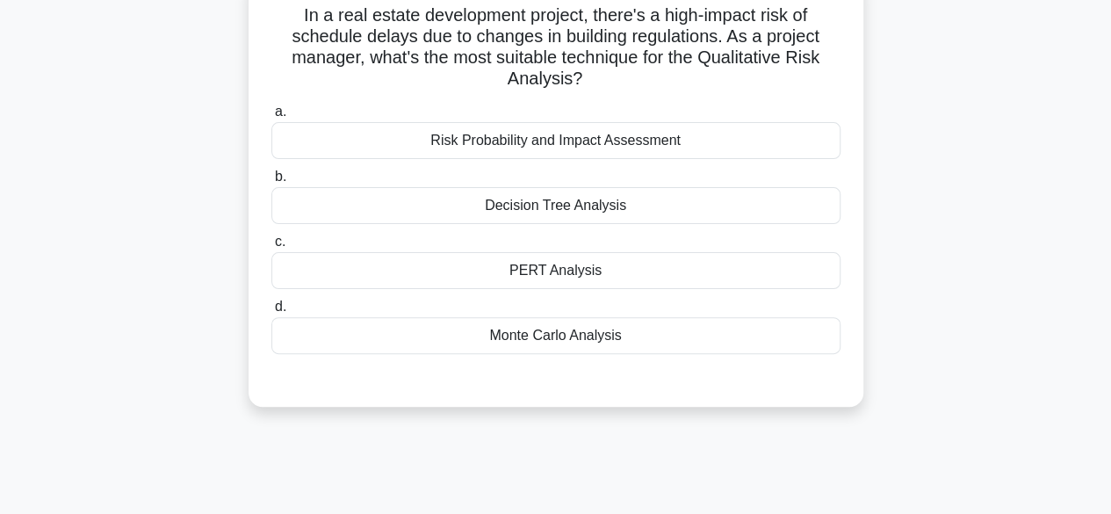
scroll to position [83, 0]
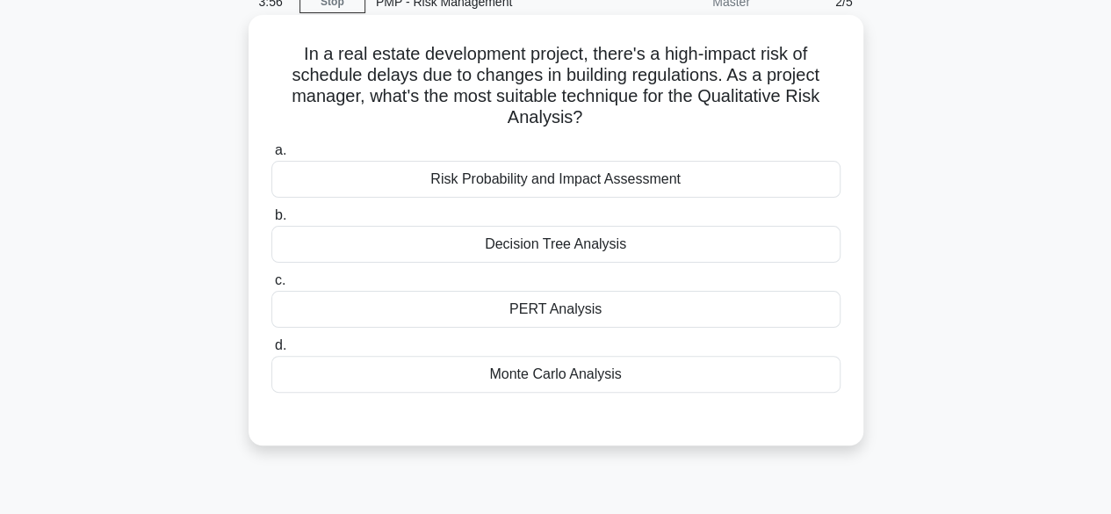
click at [697, 314] on div "PERT Analysis" at bounding box center [555, 309] width 569 height 37
click at [271, 286] on input "c. PERT Analysis" at bounding box center [271, 280] width 0 height 11
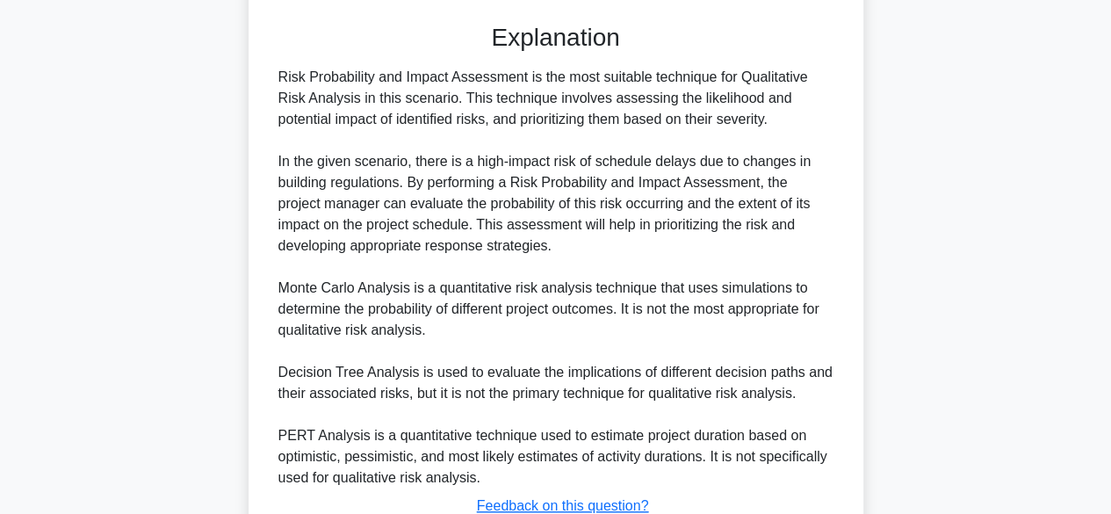
scroll to position [611, 0]
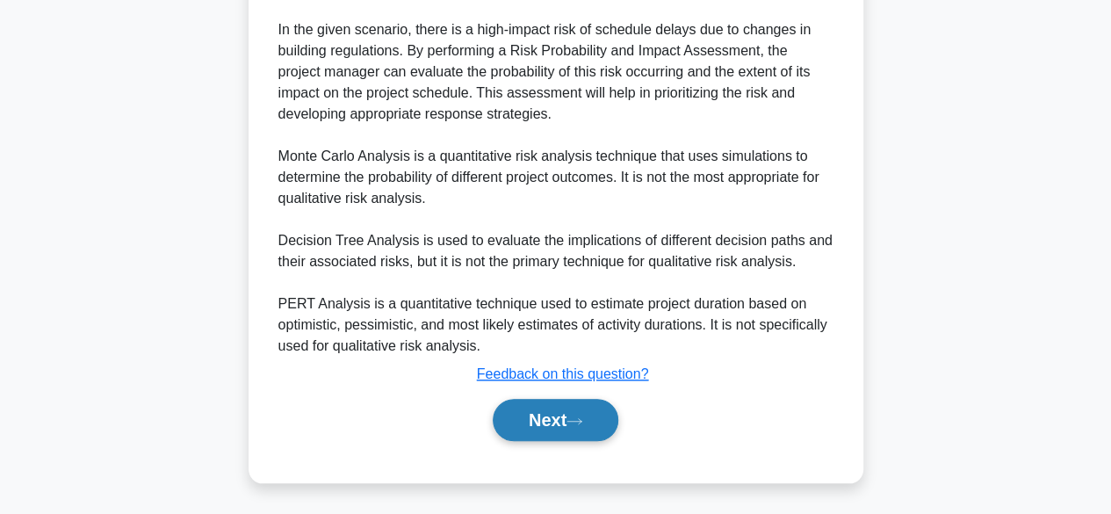
click at [593, 416] on button "Next" at bounding box center [556, 420] width 126 height 42
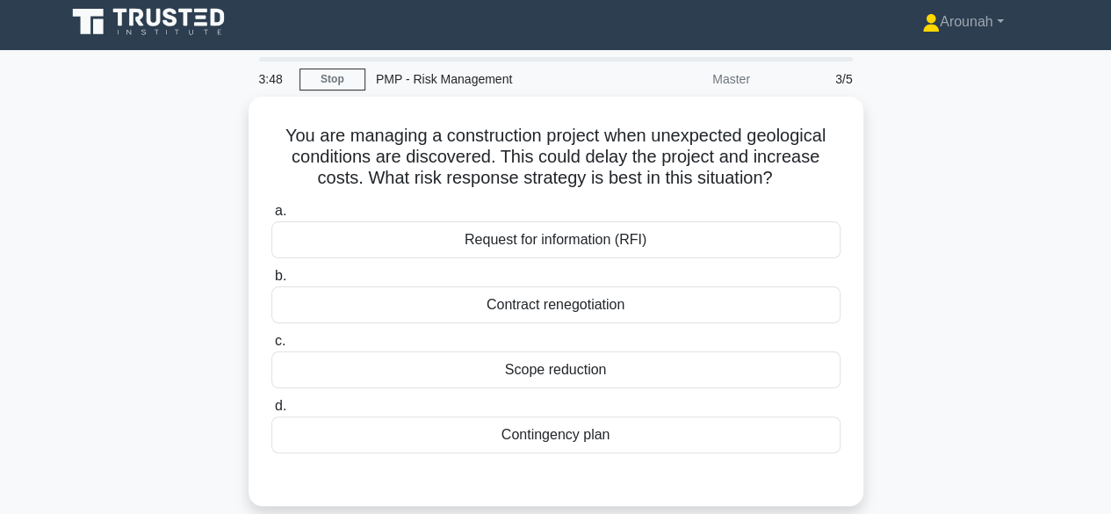
scroll to position [0, 0]
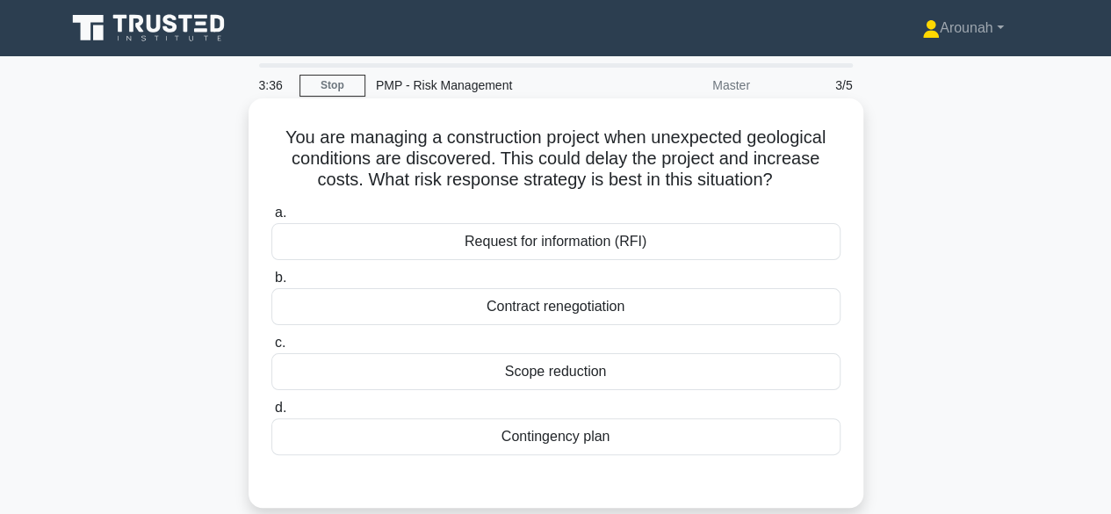
click at [572, 447] on div "Contingency plan" at bounding box center [555, 436] width 569 height 37
click at [271, 414] on input "d. Contingency plan" at bounding box center [271, 407] width 0 height 11
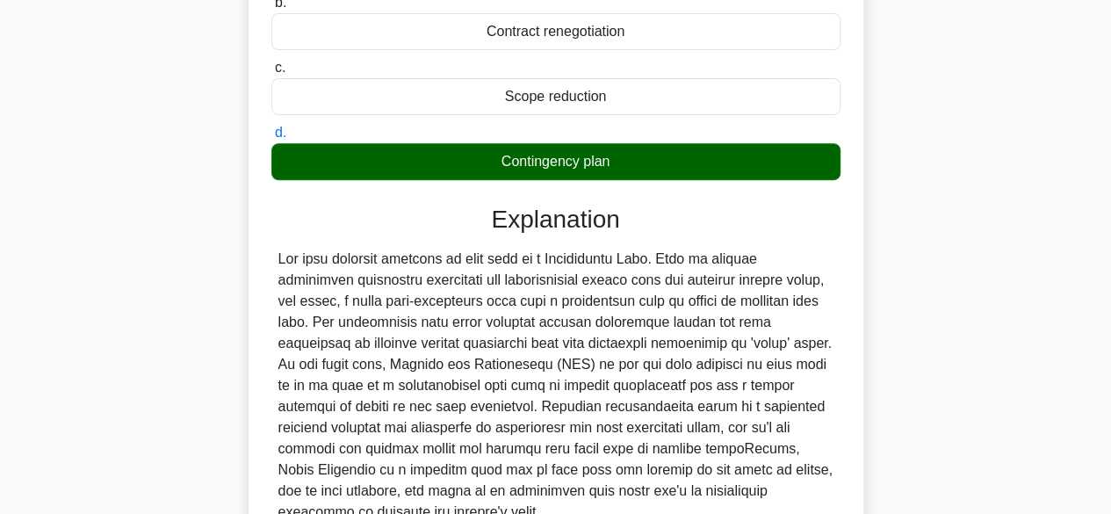
scroll to position [435, 0]
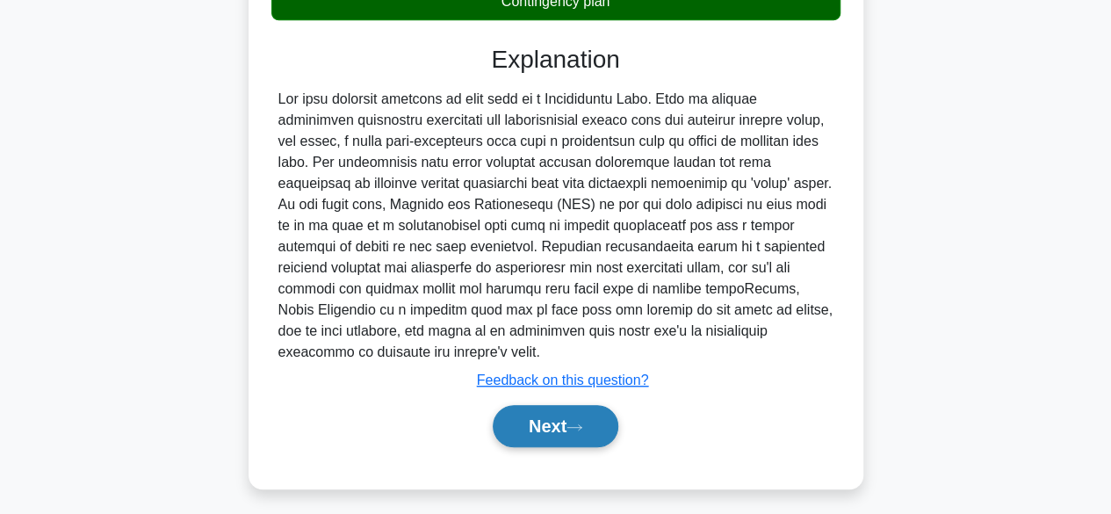
click at [541, 415] on button "Next" at bounding box center [556, 426] width 126 height 42
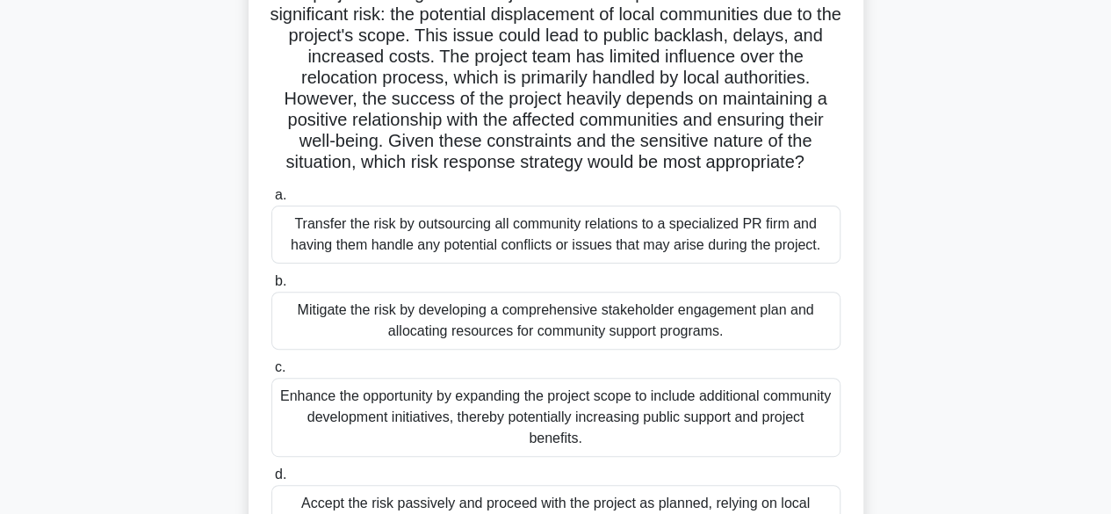
scroll to position [171, 0]
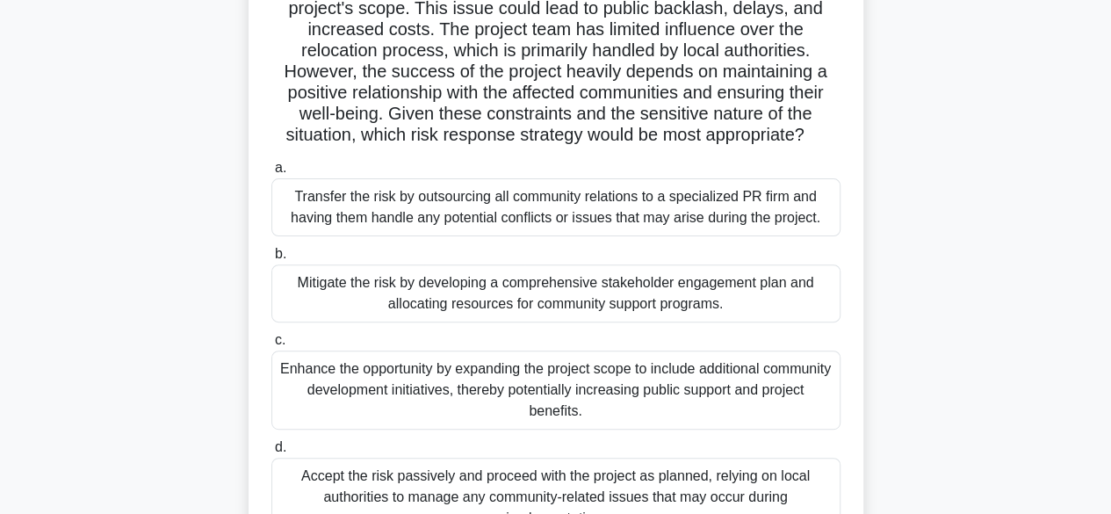
click at [682, 305] on div "Mitigate the risk by developing a comprehensive stakeholder engagement plan and…" at bounding box center [555, 293] width 569 height 58
click at [271, 260] on input "b. Mitigate the risk by developing a comprehensive stakeholder engagement plan …" at bounding box center [271, 254] width 0 height 11
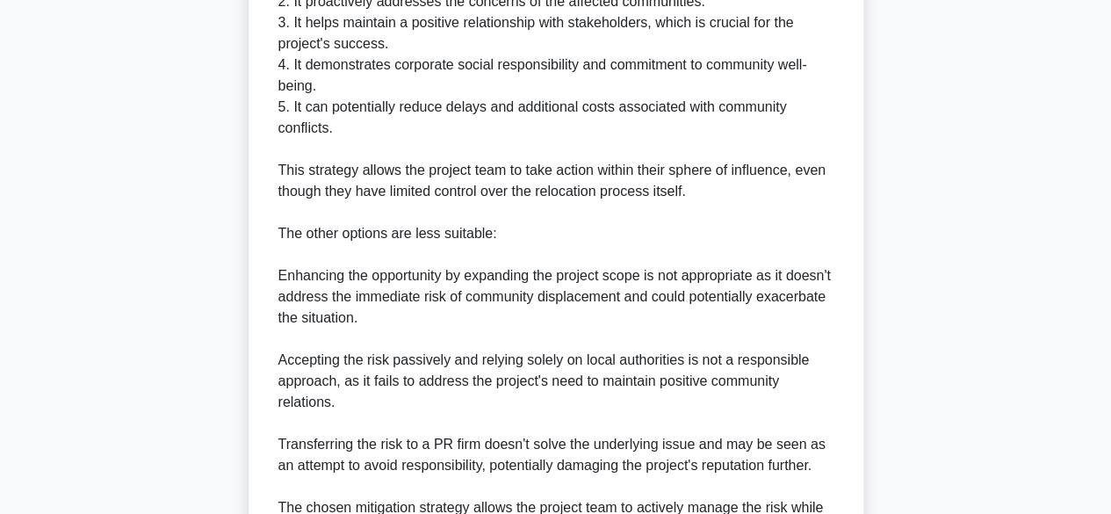
scroll to position [1115, 0]
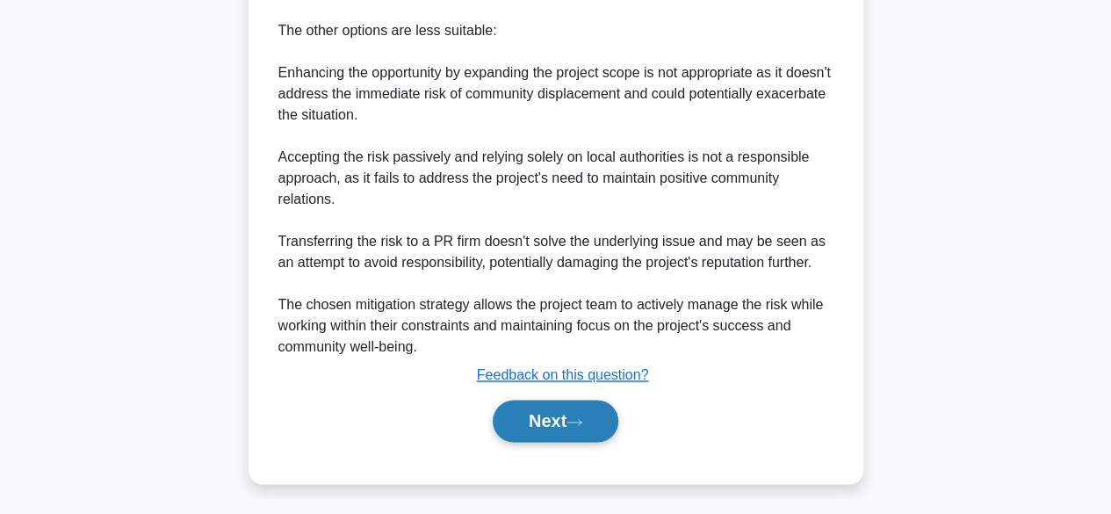
click at [541, 409] on button "Next" at bounding box center [556, 421] width 126 height 42
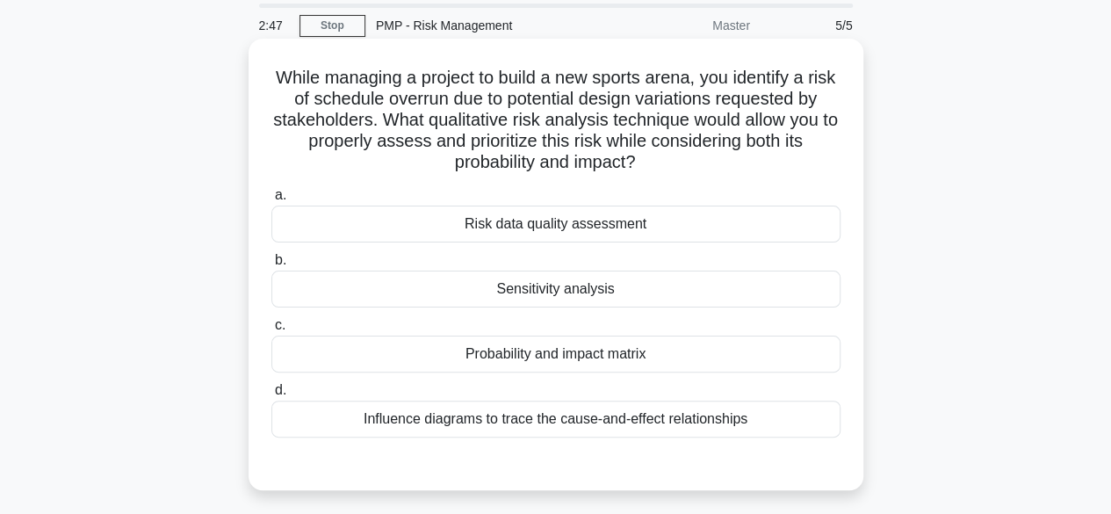
scroll to position [88, 0]
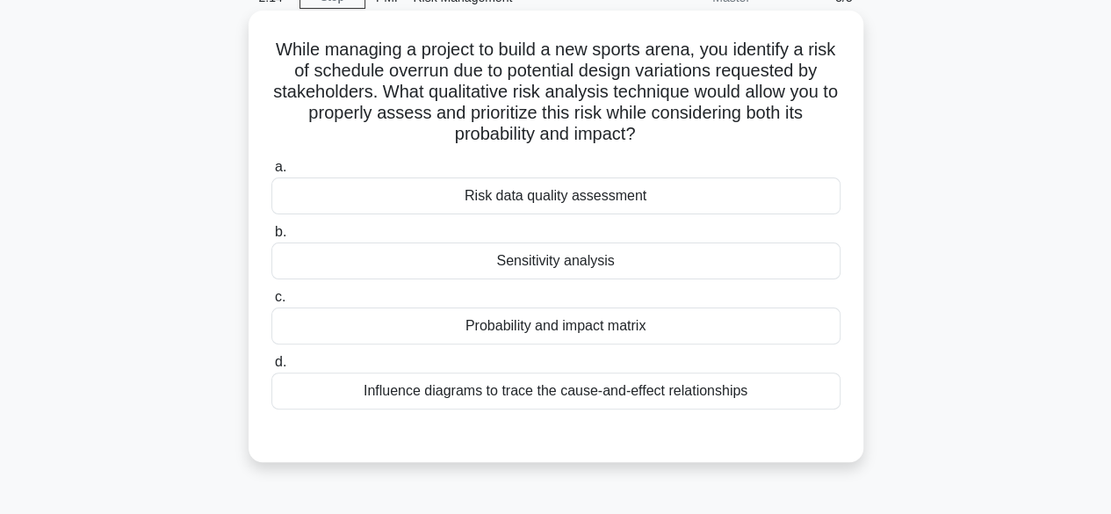
click at [654, 327] on div "Probability and impact matrix" at bounding box center [555, 325] width 569 height 37
click at [271, 303] on input "c. Probability and impact matrix" at bounding box center [271, 297] width 0 height 11
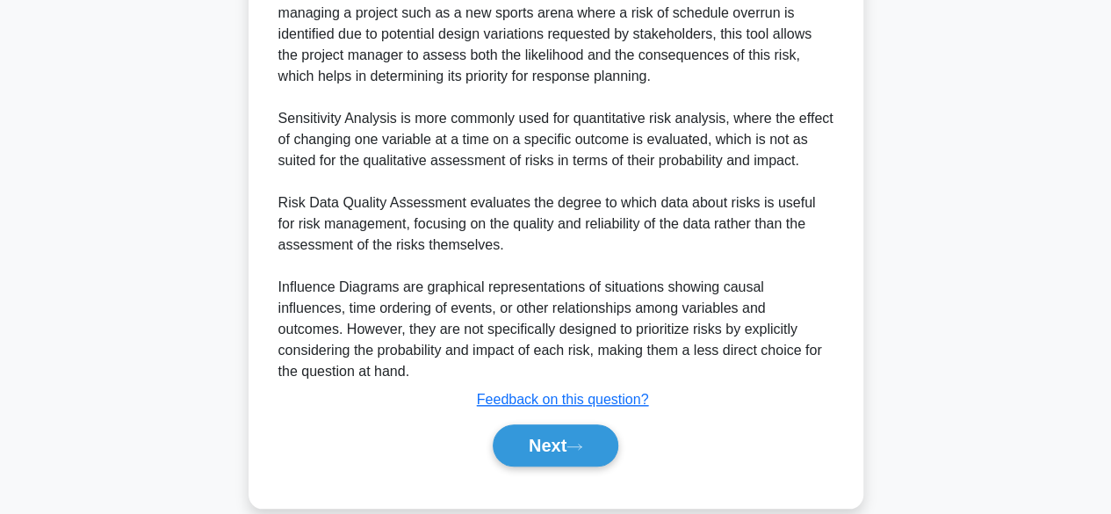
scroll to position [615, 0]
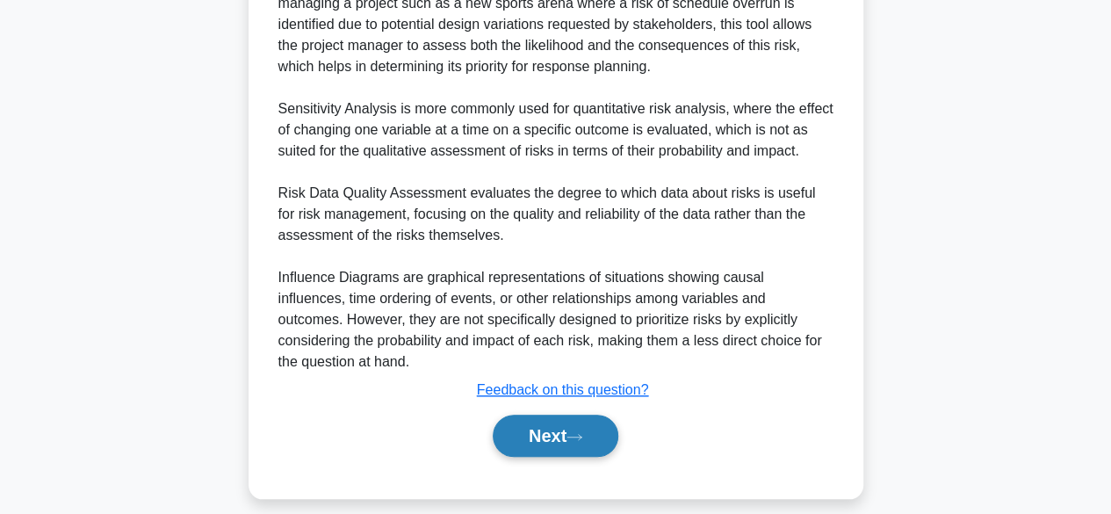
click at [596, 442] on button "Next" at bounding box center [556, 436] width 126 height 42
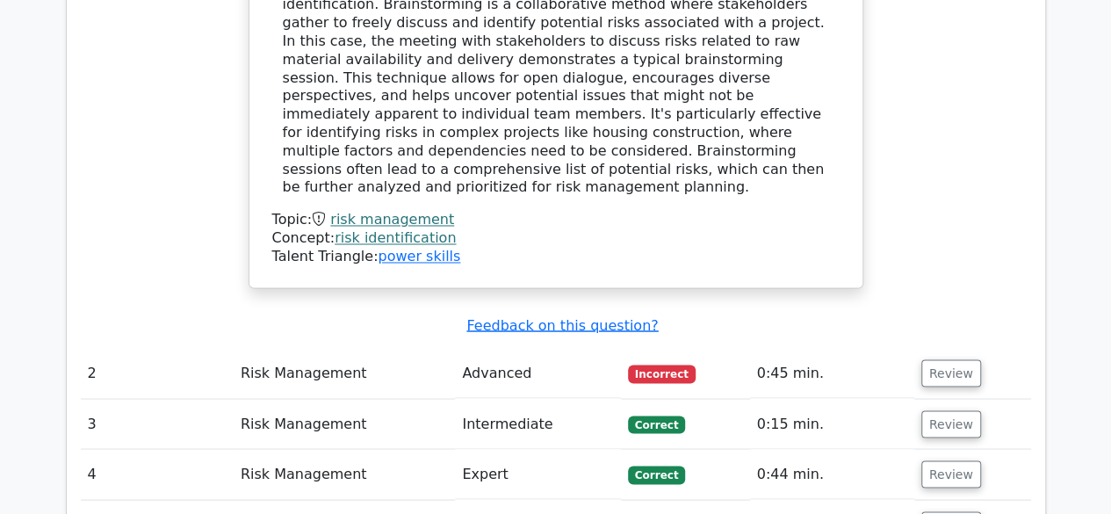
scroll to position [1444, 0]
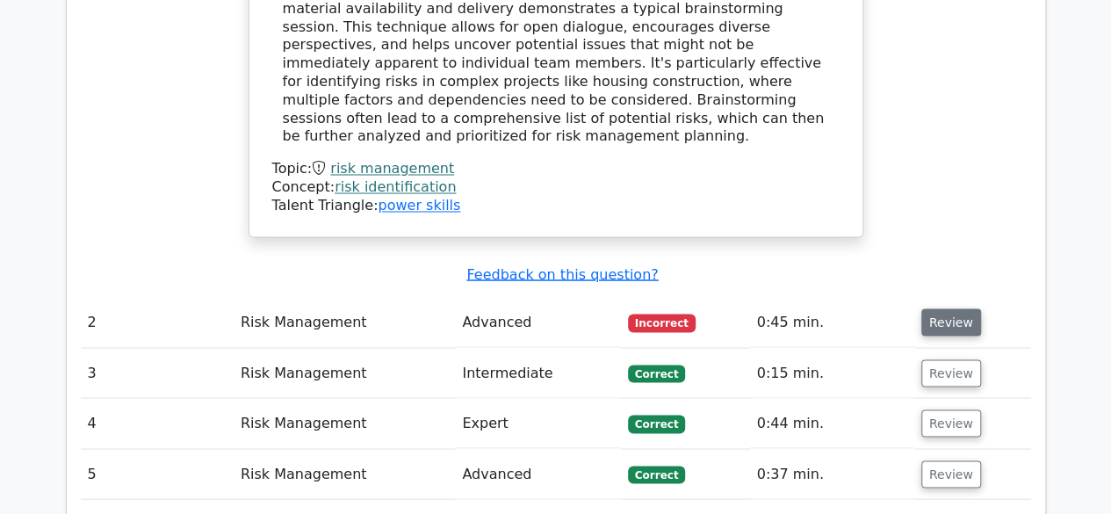
click at [936, 308] on button "Review" at bounding box center [952, 321] width 60 height 27
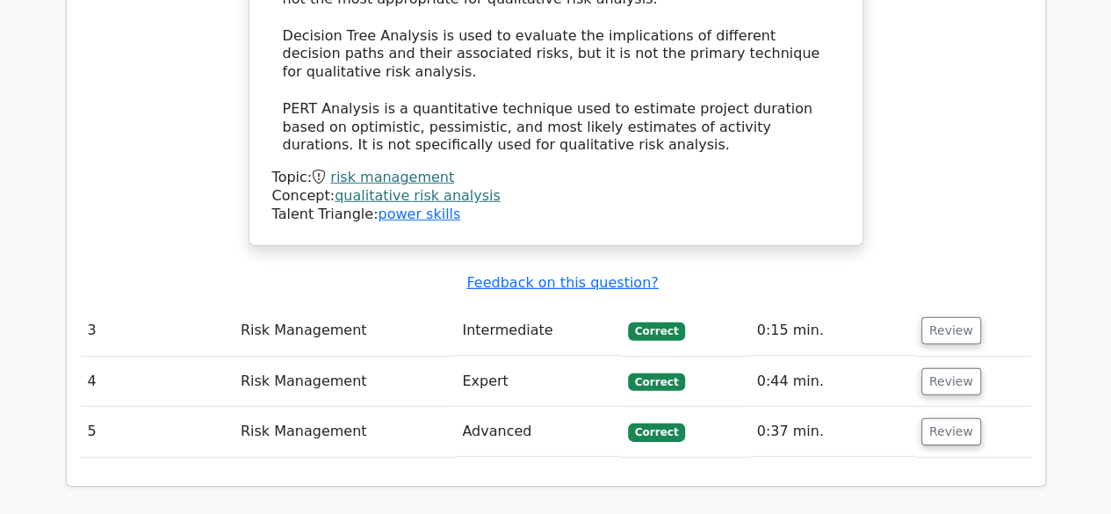
scroll to position [2498, 0]
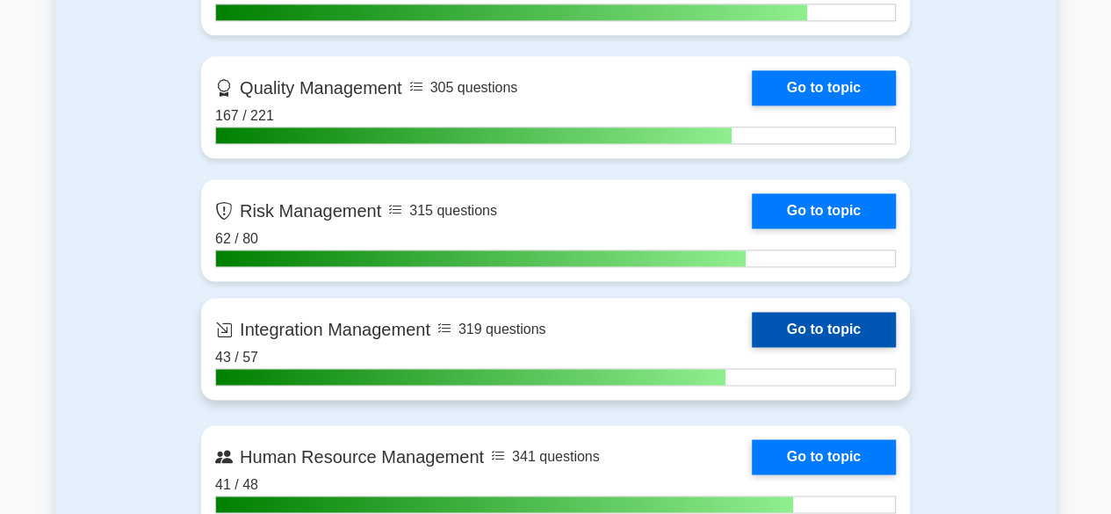
scroll to position [1142, 0]
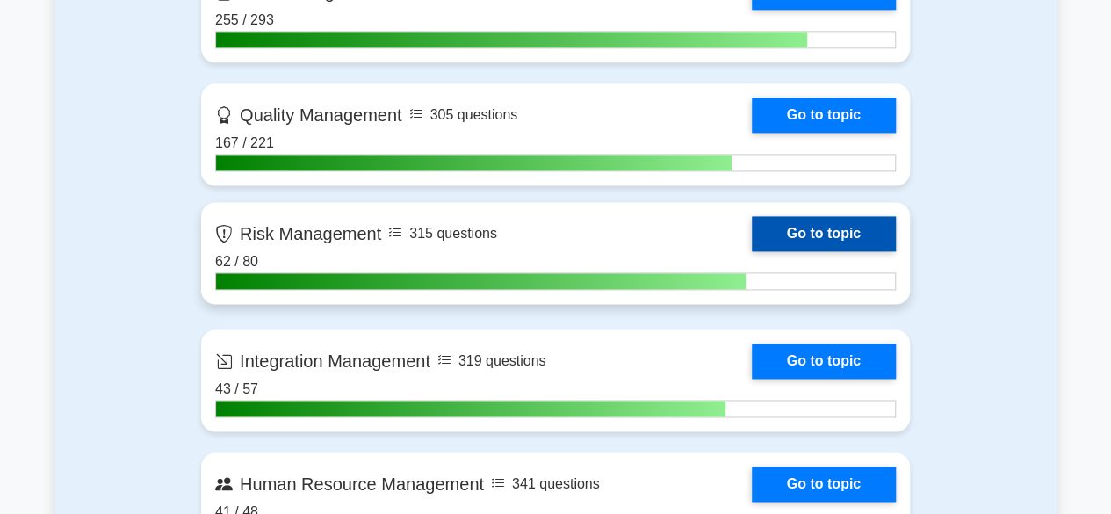
click at [809, 222] on link "Go to topic" at bounding box center [824, 233] width 144 height 35
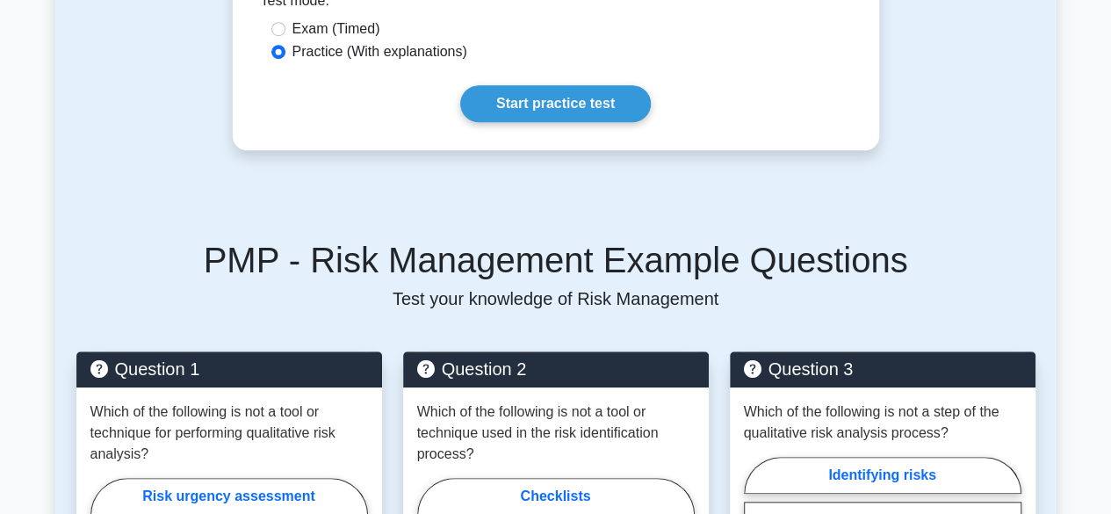
scroll to position [615, 0]
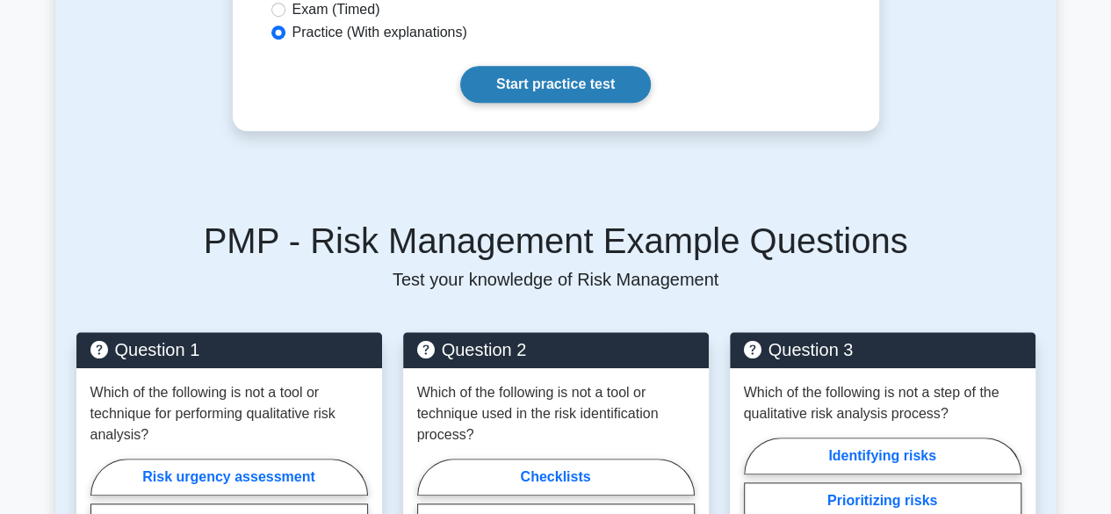
click at [594, 82] on link "Start practice test" at bounding box center [555, 84] width 191 height 37
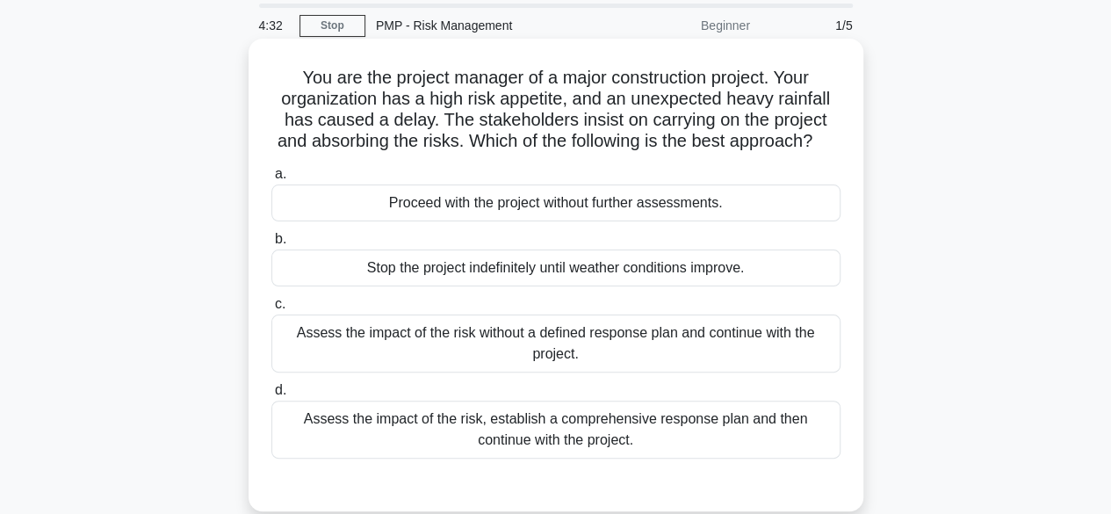
scroll to position [88, 0]
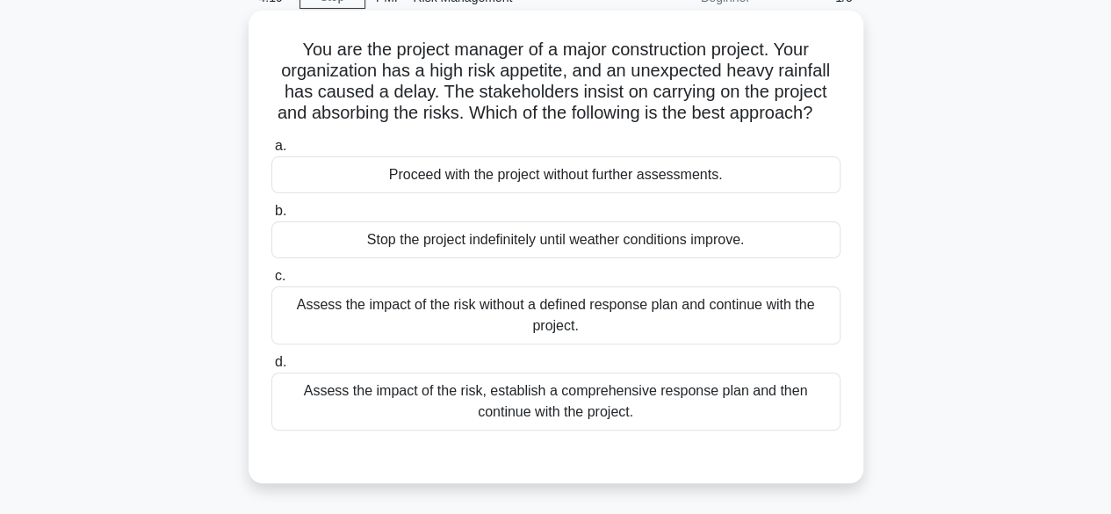
click at [690, 427] on div "Assess the impact of the risk, establish a comprehensive response plan and then…" at bounding box center [555, 401] width 569 height 58
click at [271, 368] on input "d. Assess the impact of the risk, establish a comprehensive response plan and t…" at bounding box center [271, 362] width 0 height 11
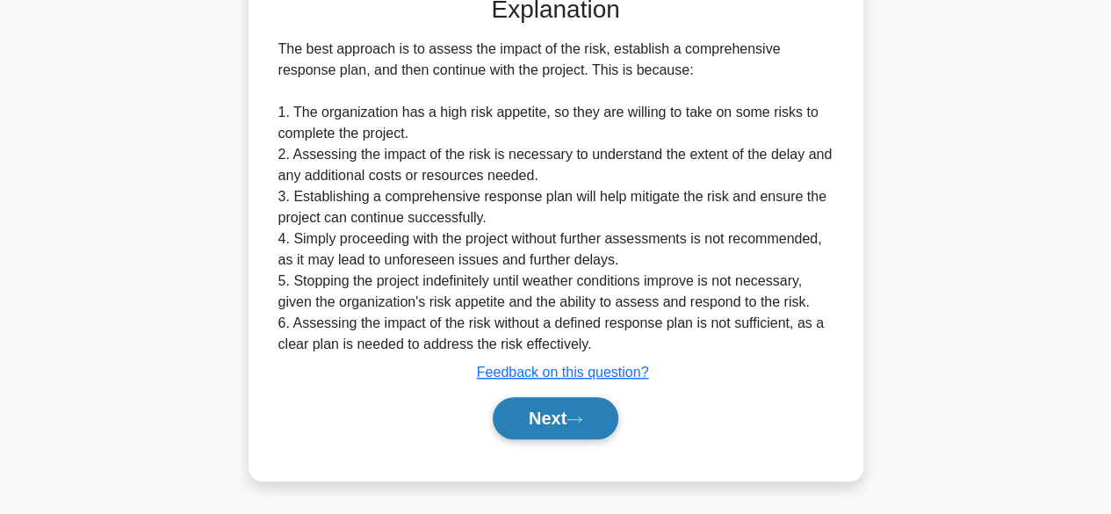
click at [560, 419] on button "Next" at bounding box center [556, 418] width 126 height 42
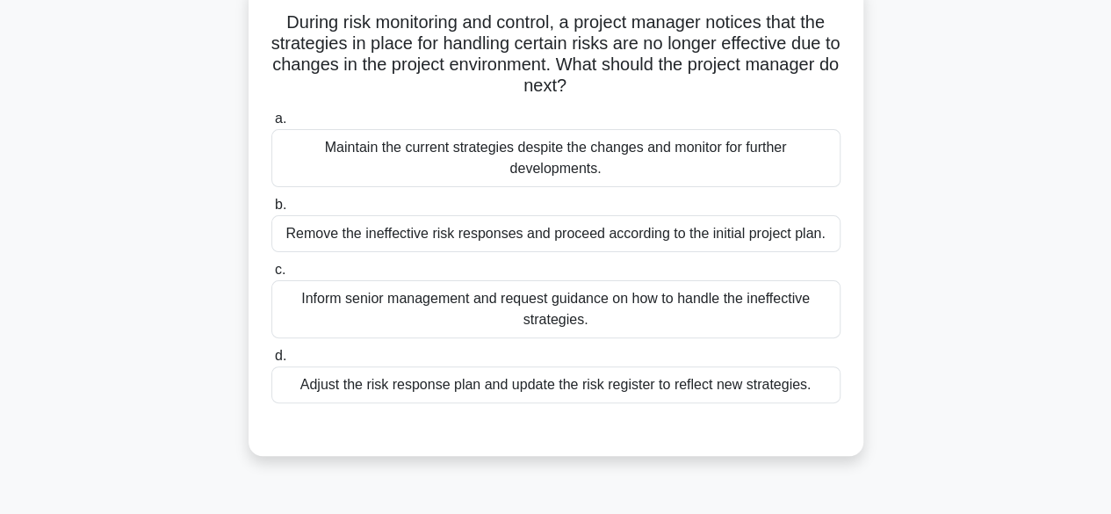
scroll to position [83, 0]
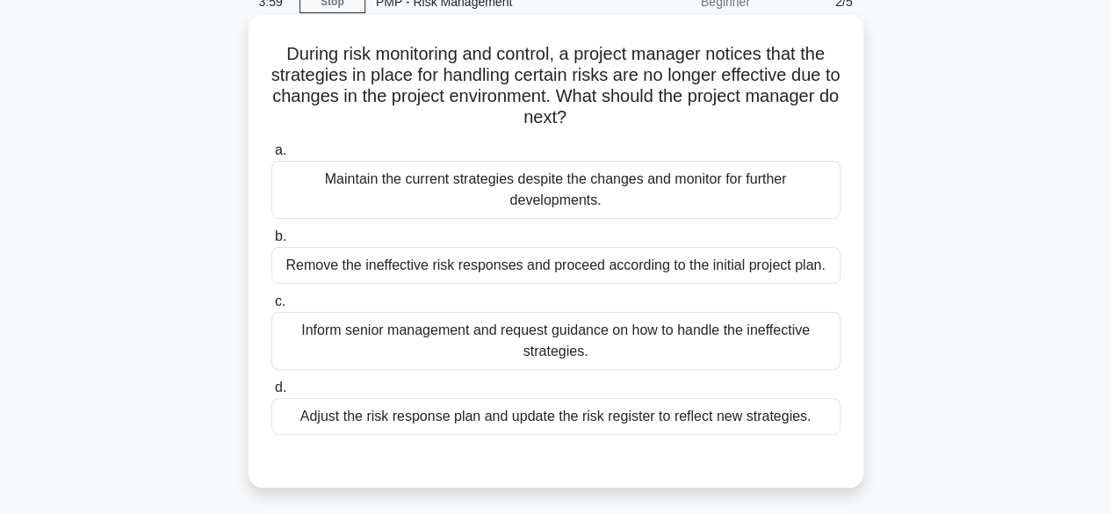
click at [741, 431] on div "Adjust the risk response plan and update the risk register to reflect new strat…" at bounding box center [555, 416] width 569 height 37
click at [271, 394] on input "d. Adjust the risk response plan and update the risk register to reflect new st…" at bounding box center [271, 387] width 0 height 11
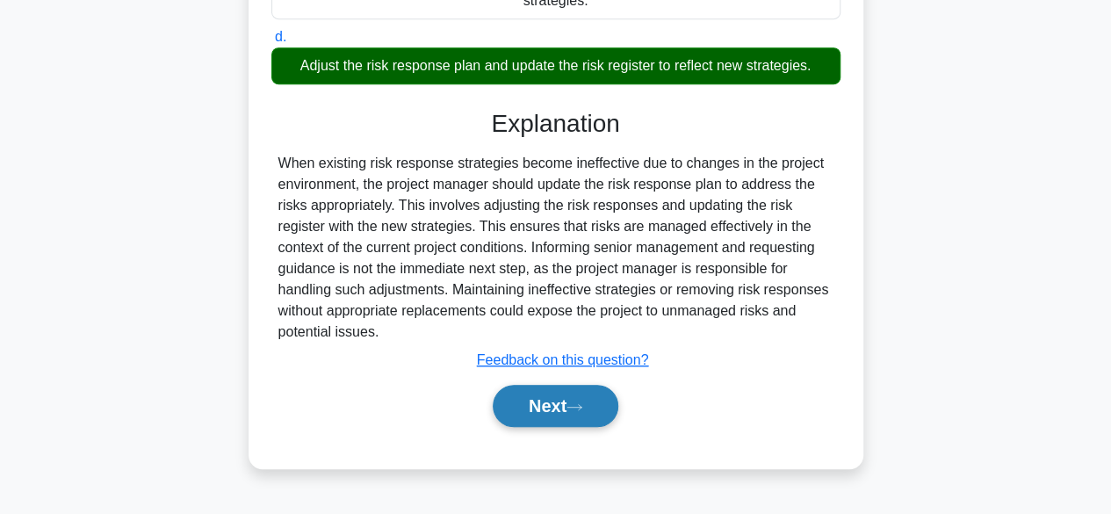
scroll to position [435, 0]
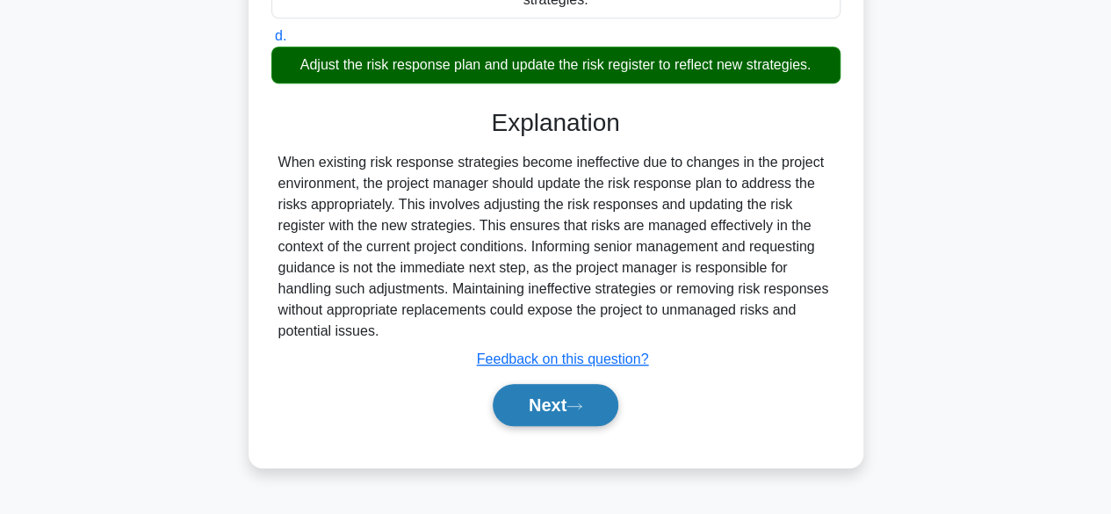
click at [553, 402] on button "Next" at bounding box center [556, 405] width 126 height 42
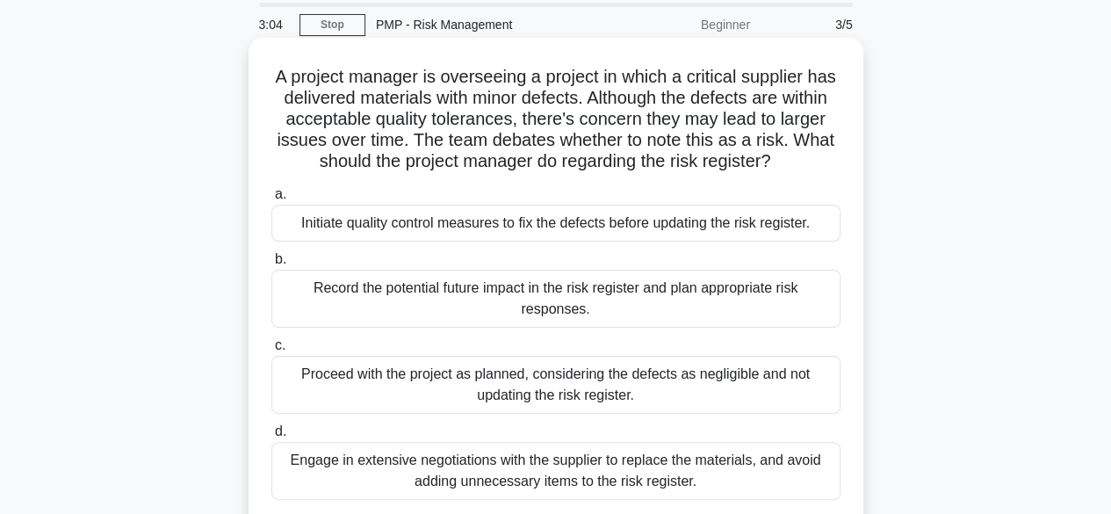
scroll to position [88, 0]
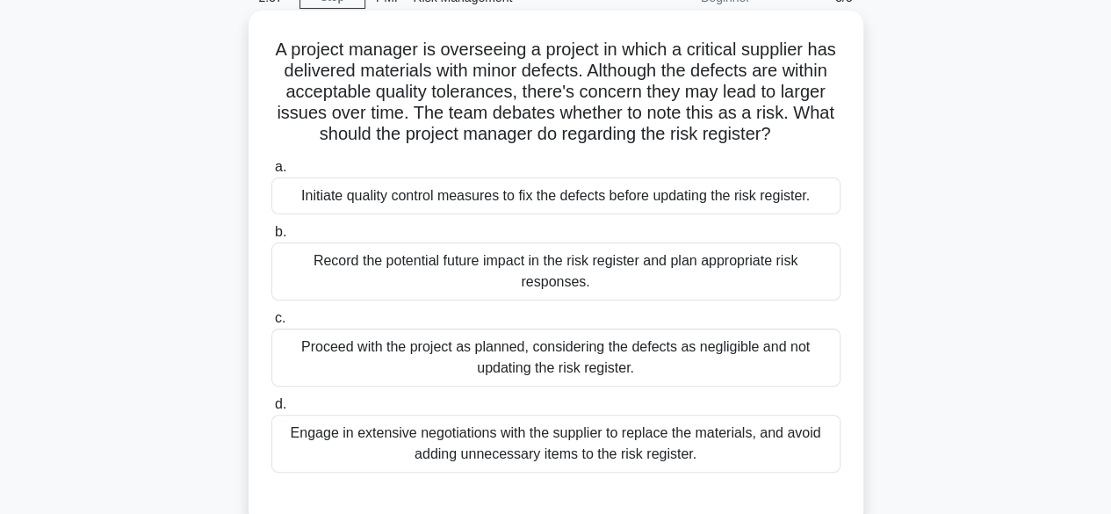
click at [710, 273] on div "Record the potential future impact in the risk register and plan appropriate ri…" at bounding box center [555, 271] width 569 height 58
click at [271, 238] on input "b. Record the potential future impact in the risk register and plan appropriate…" at bounding box center [271, 232] width 0 height 11
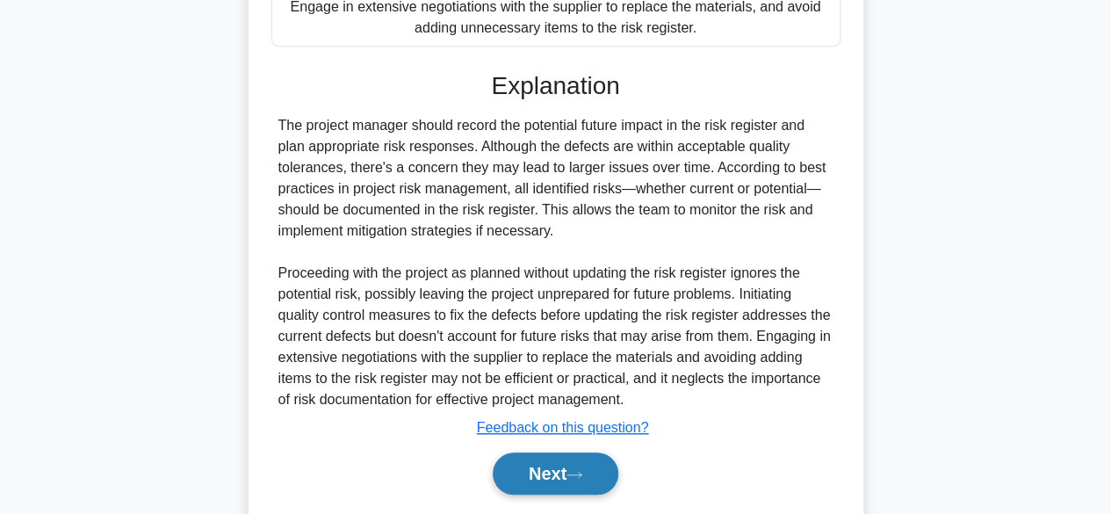
scroll to position [567, 0]
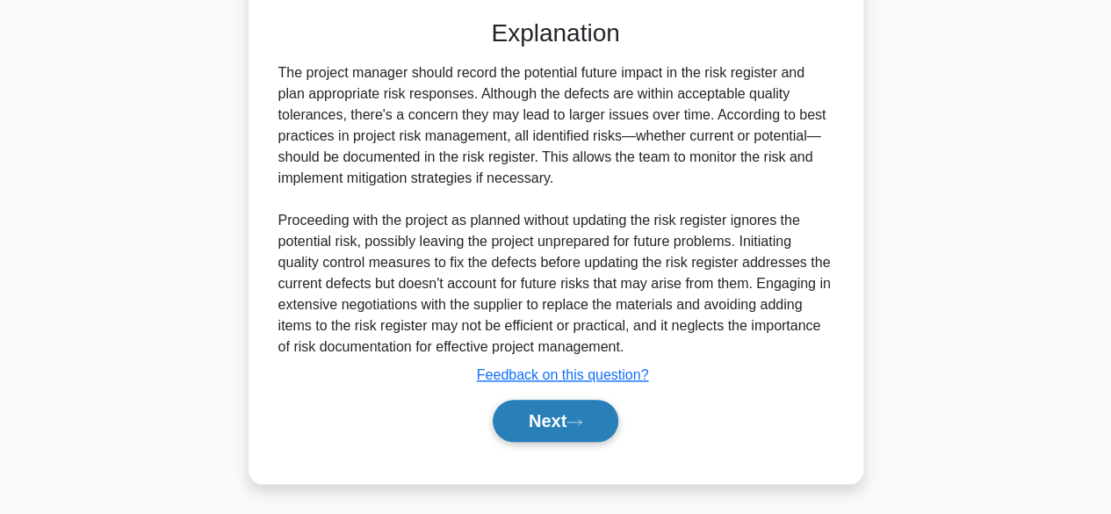
click at [589, 425] on button "Next" at bounding box center [556, 421] width 126 height 42
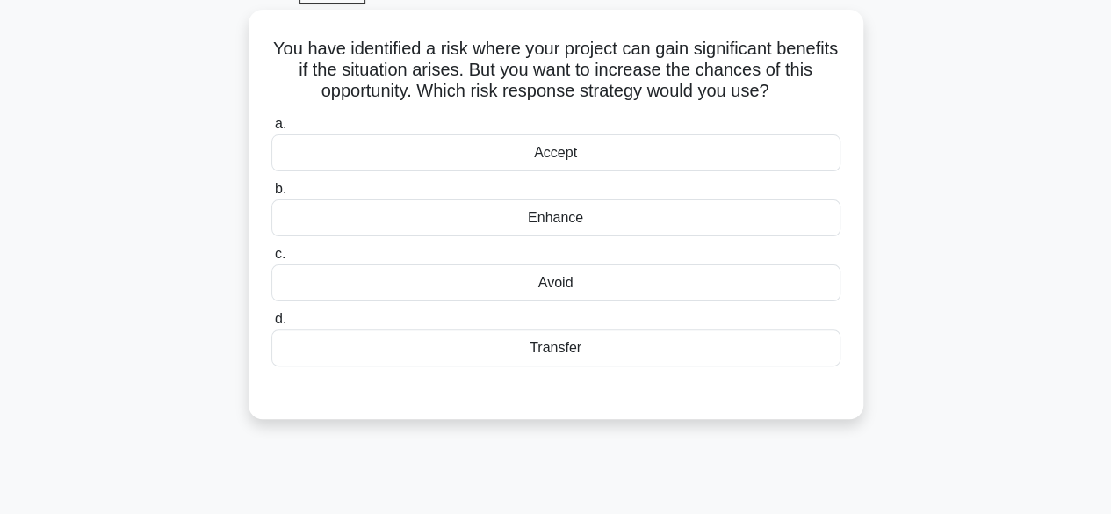
scroll to position [83, 0]
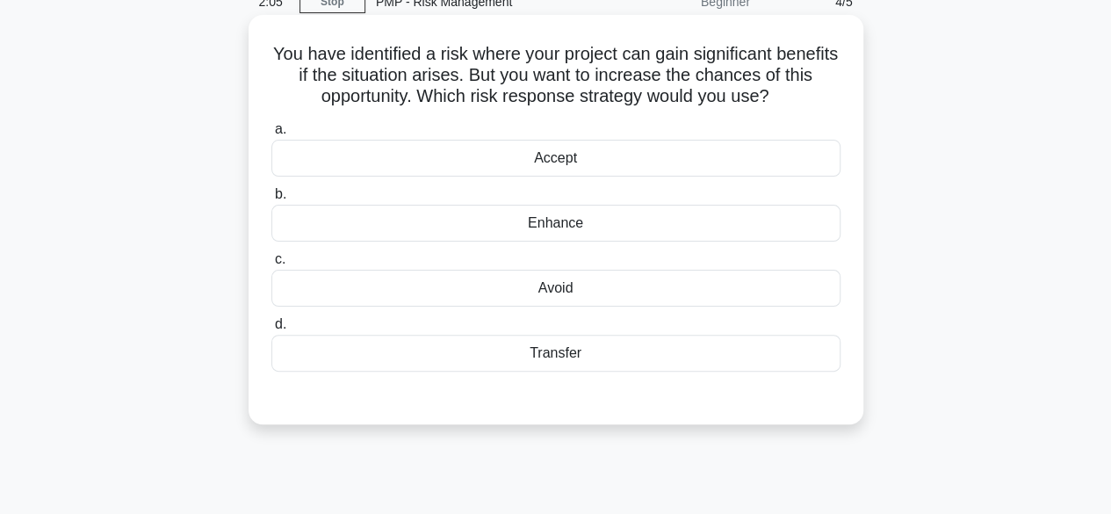
click at [574, 351] on div "Transfer" at bounding box center [555, 353] width 569 height 37
click at [271, 330] on input "d. Transfer" at bounding box center [271, 324] width 0 height 11
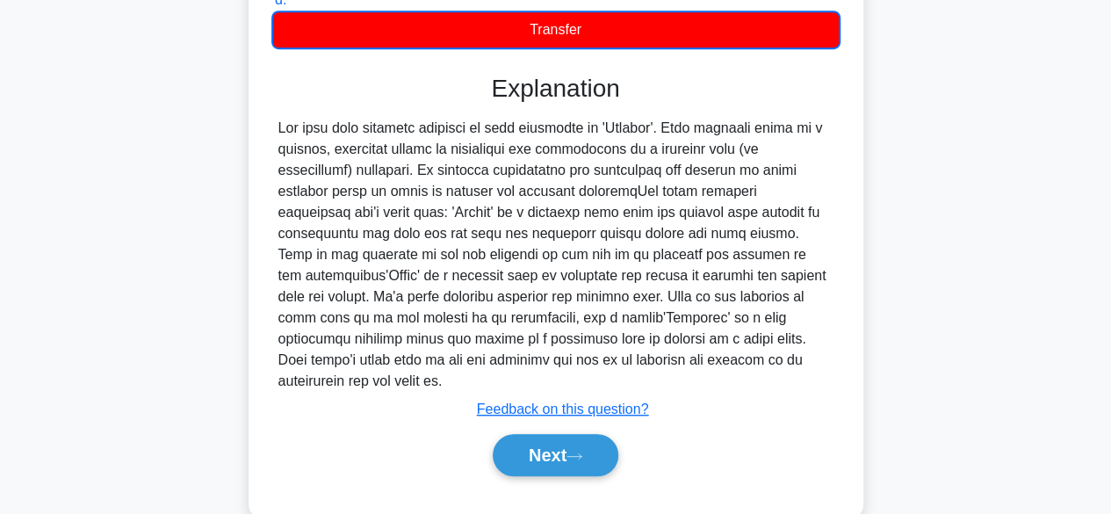
scroll to position [435, 0]
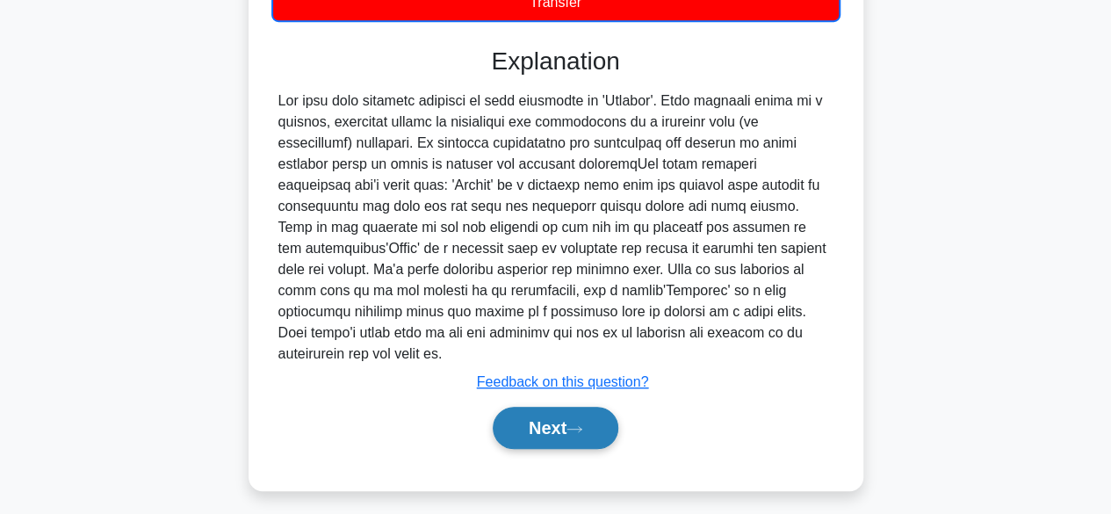
click at [528, 407] on button "Next" at bounding box center [556, 428] width 126 height 42
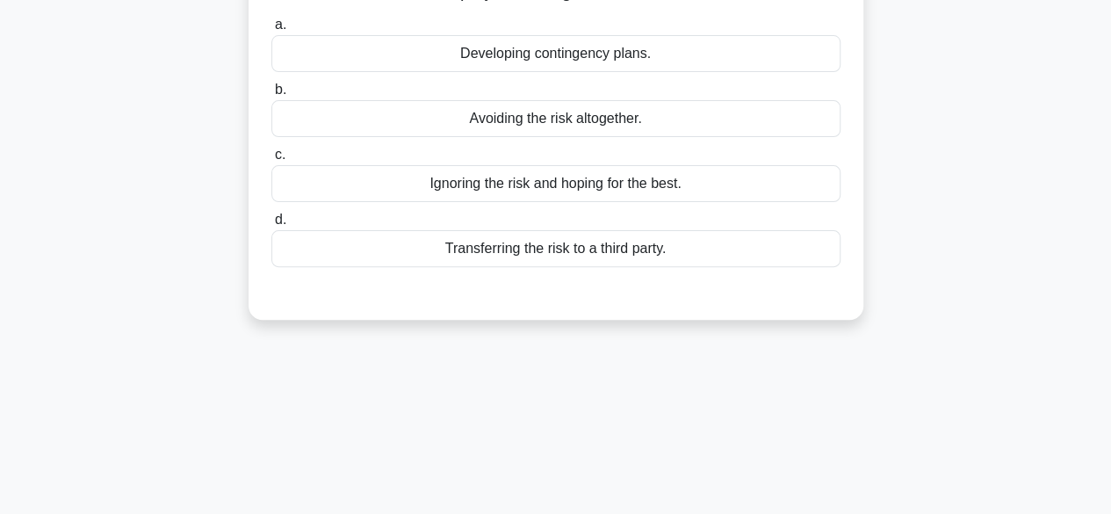
scroll to position [0, 0]
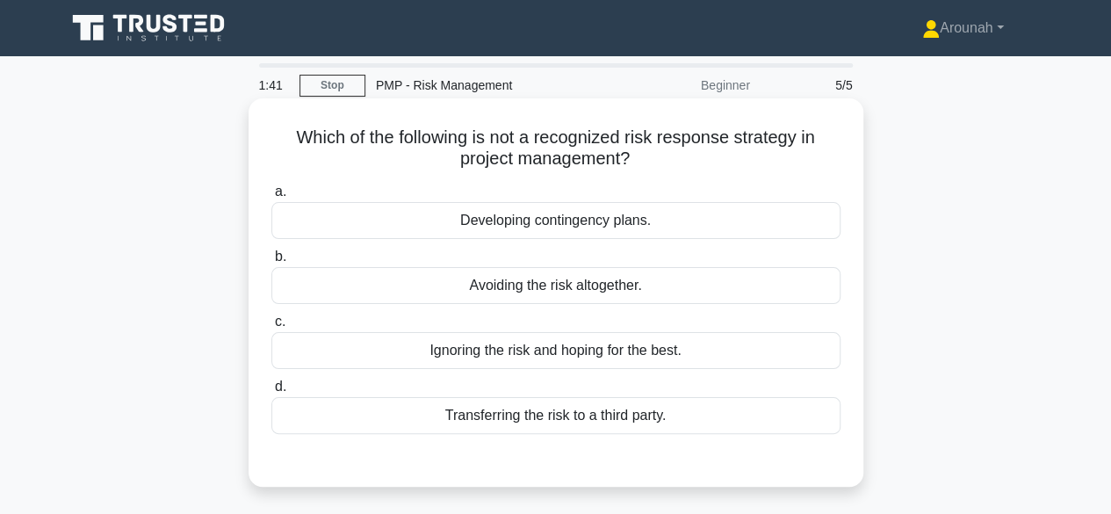
click at [571, 355] on div "Ignoring the risk and hoping for the best." at bounding box center [555, 350] width 569 height 37
click at [271, 328] on input "c. Ignoring the risk and hoping for the best." at bounding box center [271, 321] width 0 height 11
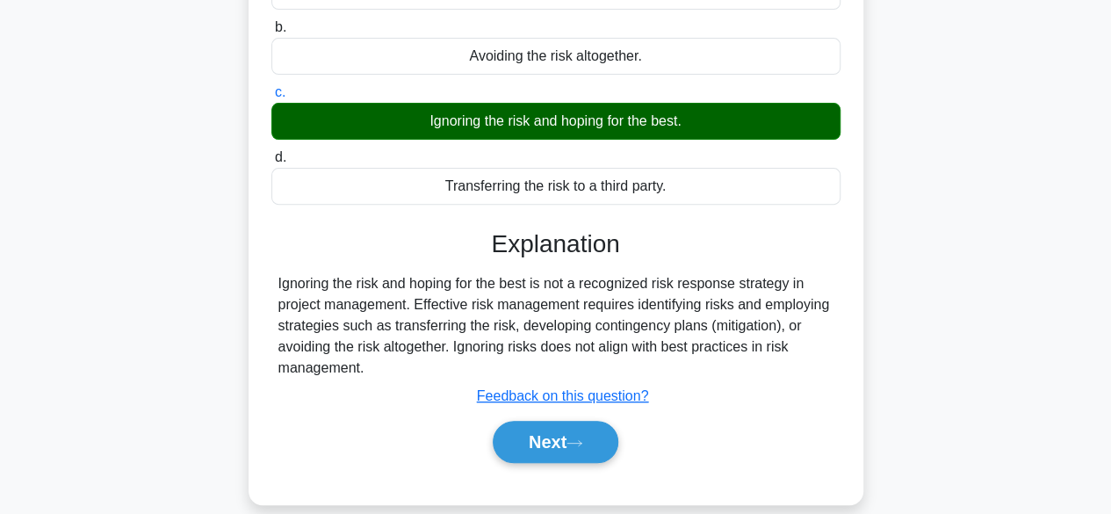
scroll to position [435, 0]
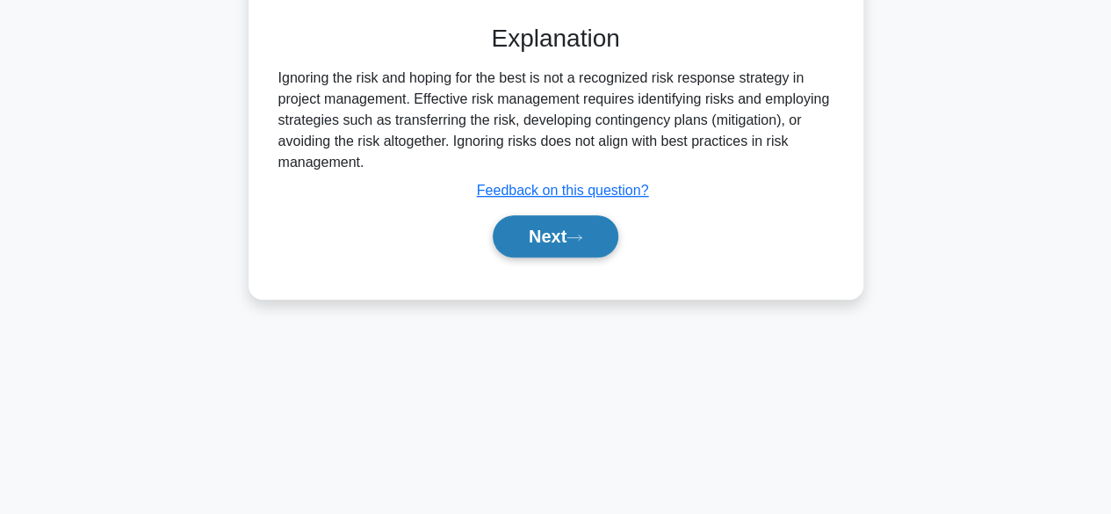
click at [545, 243] on button "Next" at bounding box center [556, 236] width 126 height 42
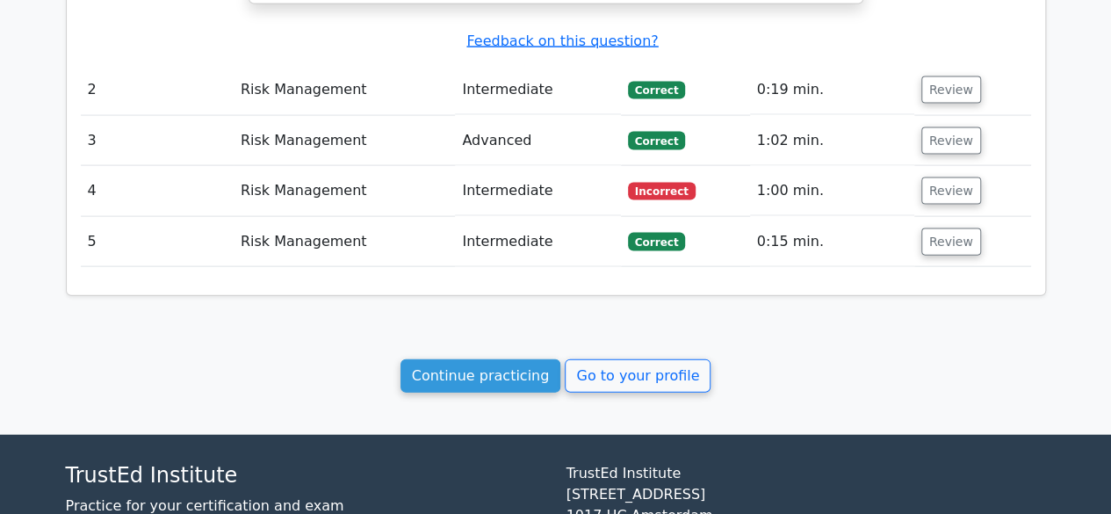
scroll to position [1905, 0]
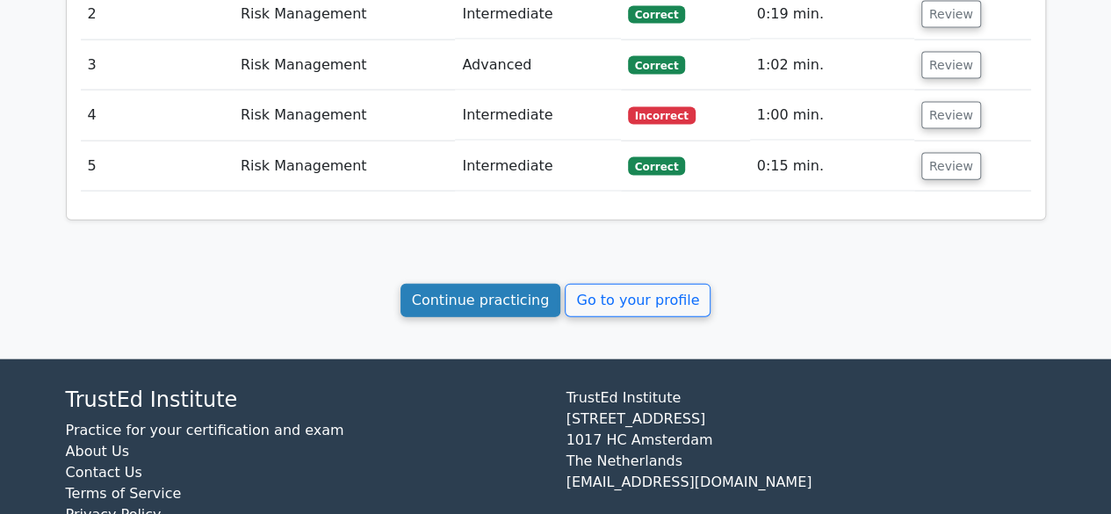
click at [457, 284] on link "Continue practicing" at bounding box center [481, 300] width 161 height 33
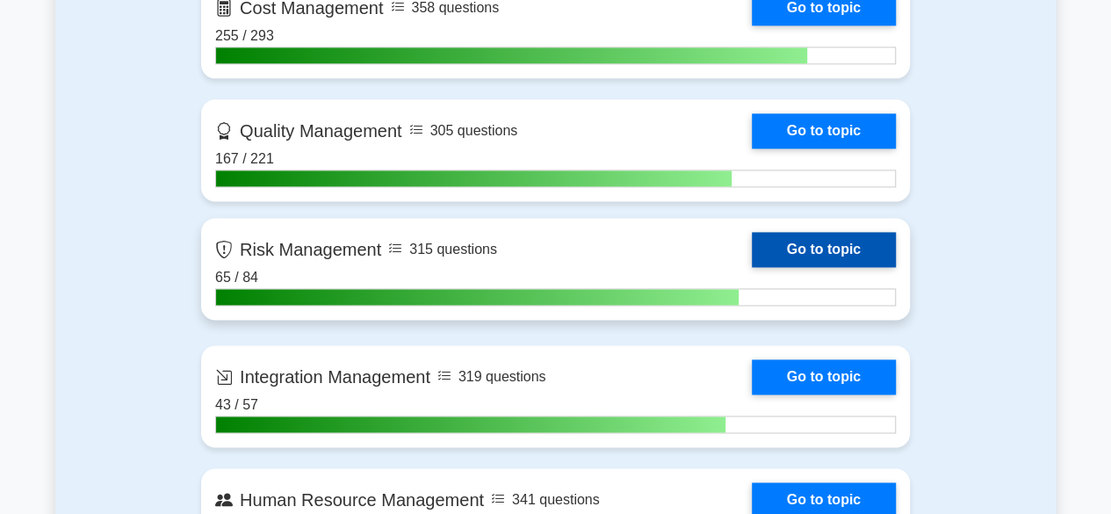
scroll to position [1142, 0]
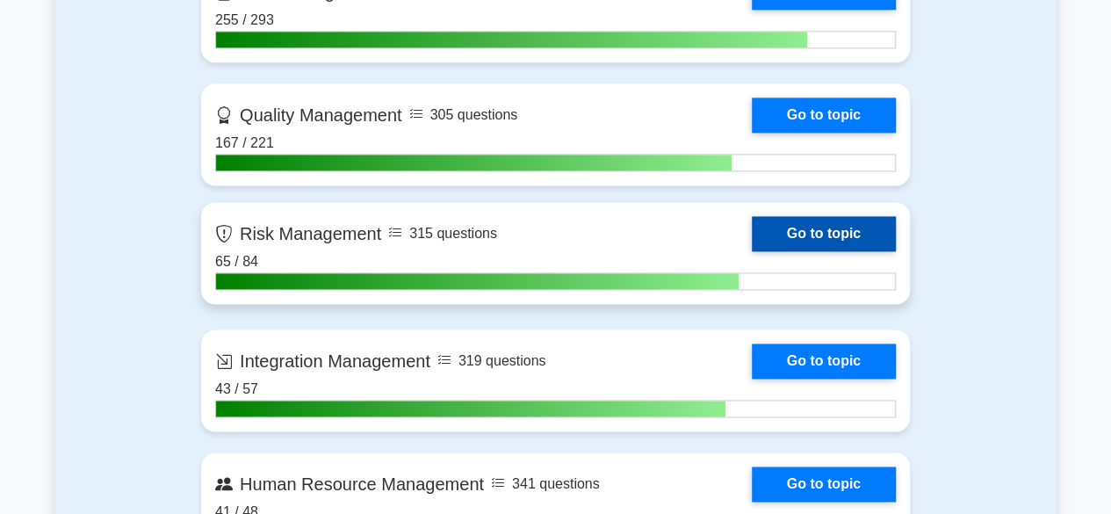
click at [820, 232] on link "Go to topic" at bounding box center [824, 233] width 144 height 35
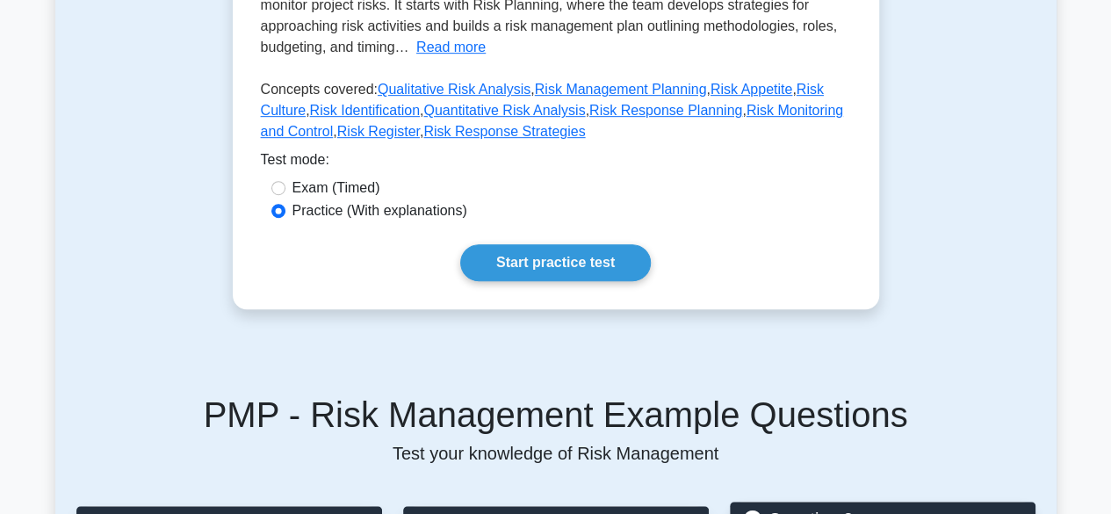
scroll to position [439, 0]
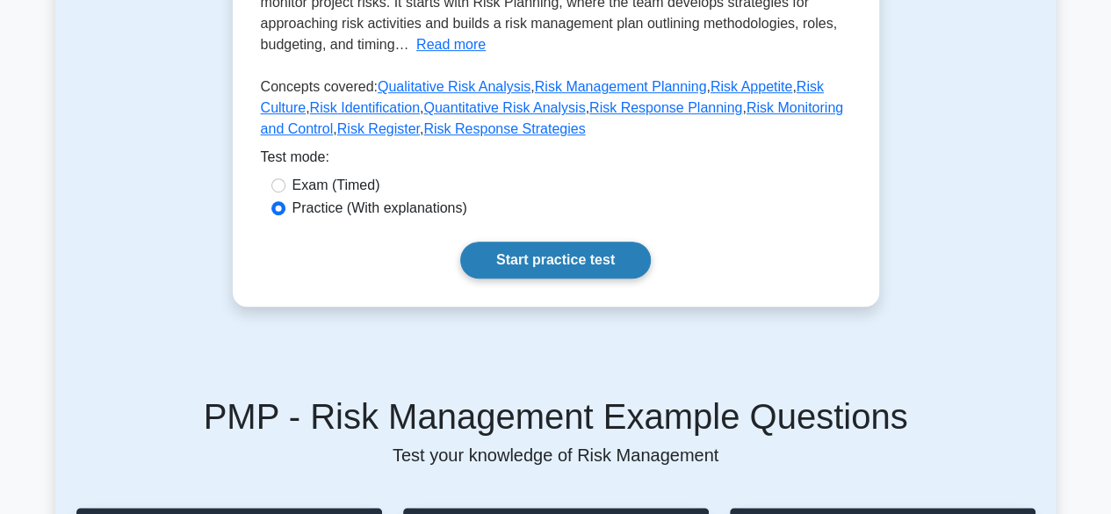
click at [566, 259] on link "Start practice test" at bounding box center [555, 260] width 191 height 37
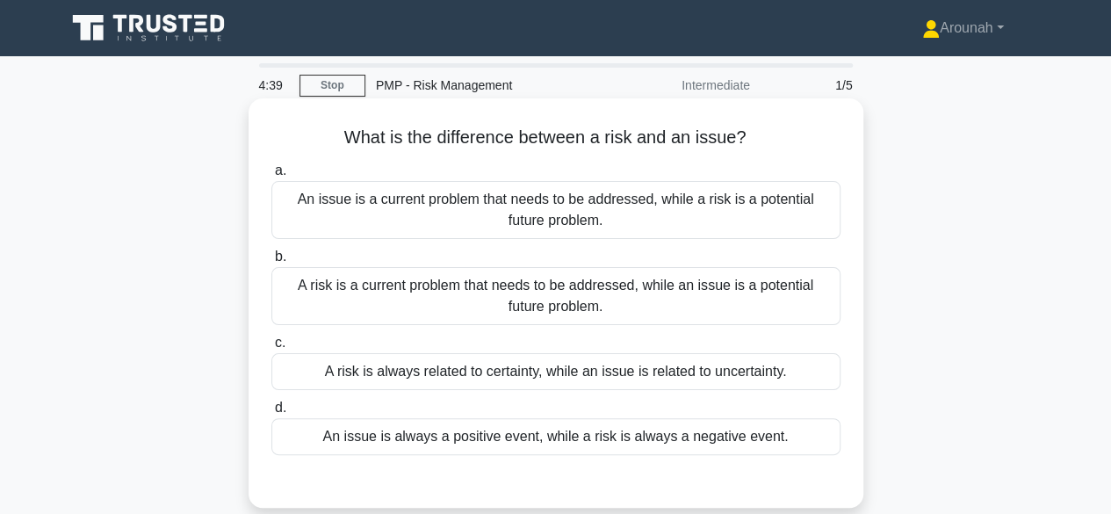
click at [703, 298] on div "A risk is a current problem that needs to be addressed, while an issue is a pot…" at bounding box center [555, 296] width 569 height 58
click at [271, 263] on input "b. A risk is a current problem that needs to be addressed, while an issue is a …" at bounding box center [271, 256] width 0 height 11
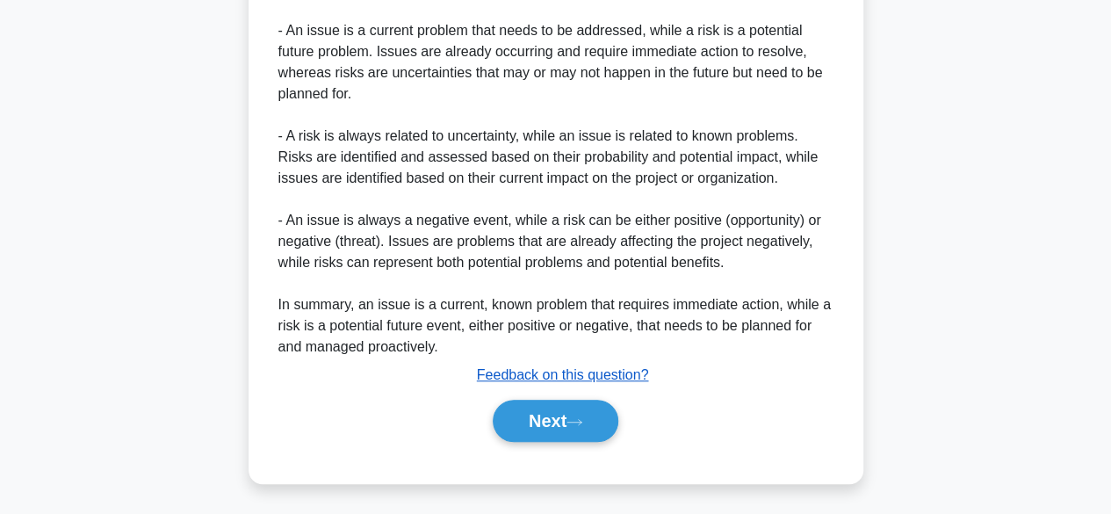
scroll to position [548, 0]
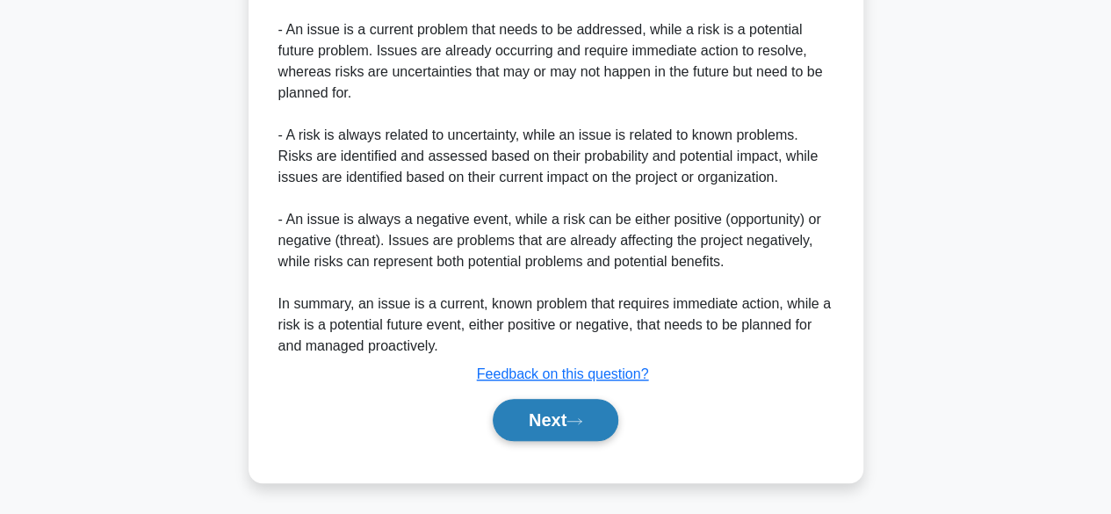
click at [542, 411] on button "Next" at bounding box center [556, 420] width 126 height 42
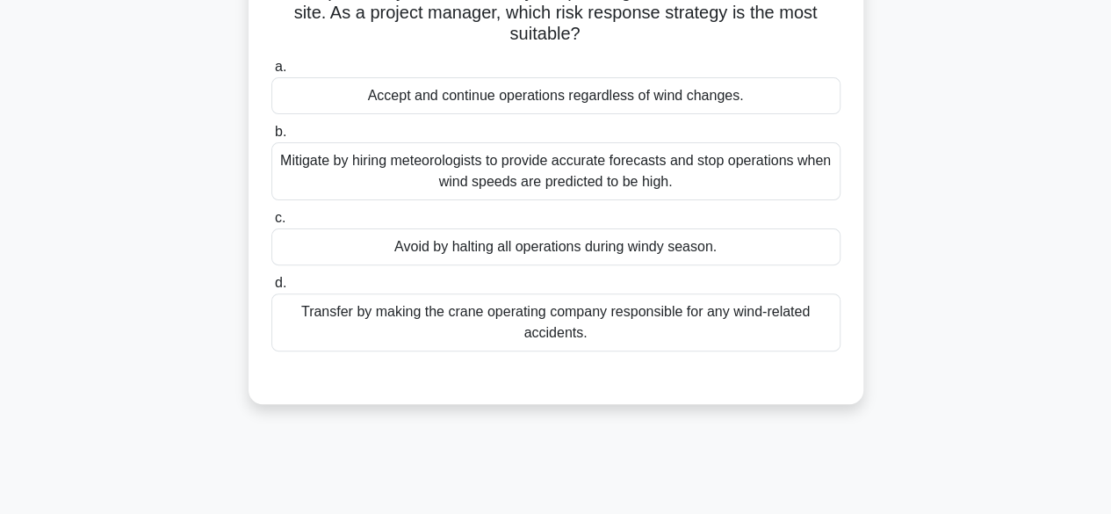
scroll to position [83, 0]
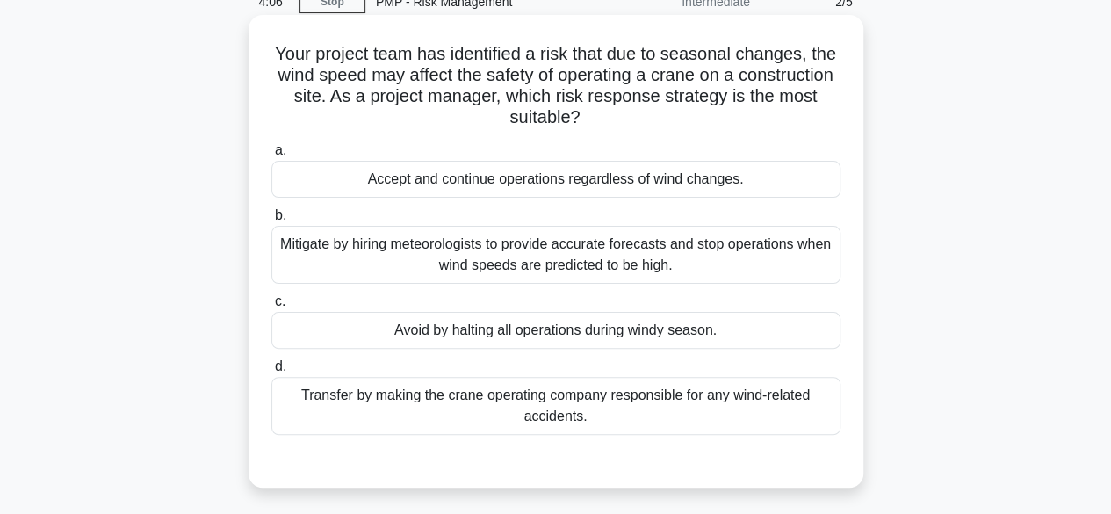
click at [716, 264] on div "Mitigate by hiring meteorologists to provide accurate forecasts and stop operat…" at bounding box center [555, 255] width 569 height 58
click at [271, 221] on input "b. Mitigate by hiring meteorologists to provide accurate forecasts and stop ope…" at bounding box center [271, 215] width 0 height 11
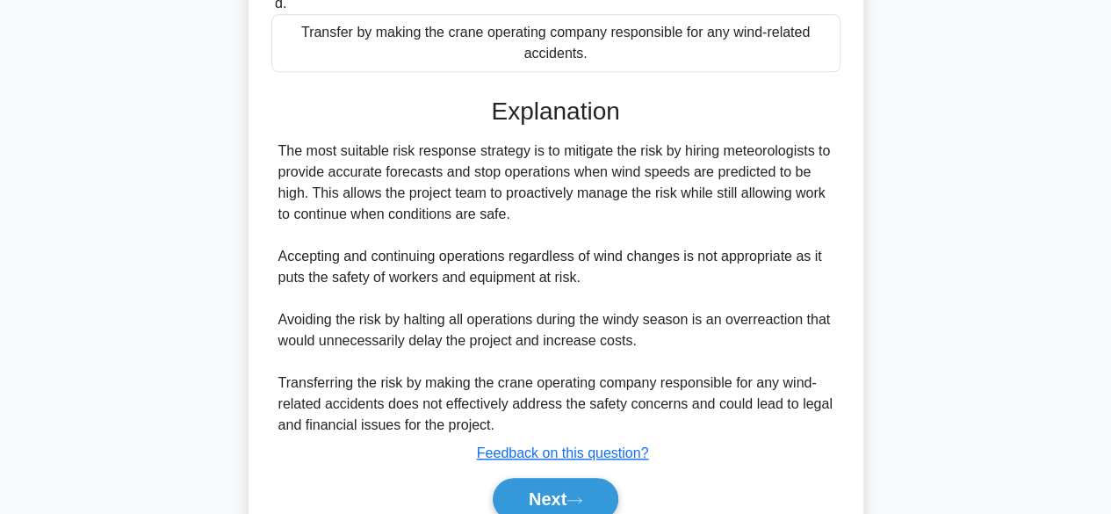
scroll to position [523, 0]
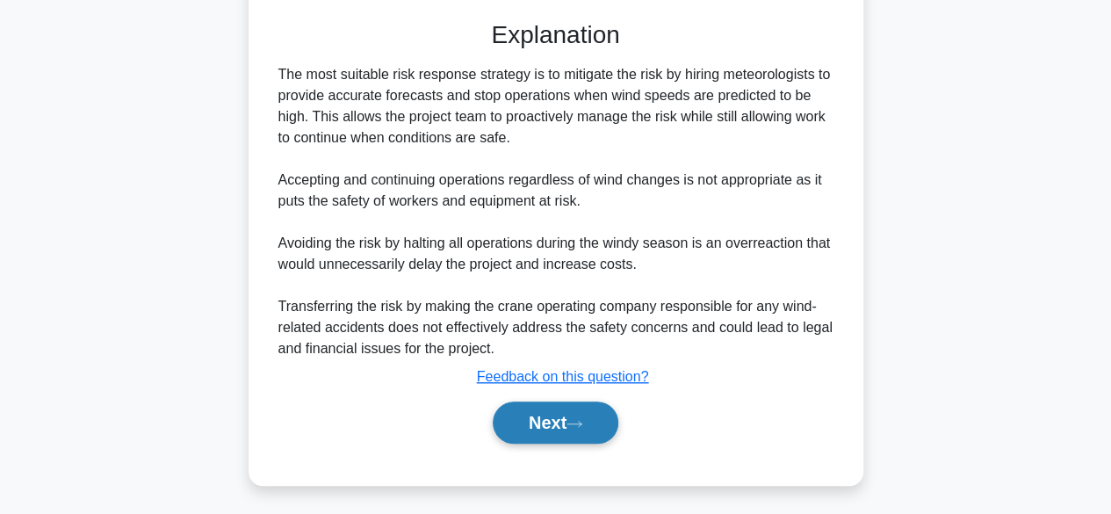
click at [560, 403] on button "Next" at bounding box center [556, 422] width 126 height 42
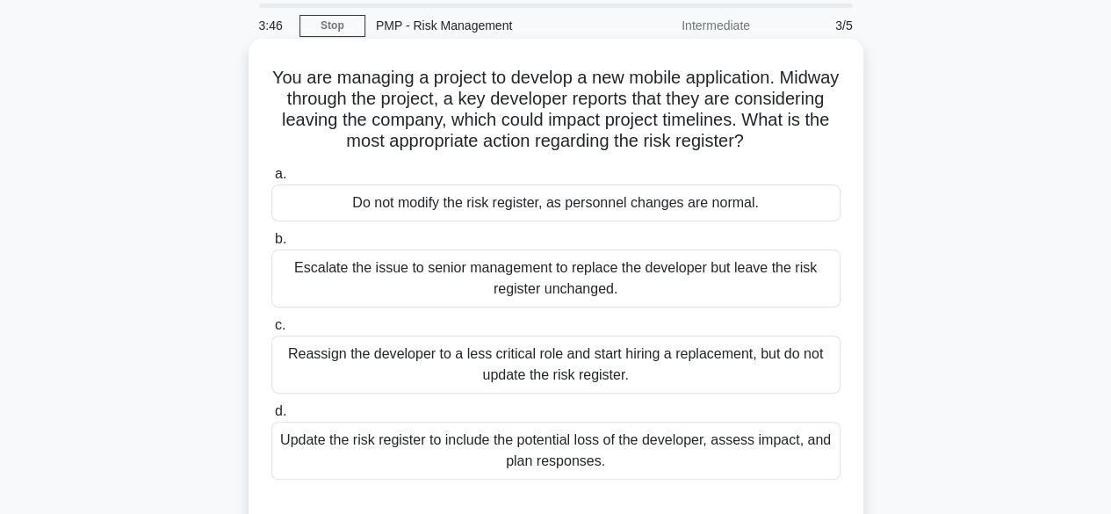
scroll to position [88, 0]
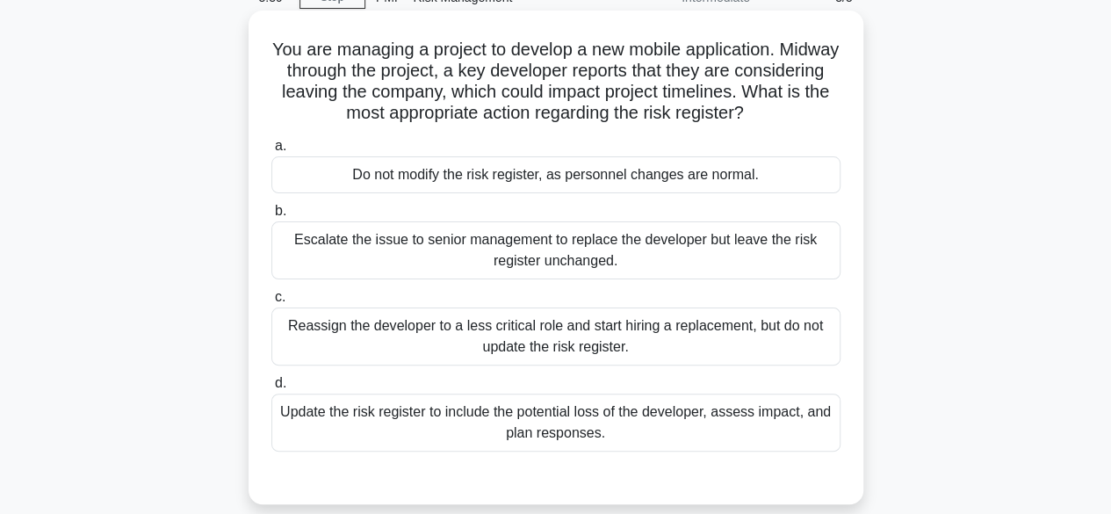
click at [668, 428] on div "Update the risk register to include the potential loss of the developer, assess…" at bounding box center [555, 423] width 569 height 58
click at [271, 389] on input "d. Update the risk register to include the potential loss of the developer, ass…" at bounding box center [271, 383] width 0 height 11
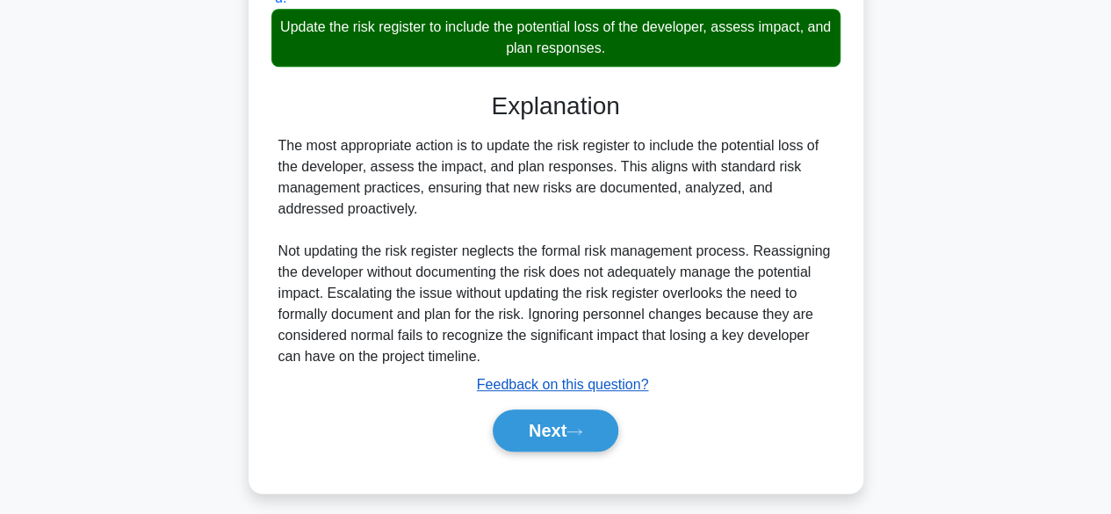
scroll to position [482, 0]
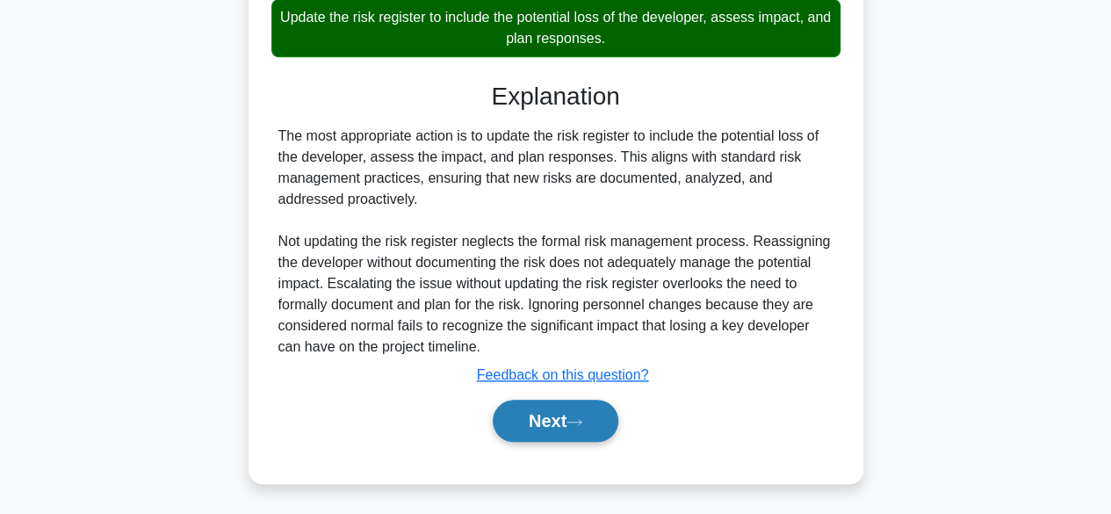
click at [567, 419] on button "Next" at bounding box center [556, 421] width 126 height 42
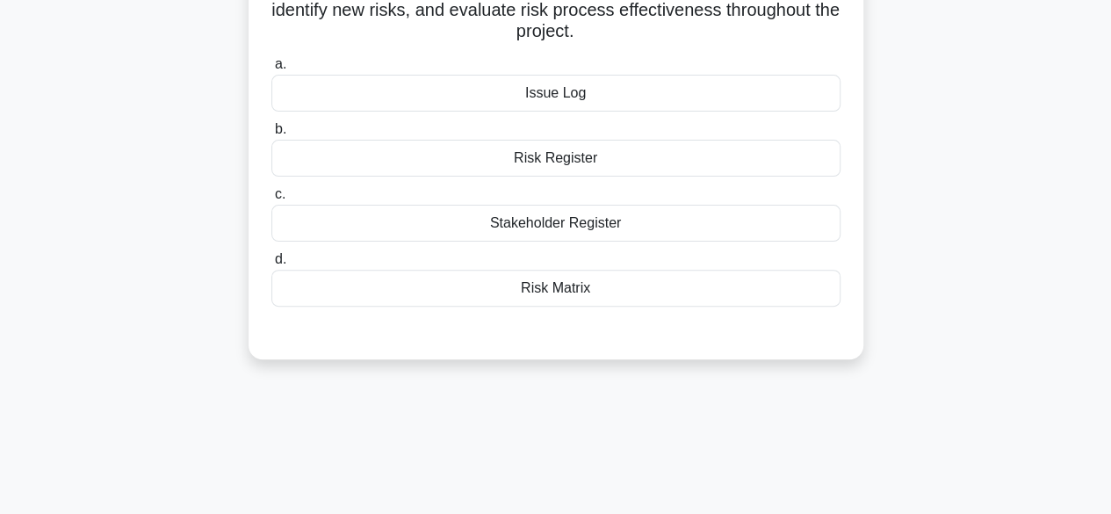
scroll to position [0, 0]
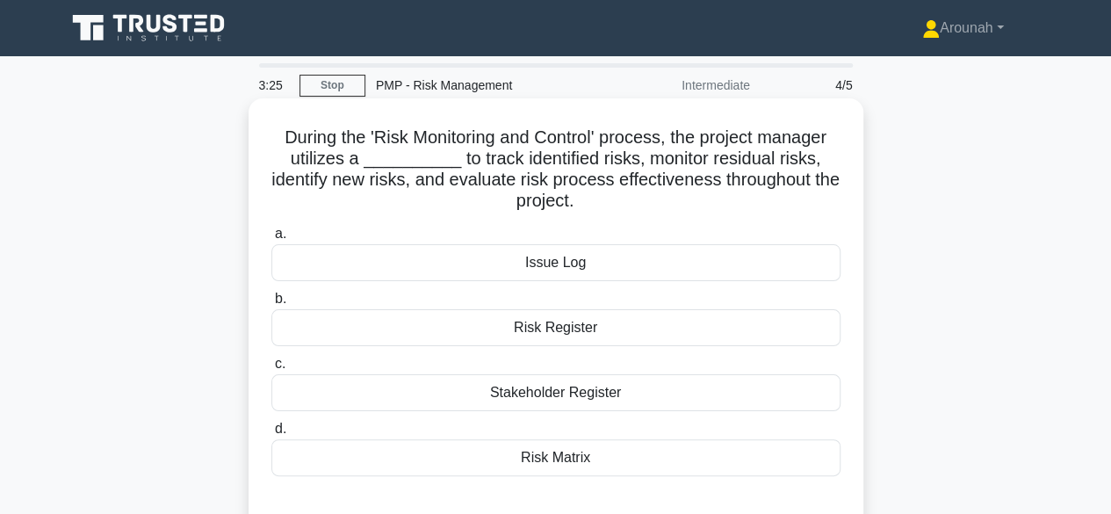
click at [617, 327] on div "Risk Register" at bounding box center [555, 327] width 569 height 37
click at [271, 305] on input "b. Risk Register" at bounding box center [271, 298] width 0 height 11
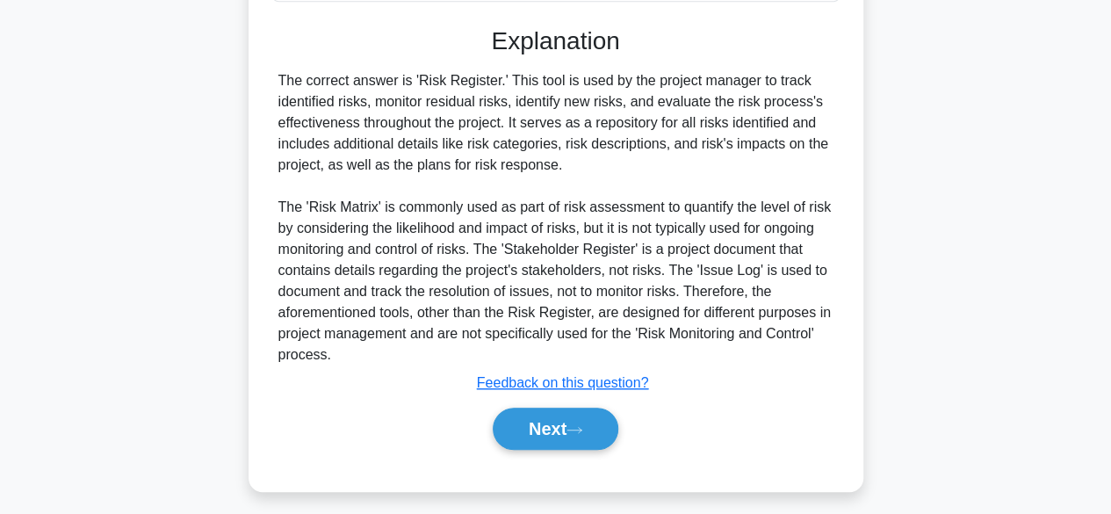
scroll to position [482, 0]
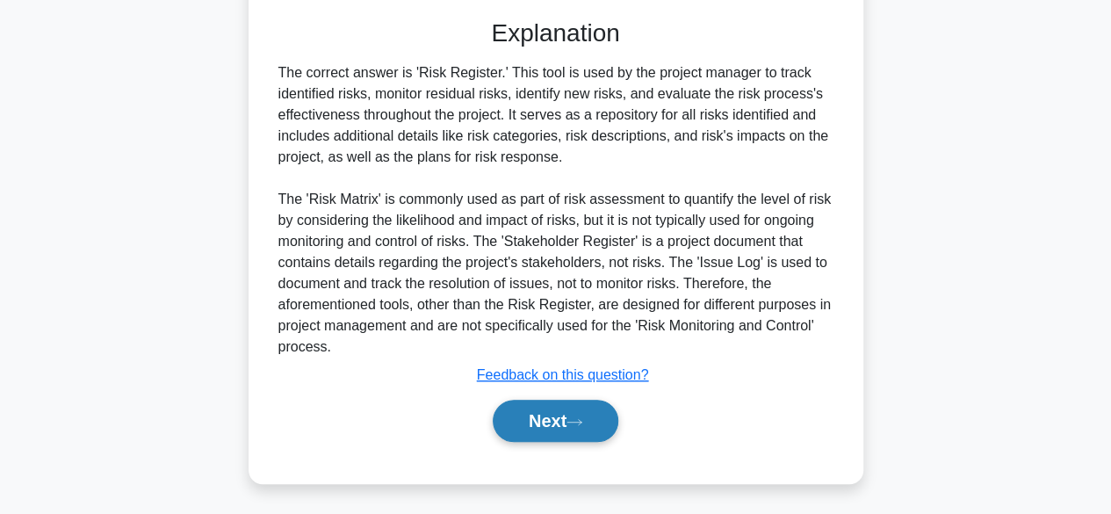
click at [575, 408] on button "Next" at bounding box center [556, 421] width 126 height 42
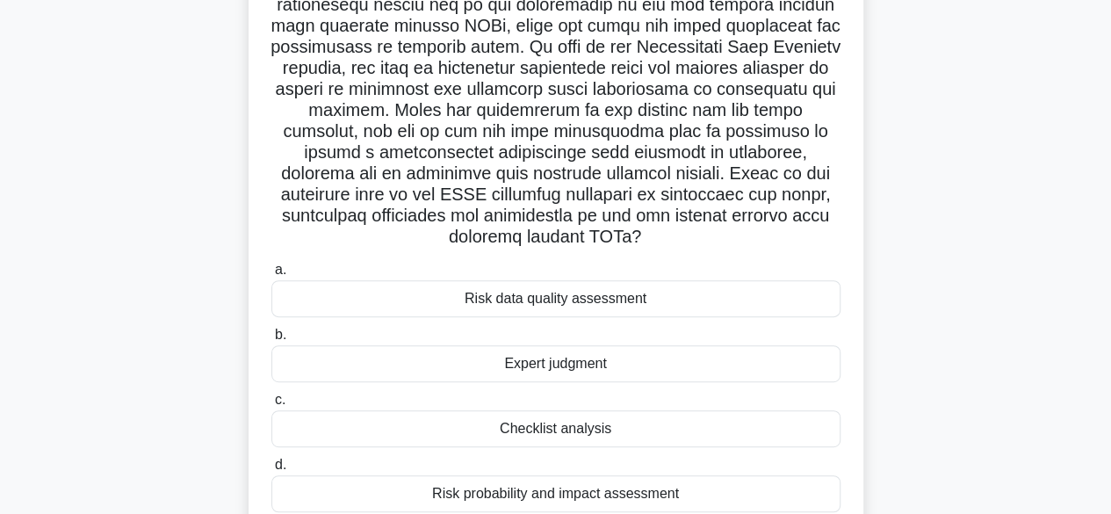
scroll to position [347, 0]
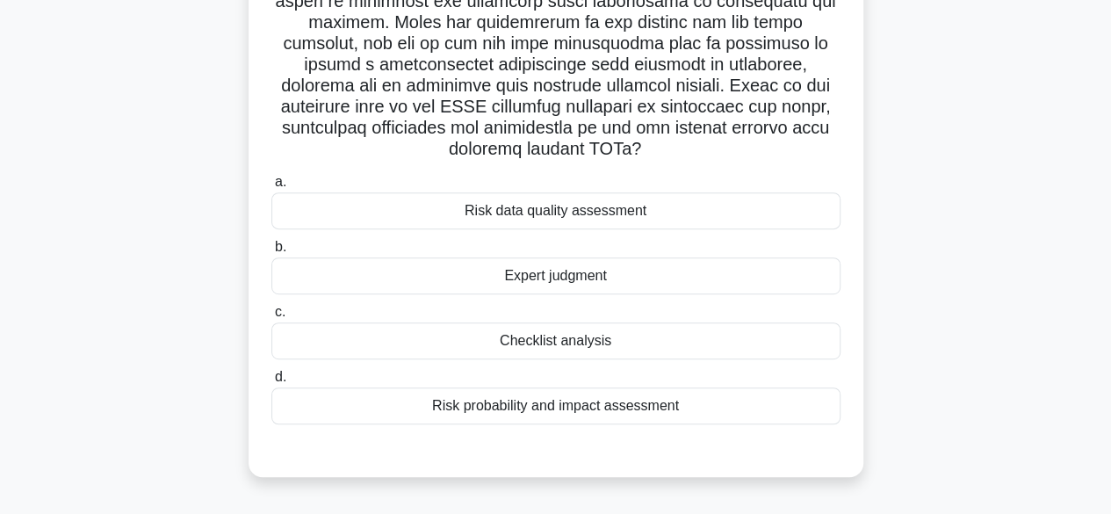
click at [670, 410] on div "Risk probability and impact assessment" at bounding box center [555, 405] width 569 height 37
click at [271, 383] on input "d. Risk probability and impact assessment" at bounding box center [271, 377] width 0 height 11
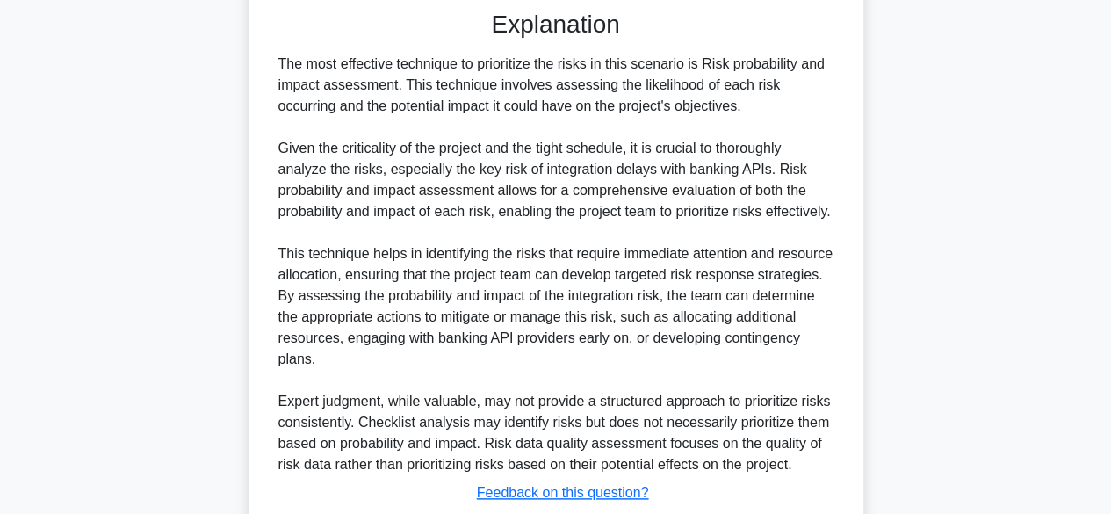
scroll to position [925, 0]
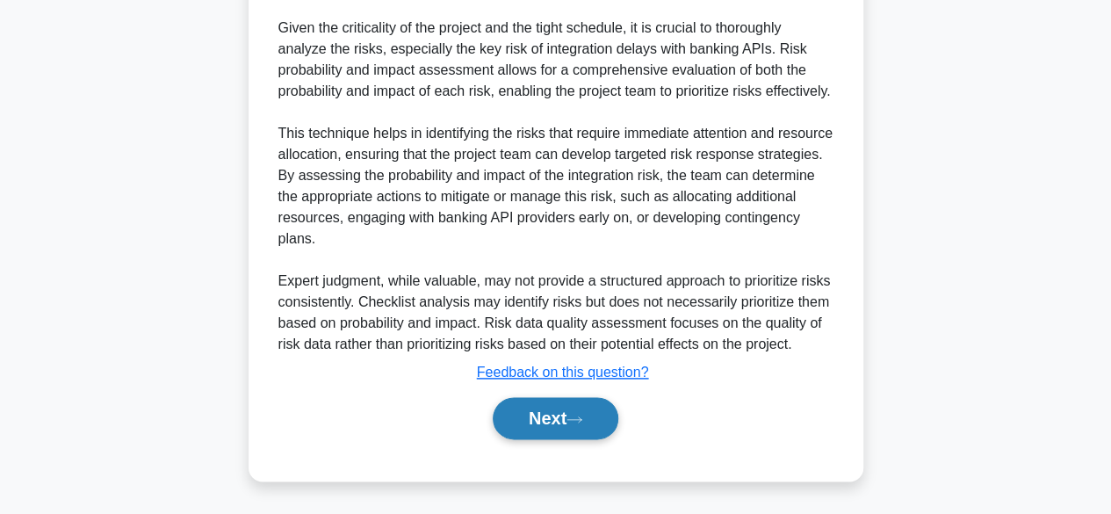
click at [549, 415] on button "Next" at bounding box center [556, 418] width 126 height 42
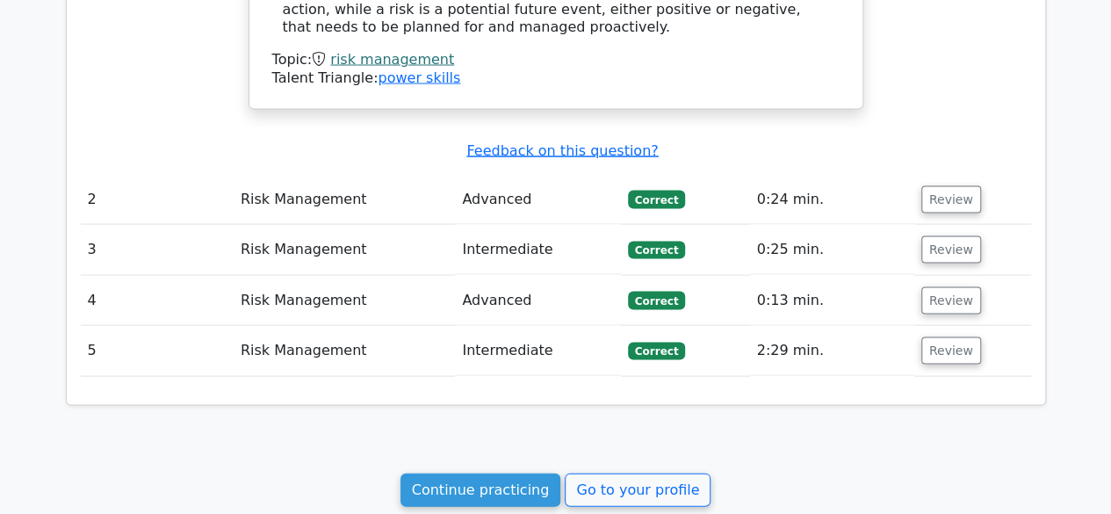
scroll to position [1669, 0]
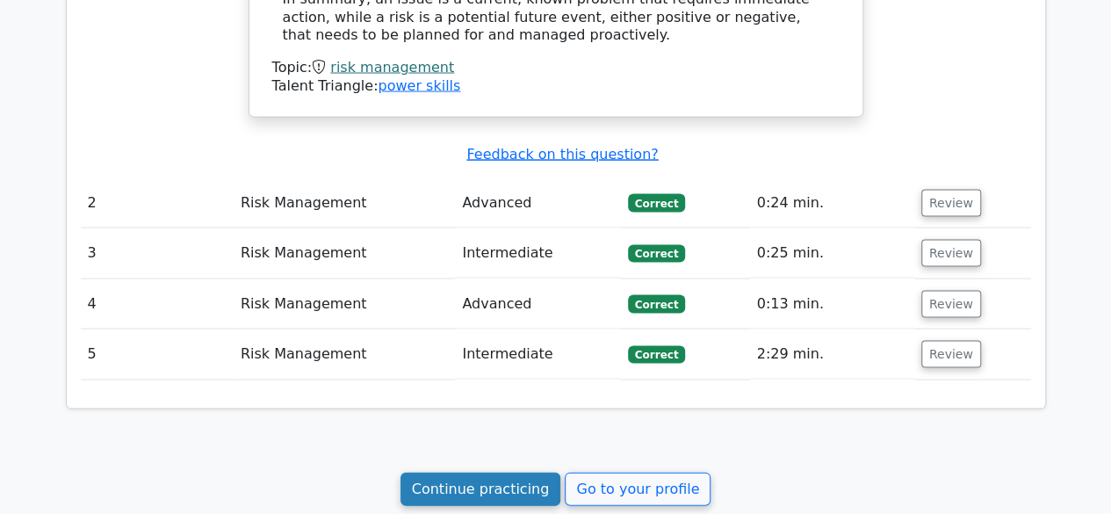
click at [473, 473] on link "Continue practicing" at bounding box center [481, 489] width 161 height 33
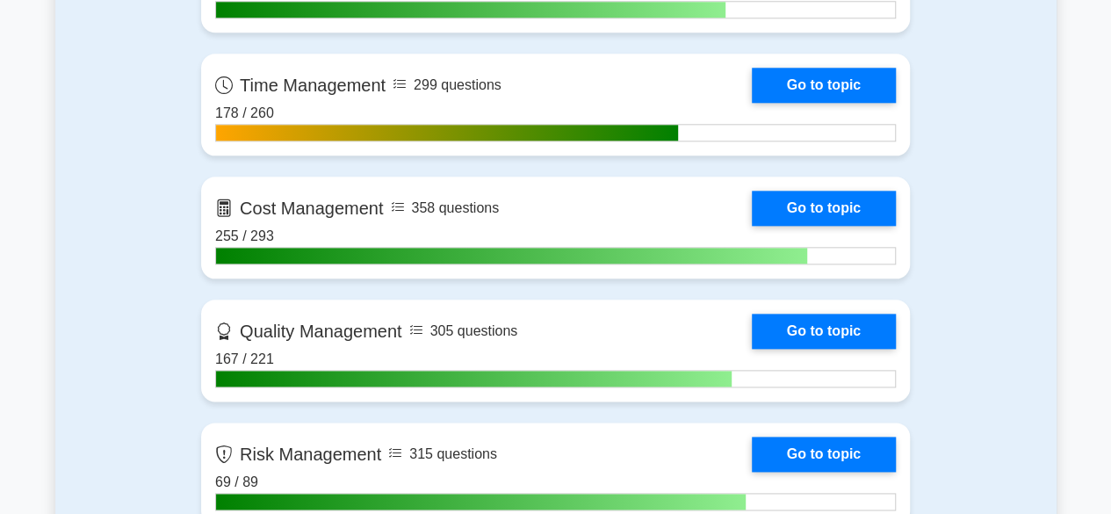
scroll to position [966, 0]
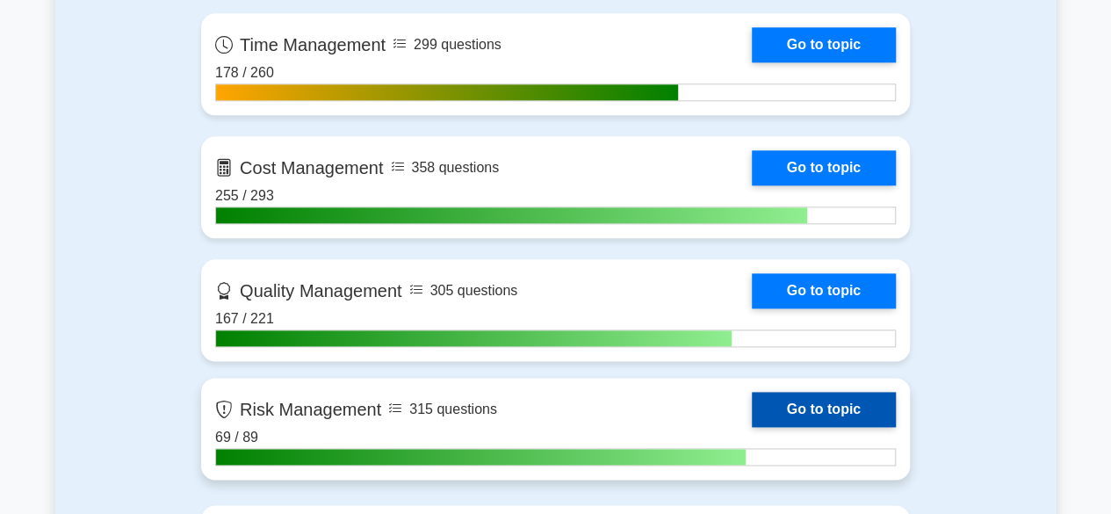
click at [816, 402] on link "Go to topic" at bounding box center [824, 409] width 144 height 35
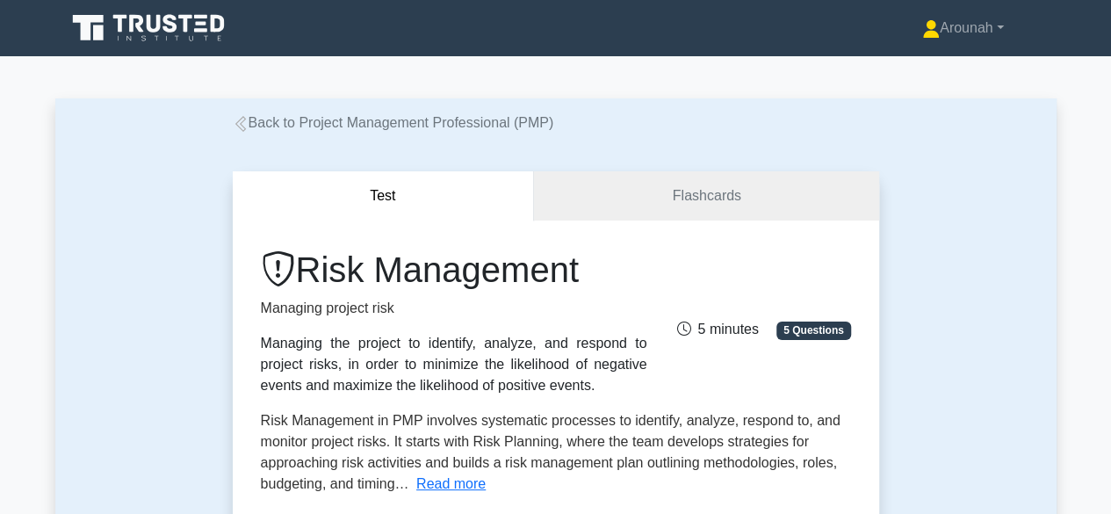
scroll to position [439, 0]
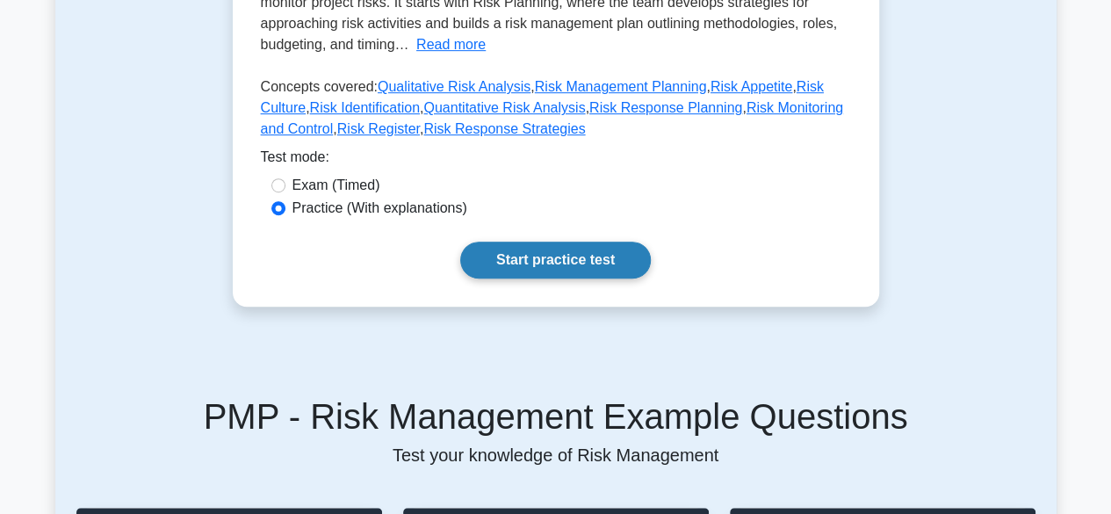
click at [600, 269] on link "Start practice test" at bounding box center [555, 260] width 191 height 37
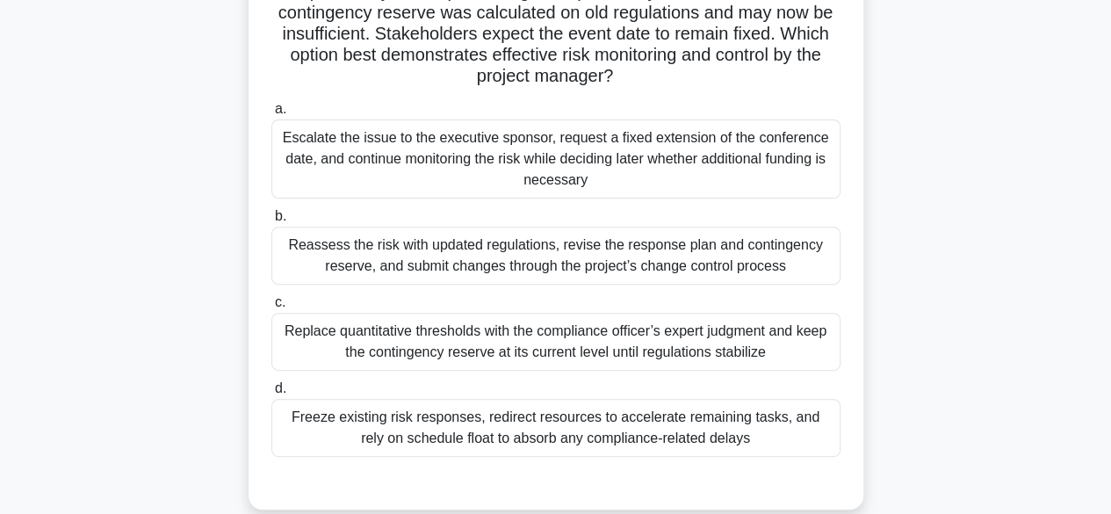
scroll to position [264, 0]
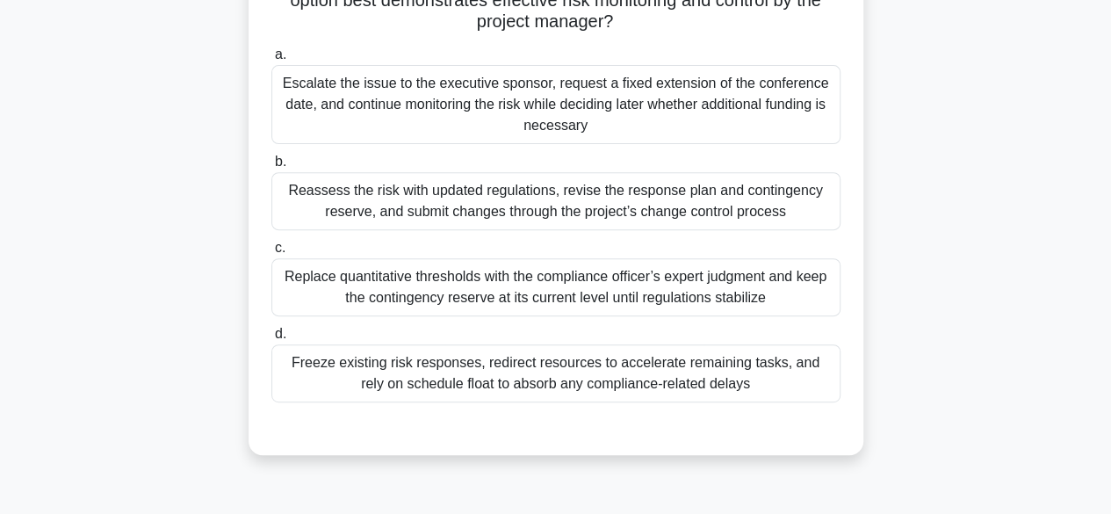
click at [636, 199] on div "Reassess the risk with updated regulations, revise the response plan and contin…" at bounding box center [555, 201] width 569 height 58
click at [271, 168] on input "b. Reassess the risk with updated regulations, revise the response plan and con…" at bounding box center [271, 161] width 0 height 11
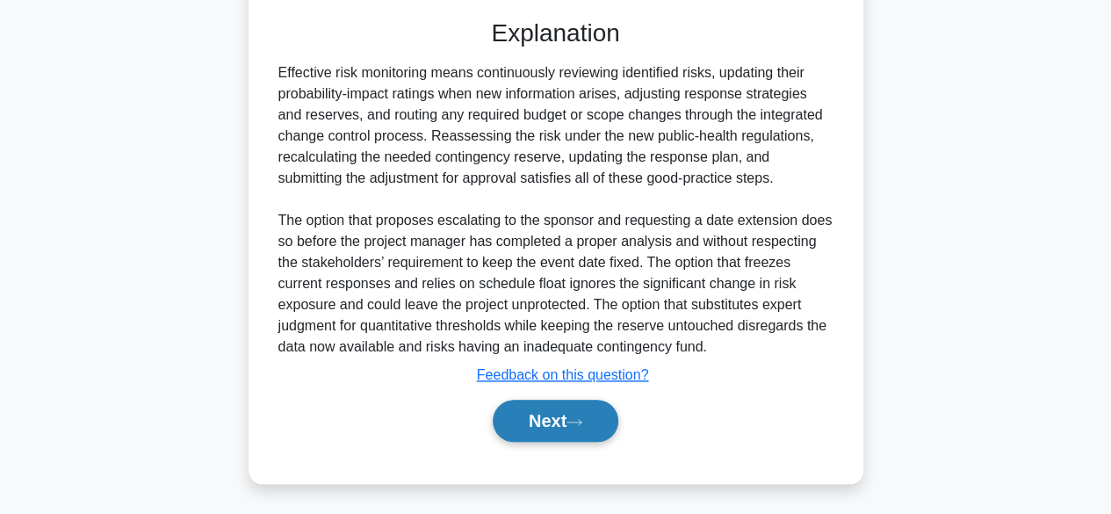
click at [552, 409] on button "Next" at bounding box center [556, 421] width 126 height 42
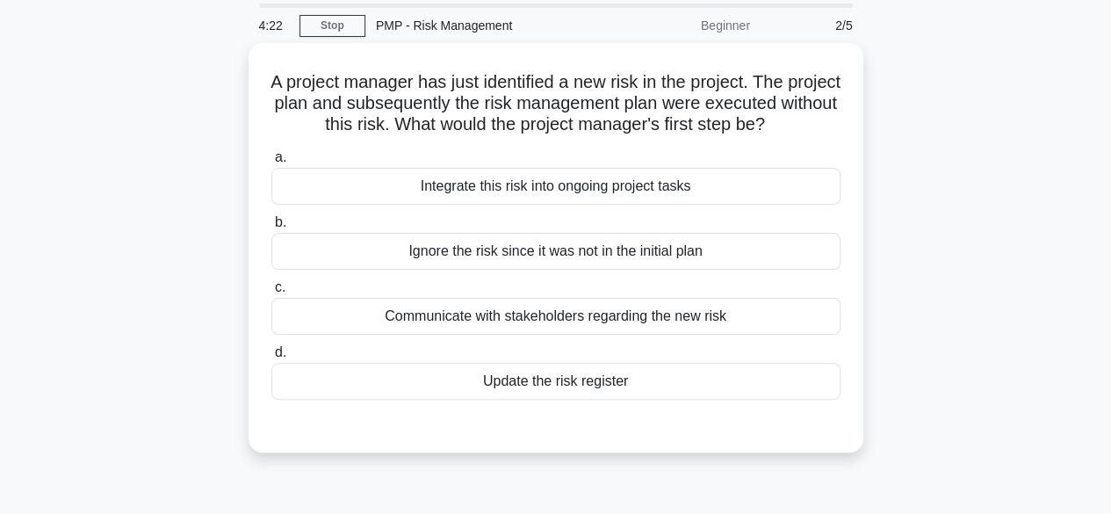
scroll to position [88, 0]
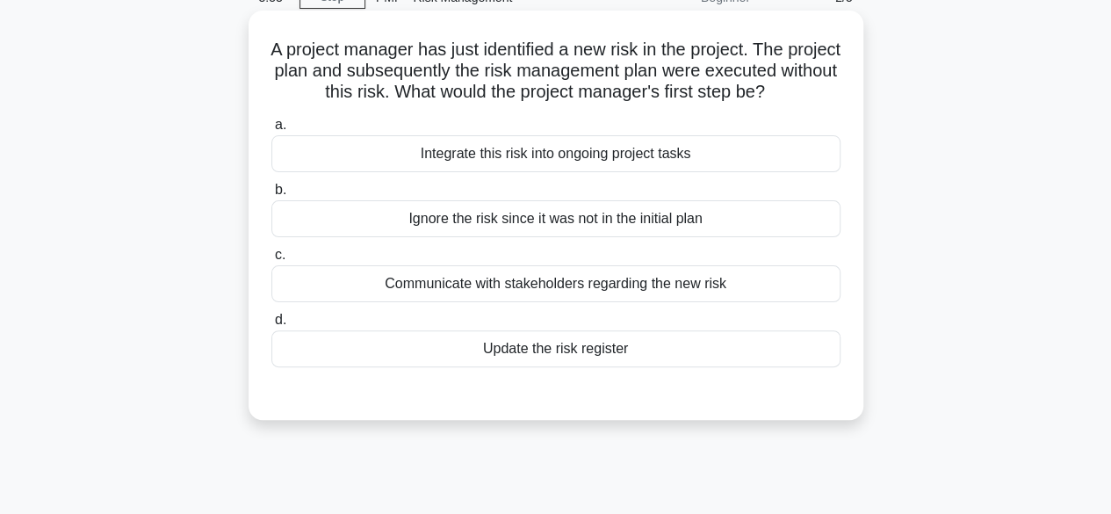
drag, startPoint x: 605, startPoint y: 371, endPoint x: 586, endPoint y: 384, distance: 23.4
click at [587, 367] on div "Update the risk register" at bounding box center [555, 348] width 569 height 37
click at [541, 367] on div "Update the risk register" at bounding box center [555, 348] width 569 height 37
click at [271, 326] on input "d. Update the risk register" at bounding box center [271, 319] width 0 height 11
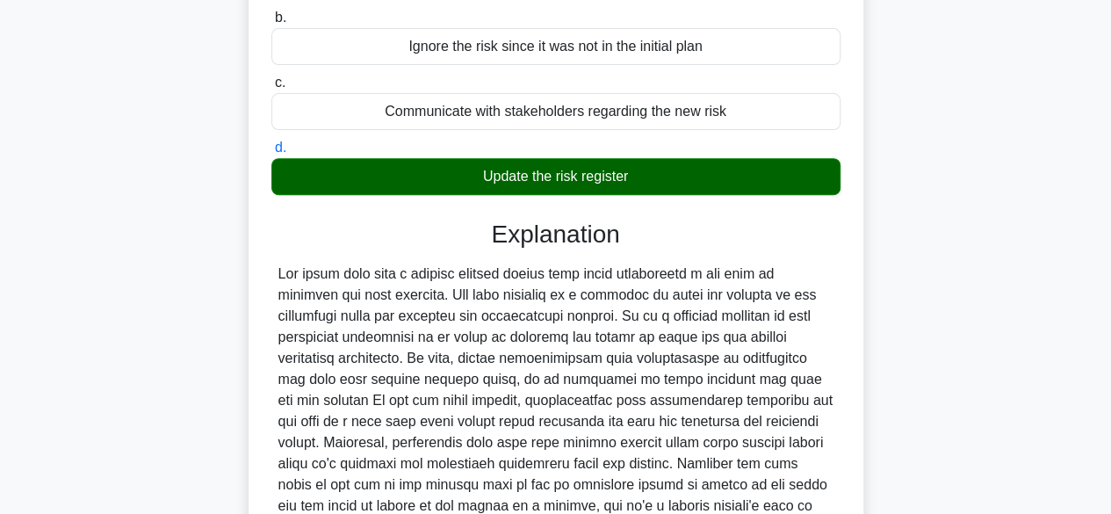
scroll to position [440, 0]
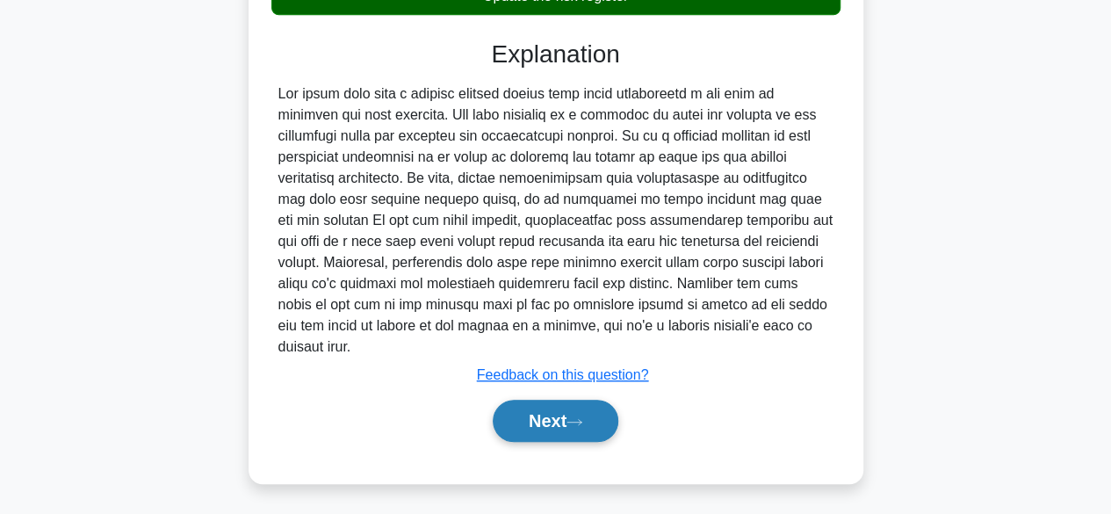
click at [557, 407] on button "Next" at bounding box center [556, 421] width 126 height 42
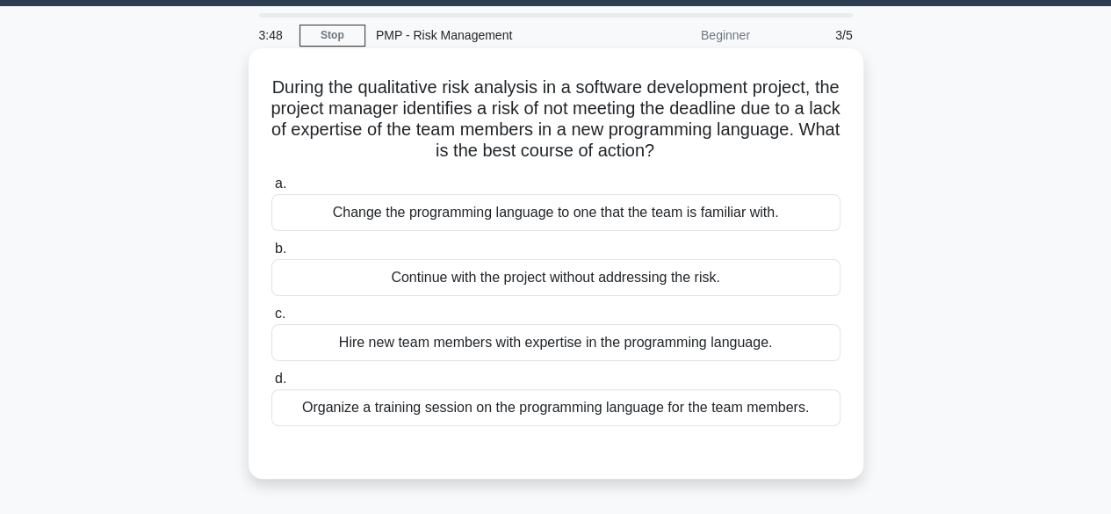
scroll to position [88, 0]
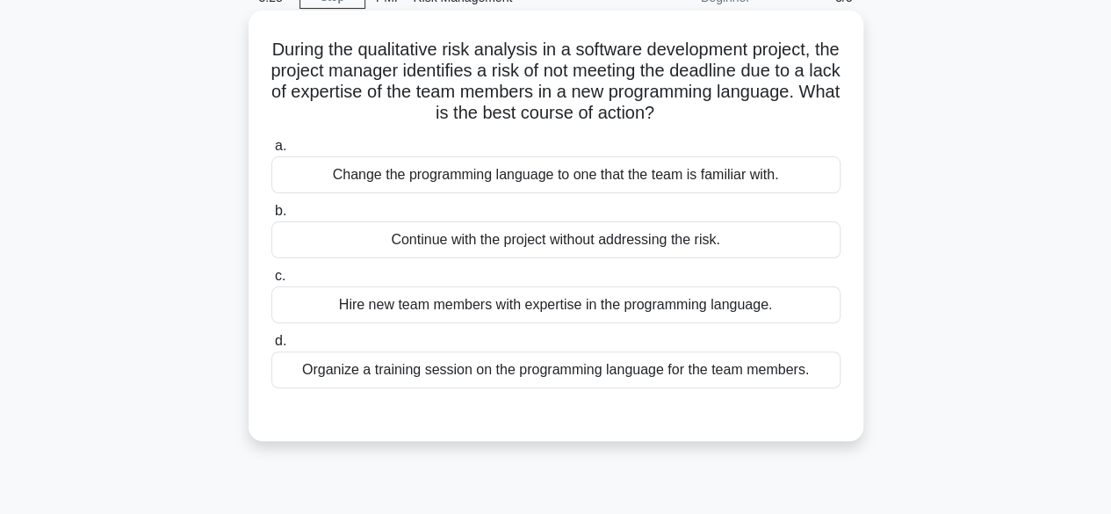
click at [597, 381] on div "Organize a training session on the programming language for the team members." at bounding box center [555, 369] width 569 height 37
click at [271, 347] on input "d. Organize a training session on the programming language for the team members." at bounding box center [271, 341] width 0 height 11
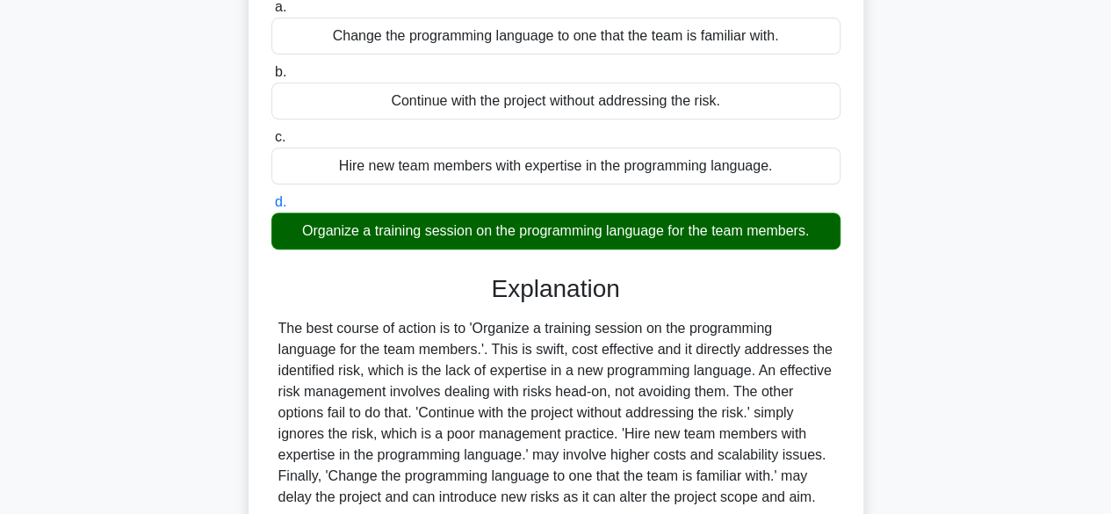
scroll to position [435, 0]
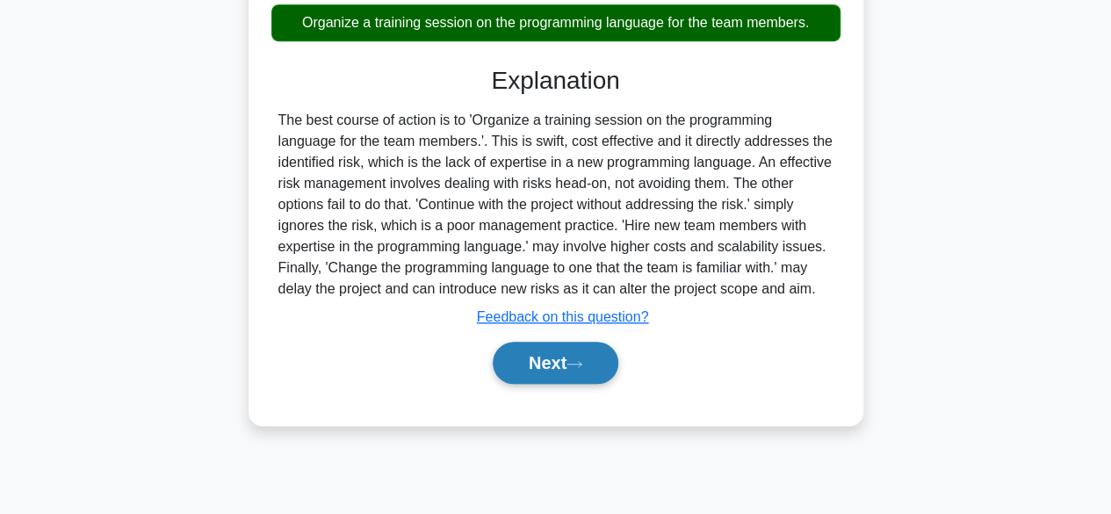
click at [581, 376] on button "Next" at bounding box center [556, 363] width 126 height 42
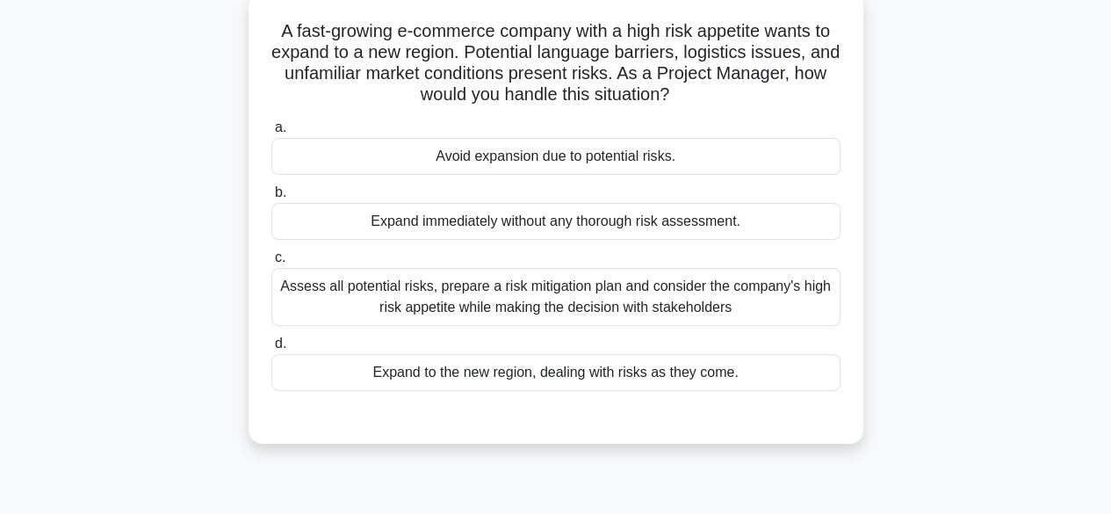
scroll to position [83, 0]
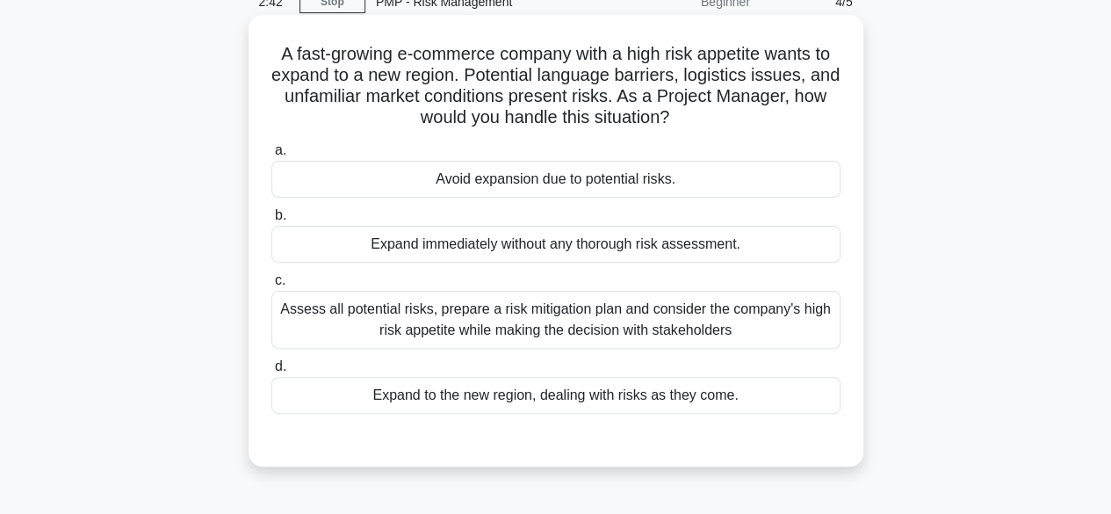
click at [657, 336] on div "Assess all potential risks, prepare a risk mitigation plan and consider the com…" at bounding box center [555, 320] width 569 height 58
click at [271, 286] on input "c. Assess all potential risks, prepare a risk mitigation plan and consider the …" at bounding box center [271, 280] width 0 height 11
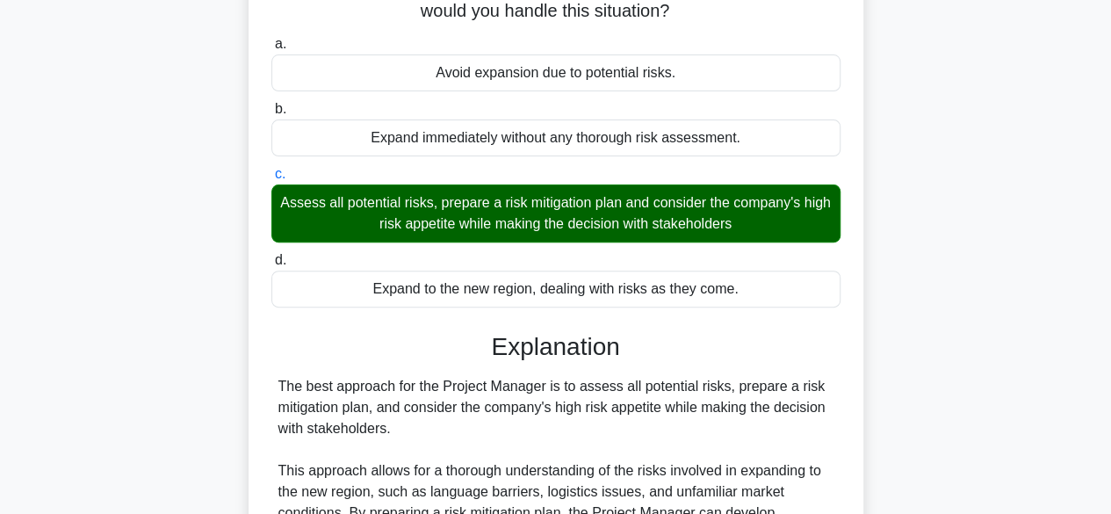
scroll to position [523, 0]
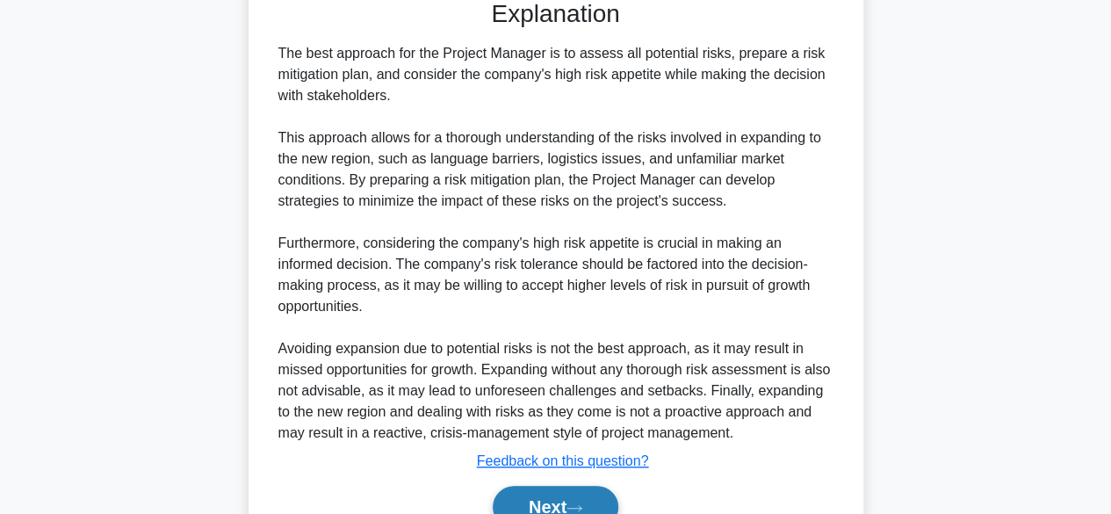
click at [525, 501] on button "Next" at bounding box center [556, 507] width 126 height 42
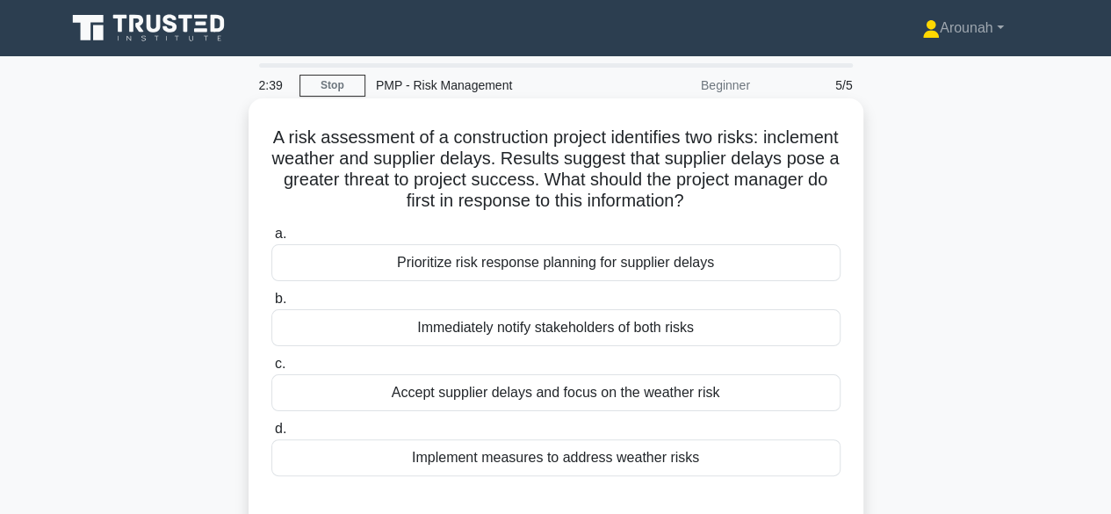
scroll to position [0, 0]
click at [559, 333] on div "Immediately notify stakeholders of both risks" at bounding box center [555, 327] width 569 height 37
click at [271, 305] on input "b. Immediately notify stakeholders of both risks" at bounding box center [271, 298] width 0 height 11
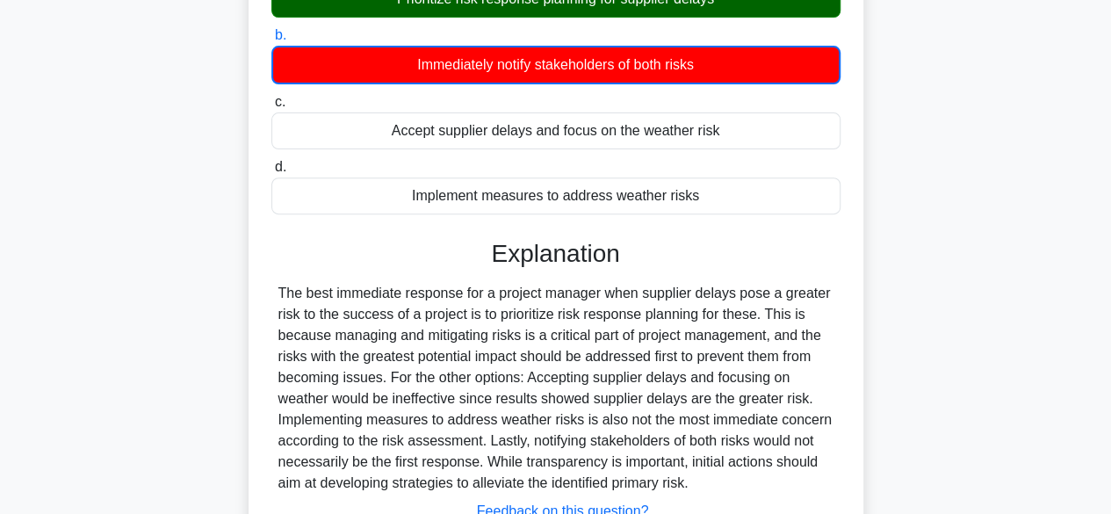
scroll to position [435, 0]
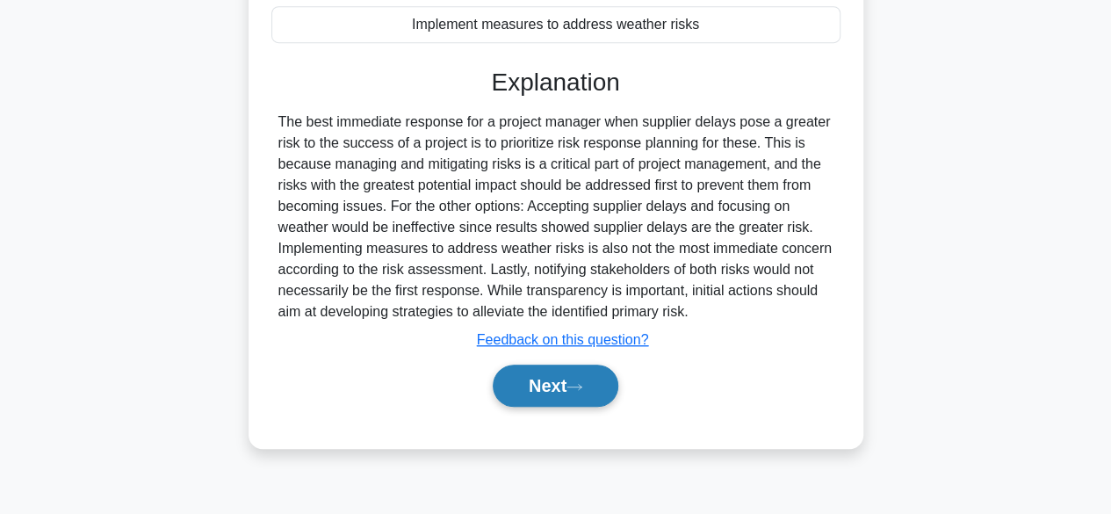
click at [548, 375] on button "Next" at bounding box center [556, 386] width 126 height 42
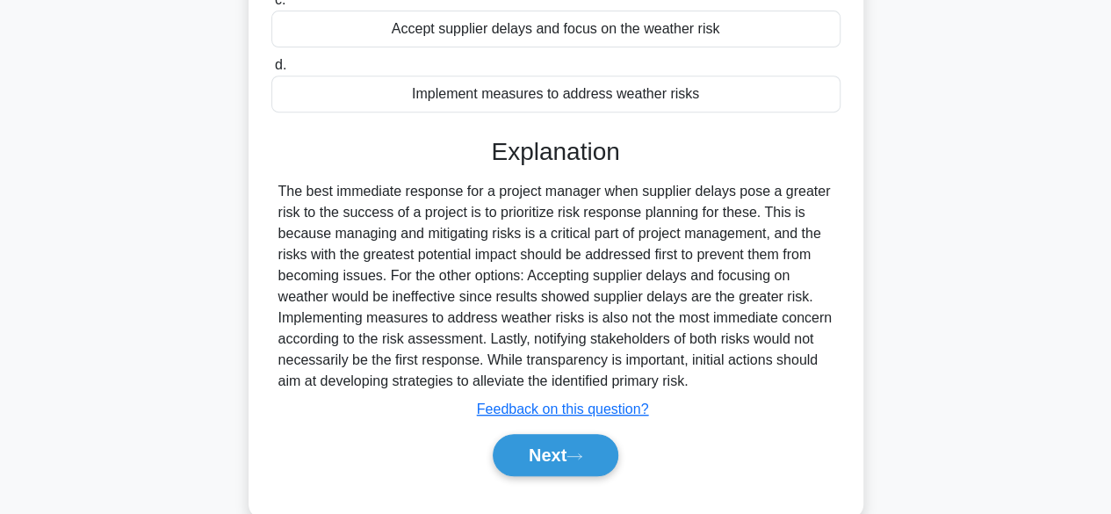
scroll to position [207, 0]
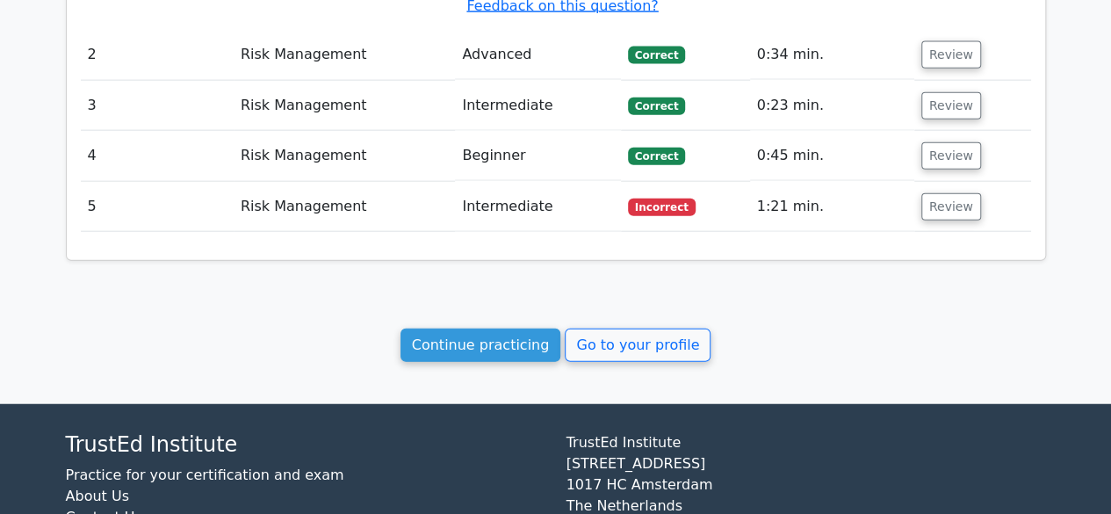
scroll to position [2020, 0]
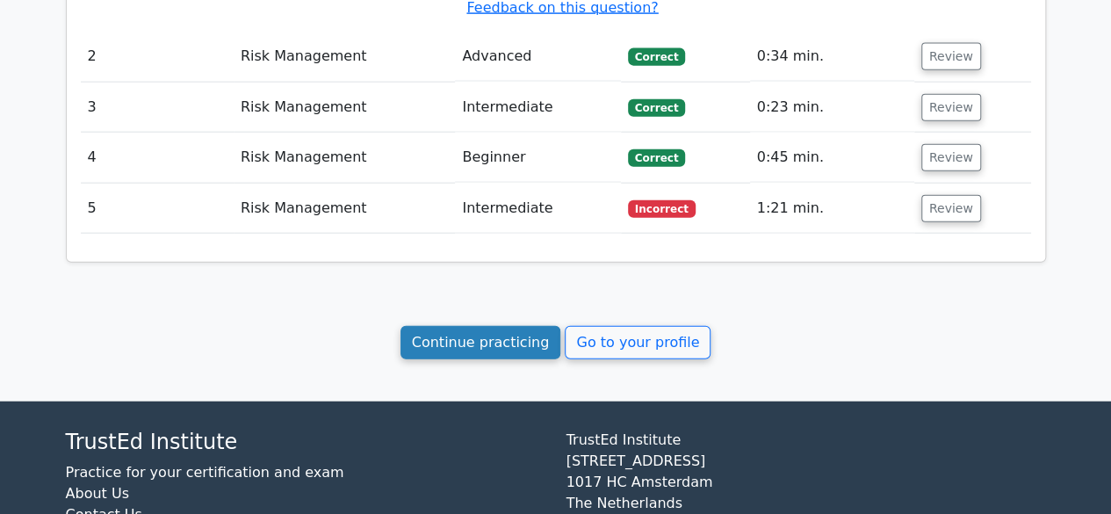
click at [465, 326] on link "Continue practicing" at bounding box center [481, 342] width 161 height 33
